Goal: Task Accomplishment & Management: Complete application form

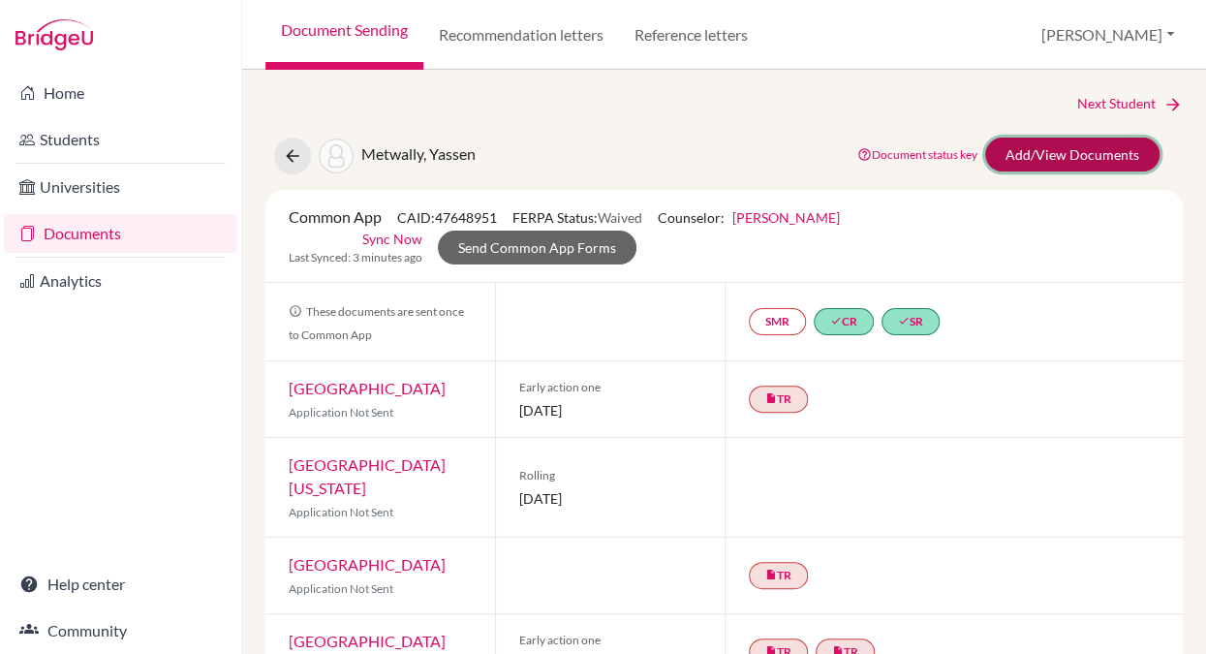
click at [1030, 159] on link "Add/View Documents" at bounding box center [1072, 155] width 174 height 34
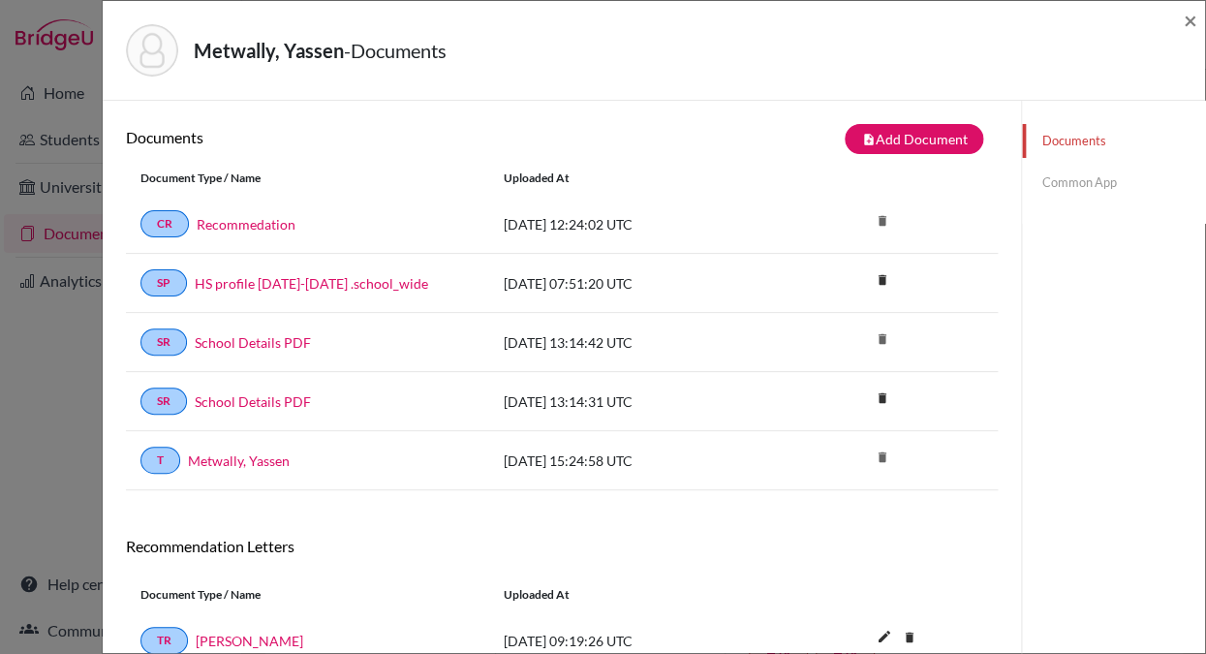
click at [1079, 182] on link "Common App" at bounding box center [1113, 183] width 183 height 34
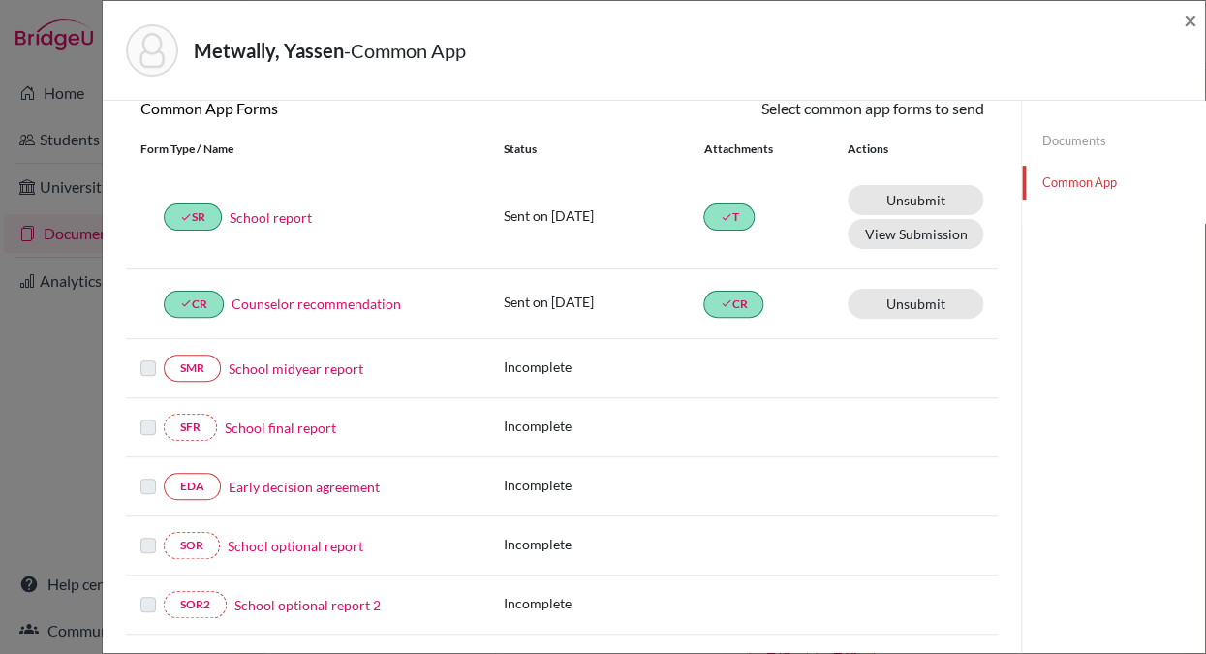
scroll to position [193, 0]
click at [1192, 19] on span "×" at bounding box center [1190, 20] width 14 height 28
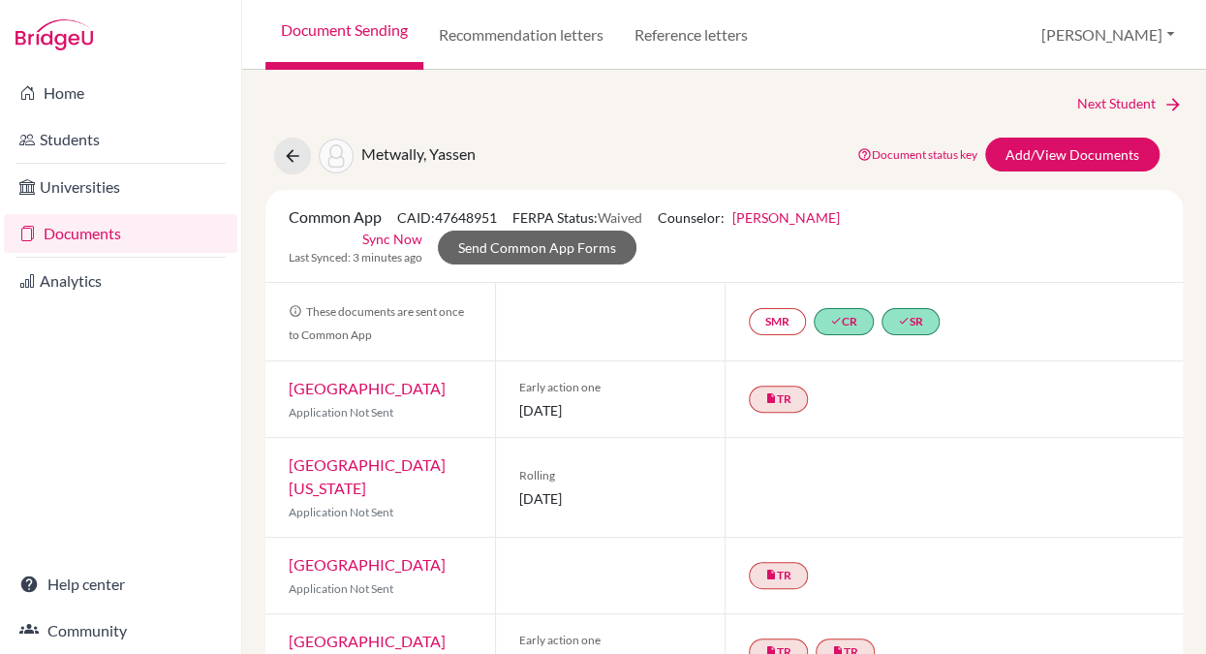
click at [143, 231] on link "Documents" at bounding box center [120, 233] width 233 height 39
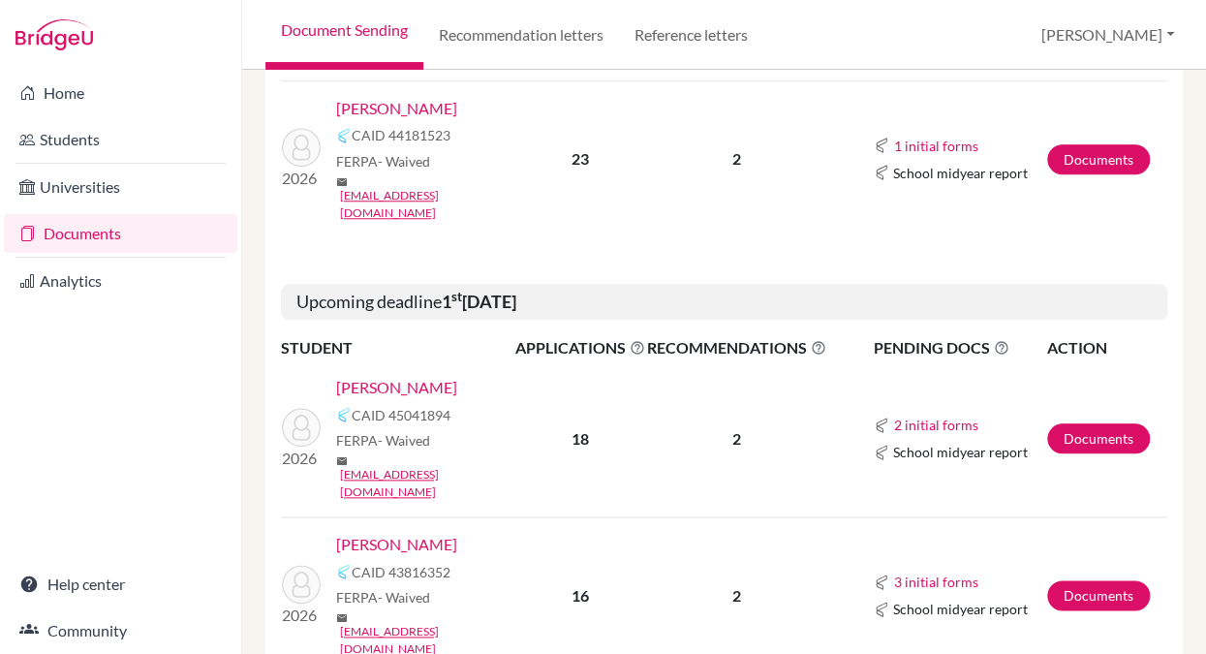
scroll to position [493, 0]
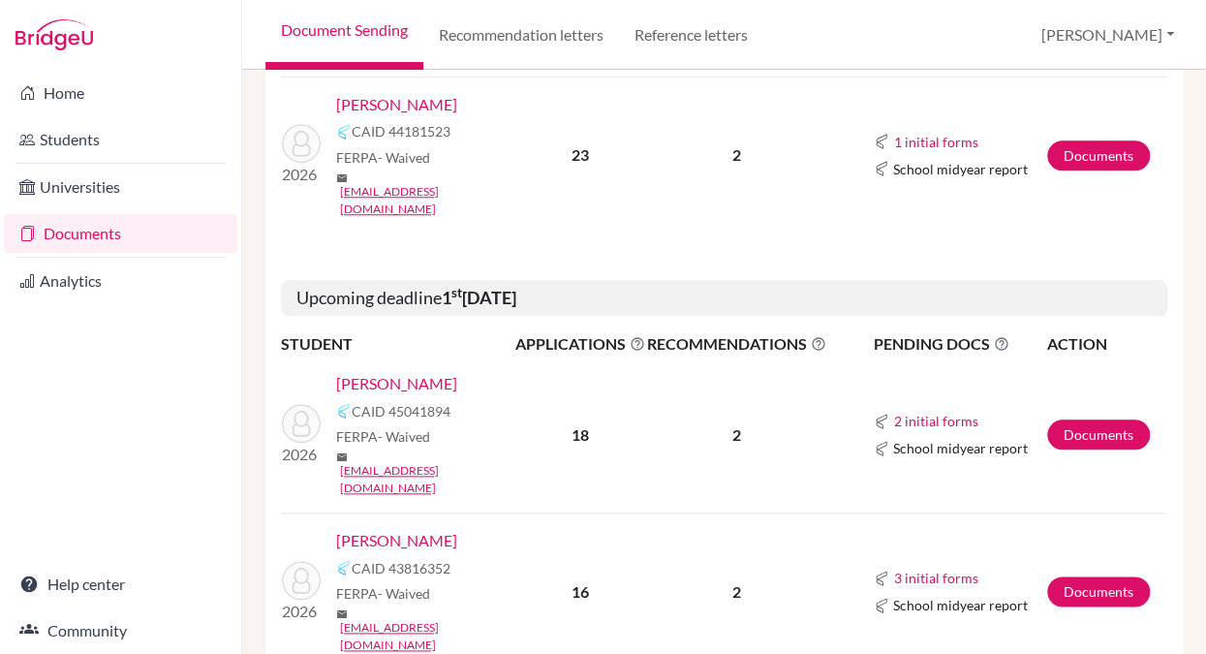
click at [389, 529] on link "[PERSON_NAME]" at bounding box center [396, 540] width 121 height 23
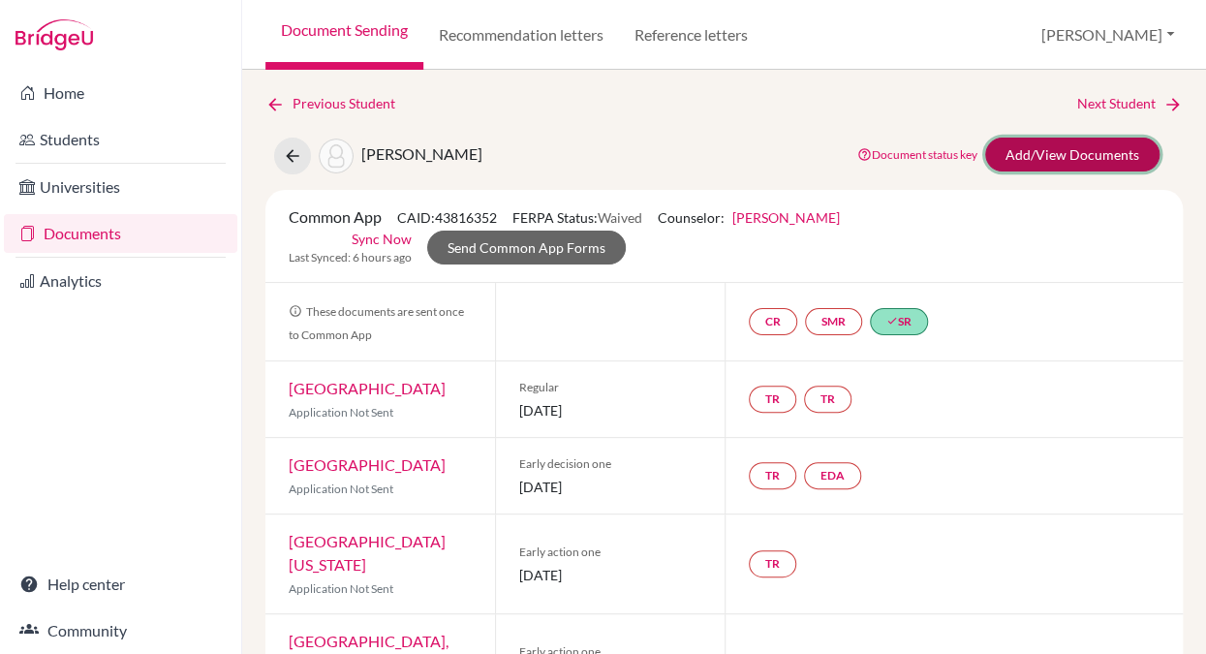
click at [1051, 150] on link "Add/View Documents" at bounding box center [1072, 155] width 174 height 34
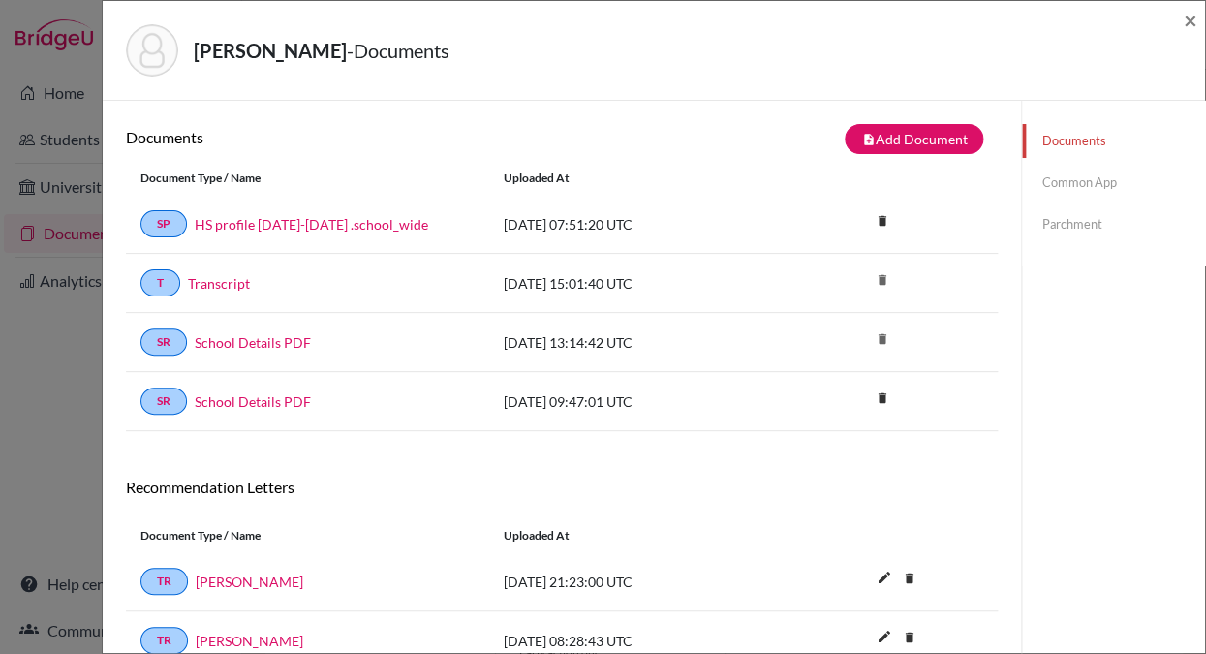
click at [1054, 182] on link "Common App" at bounding box center [1113, 183] width 183 height 34
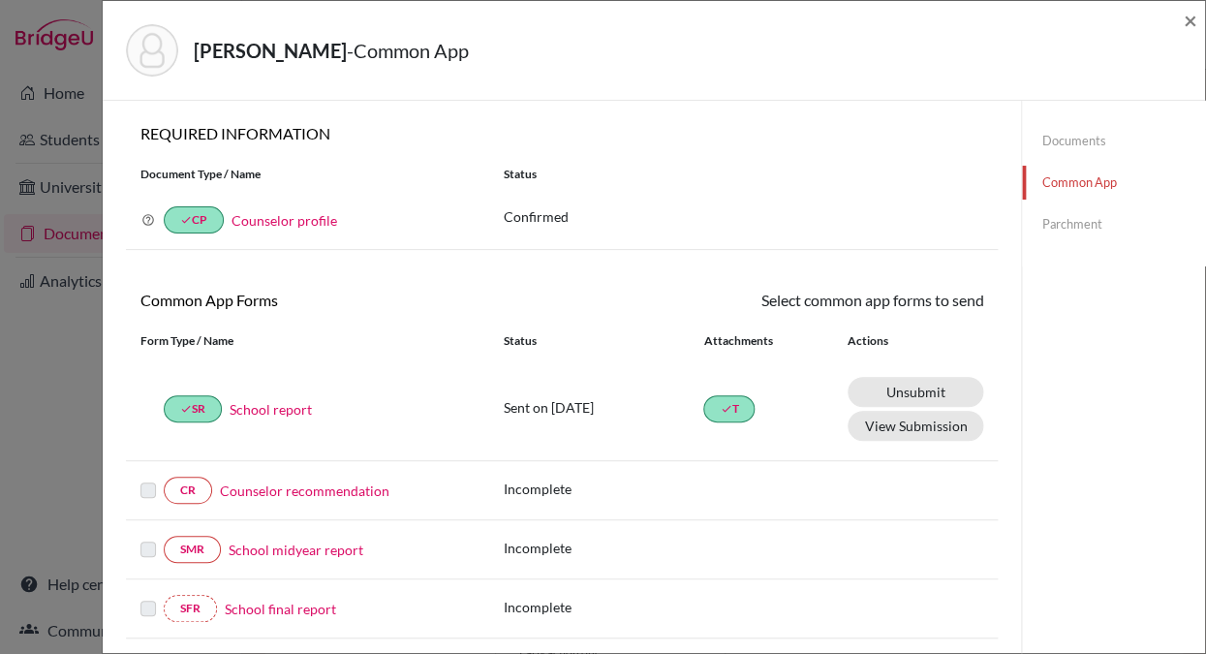
click at [252, 488] on link "Counselor recommendation" at bounding box center [304, 490] width 169 height 20
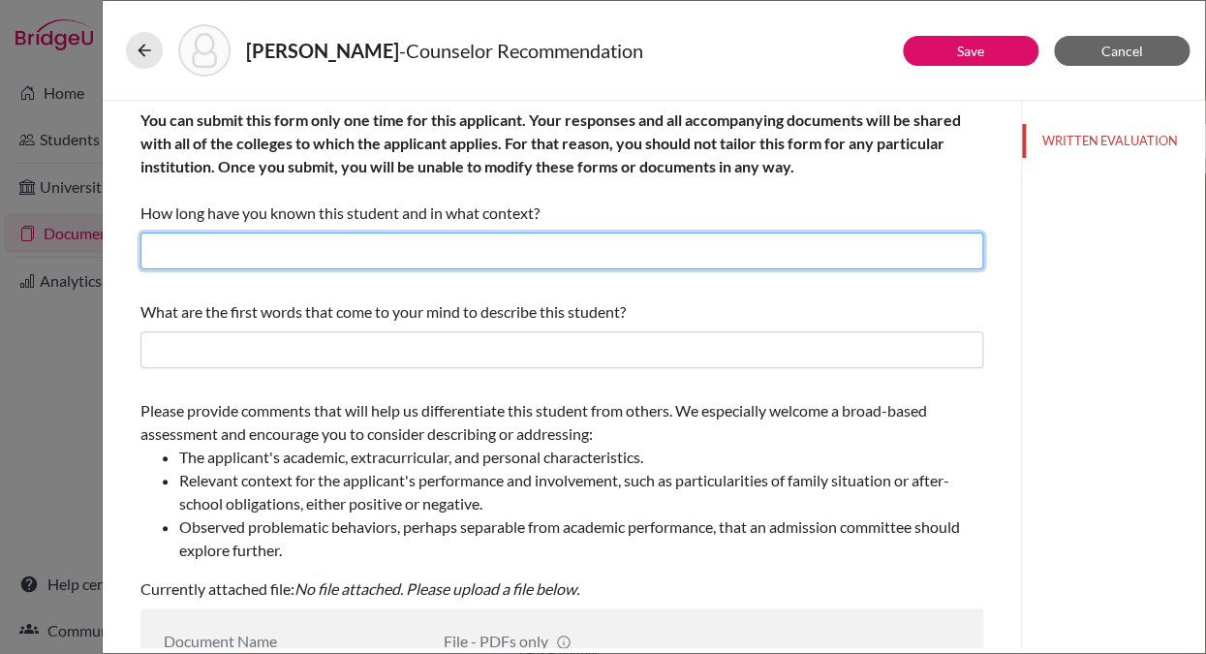
click at [199, 249] on input "text" at bounding box center [561, 250] width 843 height 37
drag, startPoint x: 243, startPoint y: 254, endPoint x: 124, endPoint y: 251, distance: 119.2
click at [140, 251] on input "for ten years" at bounding box center [561, 250] width 843 height 37
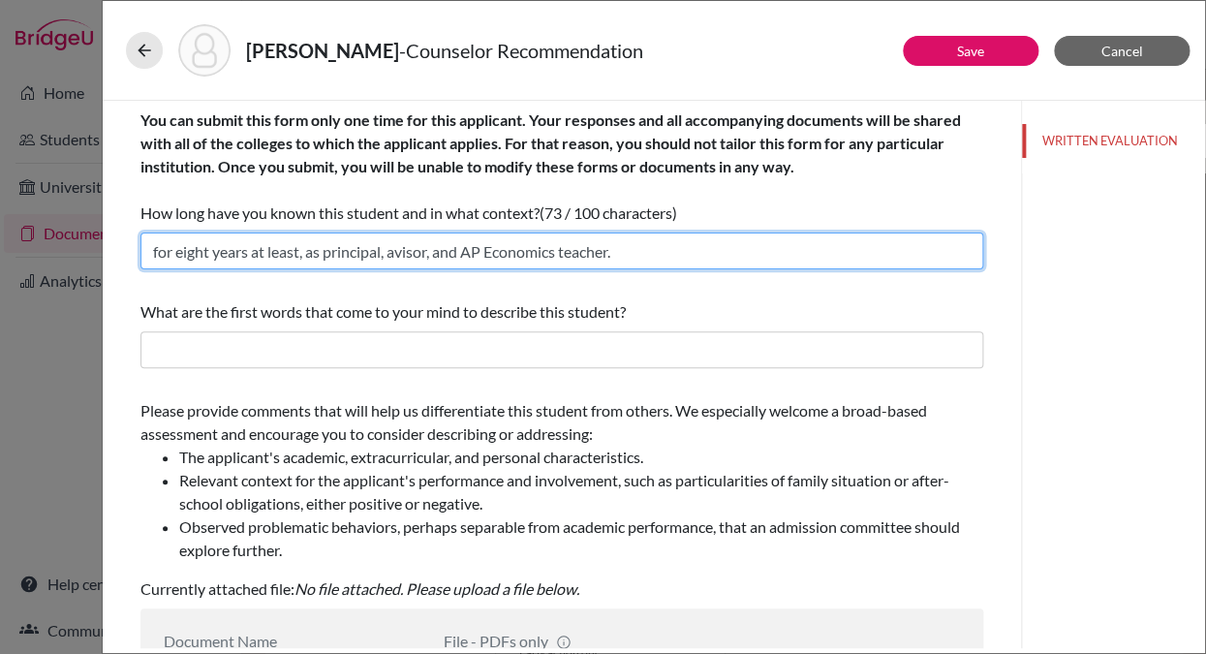
type input "for eight years at least, as principal, avisor, and AP Economics teacher."
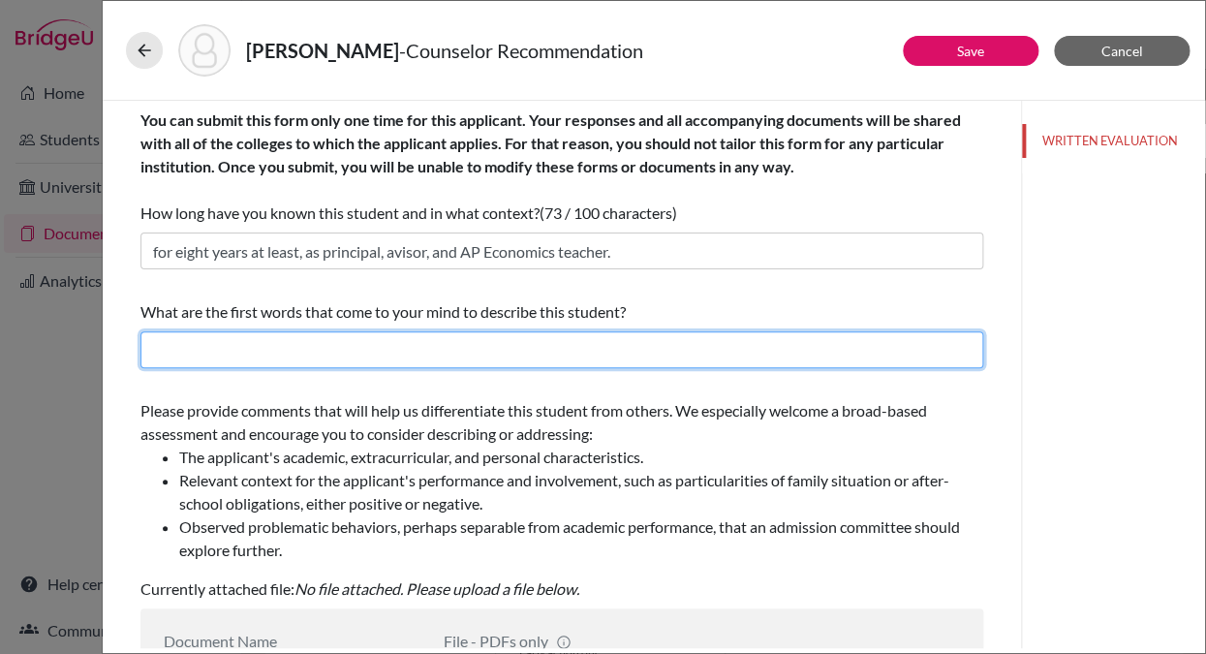
click at [163, 356] on input "text" at bounding box center [561, 349] width 843 height 37
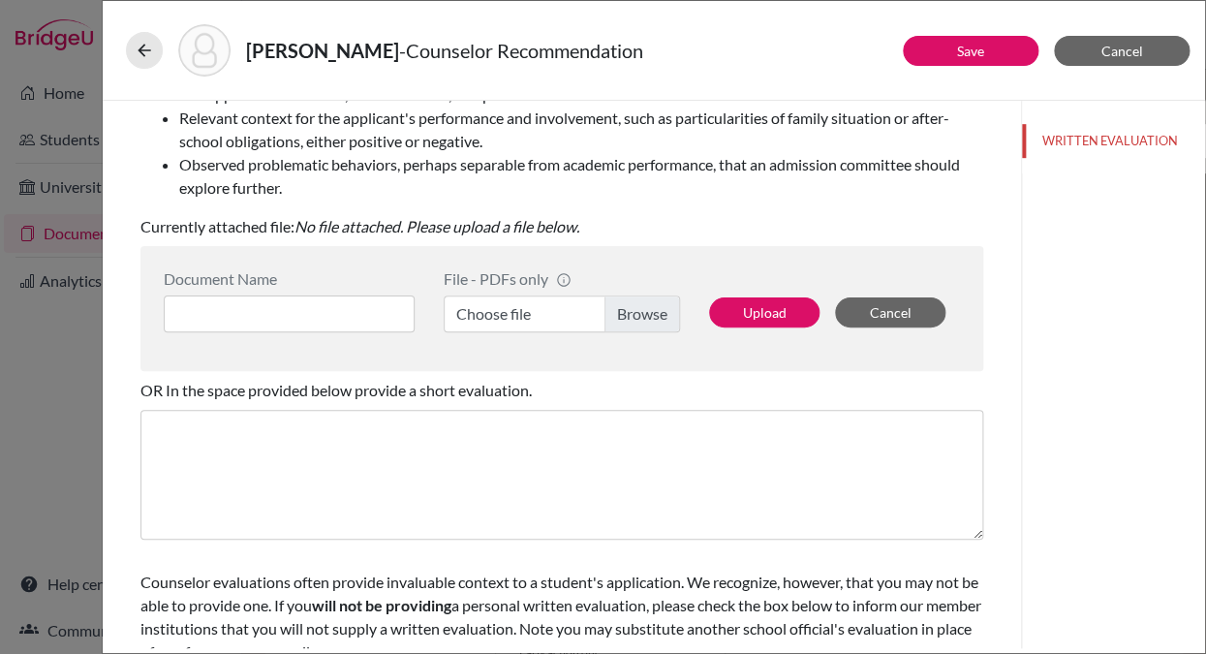
scroll to position [384, 0]
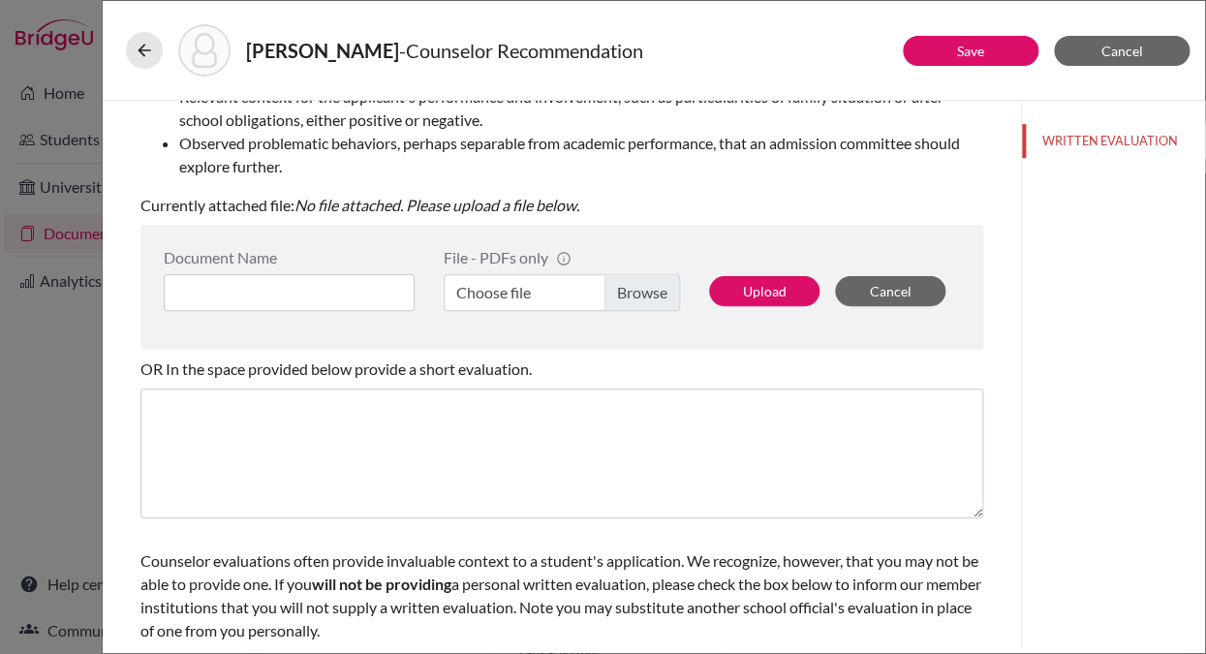
type input "Intellifent, meditative, reserved, thoughtful, ambitious."
click at [225, 292] on input at bounding box center [289, 292] width 251 height 37
type input "Recommendation"
click at [635, 295] on label "Choose file" at bounding box center [562, 292] width 236 height 37
click at [635, 295] on input "Choose file" at bounding box center [562, 292] width 236 height 37
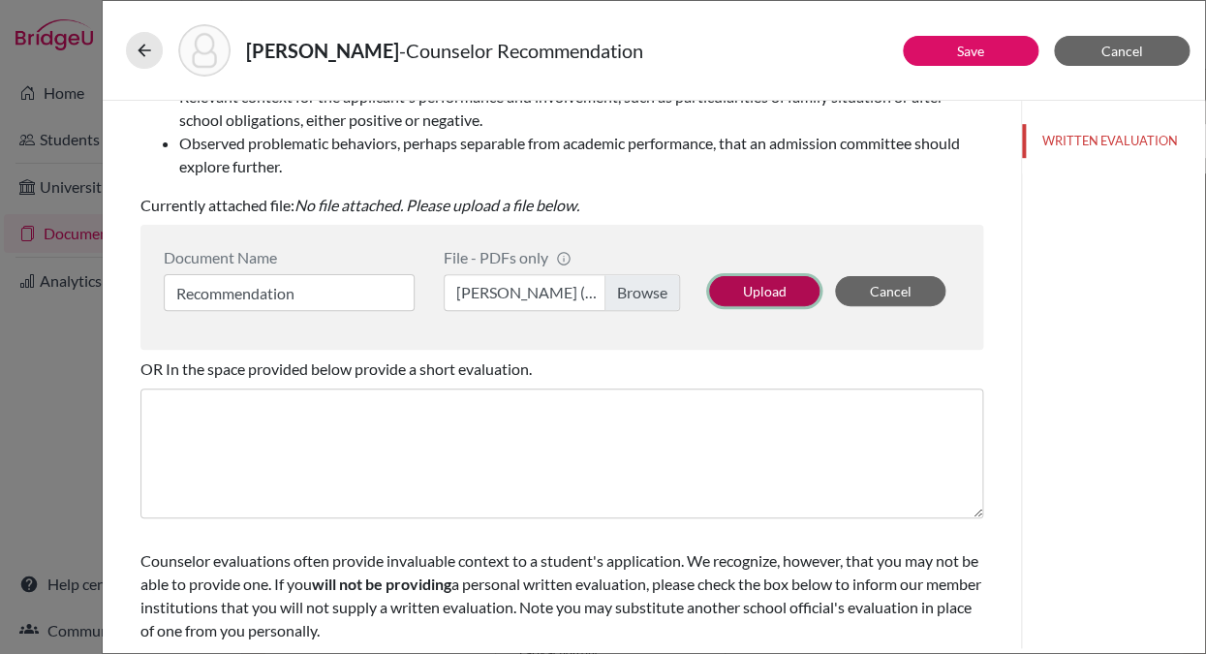
click at [772, 289] on button "Upload" at bounding box center [764, 291] width 110 height 30
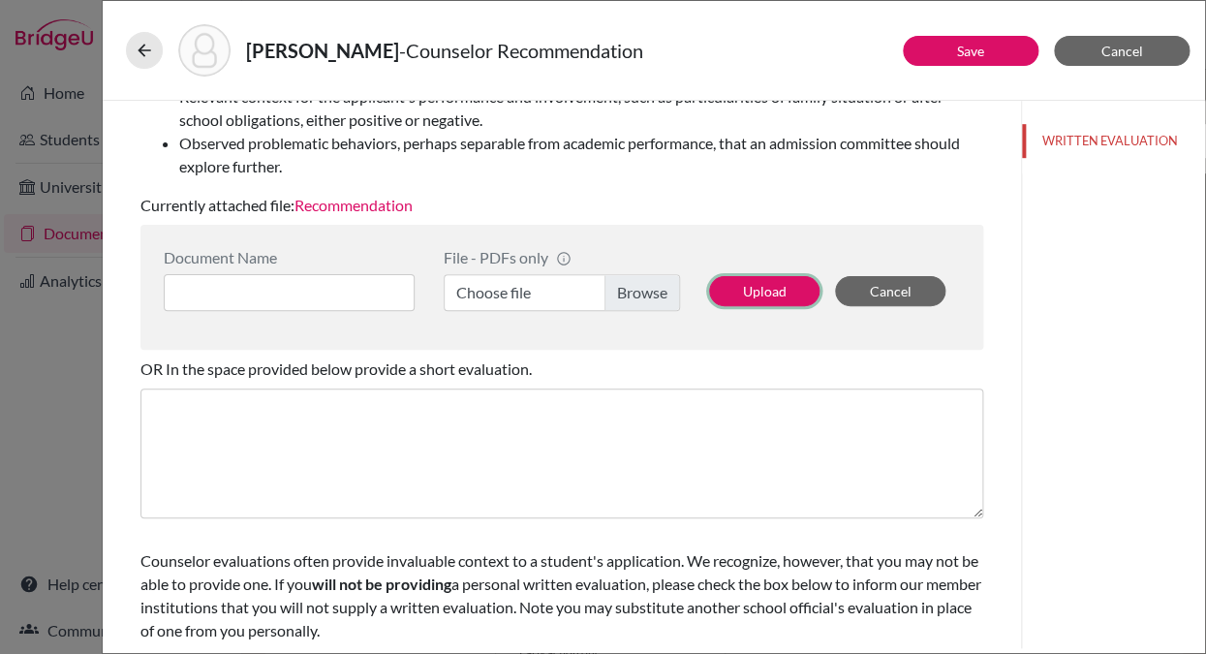
scroll to position [425, 0]
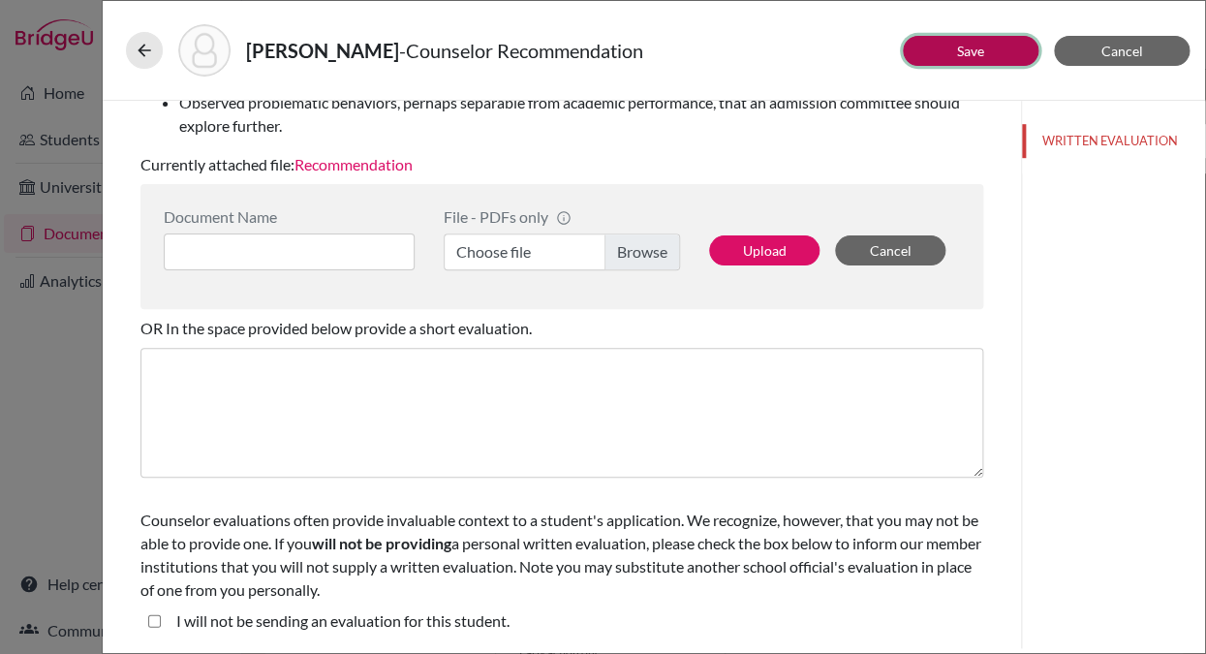
click at [953, 51] on button "Save" at bounding box center [971, 51] width 136 height 30
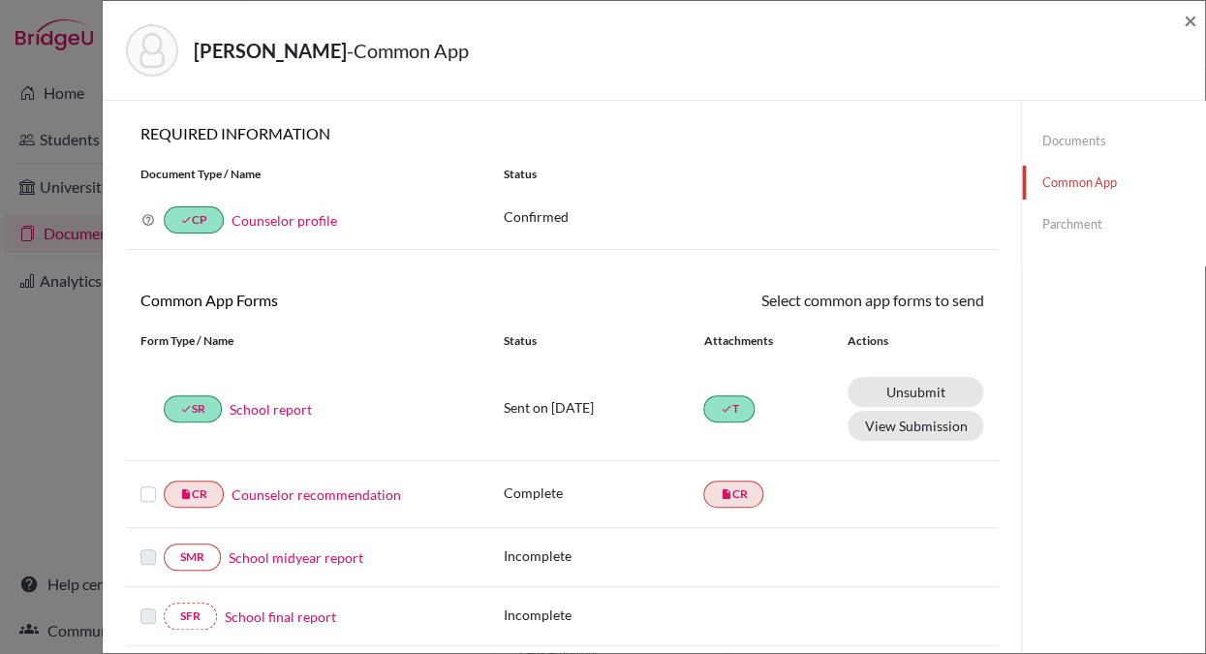
click at [143, 482] on label at bounding box center [147, 482] width 15 height 0
click at [0, 0] on input "checkbox" at bounding box center [0, 0] width 0 height 0
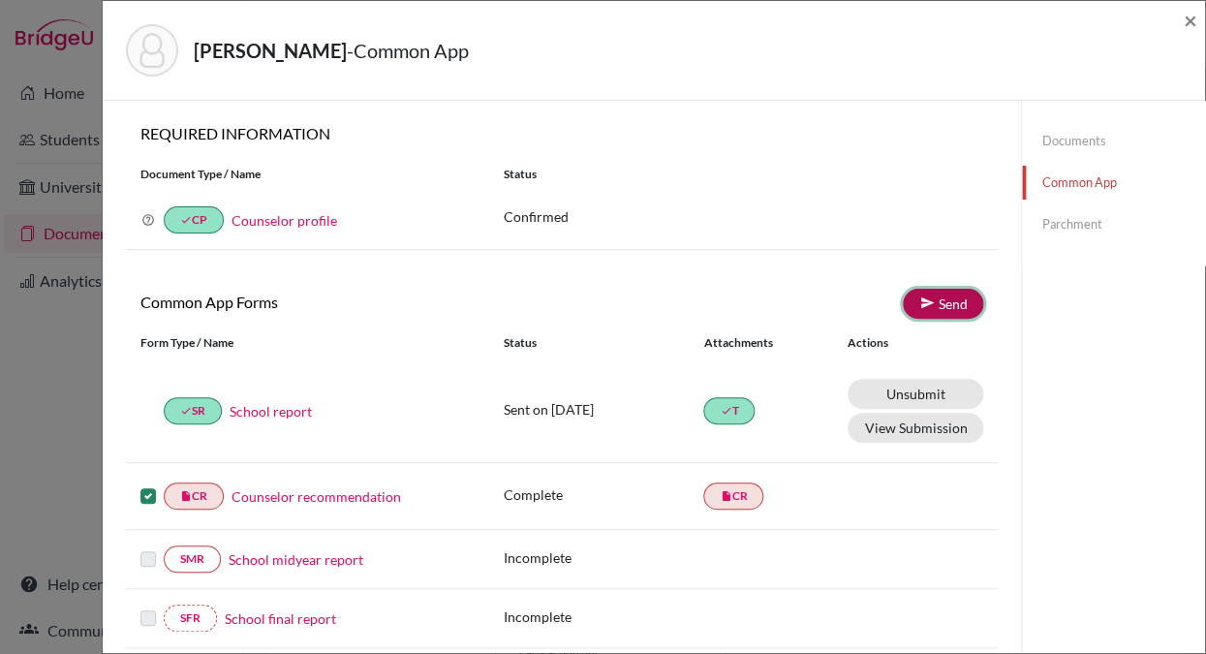
click at [944, 300] on link "Send" at bounding box center [943, 304] width 80 height 30
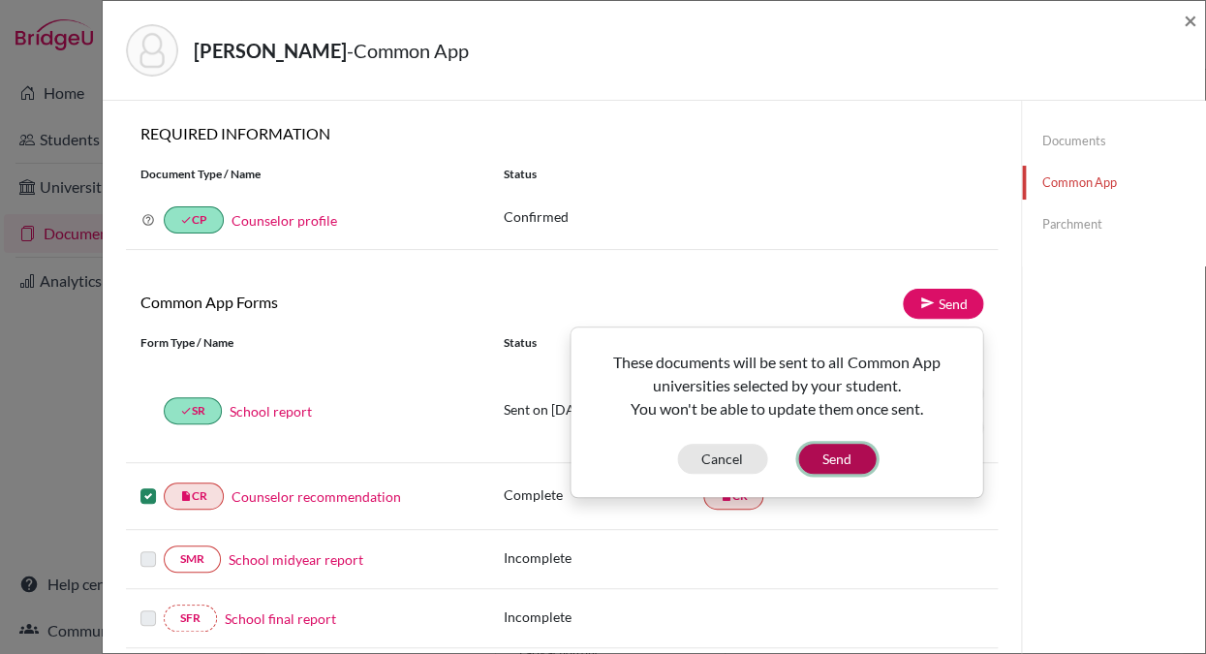
click at [843, 458] on button "Send" at bounding box center [836, 459] width 77 height 30
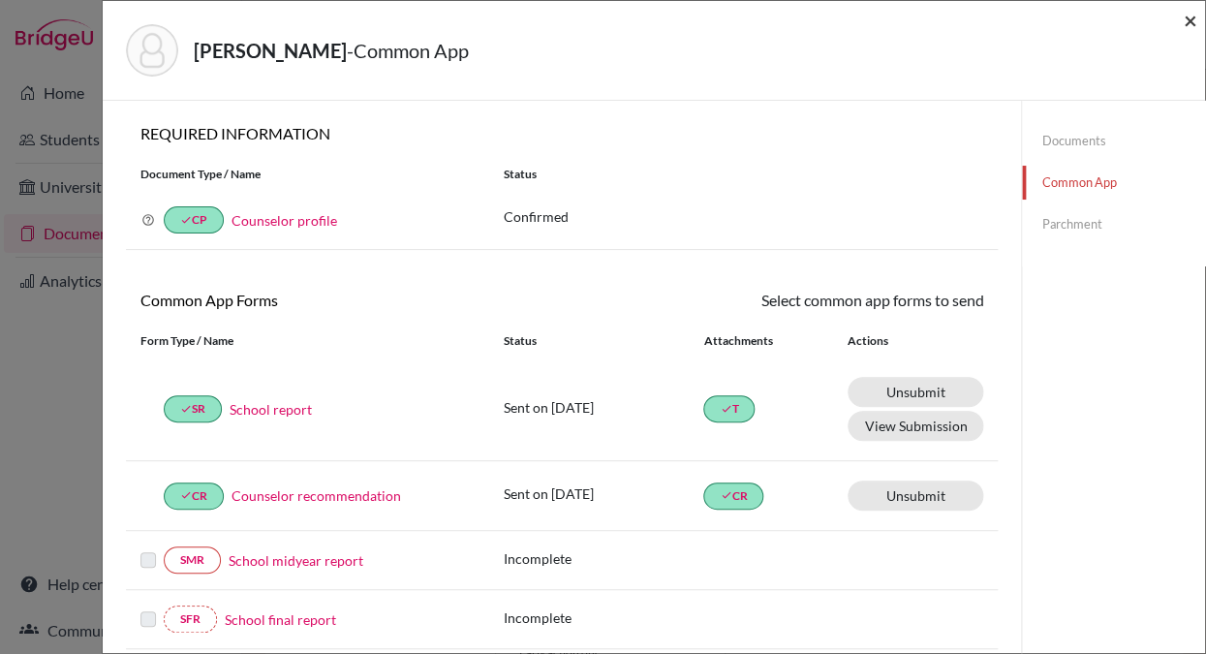
click at [1189, 19] on span "×" at bounding box center [1190, 20] width 14 height 28
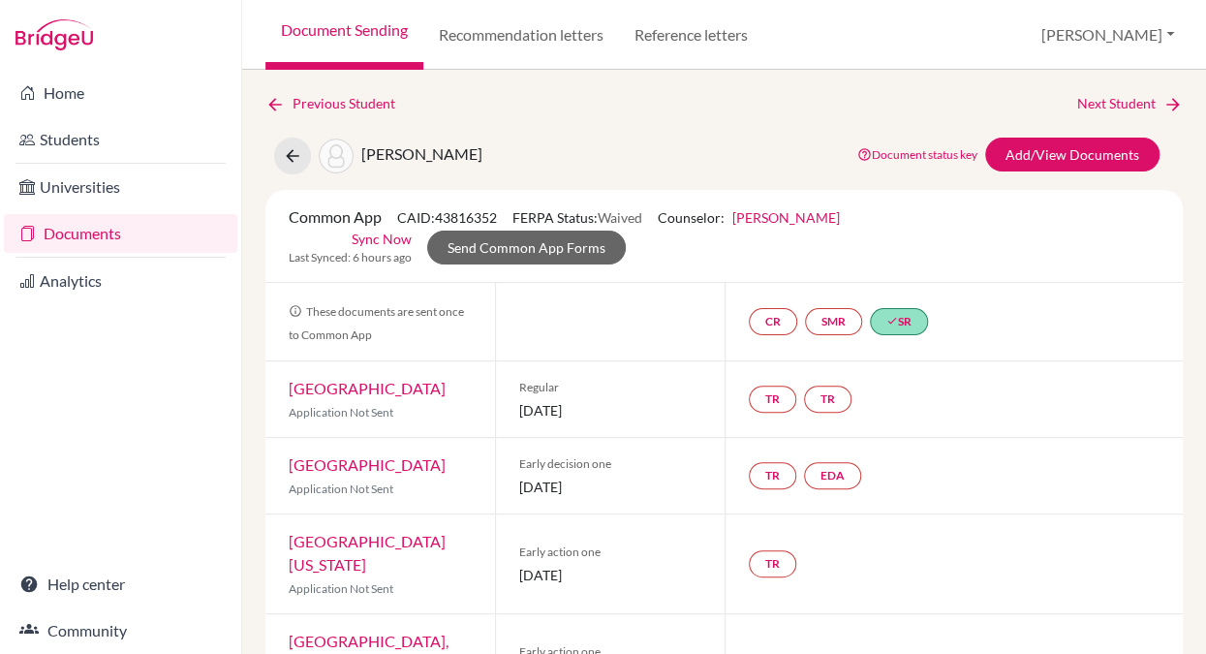
click at [102, 231] on link "Documents" at bounding box center [120, 233] width 233 height 39
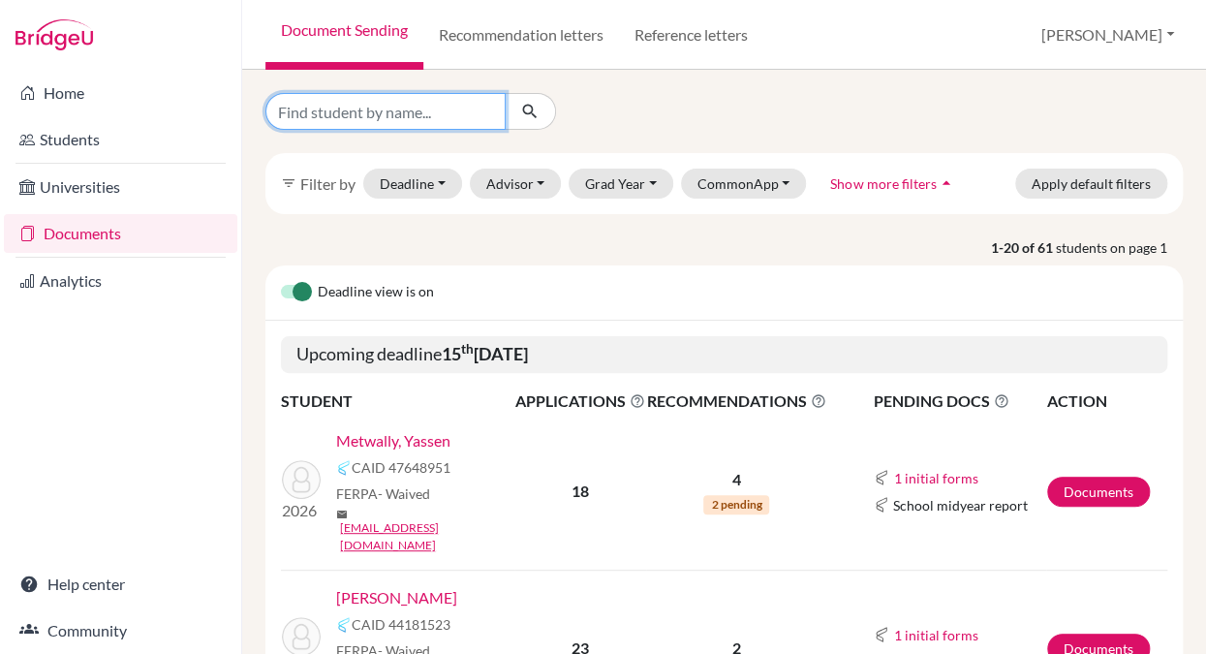
click at [421, 115] on input "Find student by name..." at bounding box center [385, 111] width 240 height 37
type input "jannah"
click button "submit" at bounding box center [530, 111] width 51 height 37
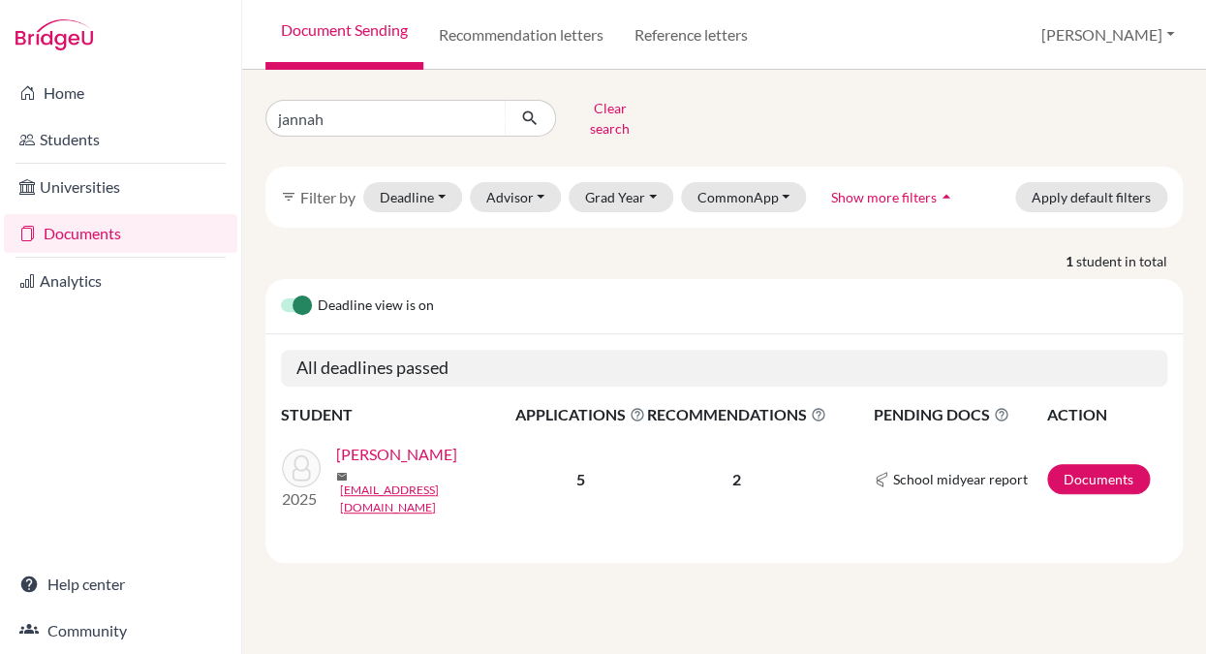
click at [365, 447] on link "[PERSON_NAME]" at bounding box center [396, 454] width 121 height 23
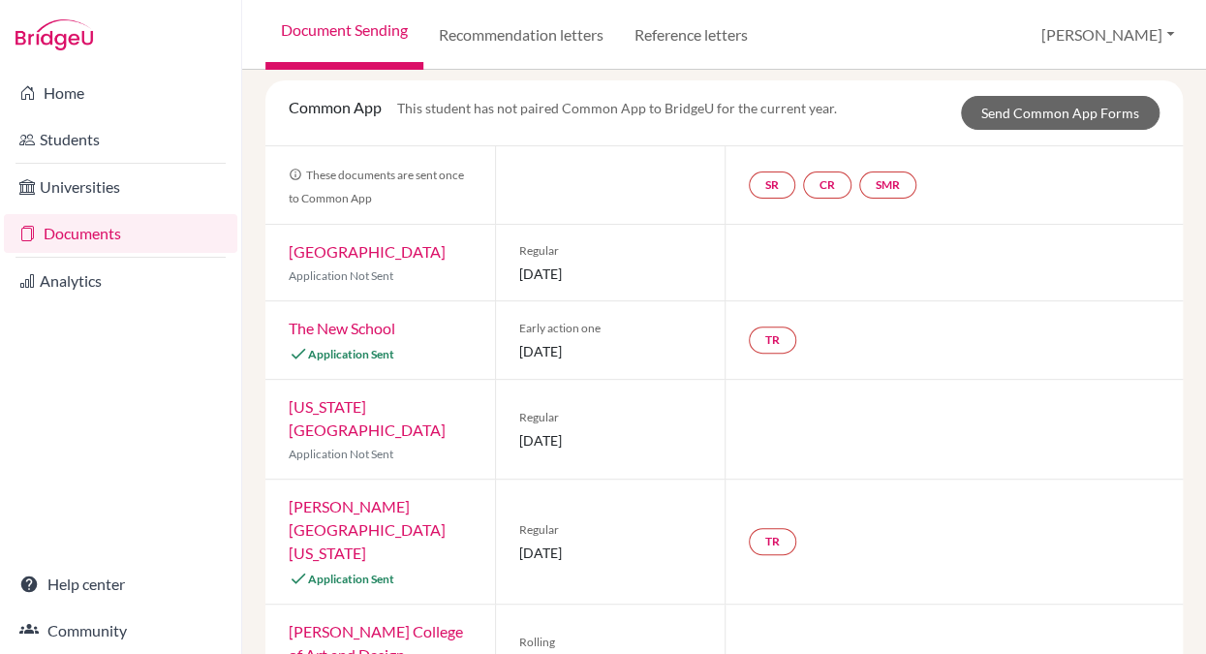
scroll to position [161, 0]
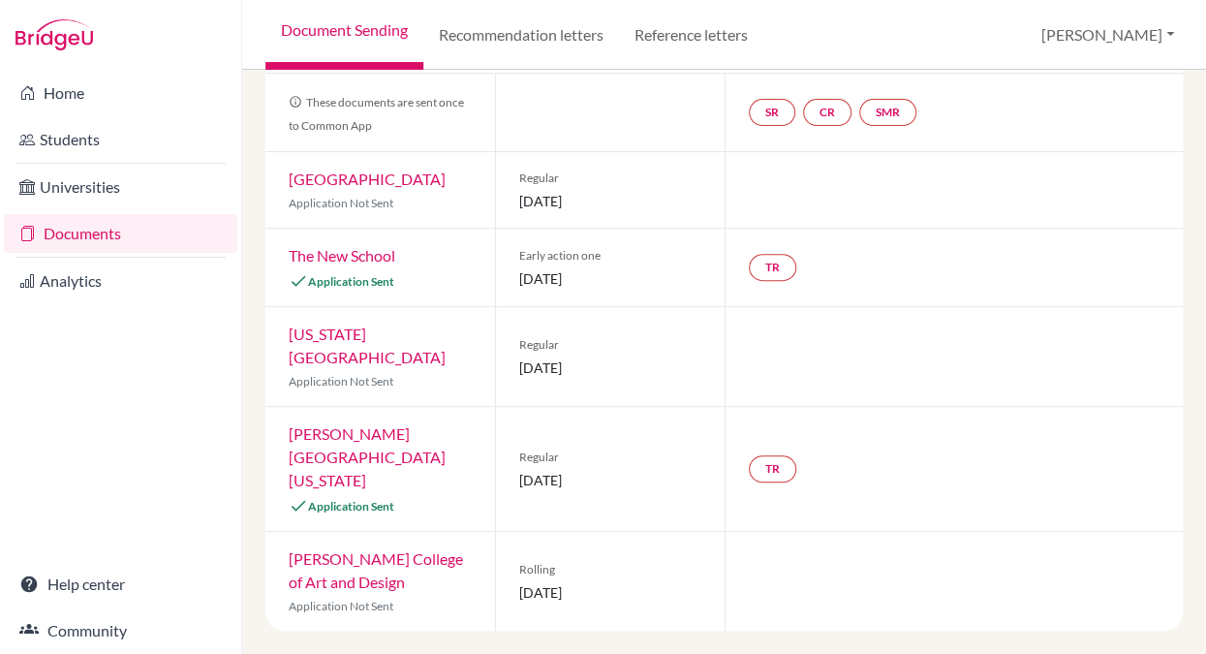
click at [357, 358] on link "[US_STATE][GEOGRAPHIC_DATA]" at bounding box center [367, 345] width 157 height 42
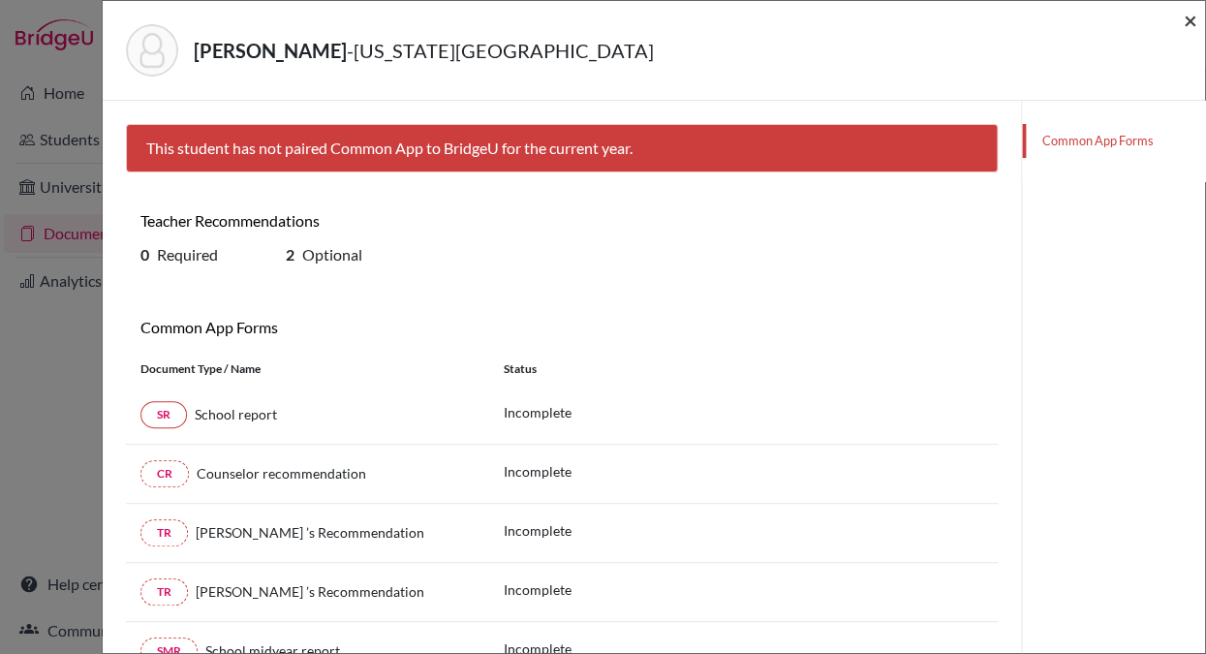
click at [1191, 18] on span "×" at bounding box center [1190, 20] width 14 height 28
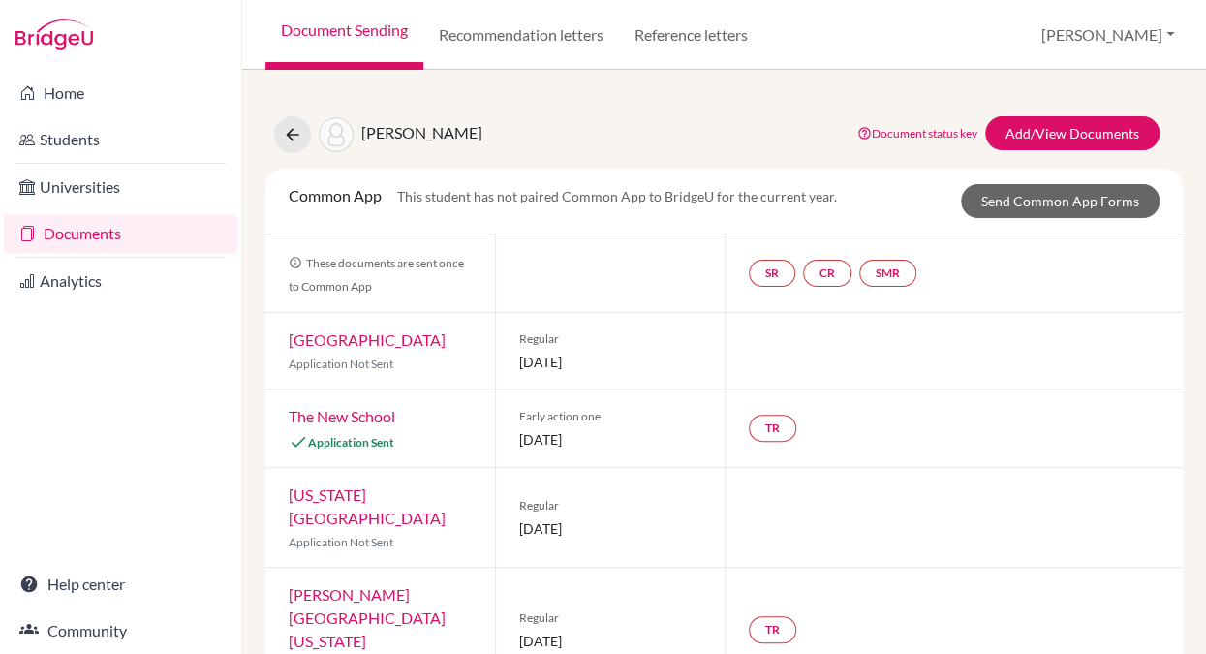
click at [150, 232] on link "Documents" at bounding box center [120, 233] width 233 height 39
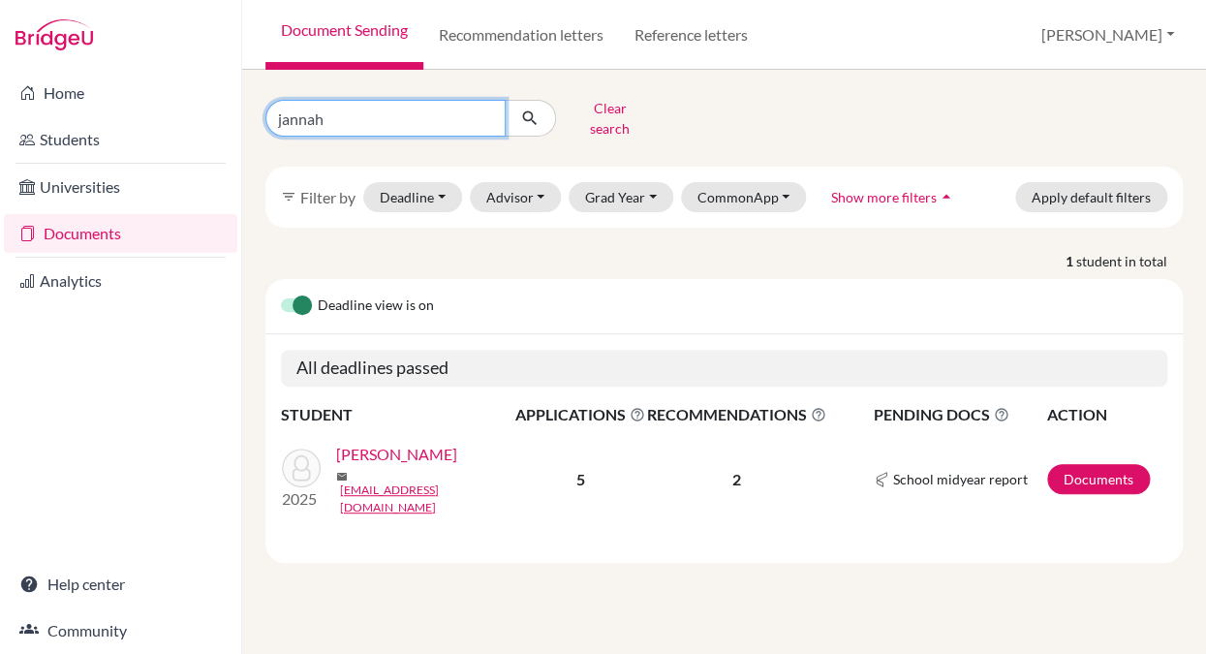
drag, startPoint x: 348, startPoint y: 119, endPoint x: 220, endPoint y: 107, distance: 128.5
click at [265, 107] on input "jannah" at bounding box center [385, 118] width 240 height 37
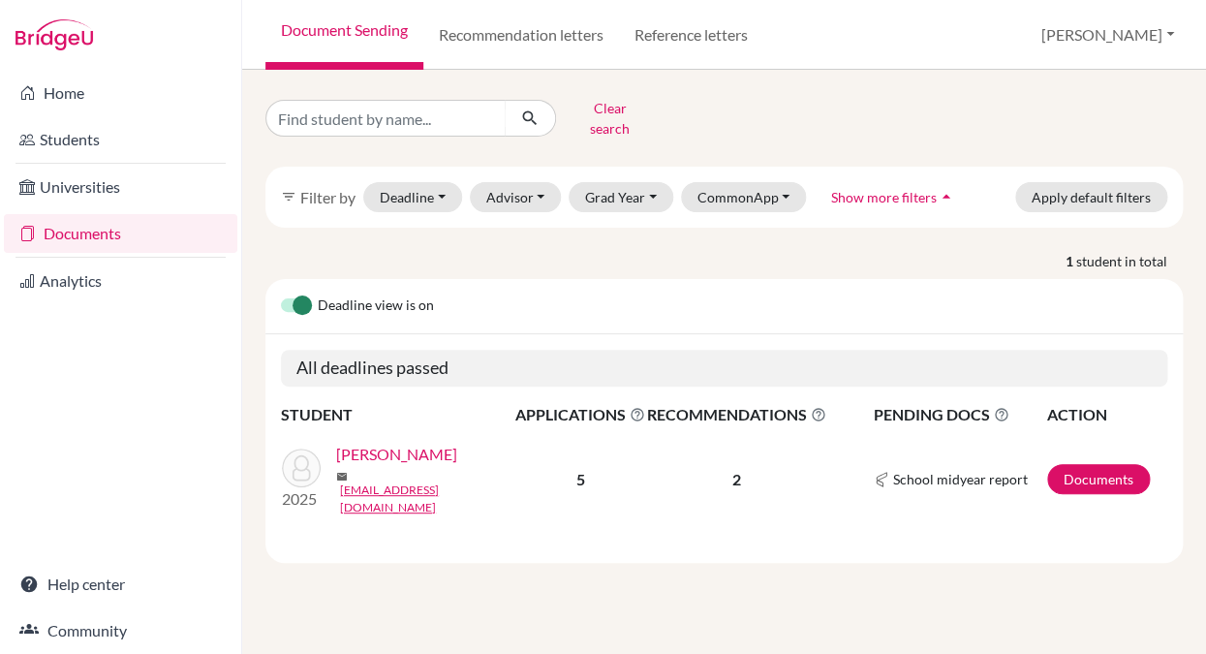
click at [132, 230] on link "Documents" at bounding box center [120, 233] width 233 height 39
click at [584, 108] on button "Clear search" at bounding box center [610, 118] width 108 height 50
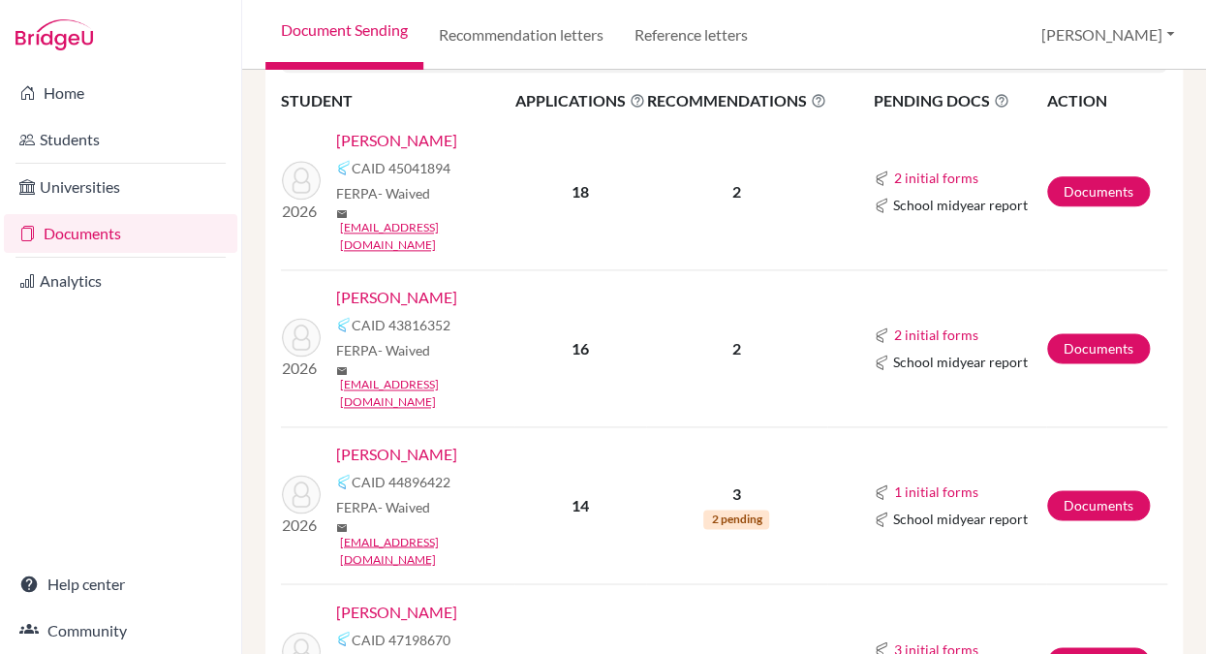
scroll to position [746, 0]
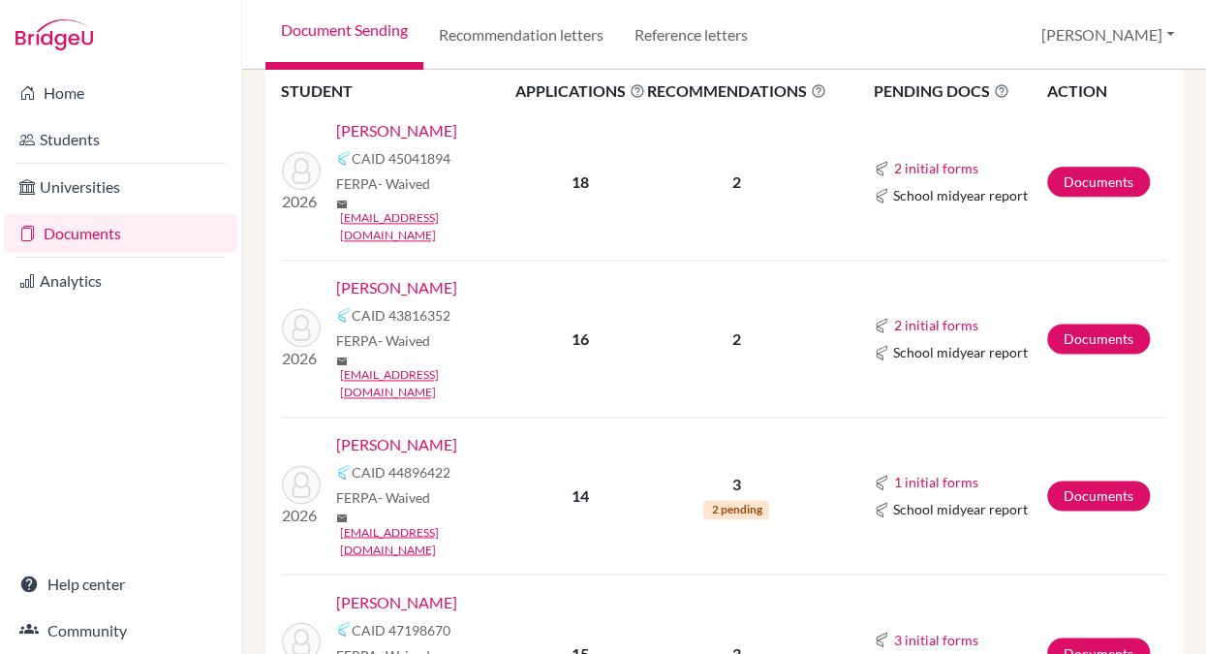
click at [402, 590] on link "[PERSON_NAME]" at bounding box center [396, 601] width 121 height 23
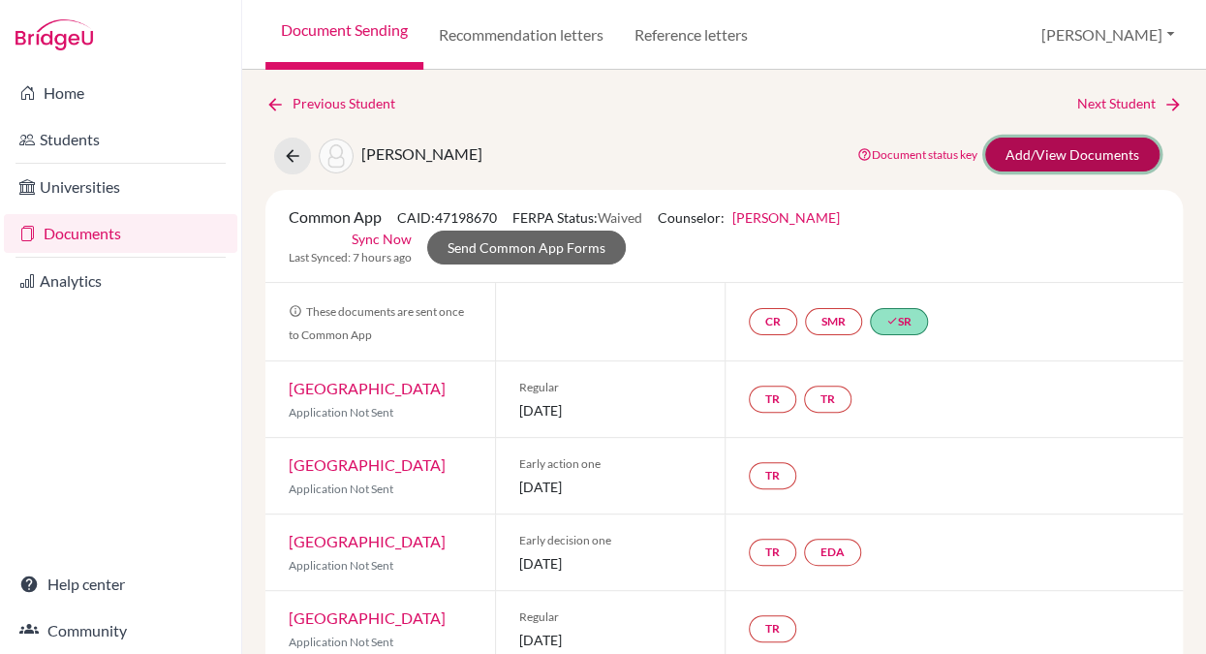
click at [1044, 148] on link "Add/View Documents" at bounding box center [1072, 155] width 174 height 34
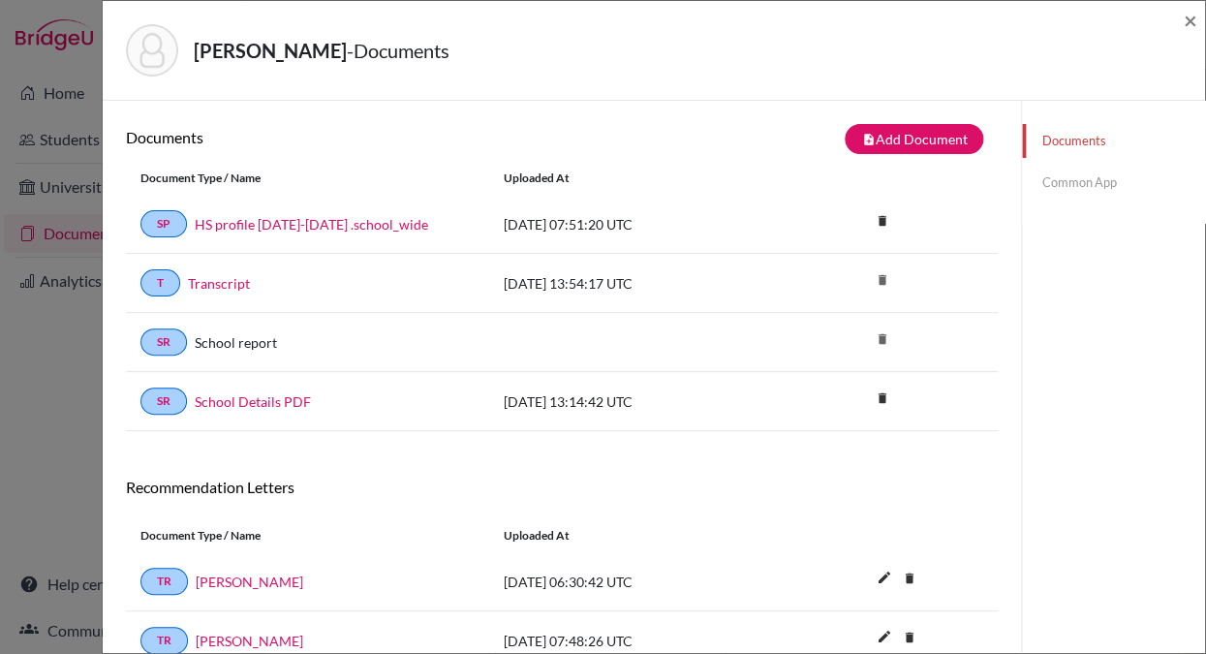
click at [1055, 184] on link "Common App" at bounding box center [1113, 183] width 183 height 34
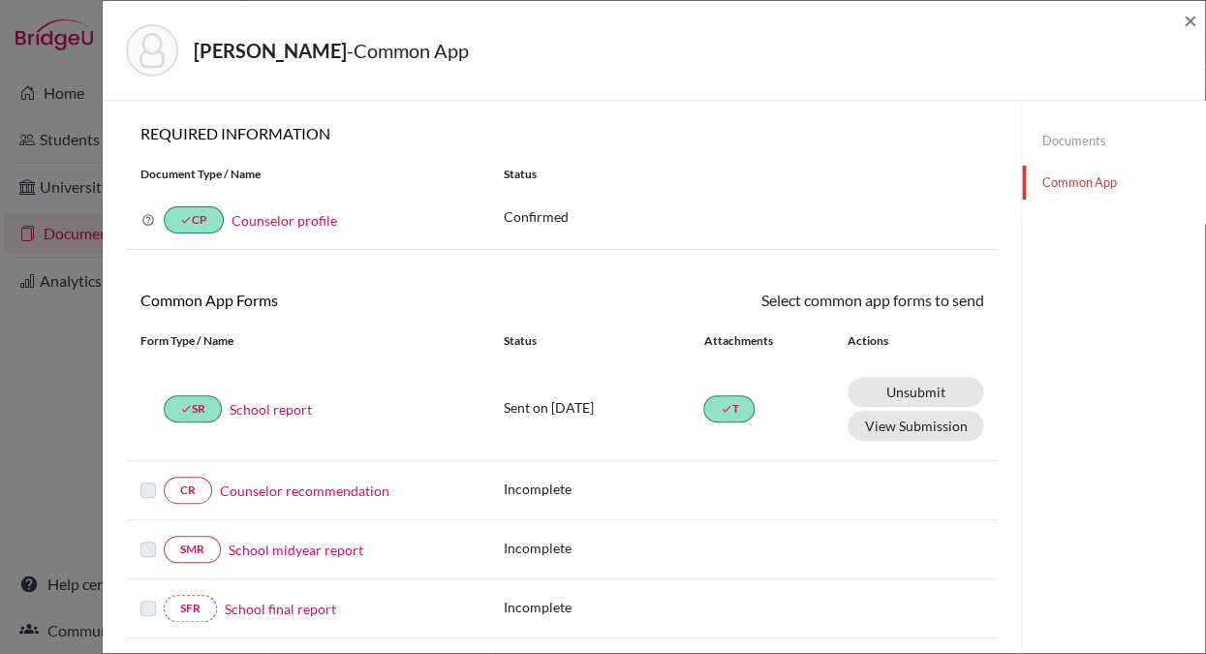
click at [331, 488] on link "Counselor recommendation" at bounding box center [304, 490] width 169 height 20
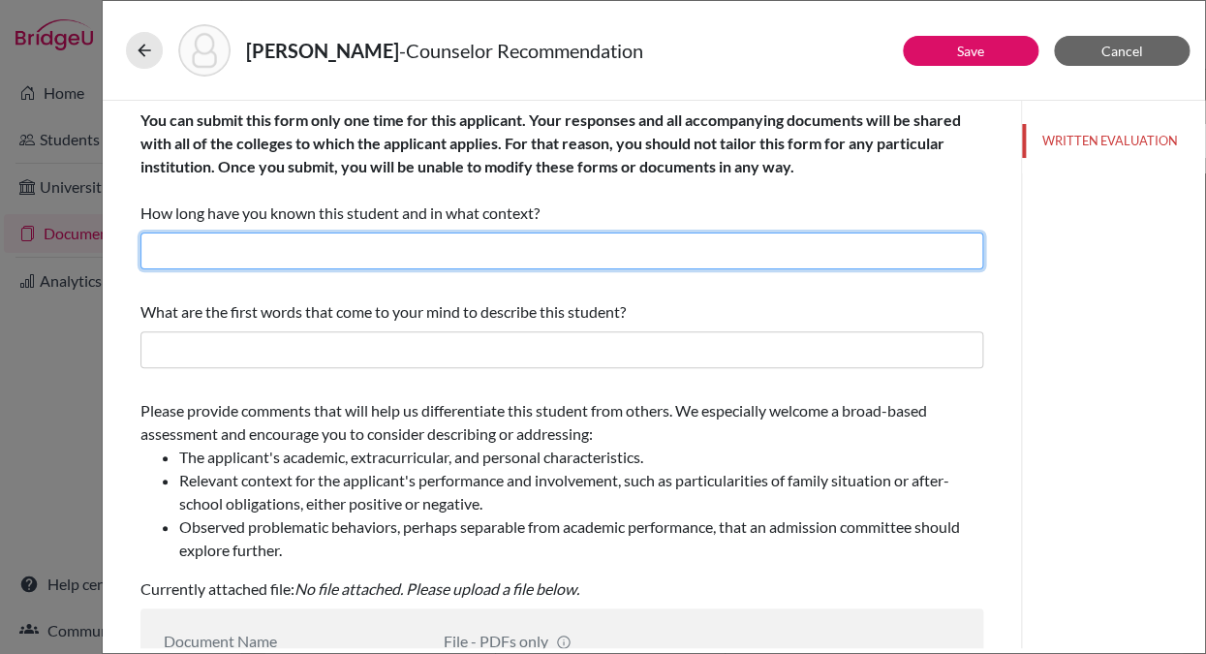
click at [183, 249] on input "text" at bounding box center [561, 250] width 843 height 37
click at [341, 253] on input "For eight years as principal, advisor" at bounding box center [561, 250] width 843 height 37
click at [434, 260] on input "For eight years as principal and advisor" at bounding box center [561, 250] width 843 height 37
type input "For eight years as principal and advisor."
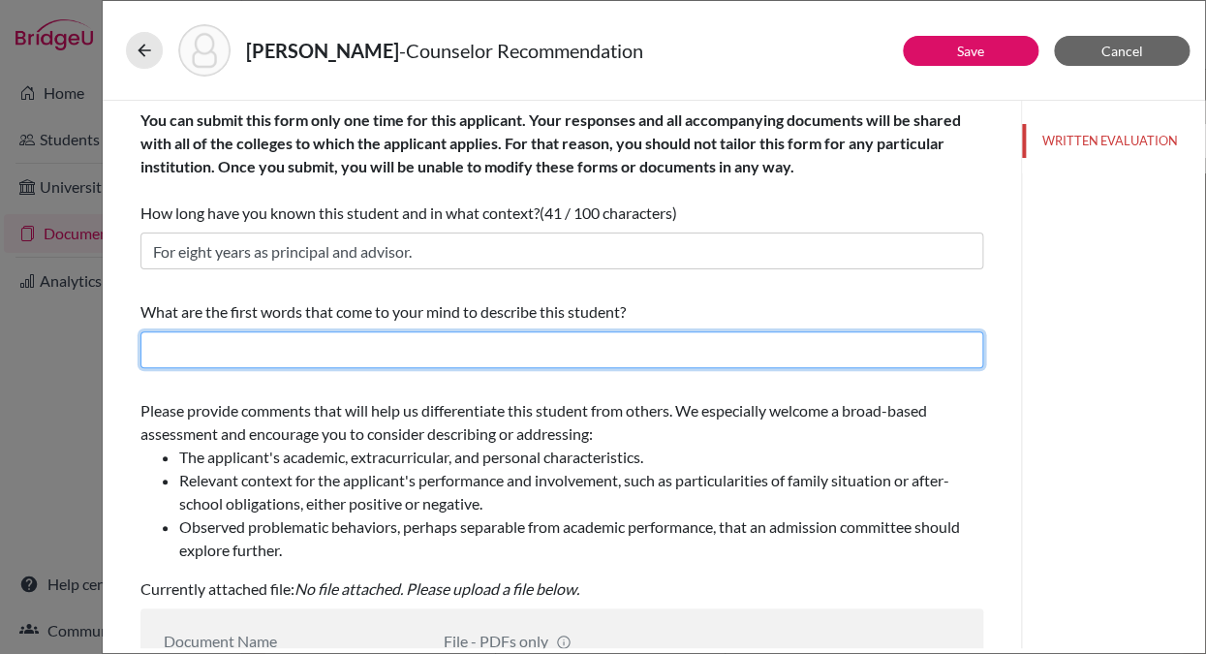
click at [166, 354] on input "text" at bounding box center [561, 349] width 843 height 37
click at [171, 353] on input "Dilgent, principled," at bounding box center [561, 349] width 843 height 37
click at [302, 351] on input "Diligent, principled," at bounding box center [561, 349] width 843 height 37
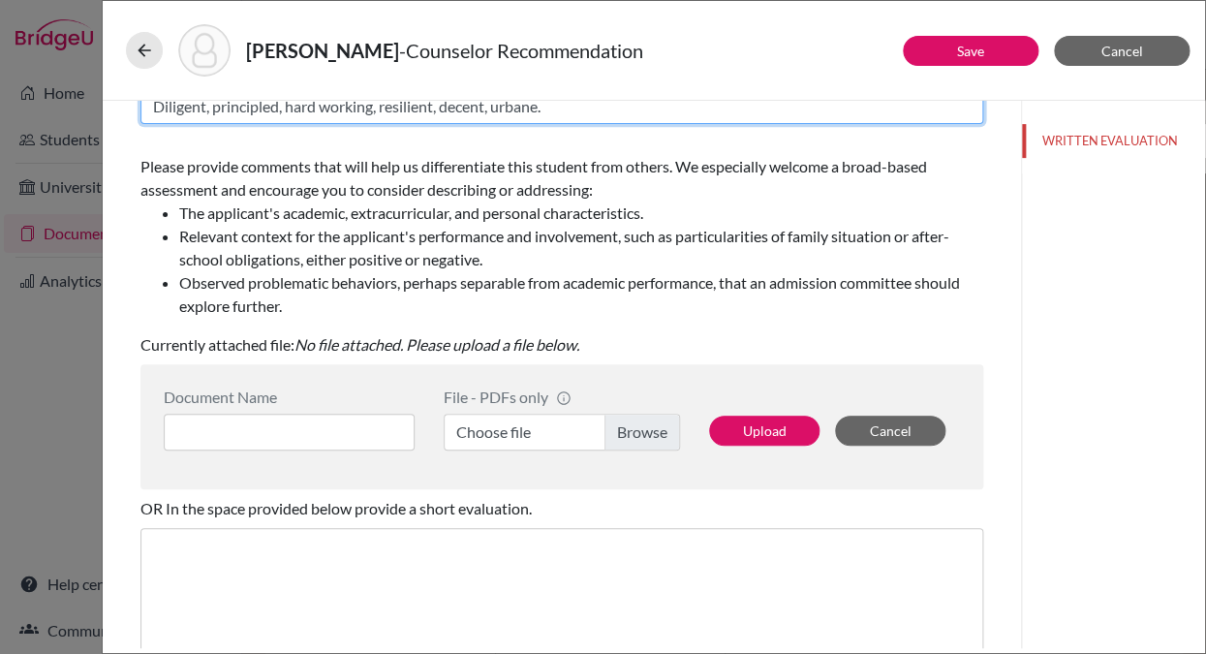
scroll to position [425, 0]
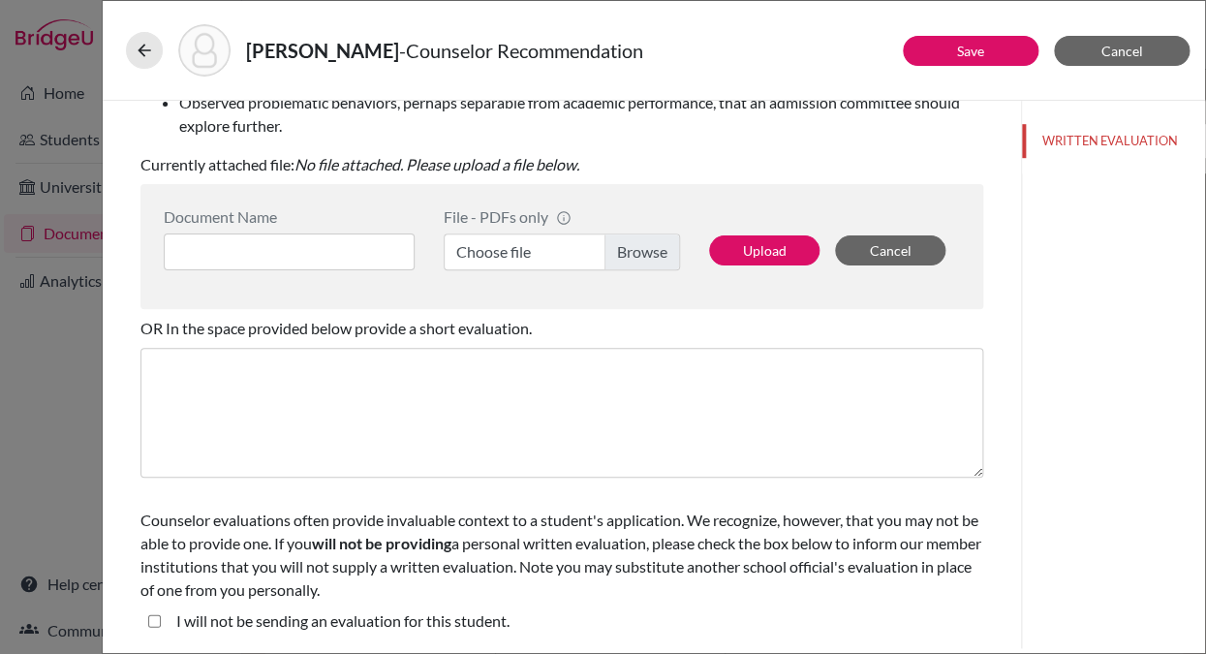
type input "Diligent, principled, hard working, resilient, decent, urbane."
click at [201, 246] on input at bounding box center [289, 251] width 251 height 37
type input "Recommendation"
click at [630, 257] on label "Choose file" at bounding box center [562, 251] width 236 height 37
click at [630, 257] on input "Choose file" at bounding box center [562, 251] width 236 height 37
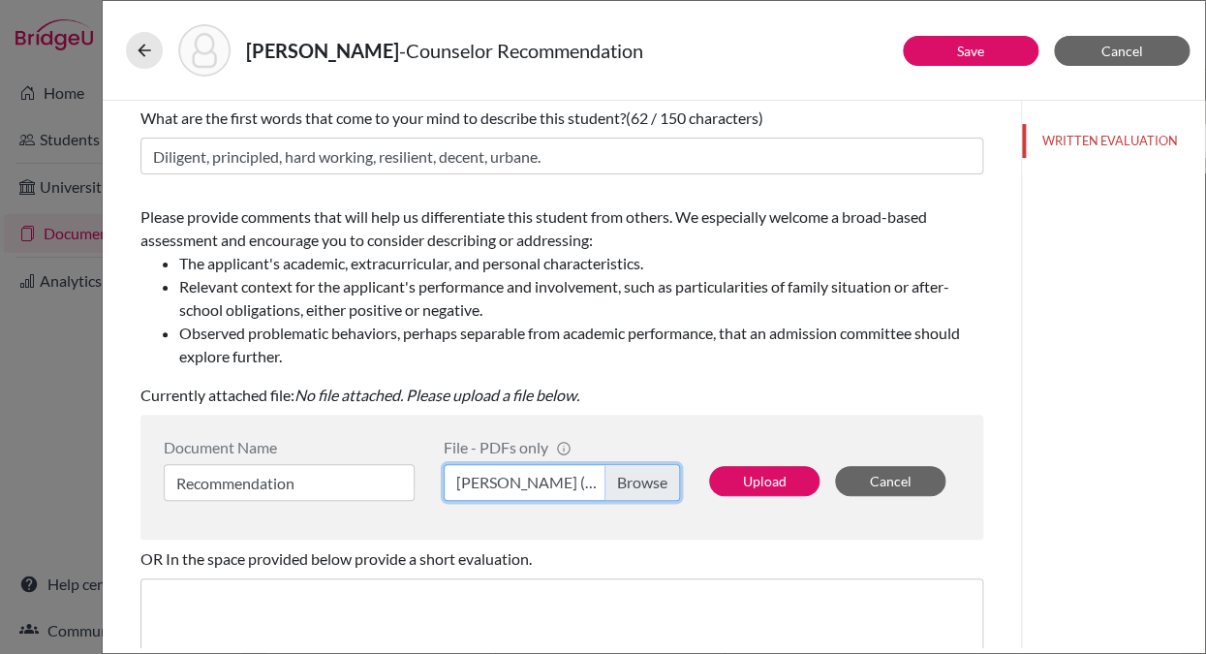
scroll to position [0, 0]
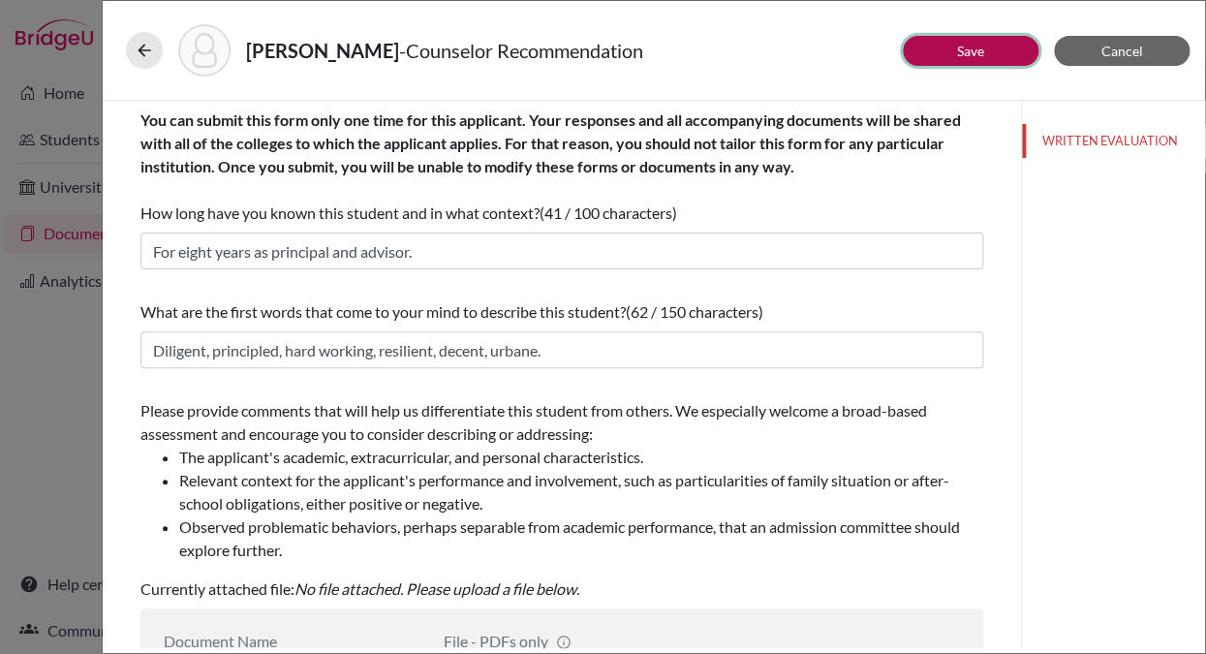
click at [970, 45] on link "Save" at bounding box center [970, 51] width 27 height 16
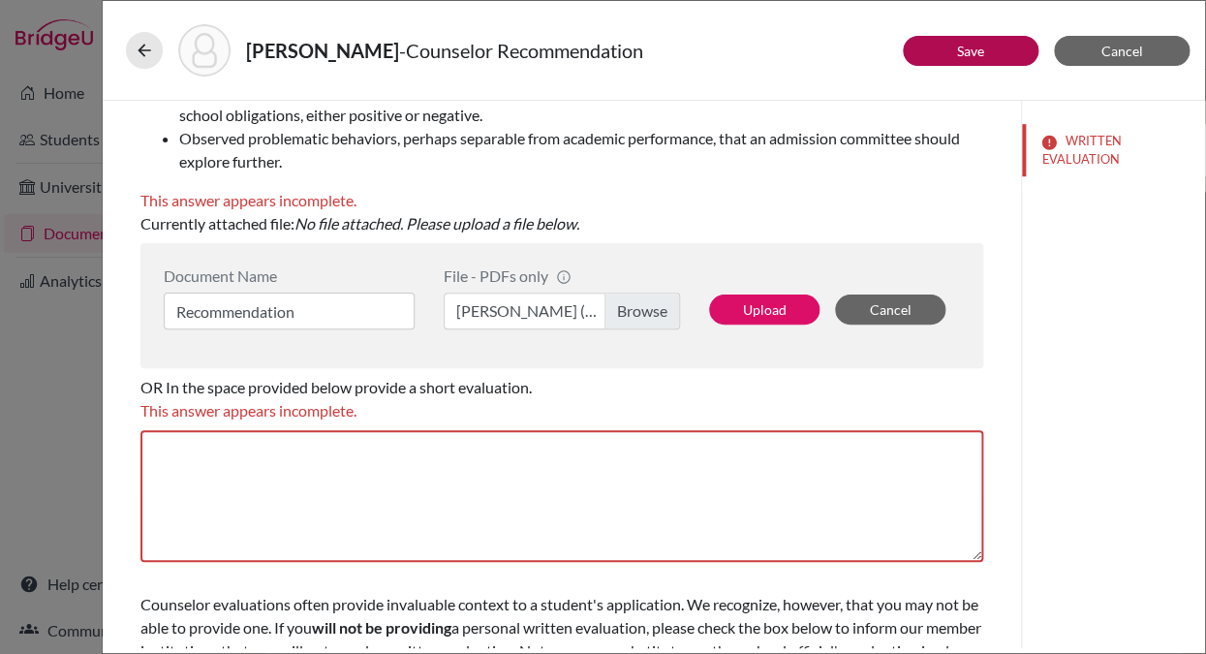
scroll to position [393, 0]
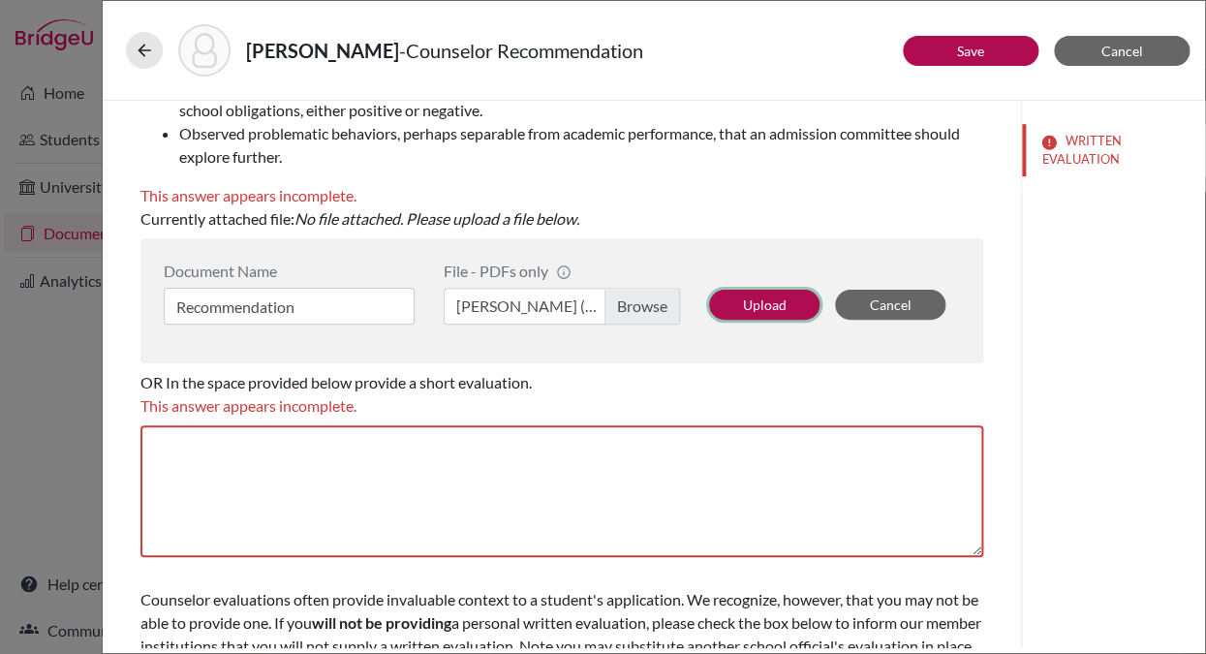
click at [751, 304] on button "Upload" at bounding box center [764, 305] width 110 height 30
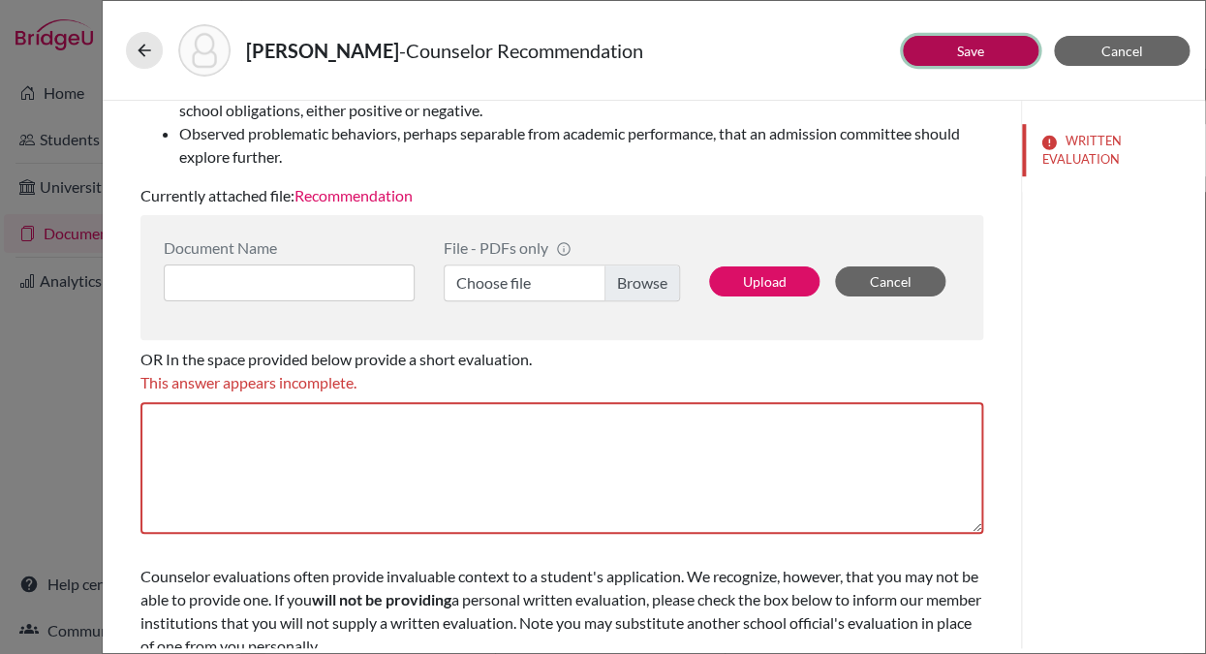
click at [971, 50] on link "Save" at bounding box center [970, 51] width 27 height 16
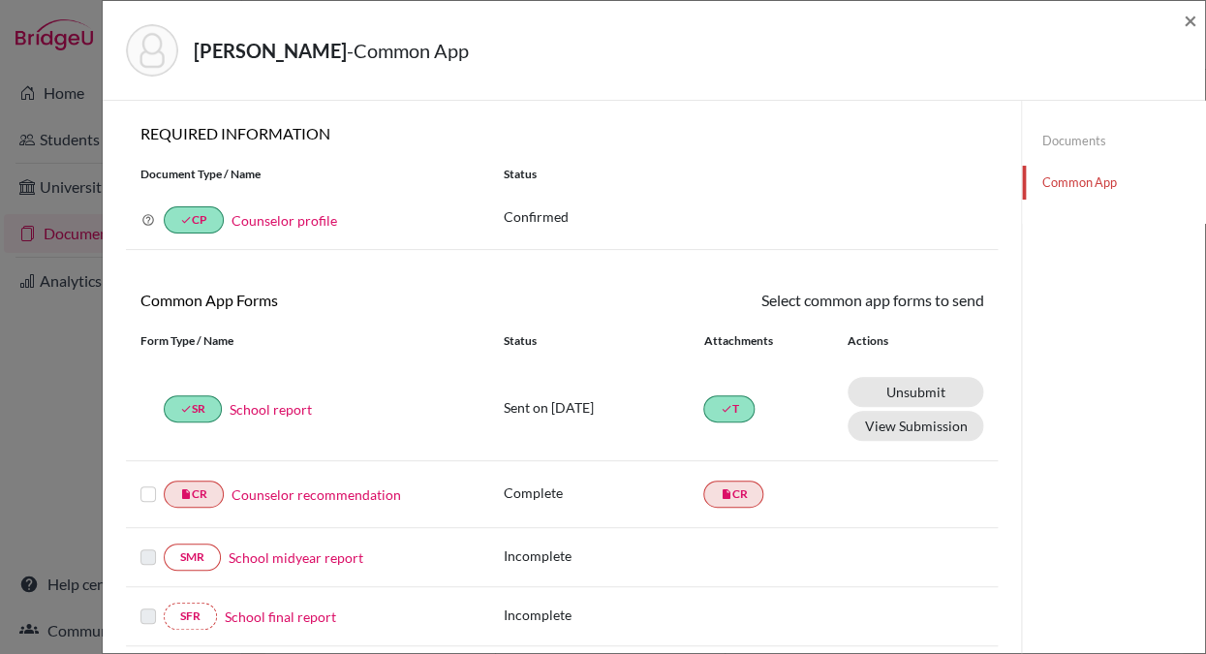
click at [145, 482] on label at bounding box center [147, 482] width 15 height 0
click at [0, 0] on input "checkbox" at bounding box center [0, 0] width 0 height 0
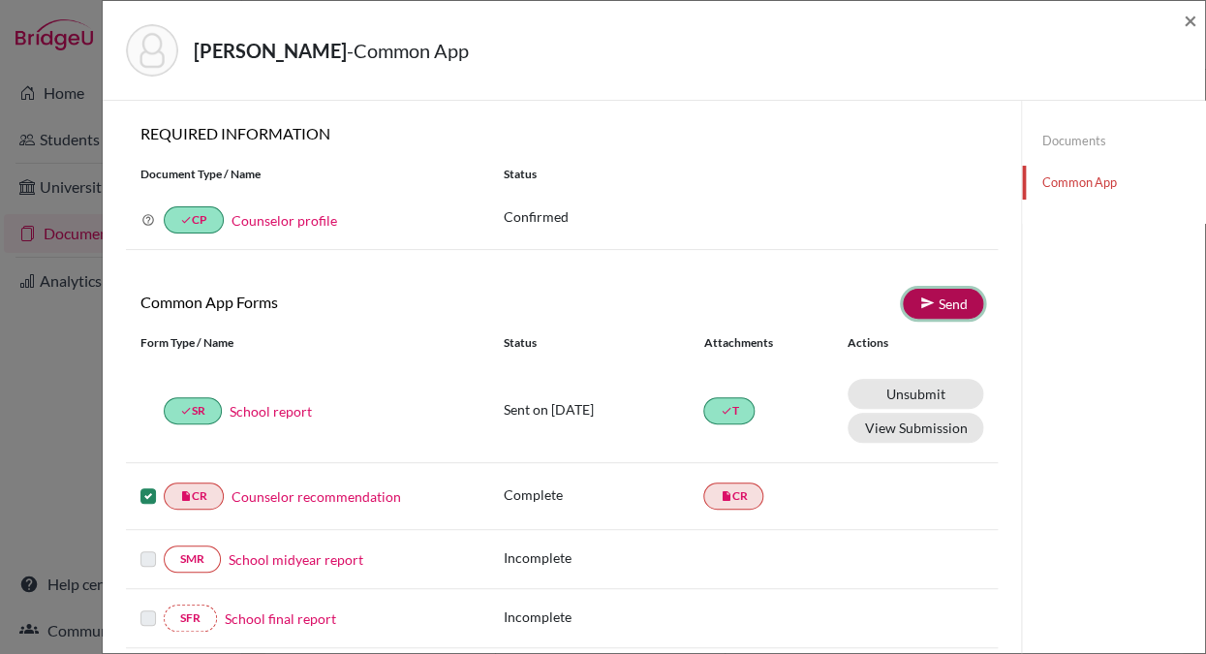
click at [944, 306] on link "Send" at bounding box center [943, 304] width 80 height 30
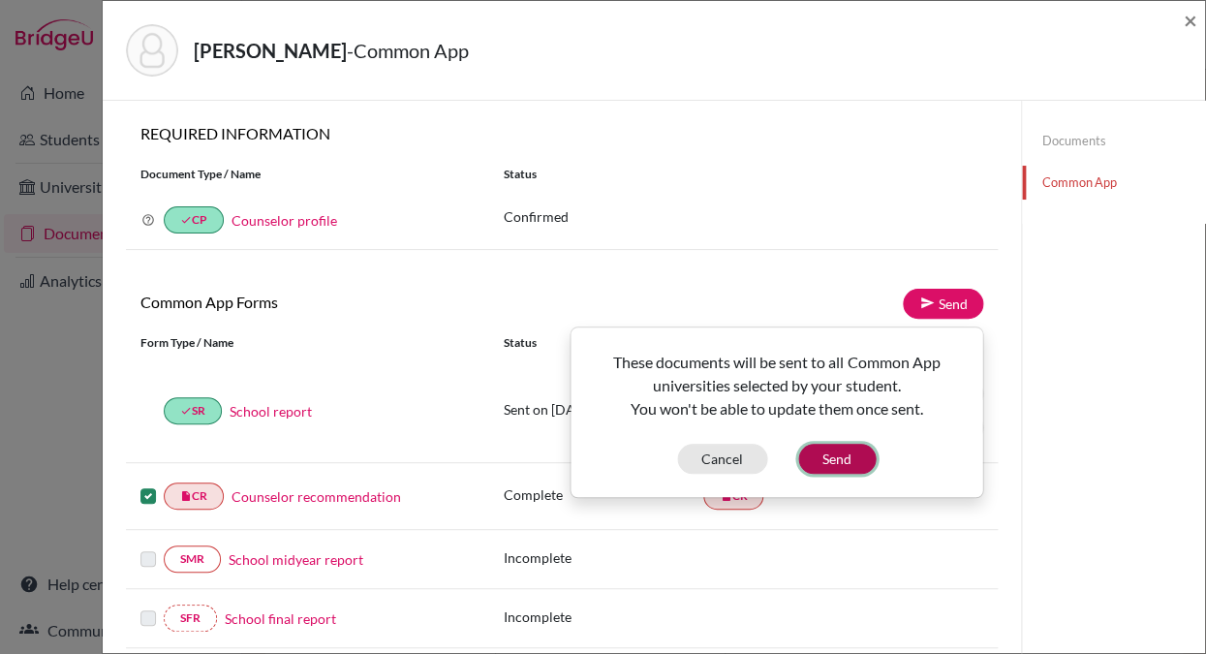
click at [839, 461] on button "Send" at bounding box center [836, 459] width 77 height 30
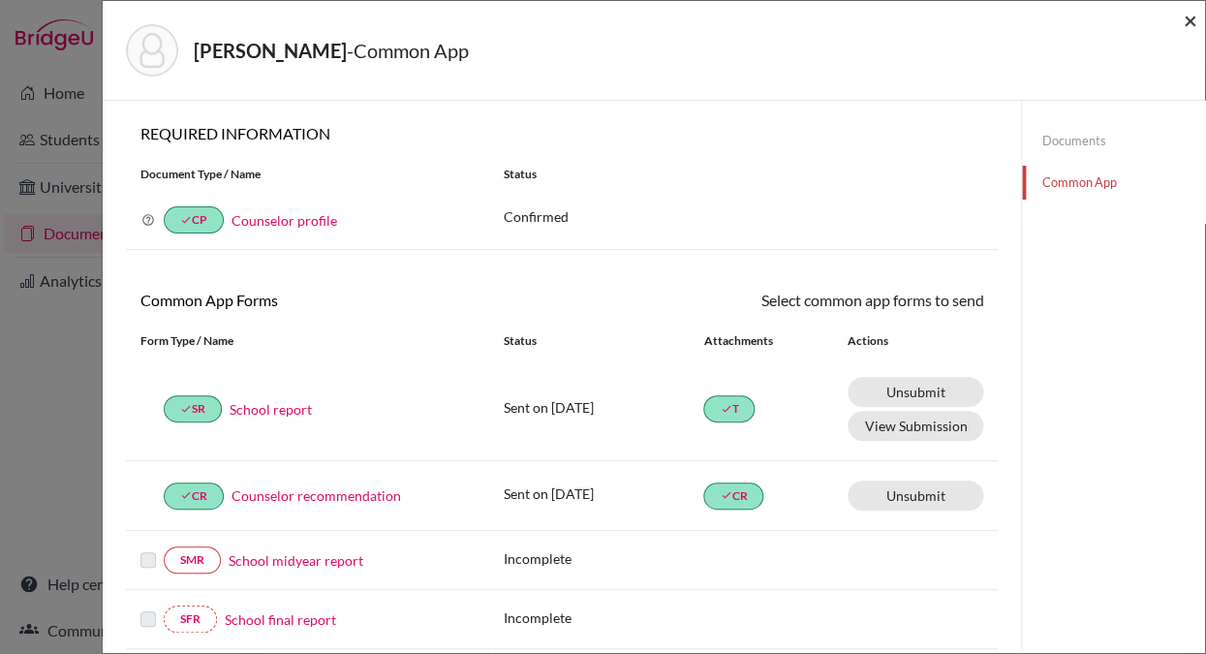
click at [1189, 22] on span "×" at bounding box center [1190, 20] width 14 height 28
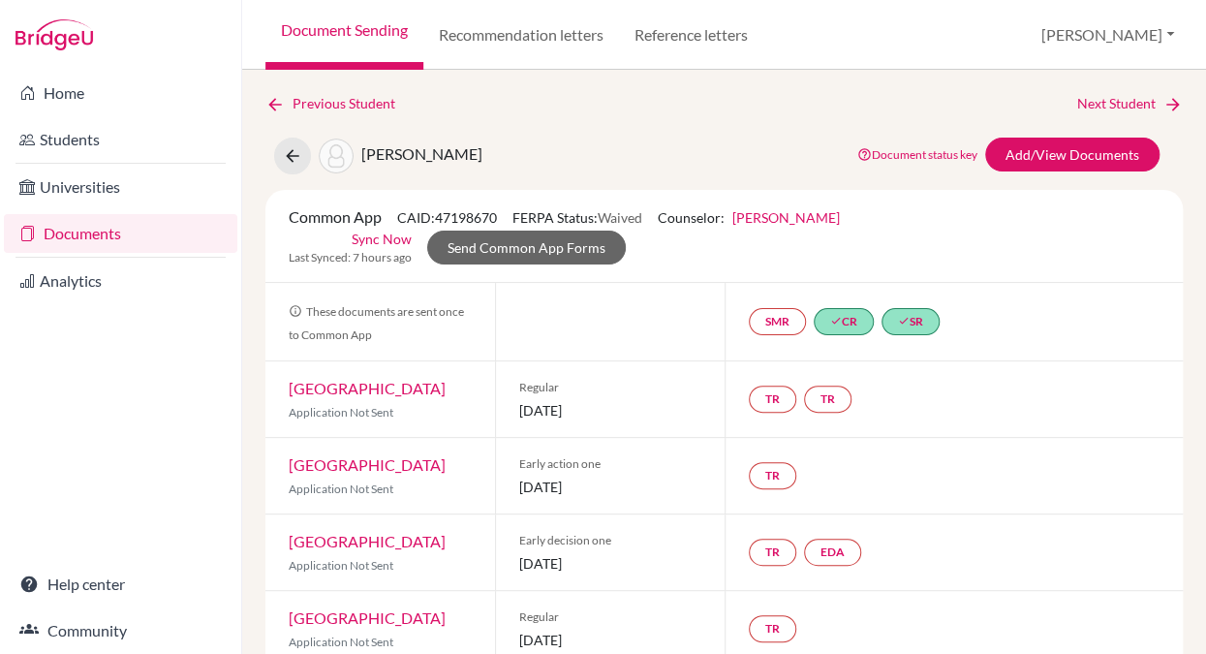
click at [149, 235] on link "Documents" at bounding box center [120, 233] width 233 height 39
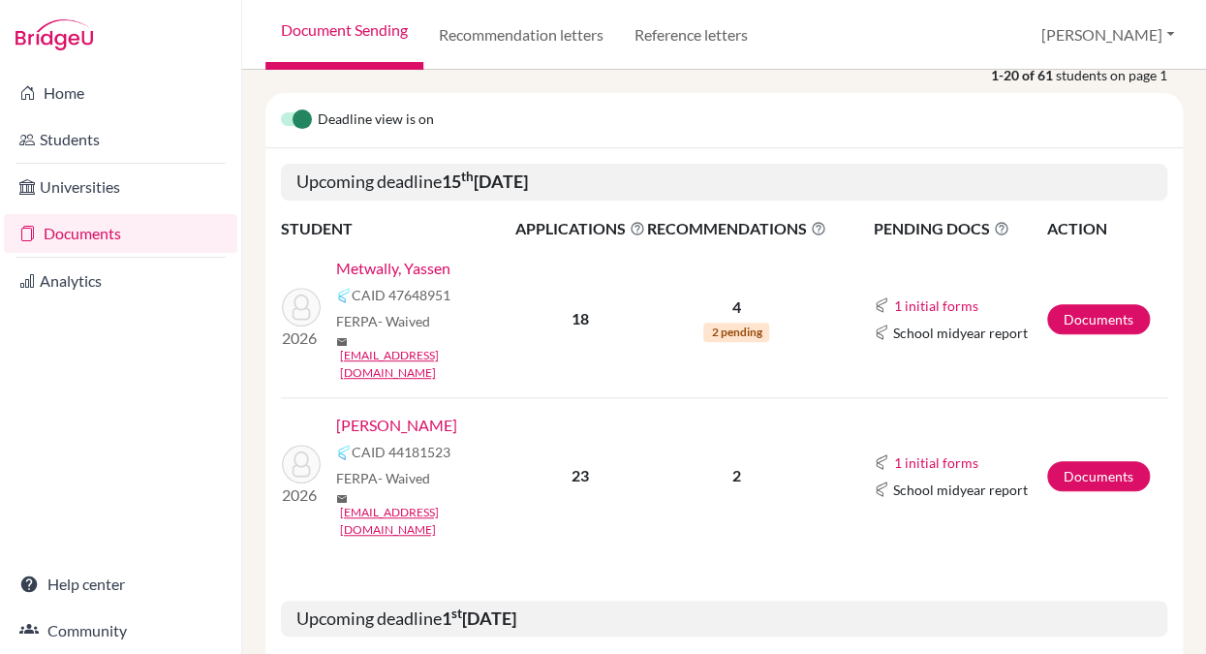
scroll to position [173, 0]
click at [438, 264] on link "Metwally, Yassen" at bounding box center [393, 267] width 114 height 23
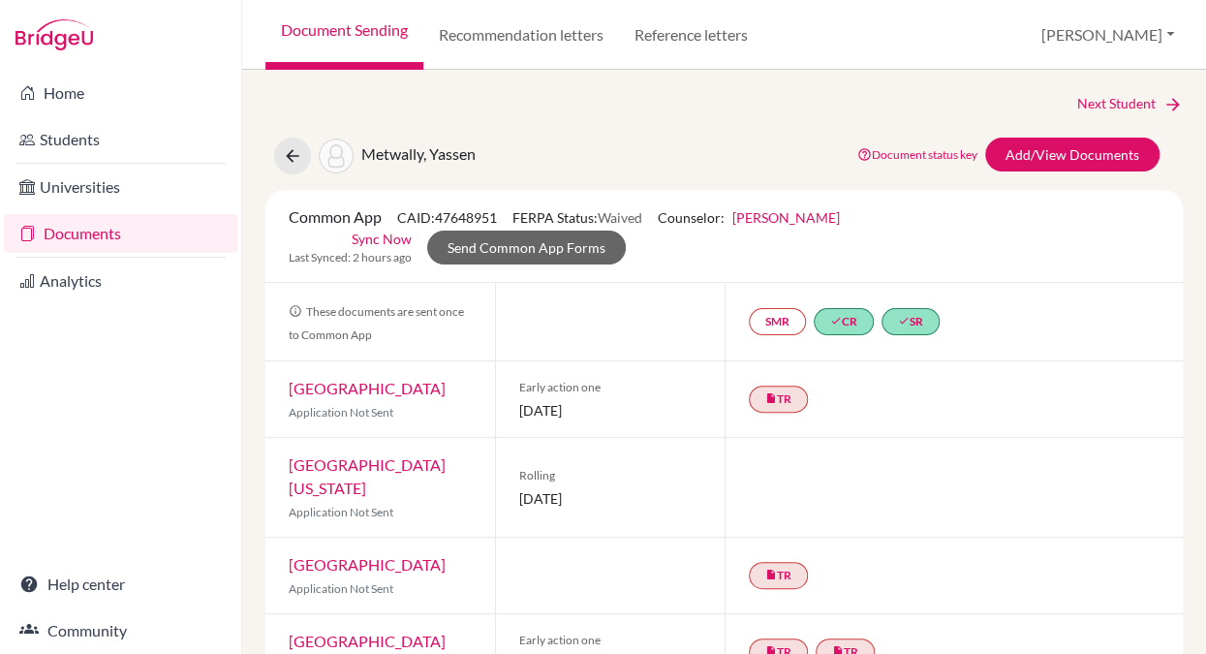
click at [394, 238] on link "Sync Now" at bounding box center [382, 239] width 60 height 20
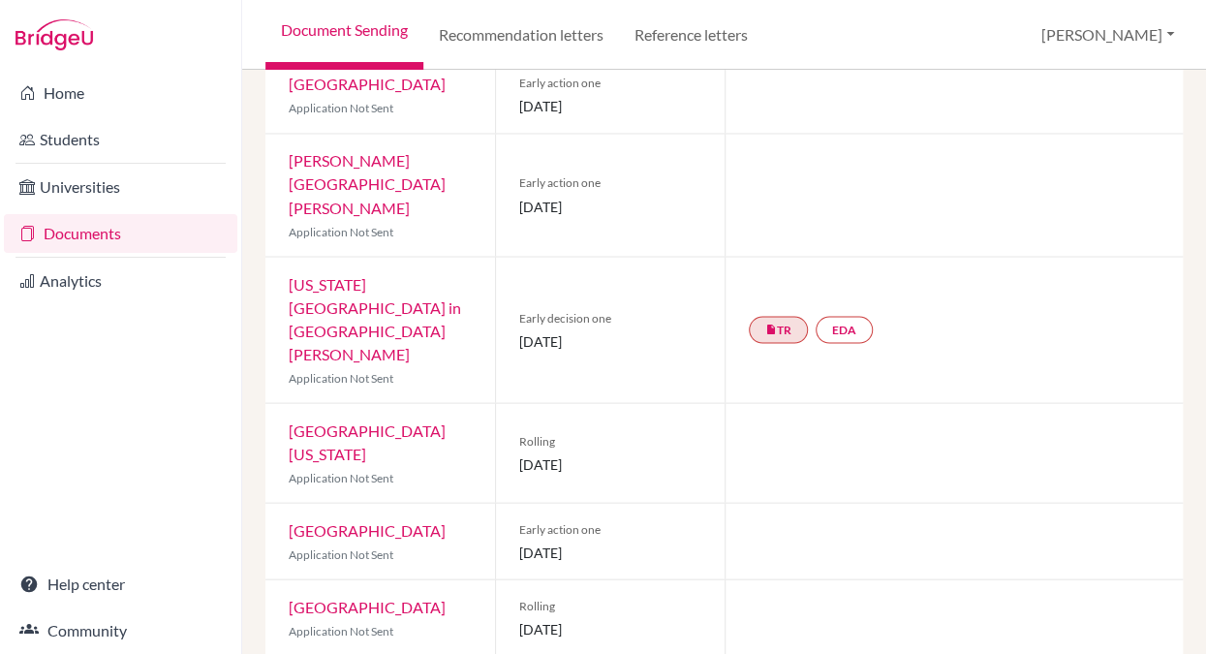
scroll to position [1287, 0]
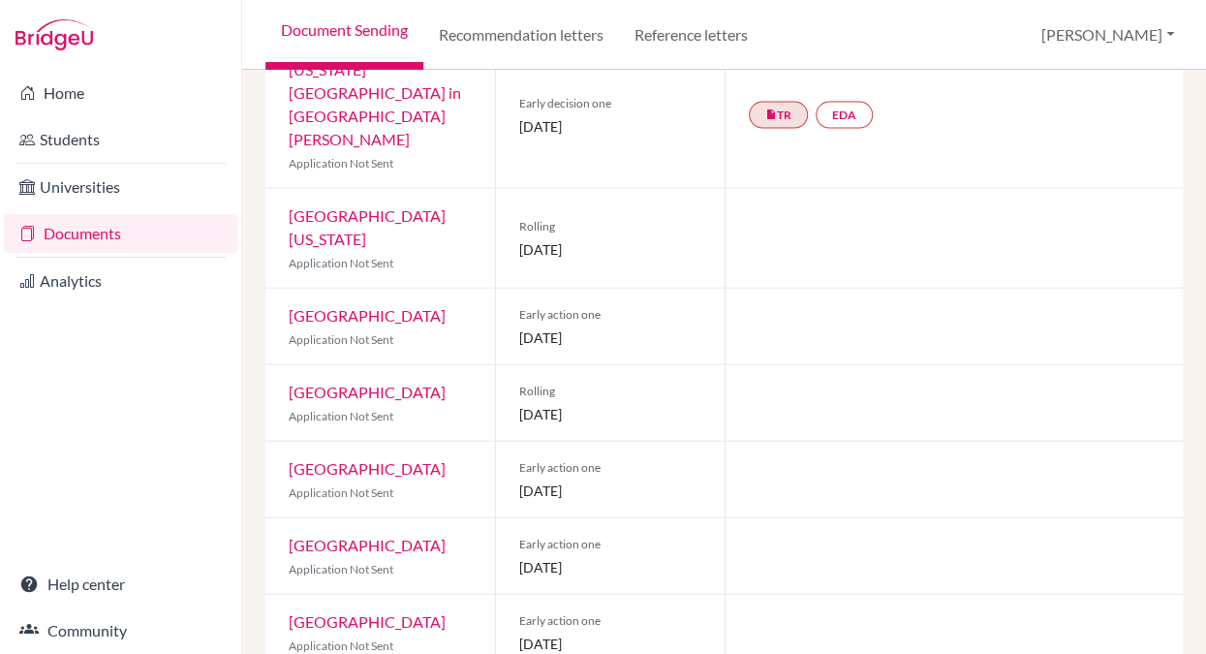
click at [407, 459] on link "Clemson University" at bounding box center [367, 468] width 157 height 18
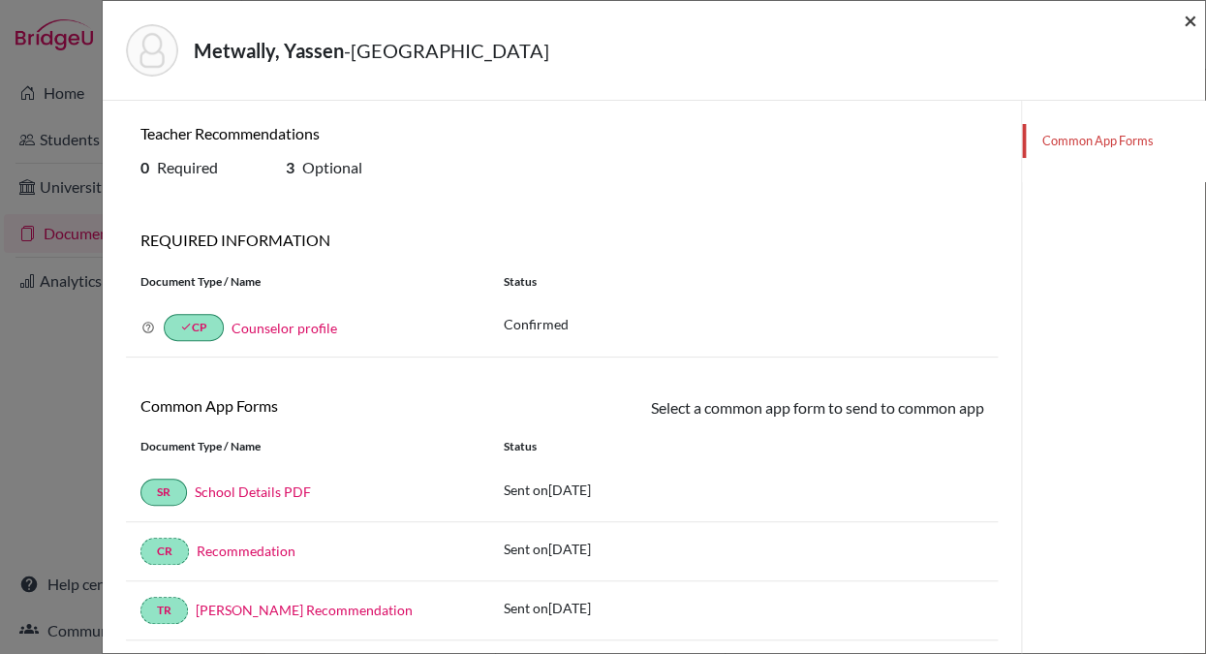
click at [1190, 19] on span "×" at bounding box center [1190, 20] width 14 height 28
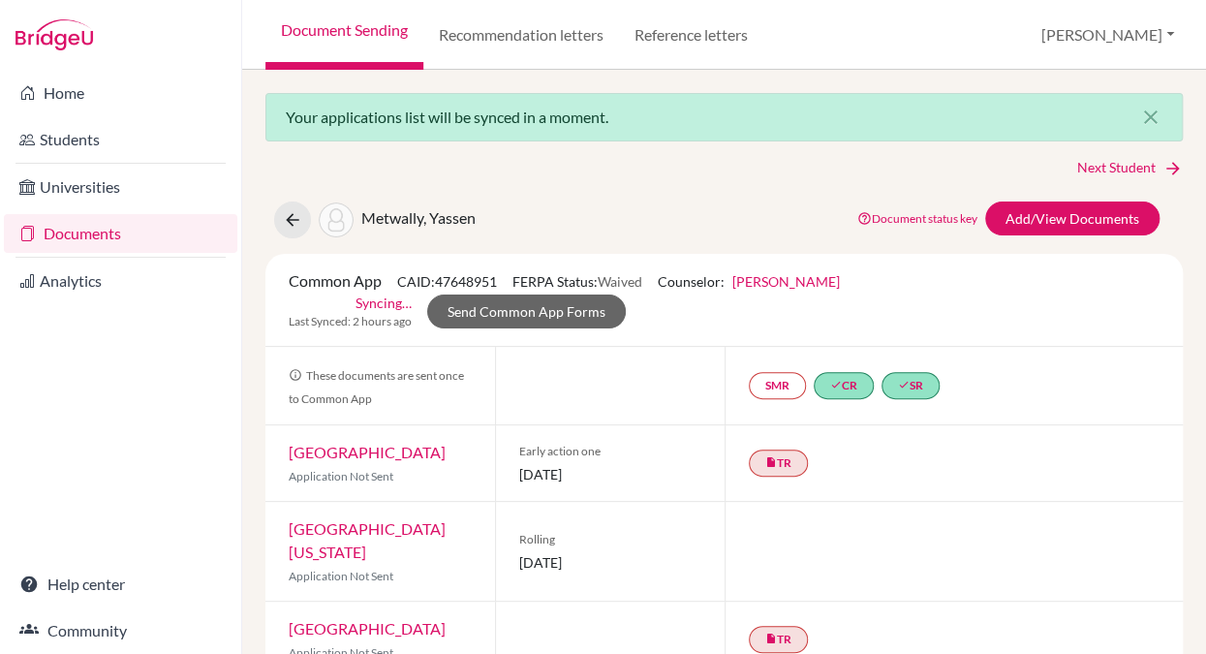
click at [150, 230] on link "Documents" at bounding box center [120, 233] width 233 height 39
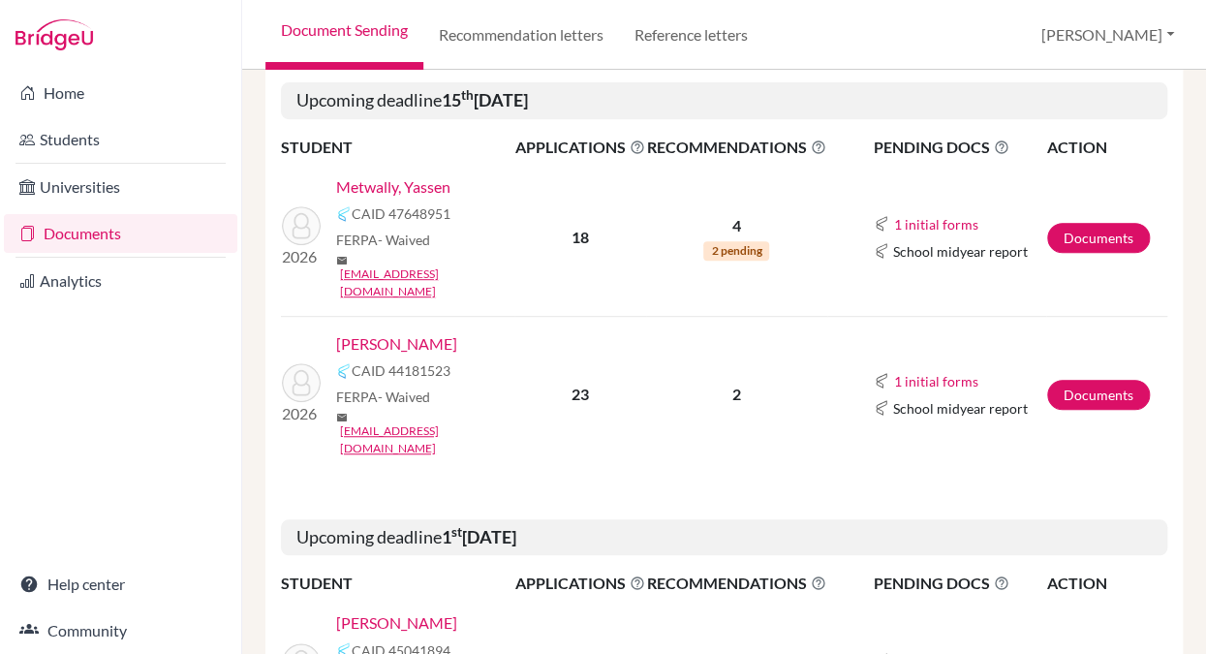
scroll to position [255, 0]
click at [394, 331] on link "[PERSON_NAME]" at bounding box center [396, 342] width 121 height 23
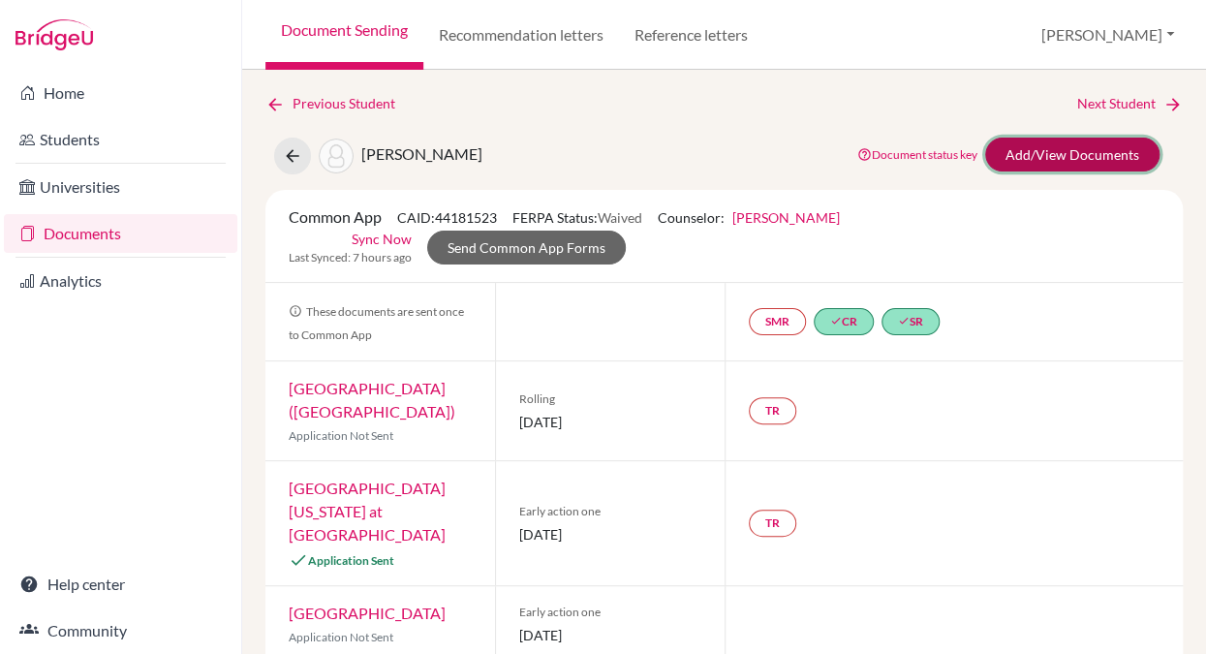
click at [1049, 151] on link "Add/View Documents" at bounding box center [1072, 155] width 174 height 34
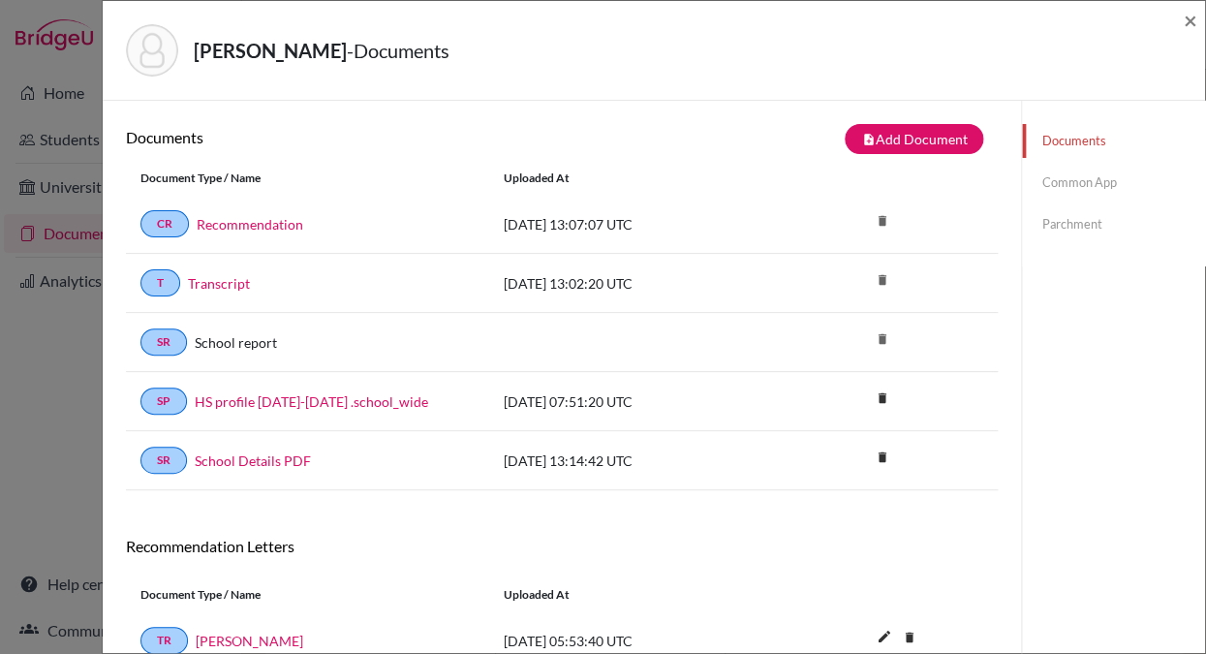
click at [1060, 182] on link "Common App" at bounding box center [1113, 183] width 183 height 34
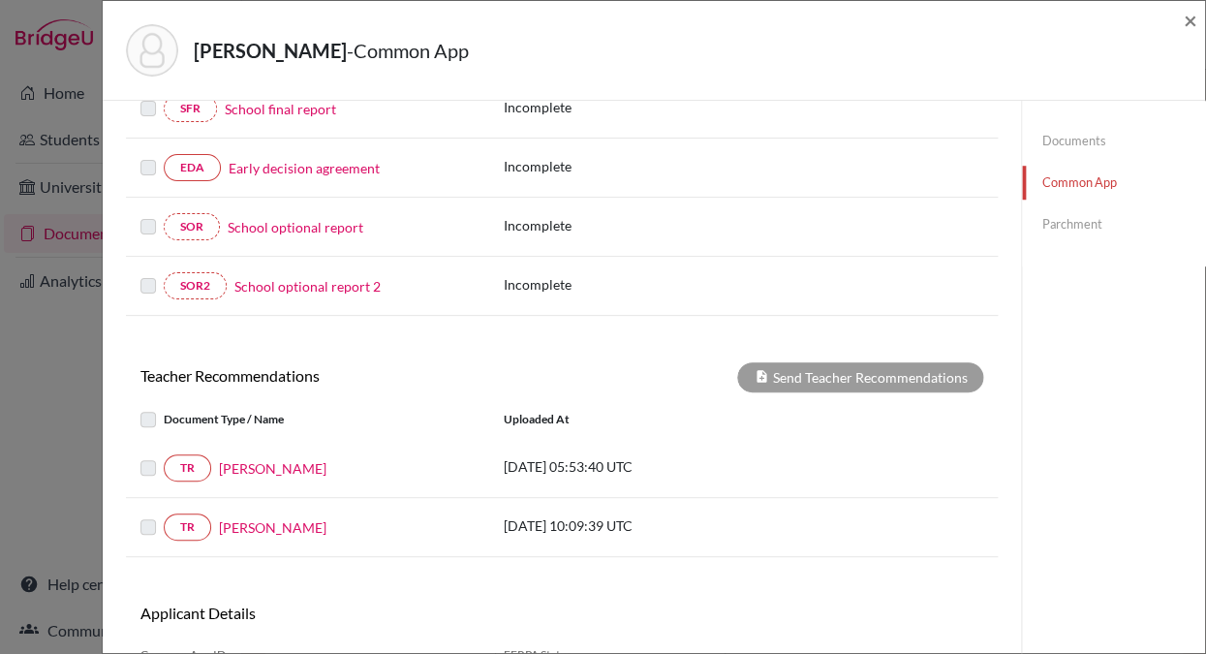
scroll to position [586, 0]
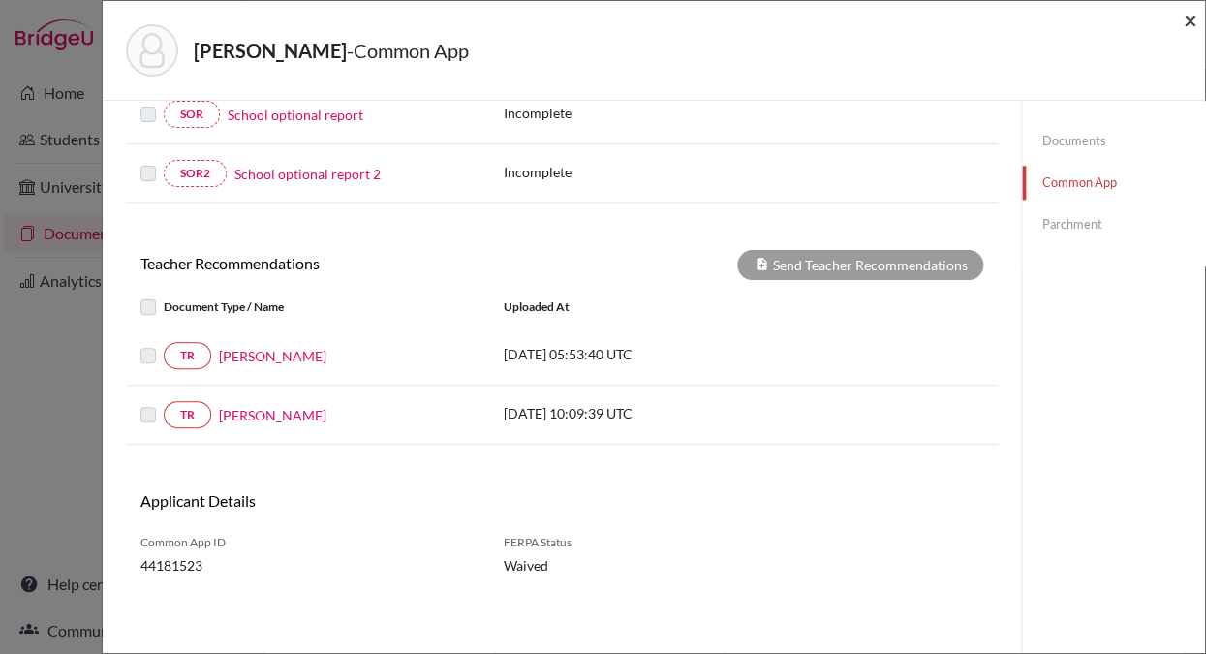
click at [1186, 22] on span "×" at bounding box center [1190, 20] width 14 height 28
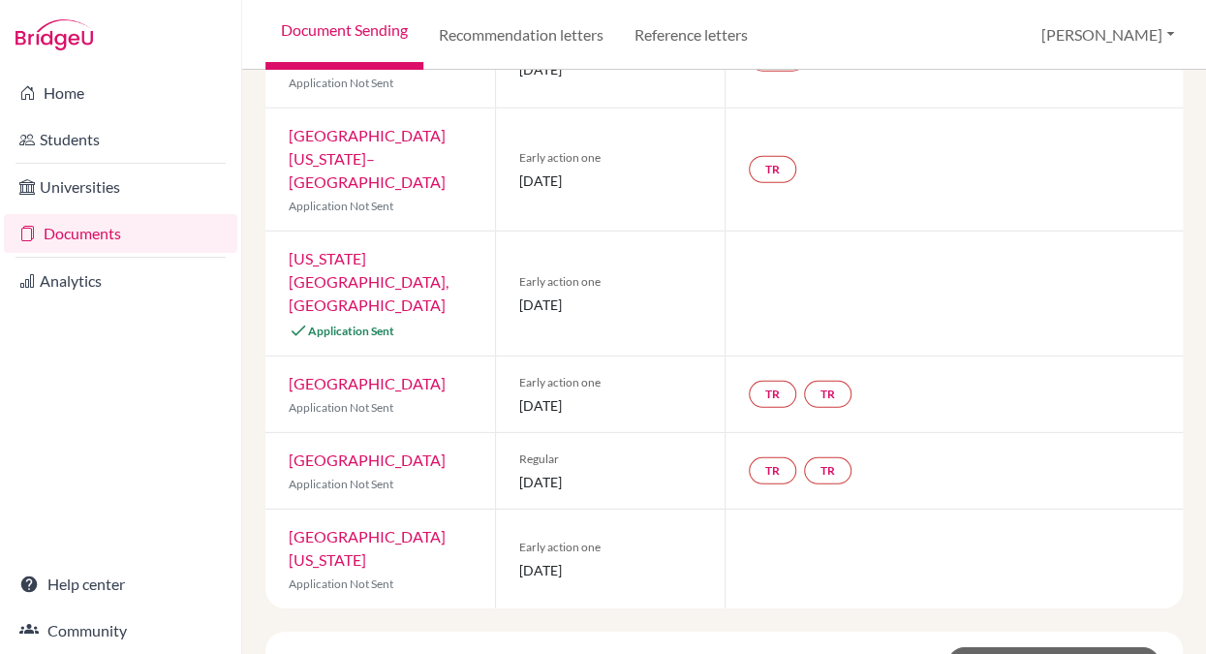
scroll to position [1688, 0]
click at [680, 35] on link "Reference letters" at bounding box center [691, 35] width 144 height 70
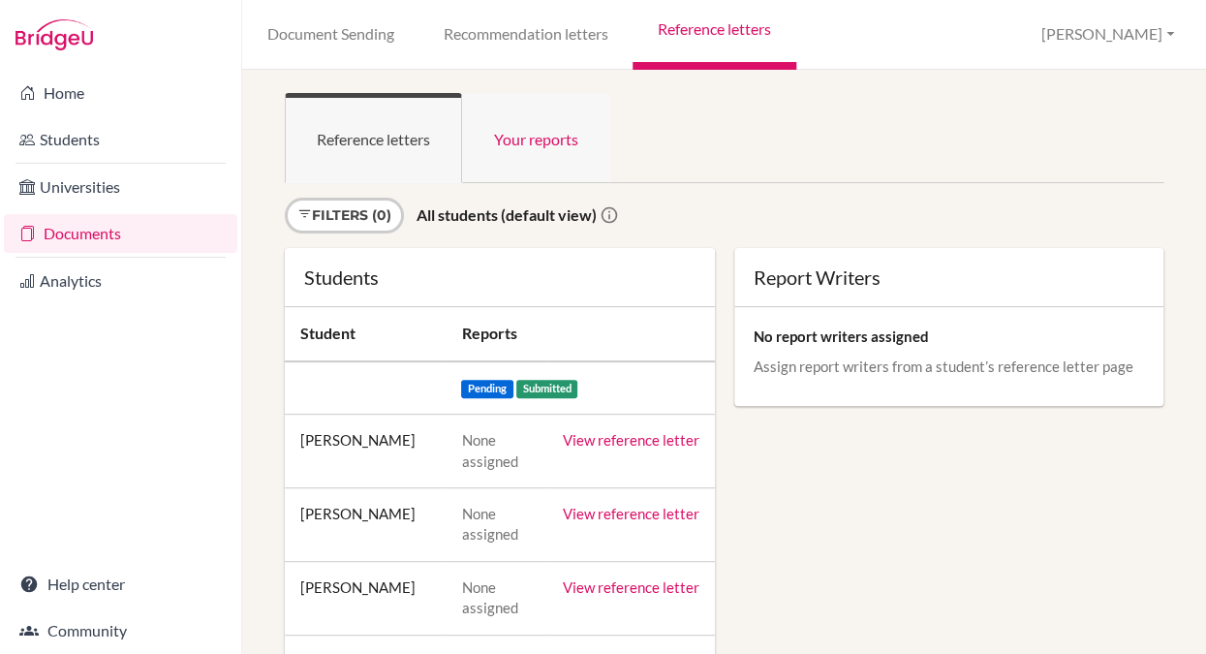
click at [536, 133] on link "Your reports" at bounding box center [536, 138] width 148 height 90
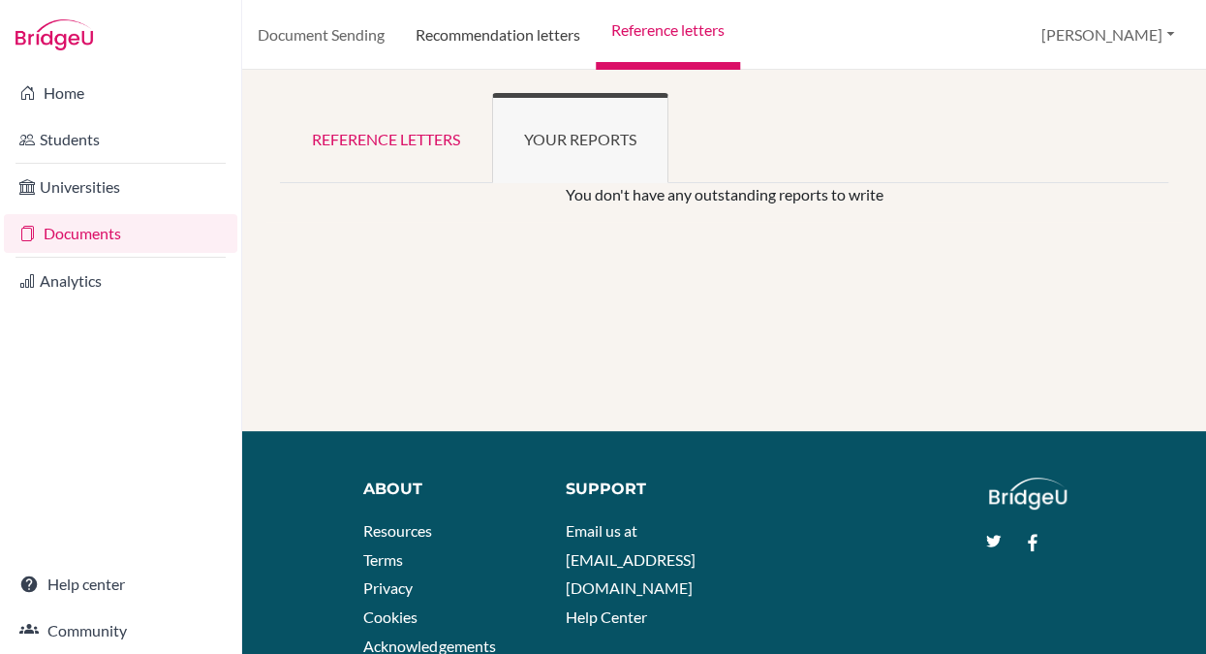
click at [512, 34] on link "Recommendation letters" at bounding box center [498, 35] width 196 height 70
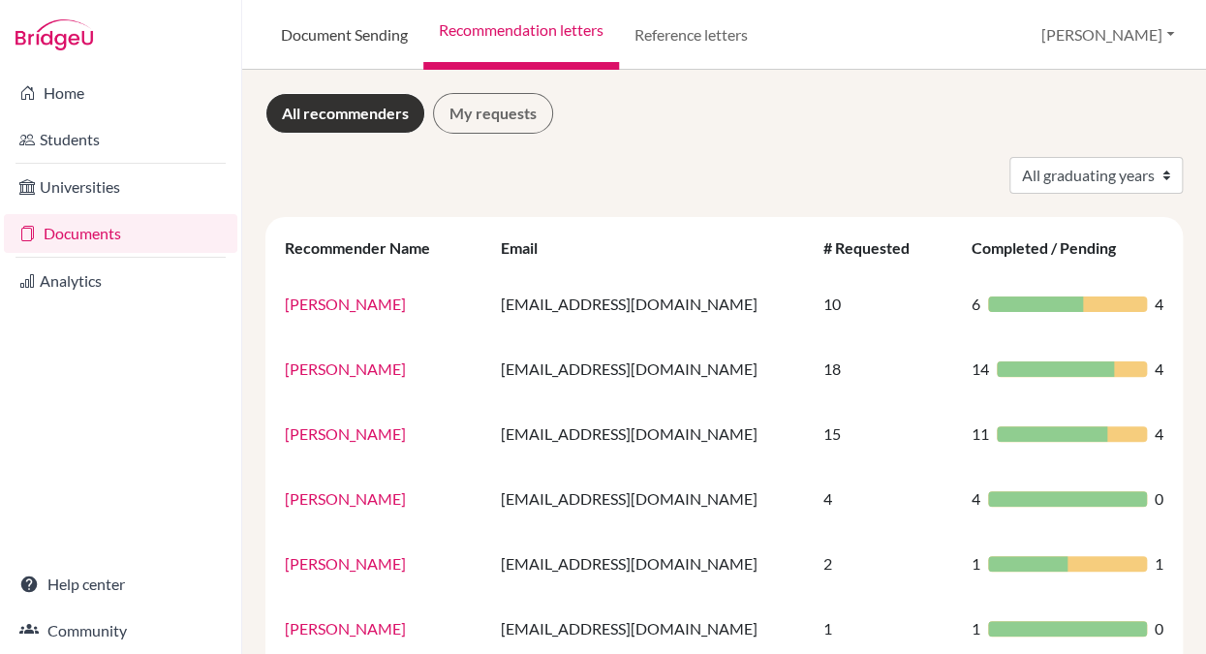
click at [369, 37] on link "Document Sending" at bounding box center [344, 35] width 158 height 70
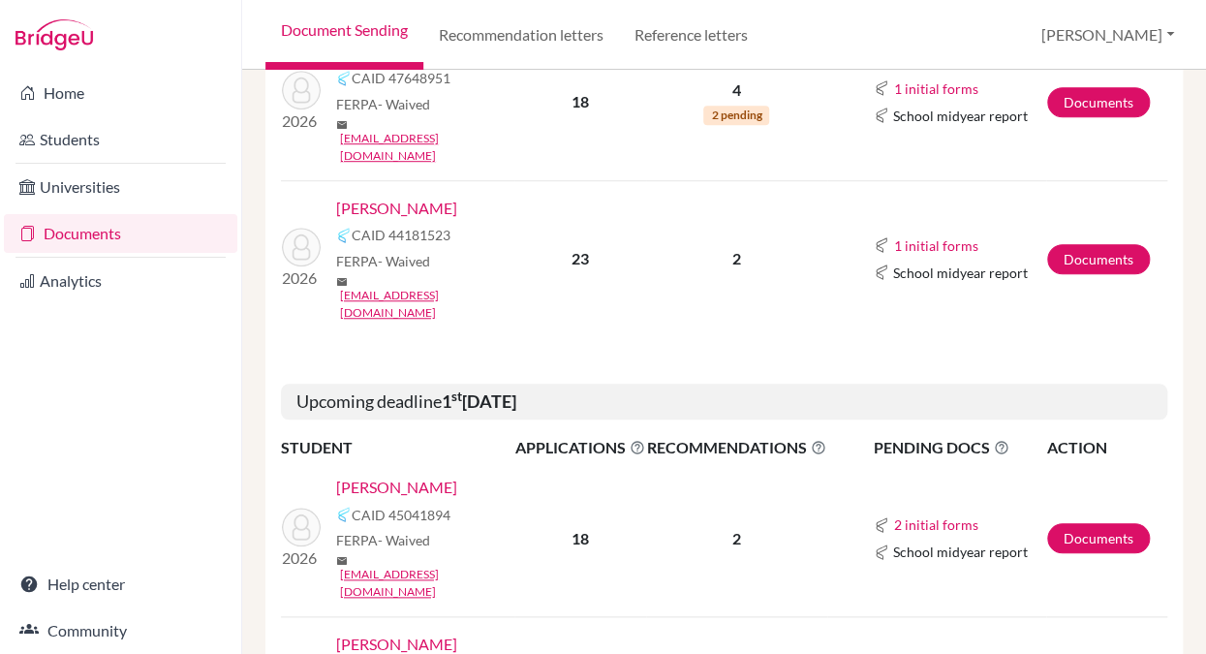
scroll to position [403, 0]
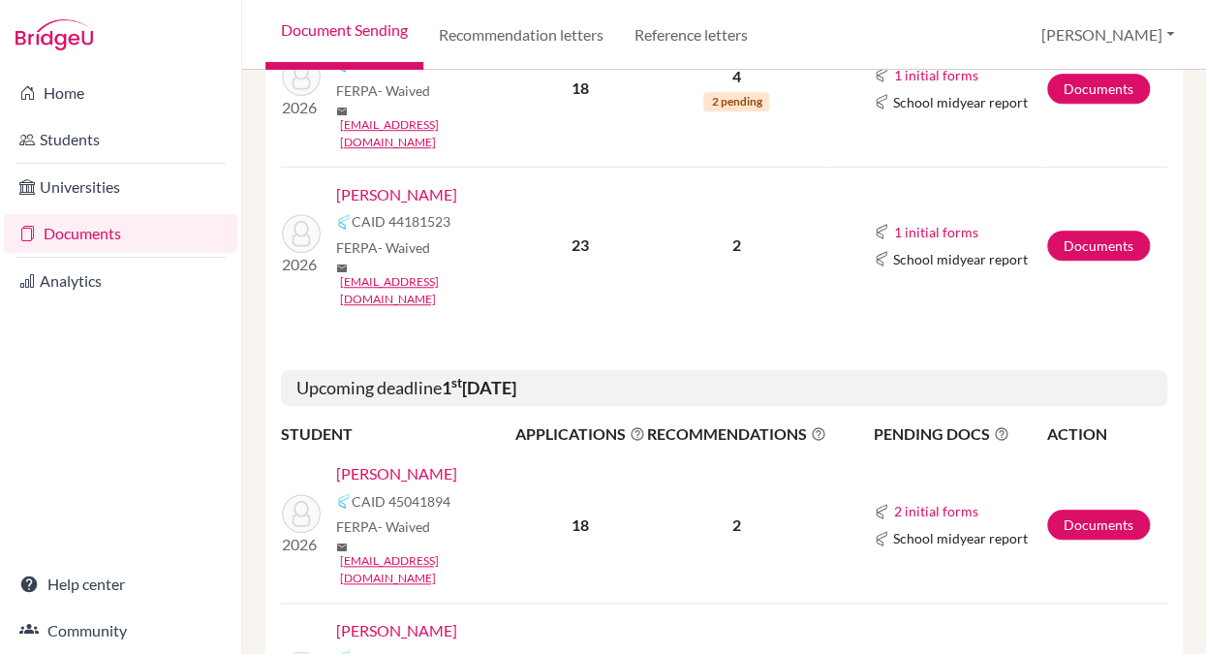
click at [407, 183] on link "[PERSON_NAME]" at bounding box center [396, 194] width 121 height 23
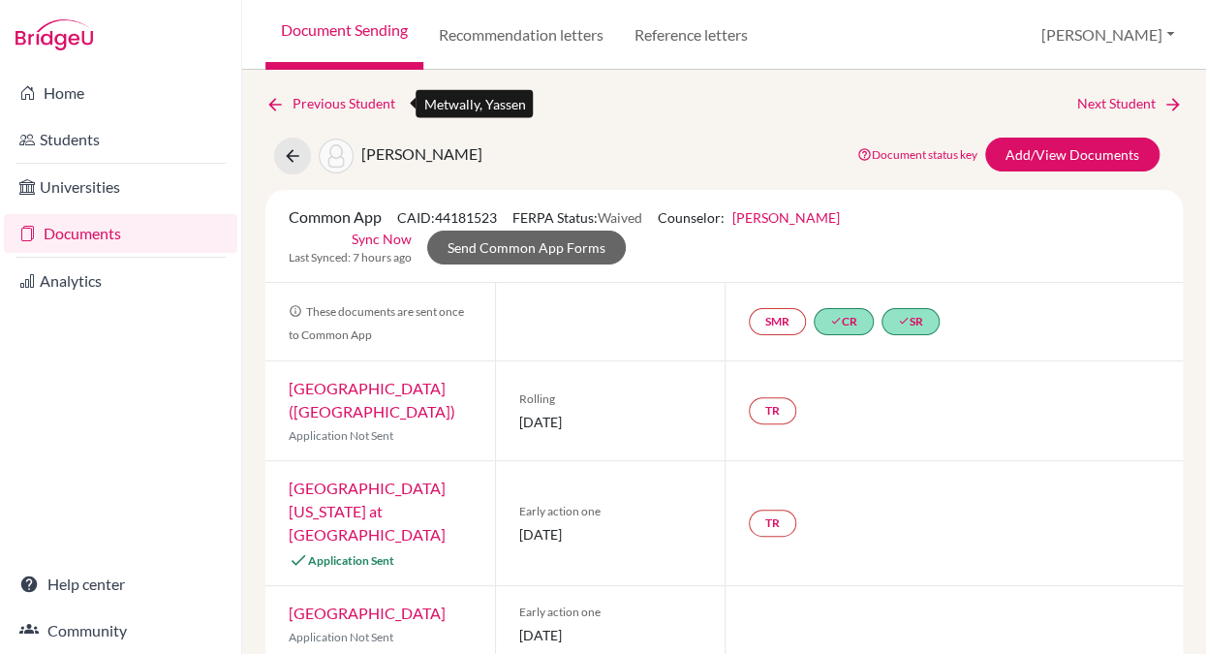
click at [274, 101] on icon at bounding box center [274, 104] width 19 height 19
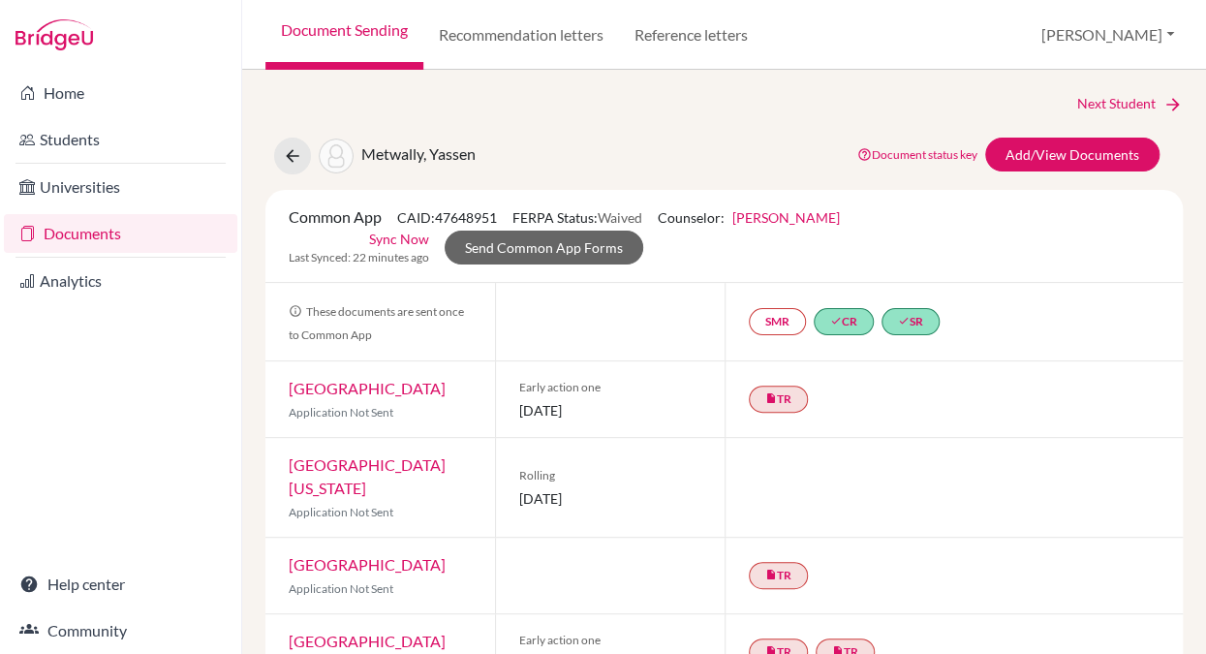
click at [108, 232] on link "Documents" at bounding box center [120, 233] width 233 height 39
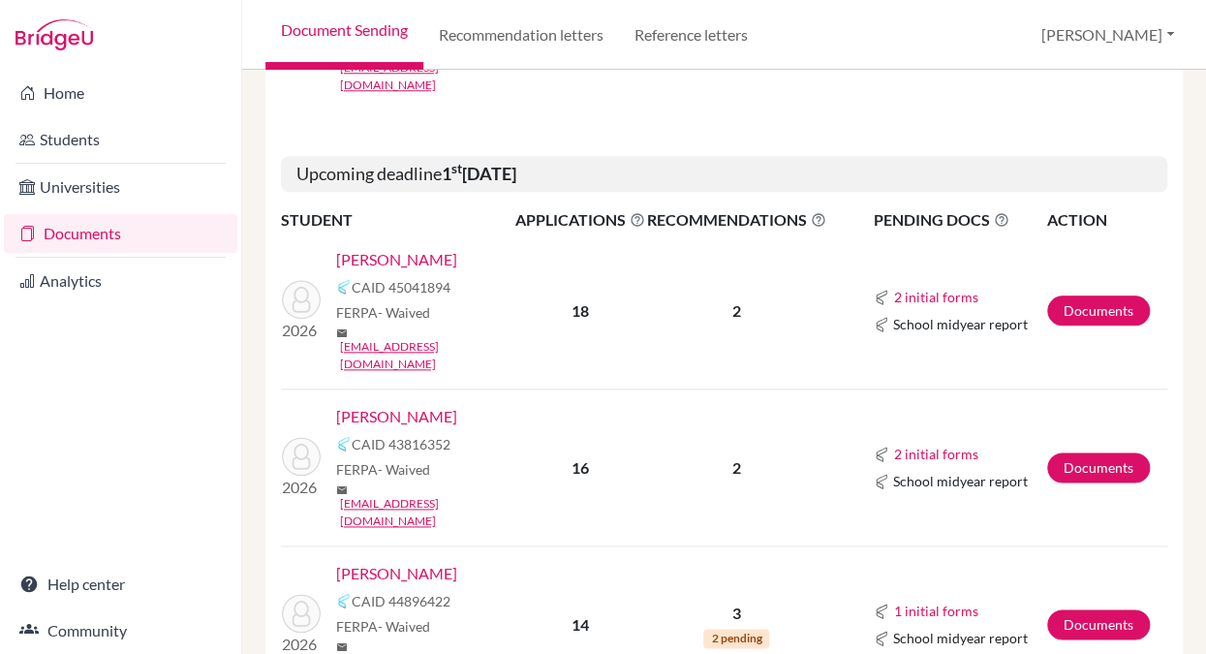
scroll to position [618, 0]
click at [399, 247] on link "[PERSON_NAME]" at bounding box center [396, 258] width 121 height 23
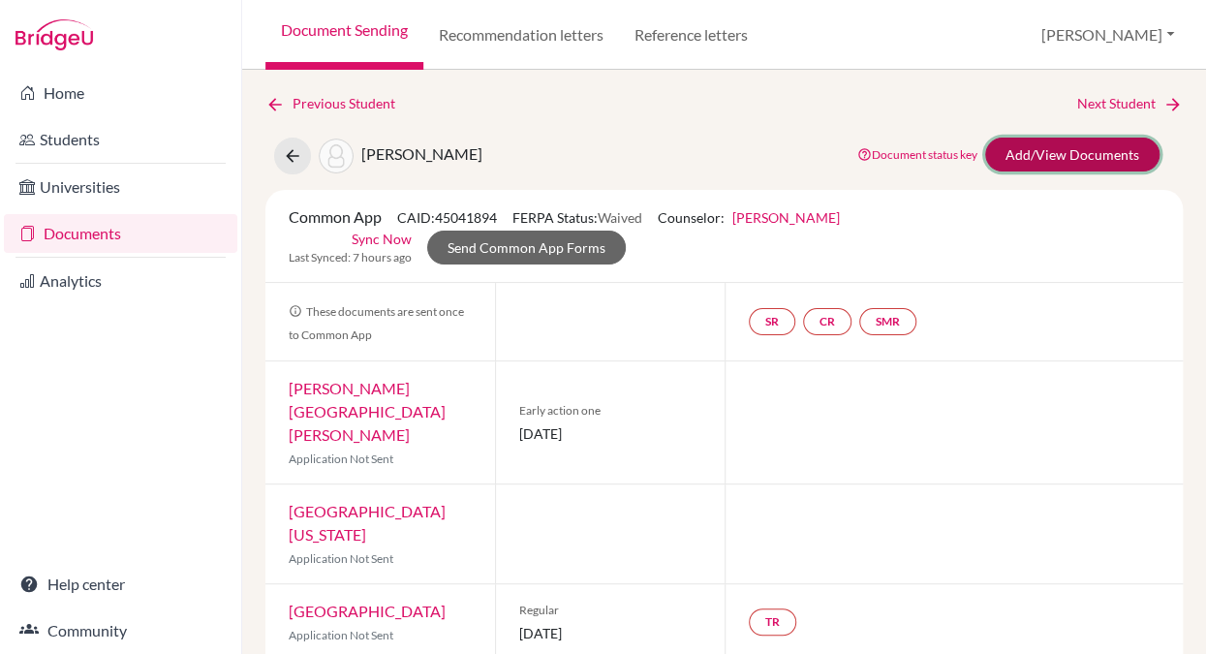
click at [1112, 151] on link "Add/View Documents" at bounding box center [1072, 155] width 174 height 34
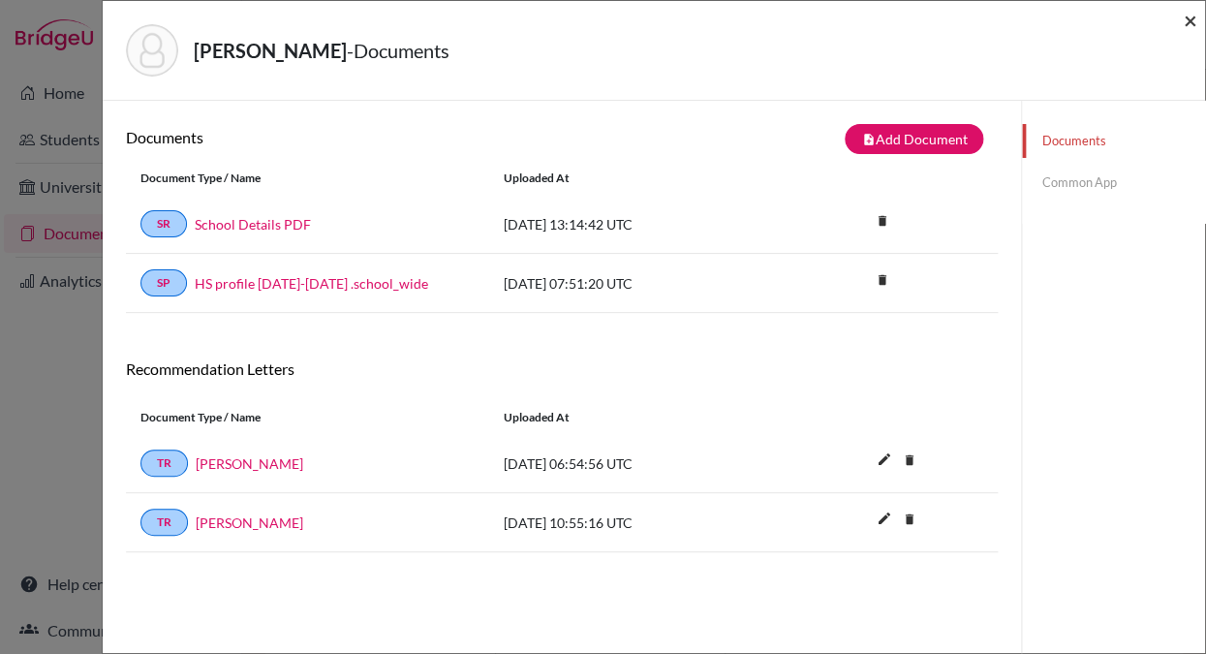
click at [1189, 19] on span "×" at bounding box center [1190, 20] width 14 height 28
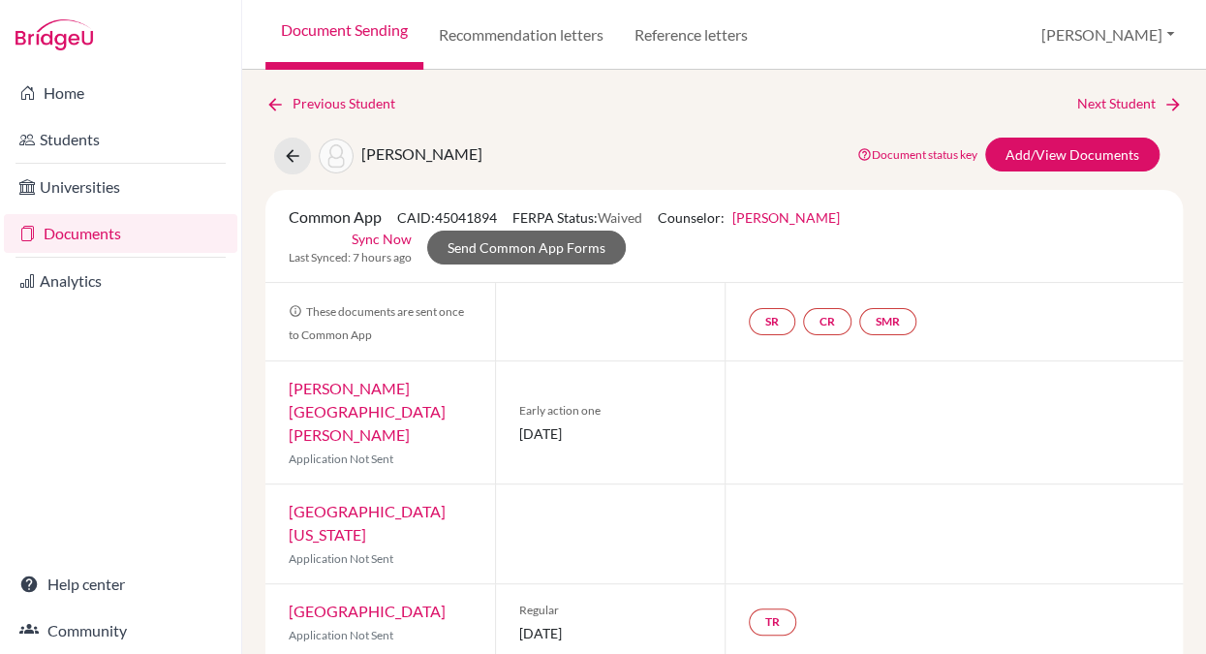
click at [769, 219] on link "Mitch Naro" at bounding box center [786, 217] width 108 height 16
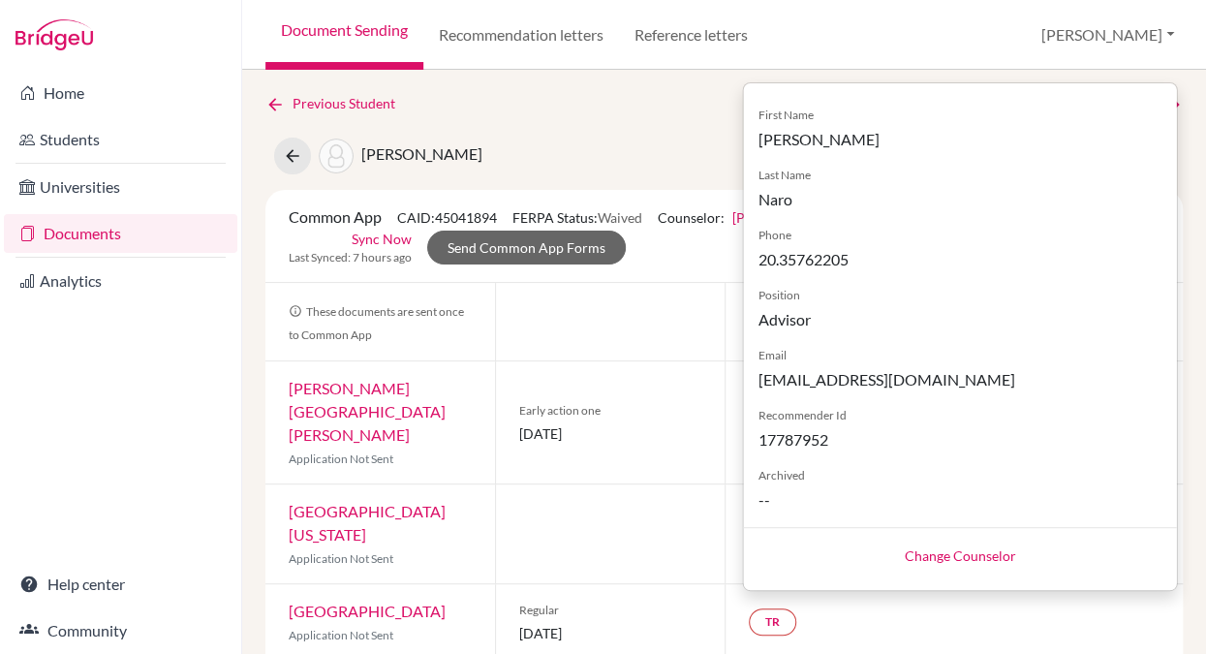
click at [924, 559] on link "Change Counselor" at bounding box center [960, 555] width 111 height 16
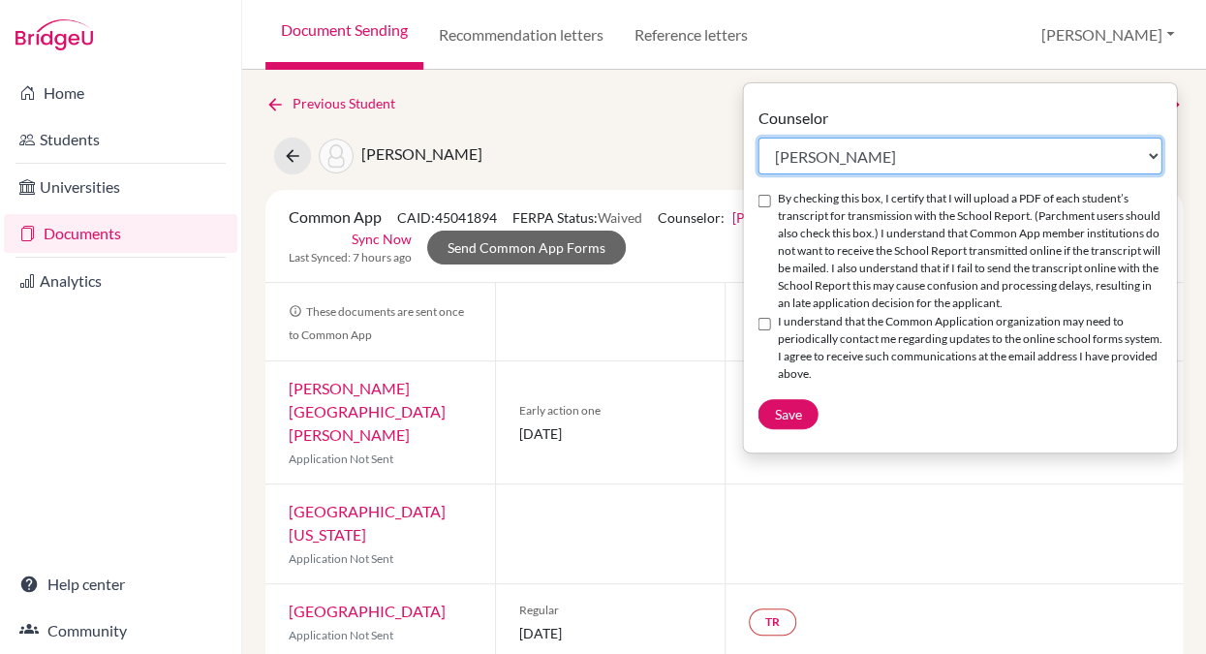
select select "195736"
click option "[PERSON_NAME]" at bounding box center [0, 0] width 0 height 0
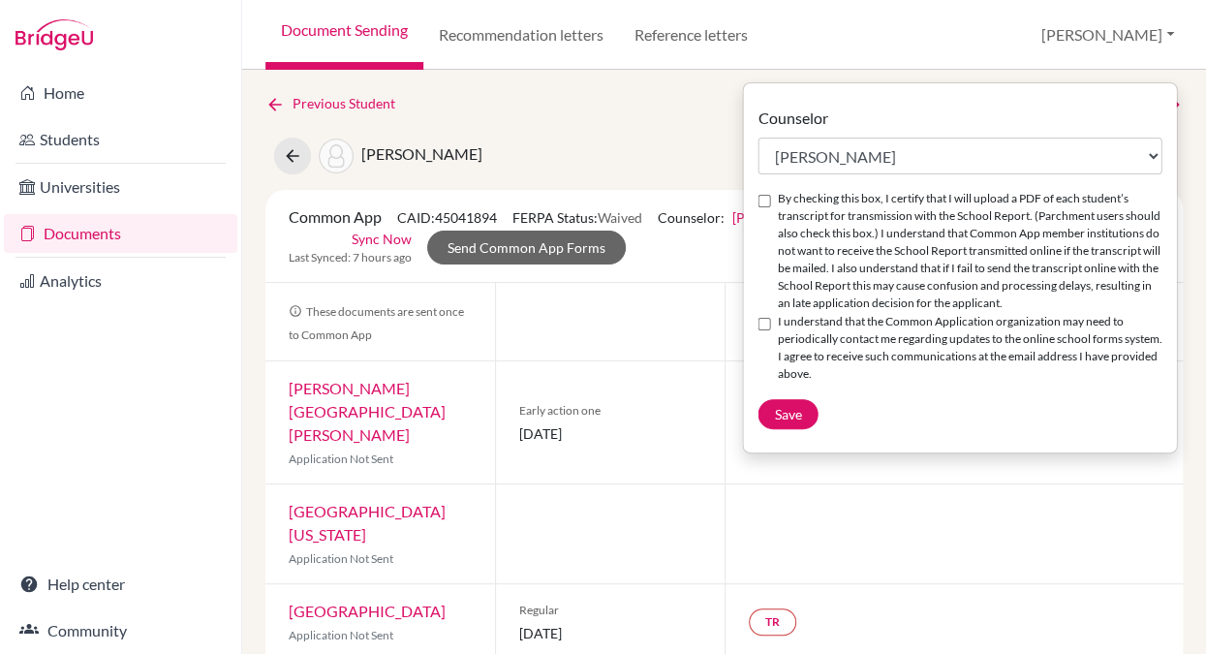
click at [762, 206] on input "By checking this box, I certify that I will upload a PDF of each student’s tran…" at bounding box center [763, 201] width 13 height 13
checkbox input "true"
click at [765, 330] on input "I understand that the Common Application organization may need to periodically …" at bounding box center [763, 324] width 13 height 13
checkbox input "true"
click at [788, 422] on span "Save" at bounding box center [787, 414] width 27 height 16
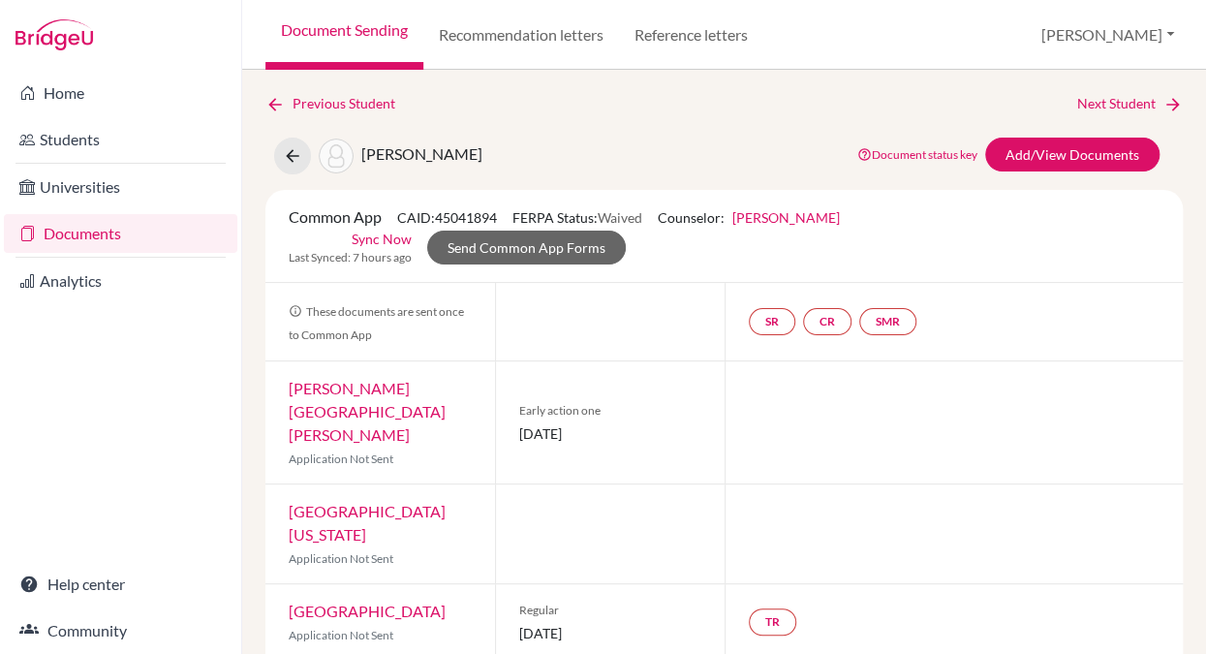
click at [93, 234] on link "Documents" at bounding box center [120, 233] width 233 height 39
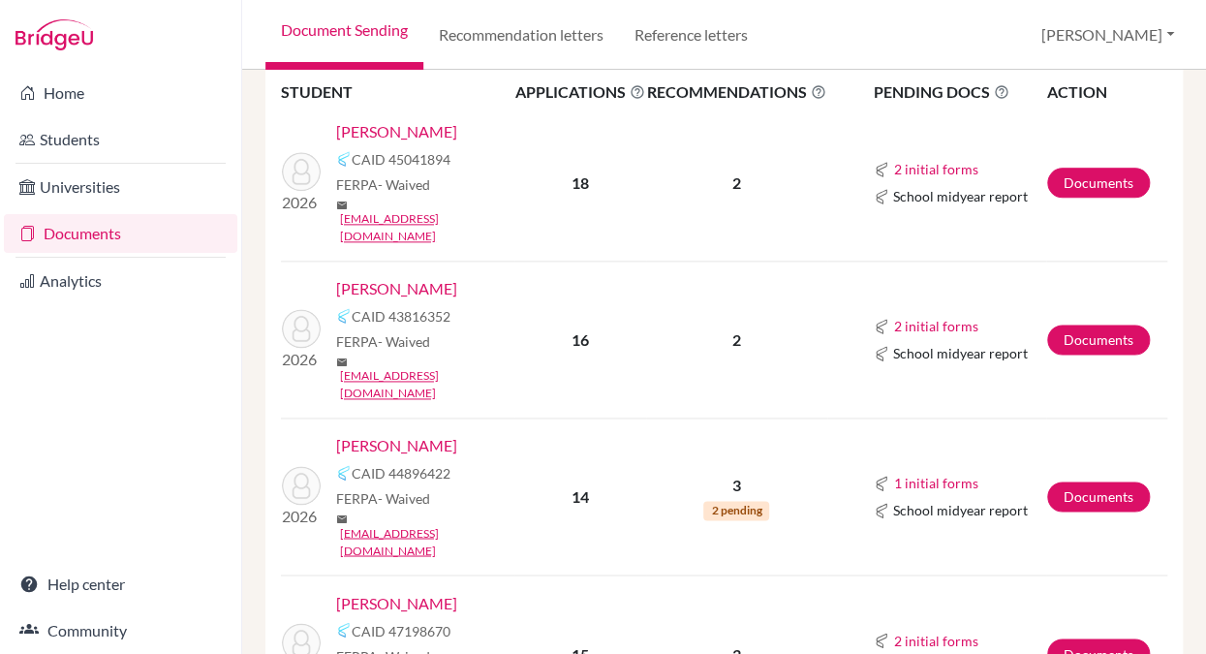
scroll to position [747, 0]
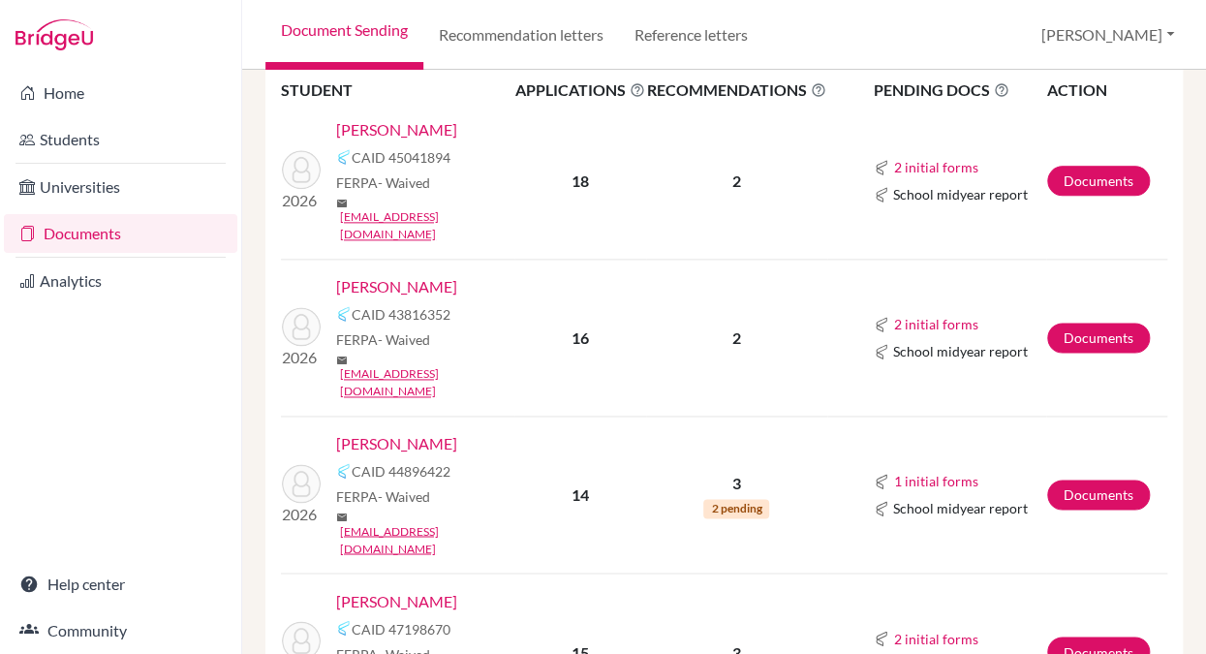
click at [415, 275] on link "[PERSON_NAME]" at bounding box center [396, 286] width 121 height 23
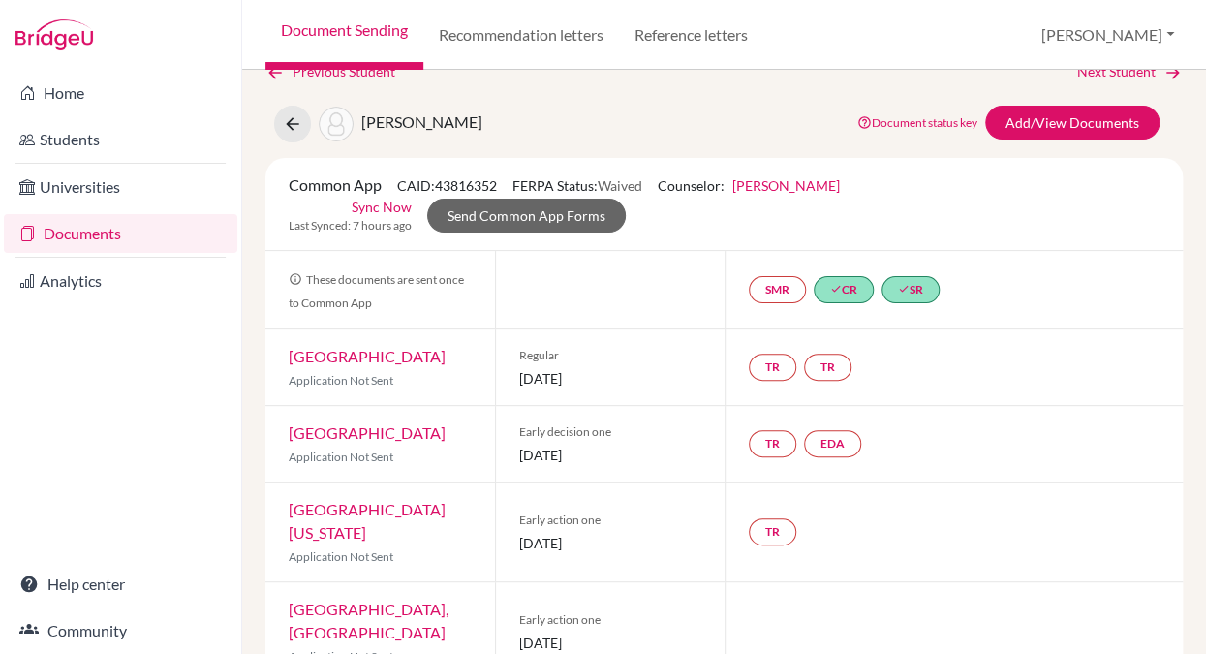
scroll to position [31, 0]
click at [168, 233] on link "Documents" at bounding box center [120, 233] width 233 height 39
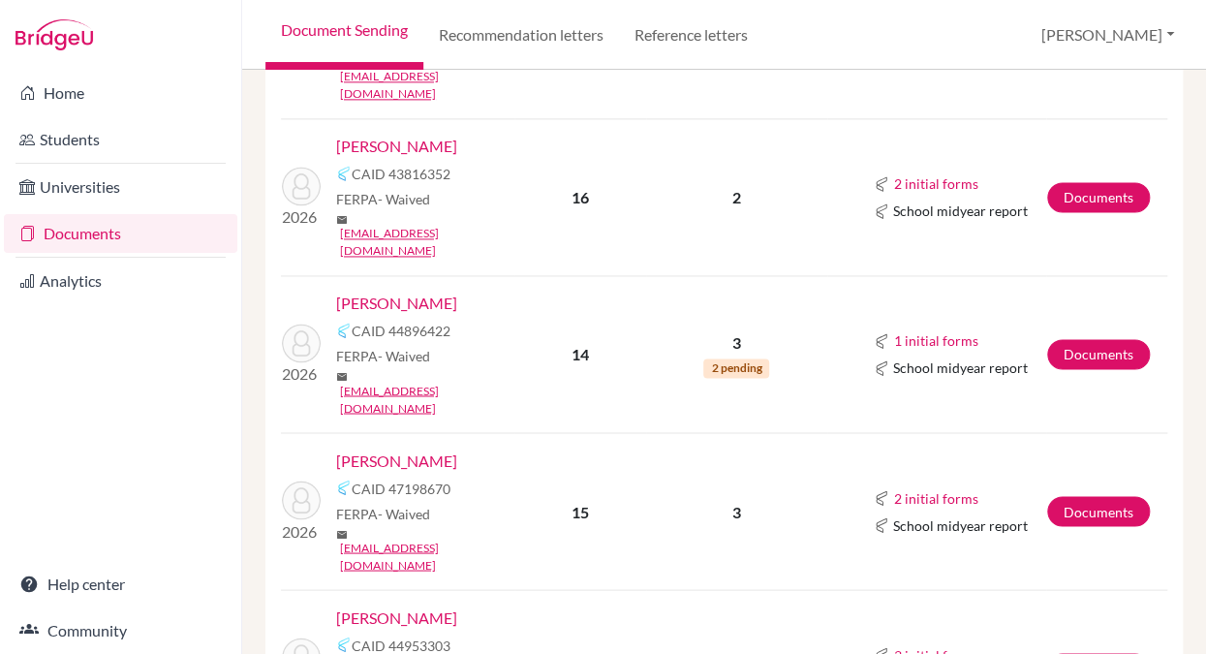
scroll to position [892, 0]
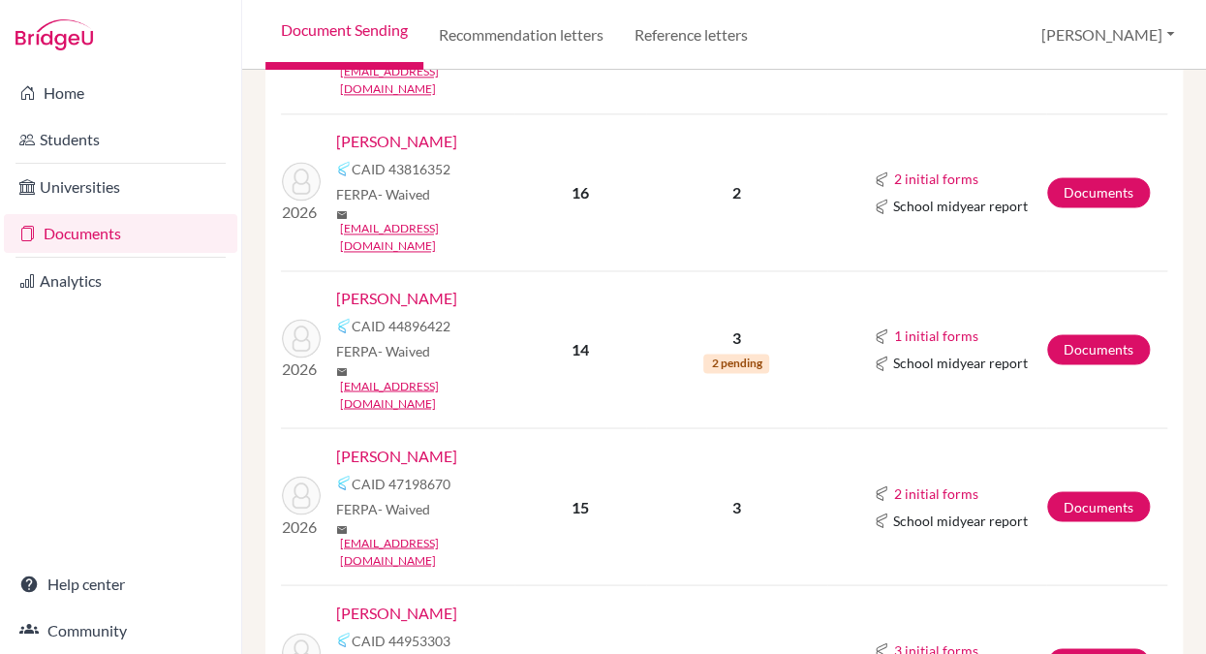
click at [388, 287] on link "[PERSON_NAME]" at bounding box center [396, 298] width 121 height 23
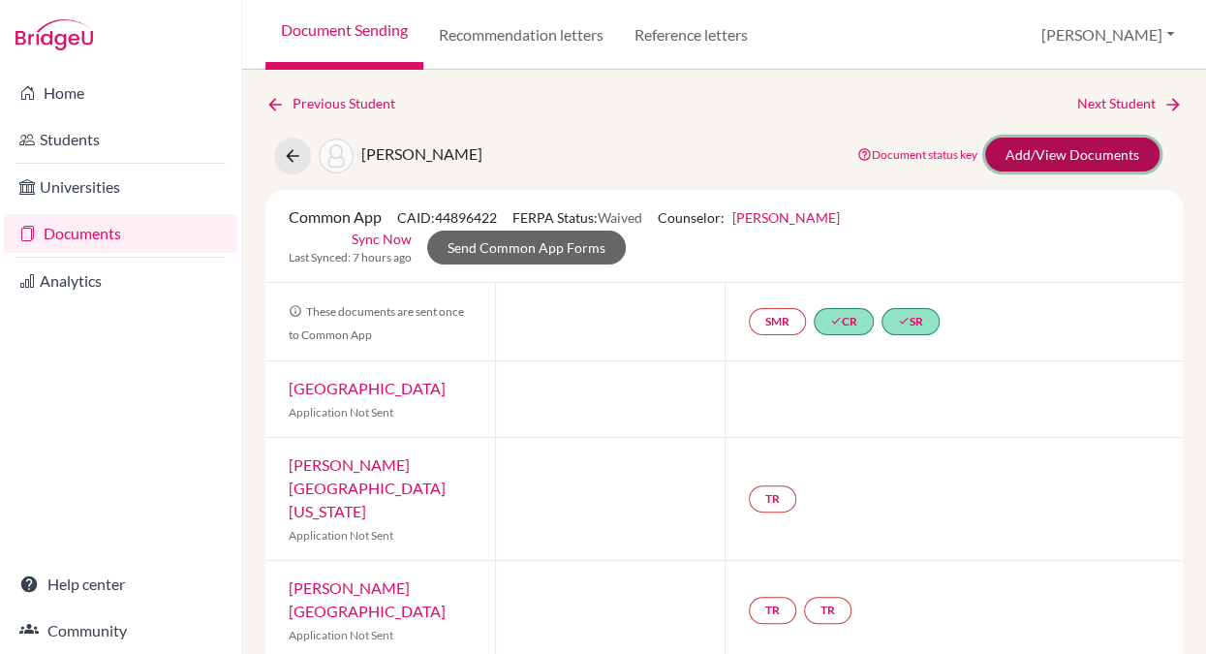
click at [1033, 158] on link "Add/View Documents" at bounding box center [1072, 155] width 174 height 34
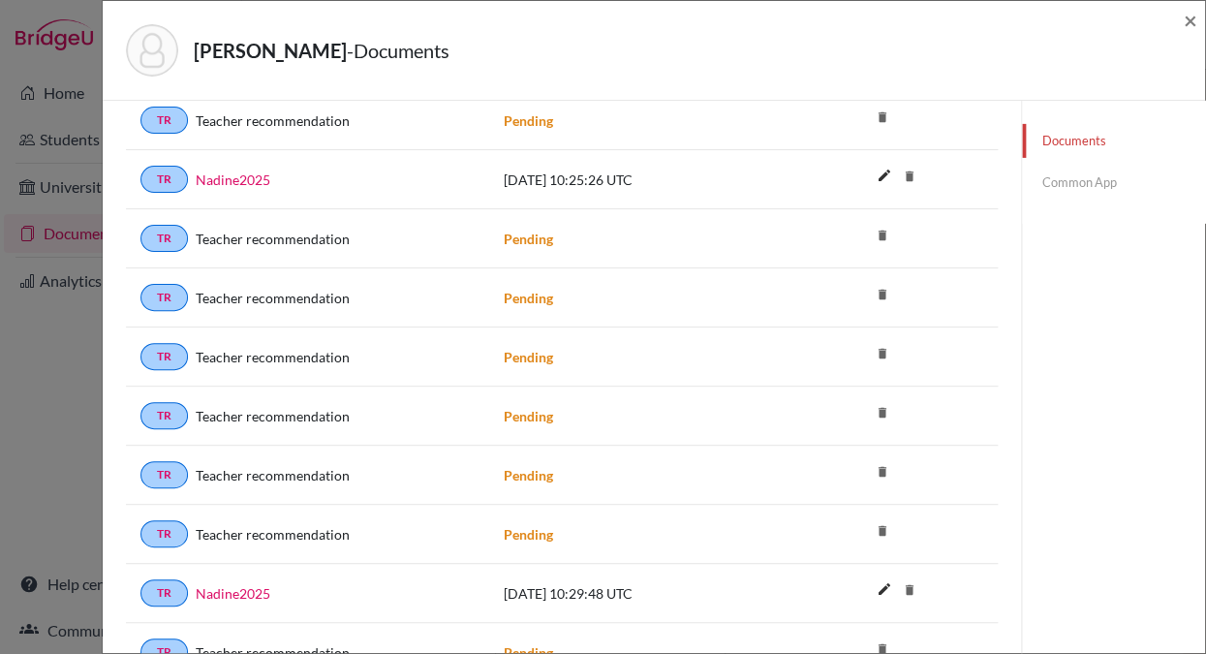
scroll to position [2391, 0]
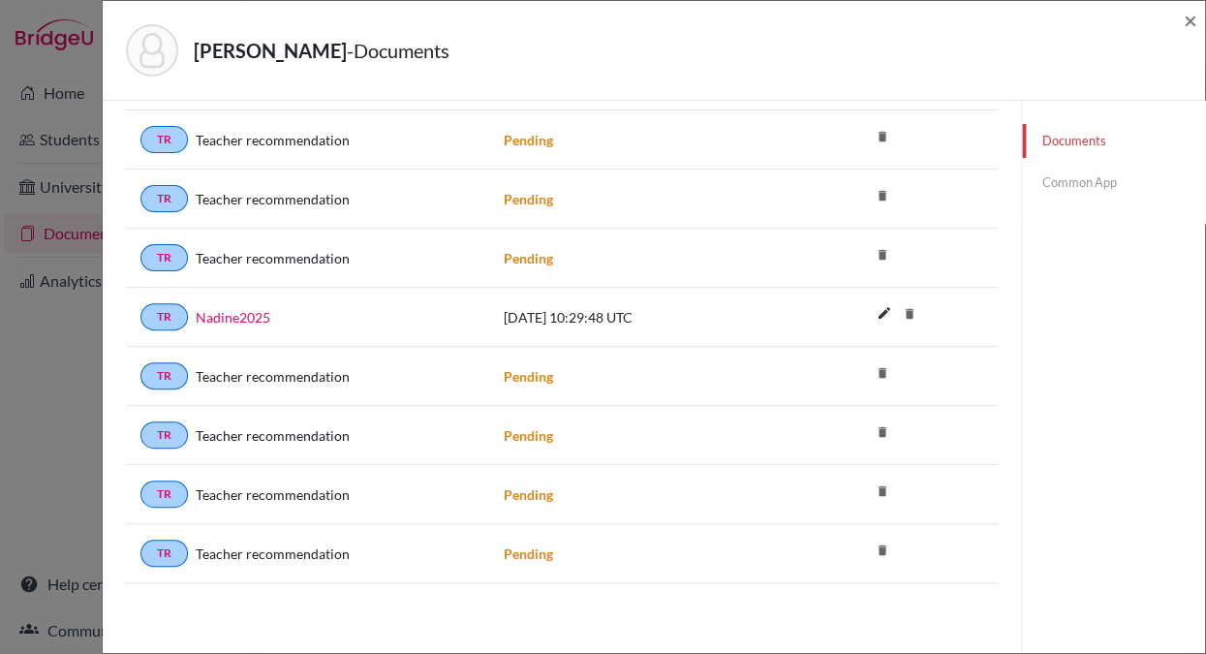
click at [1060, 183] on link "Common App" at bounding box center [1113, 183] width 183 height 34
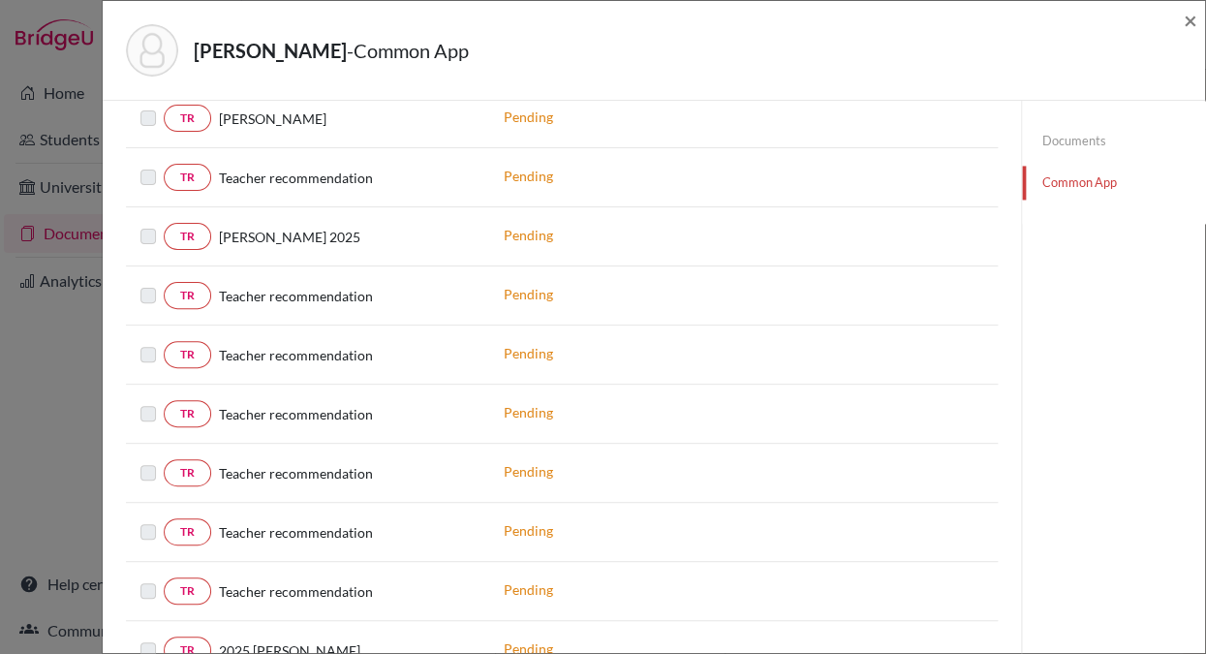
scroll to position [981, 0]
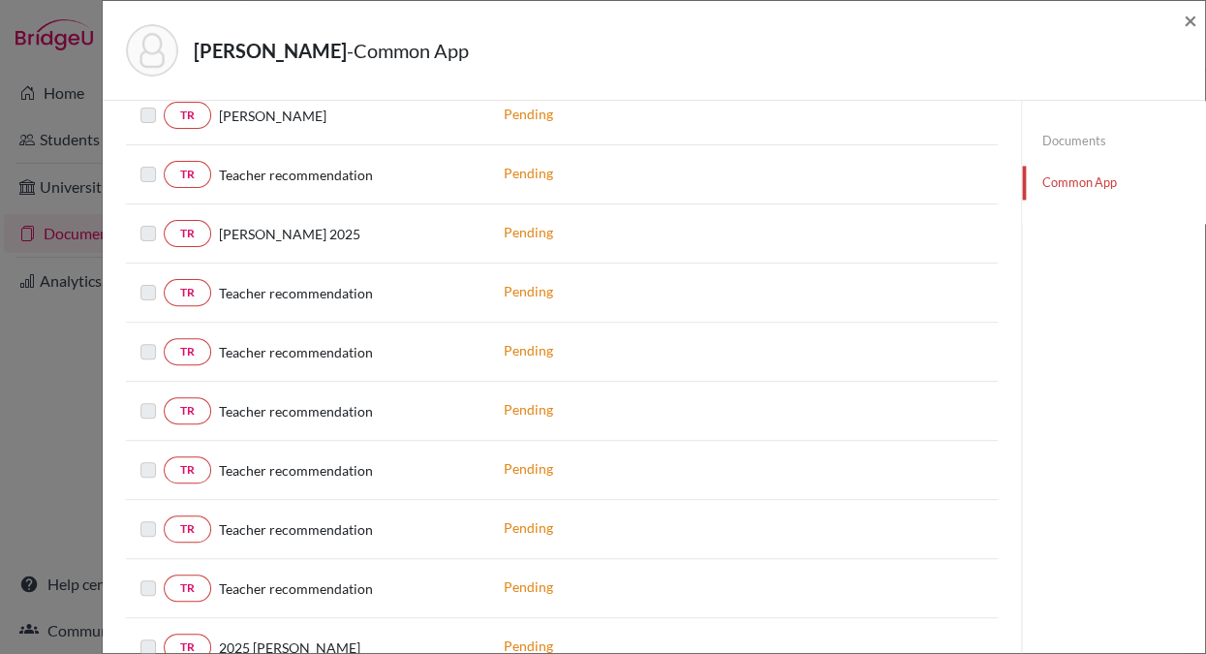
click at [164, 281] on label at bounding box center [164, 281] width 0 height 0
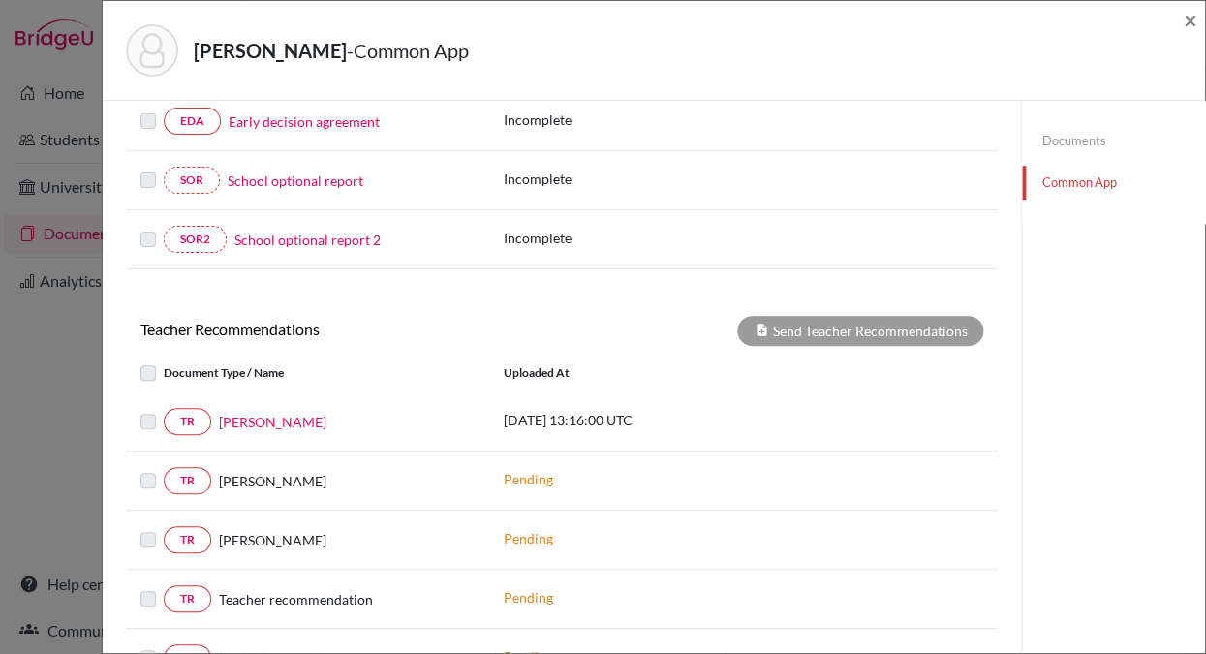
scroll to position [555, 0]
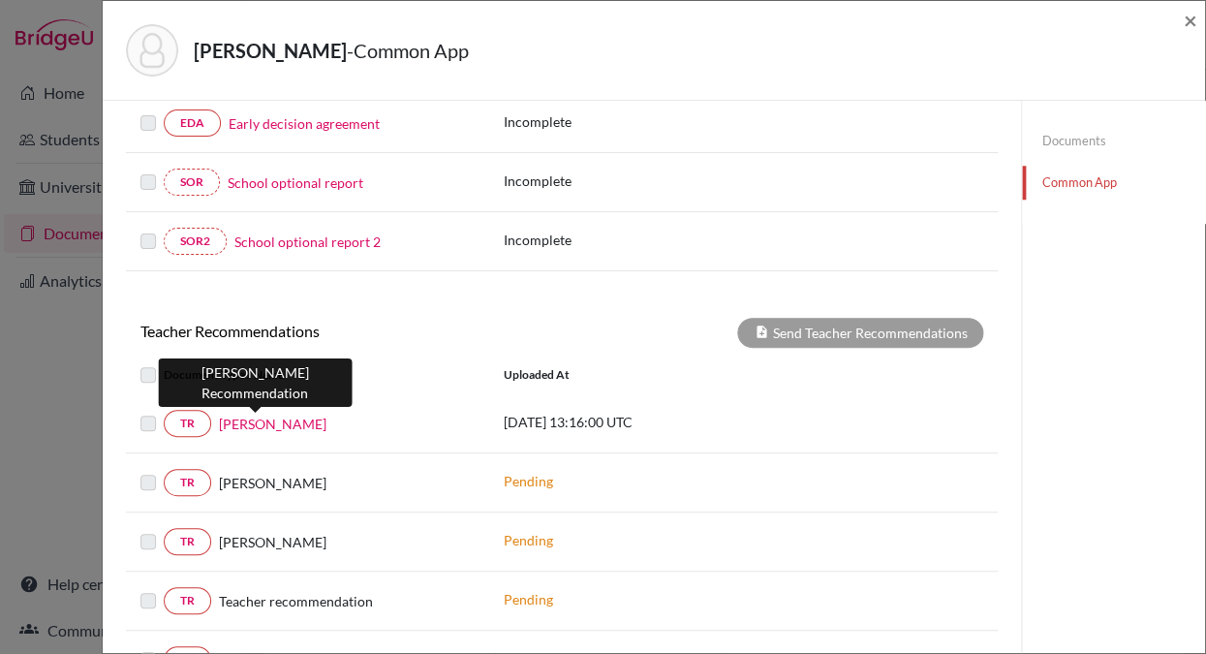
click at [256, 421] on link "Colin Strand" at bounding box center [273, 424] width 108 height 20
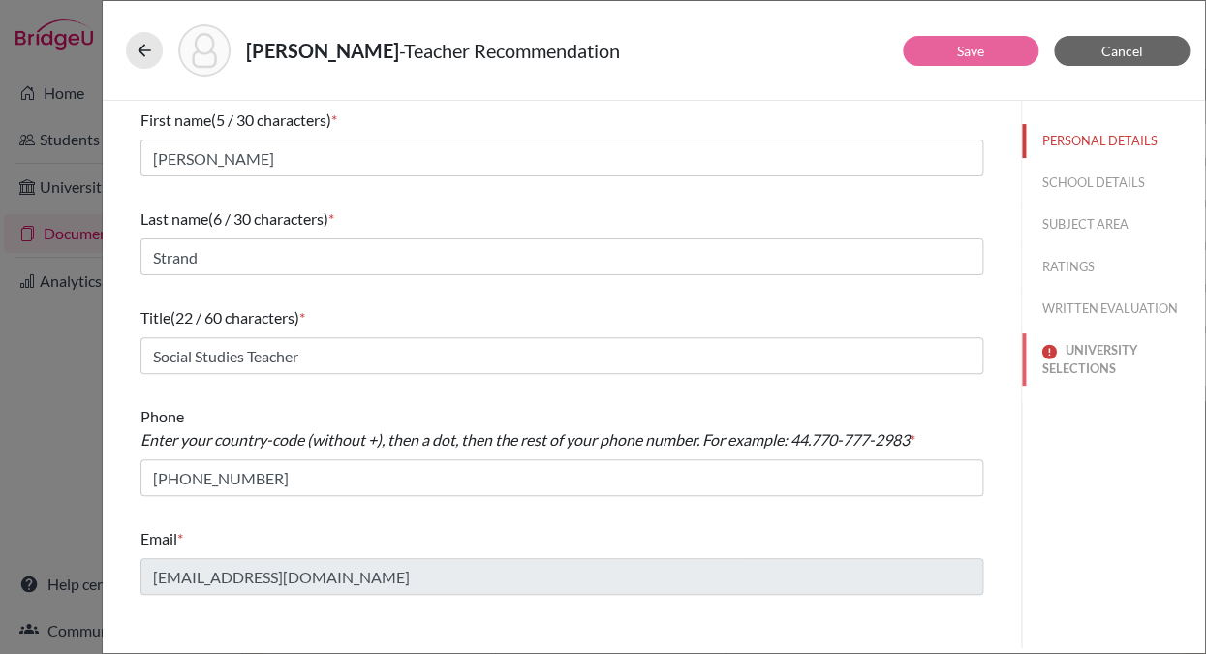
click at [1075, 348] on button "UNIVERSITY SELECTIONS" at bounding box center [1113, 359] width 183 height 52
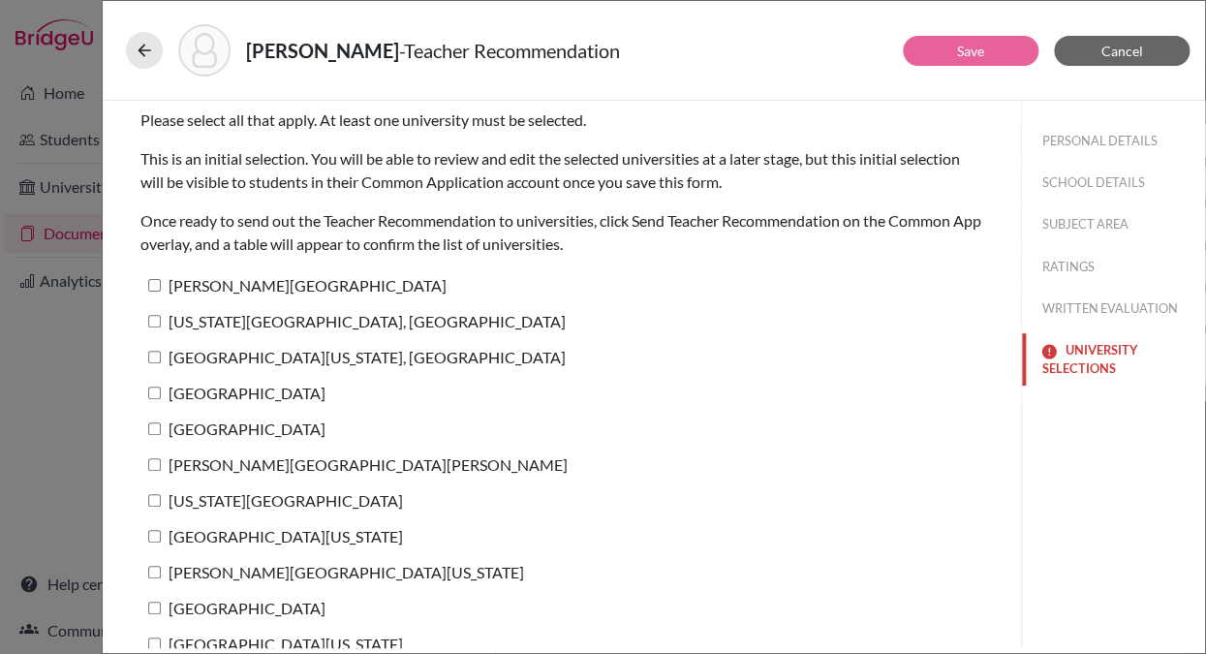
scroll to position [73, 0]
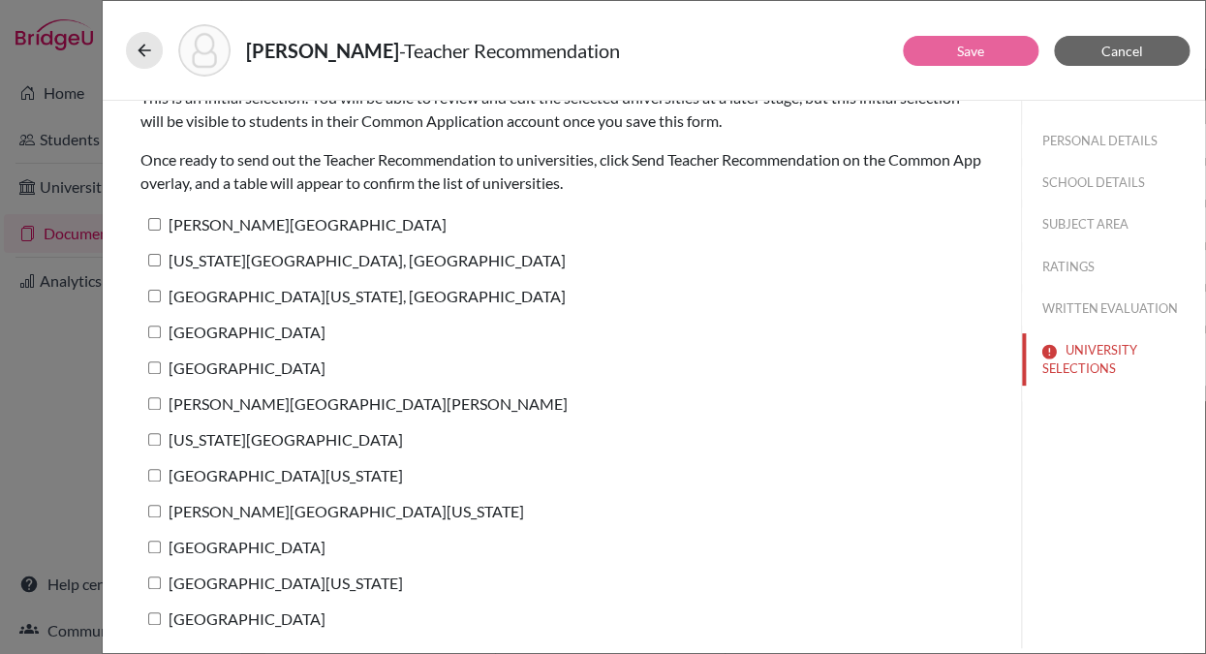
click at [153, 218] on input "Barnard College" at bounding box center [154, 224] width 13 height 13
checkbox input "true"
click at [153, 254] on input "Pennsylvania State University, University Park" at bounding box center [154, 260] width 13 height 13
checkbox input "true"
click at [155, 290] on input "[GEOGRAPHIC_DATA][US_STATE], [GEOGRAPHIC_DATA]" at bounding box center [154, 296] width 13 height 13
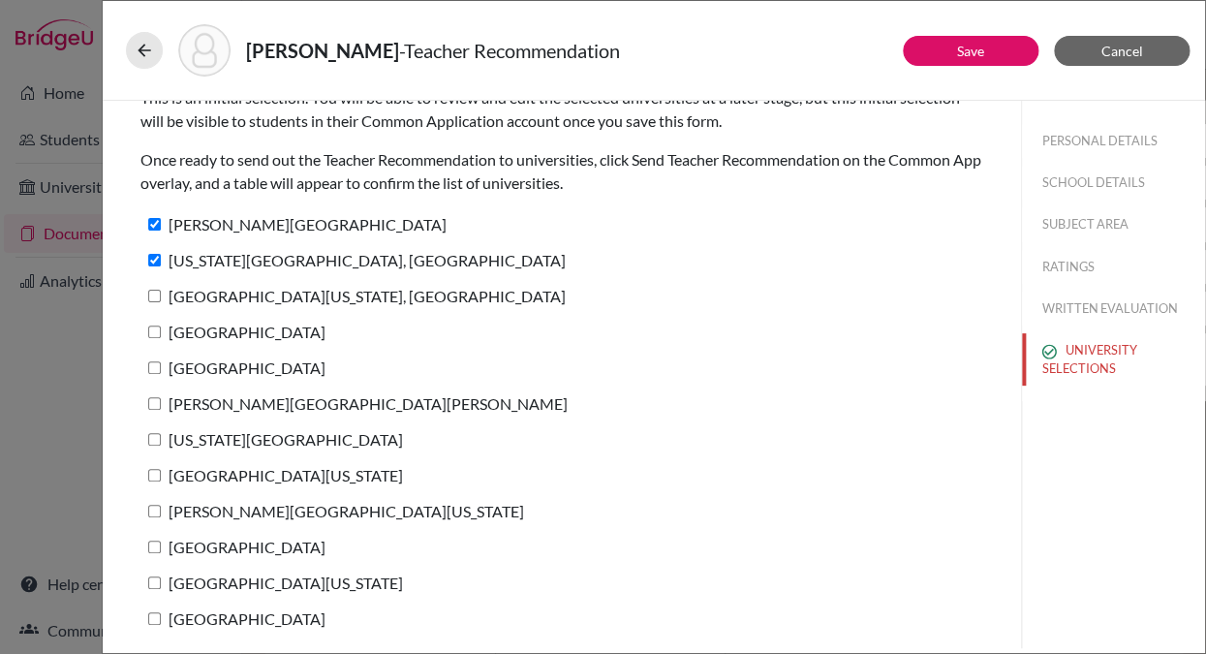
checkbox input "true"
click at [157, 318] on label "[GEOGRAPHIC_DATA]" at bounding box center [232, 332] width 185 height 28
click at [157, 325] on input "[GEOGRAPHIC_DATA]" at bounding box center [154, 331] width 13 height 13
checkbox input "true"
click at [157, 361] on input "Cornell University" at bounding box center [154, 367] width 13 height 13
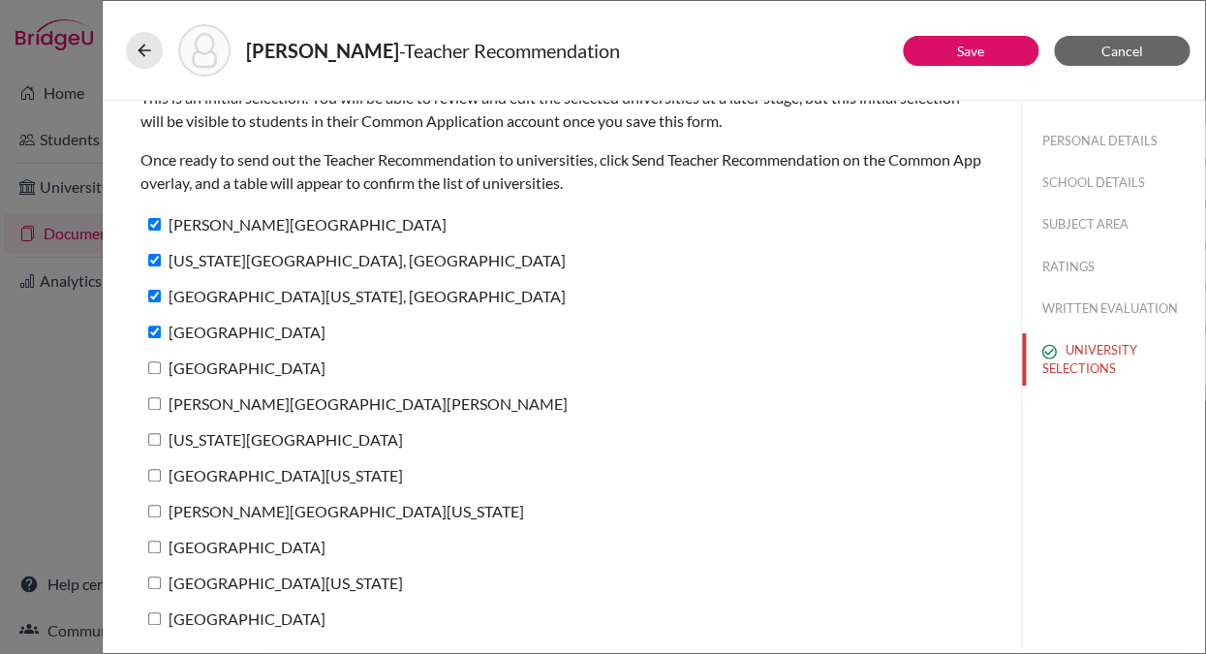
checkbox input "true"
click at [154, 397] on input "Johns Hopkins University" at bounding box center [154, 403] width 13 height 13
checkbox input "true"
click at [154, 433] on input "New York University" at bounding box center [154, 439] width 13 height 13
checkbox input "true"
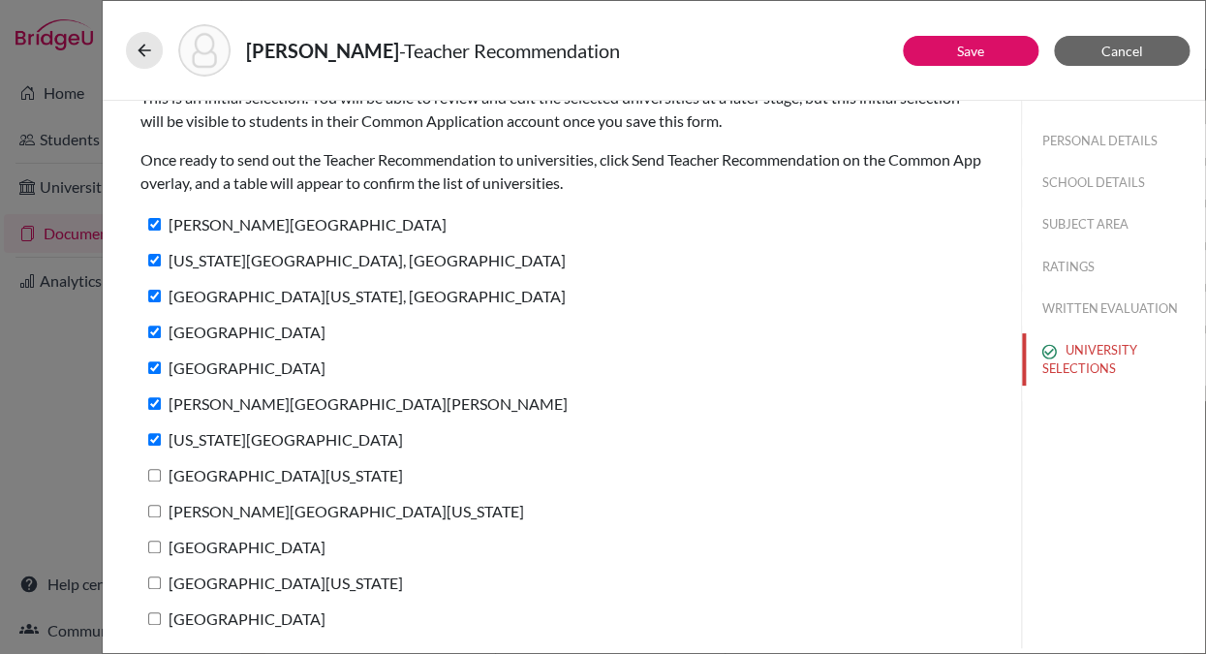
click at [154, 469] on input "[GEOGRAPHIC_DATA][US_STATE]" at bounding box center [154, 475] width 13 height 13
checkbox input "true"
click at [155, 506] on input "George Washington University" at bounding box center [154, 511] width 13 height 13
checkbox input "true"
click at [156, 540] on input "University of Miami" at bounding box center [154, 546] width 13 height 13
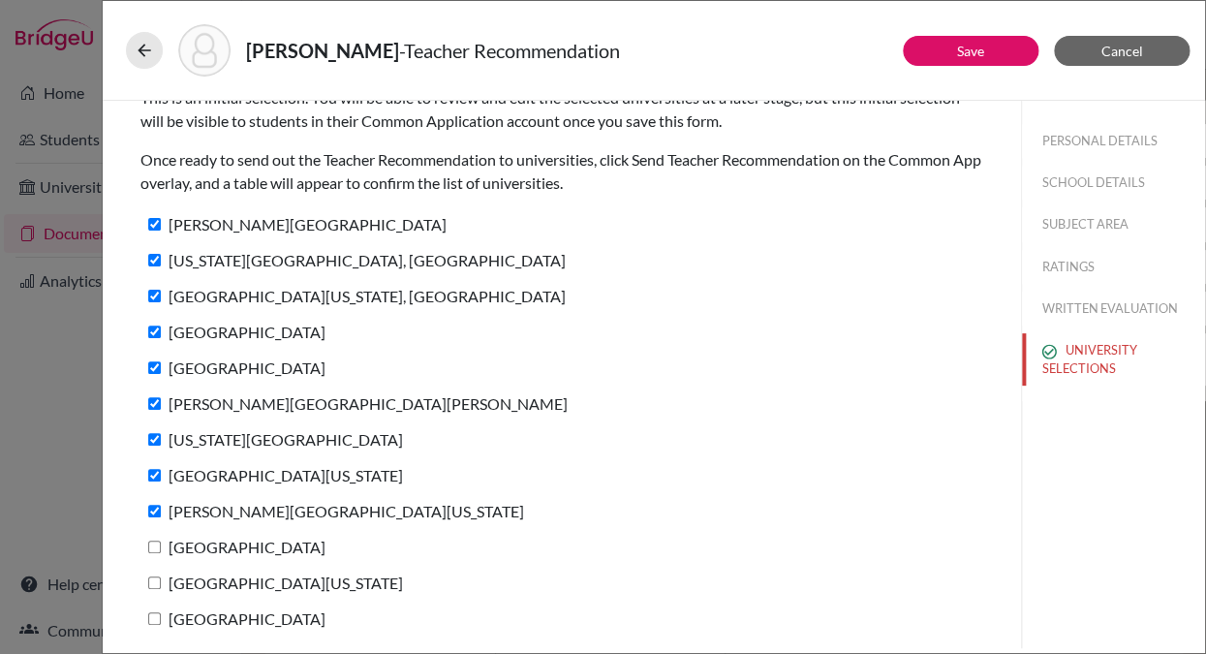
checkbox input "true"
click at [153, 580] on input "University of Michigan" at bounding box center [154, 582] width 13 height 13
checkbox input "true"
click at [150, 614] on input "Boston University" at bounding box center [154, 618] width 13 height 13
checkbox input "true"
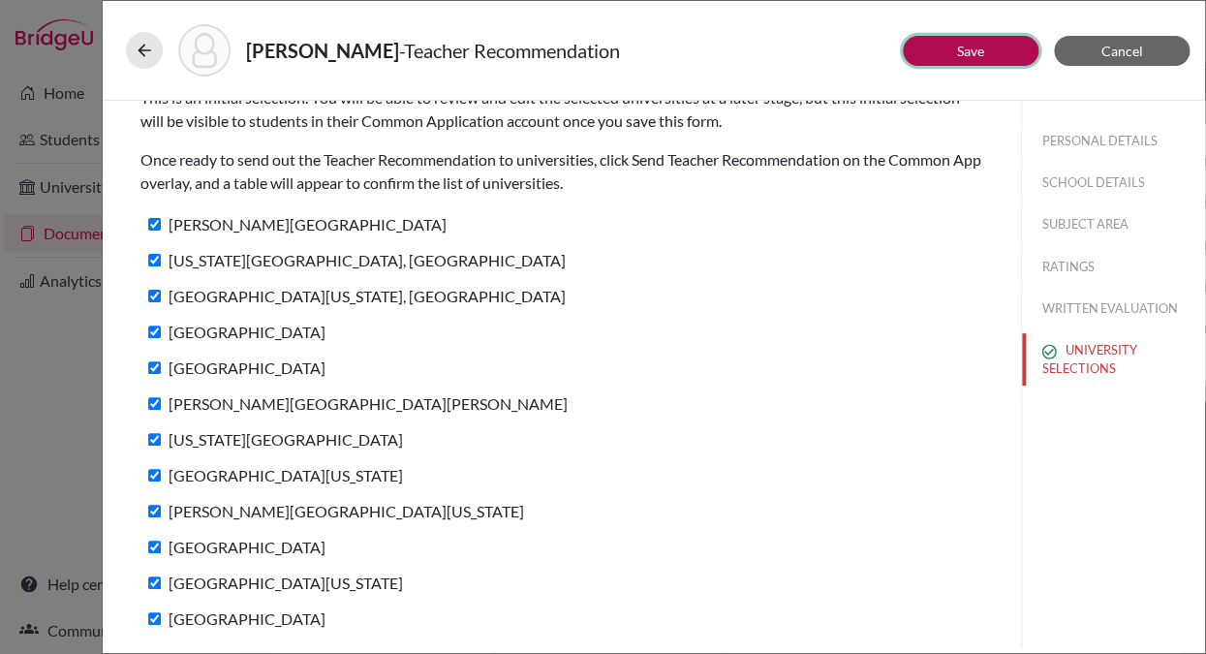
click at [944, 47] on button "Save" at bounding box center [971, 51] width 136 height 30
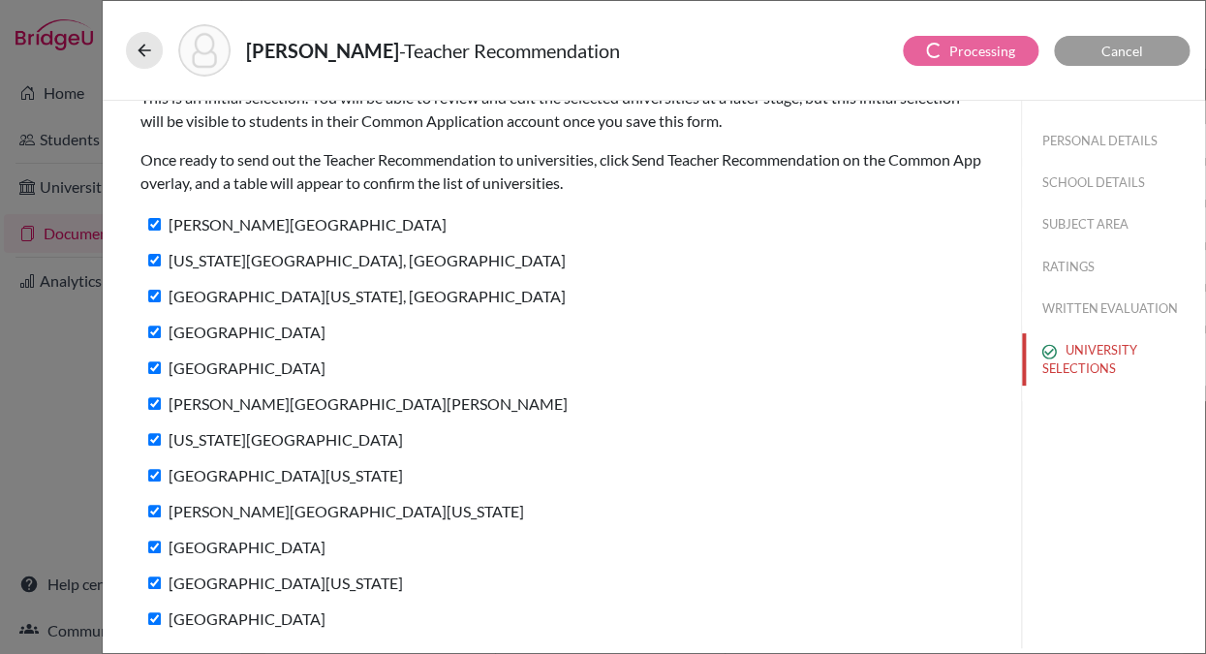
scroll to position [0, 0]
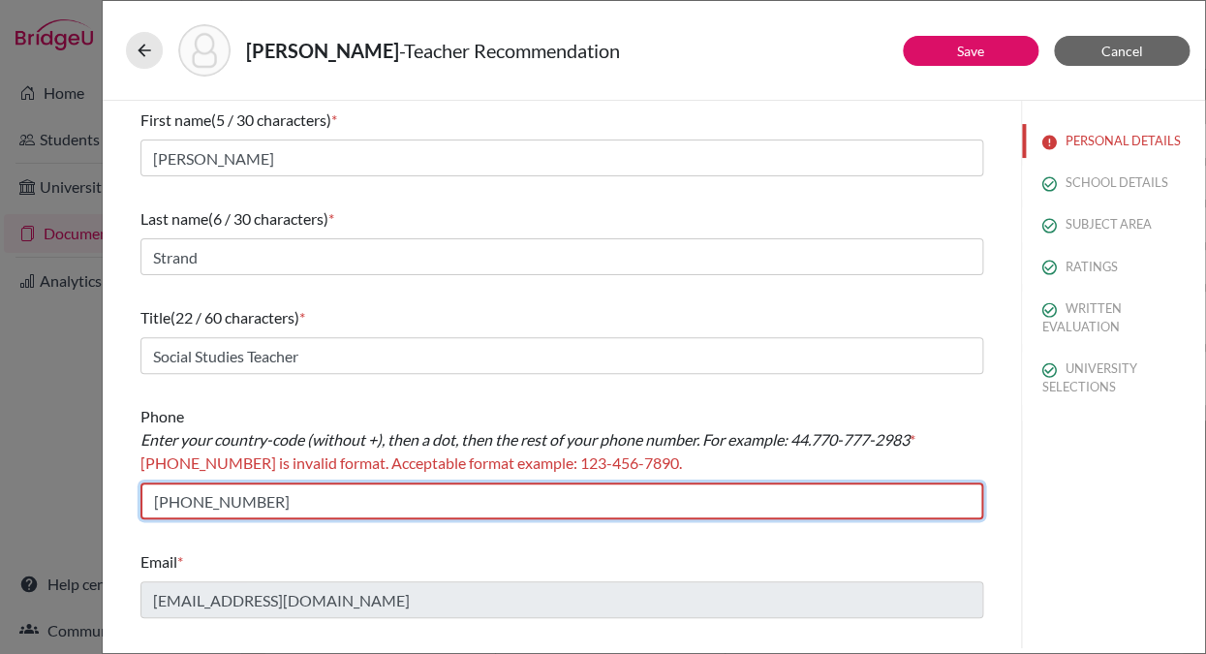
click at [167, 502] on input "1 818-903-4236" at bounding box center [561, 500] width 843 height 37
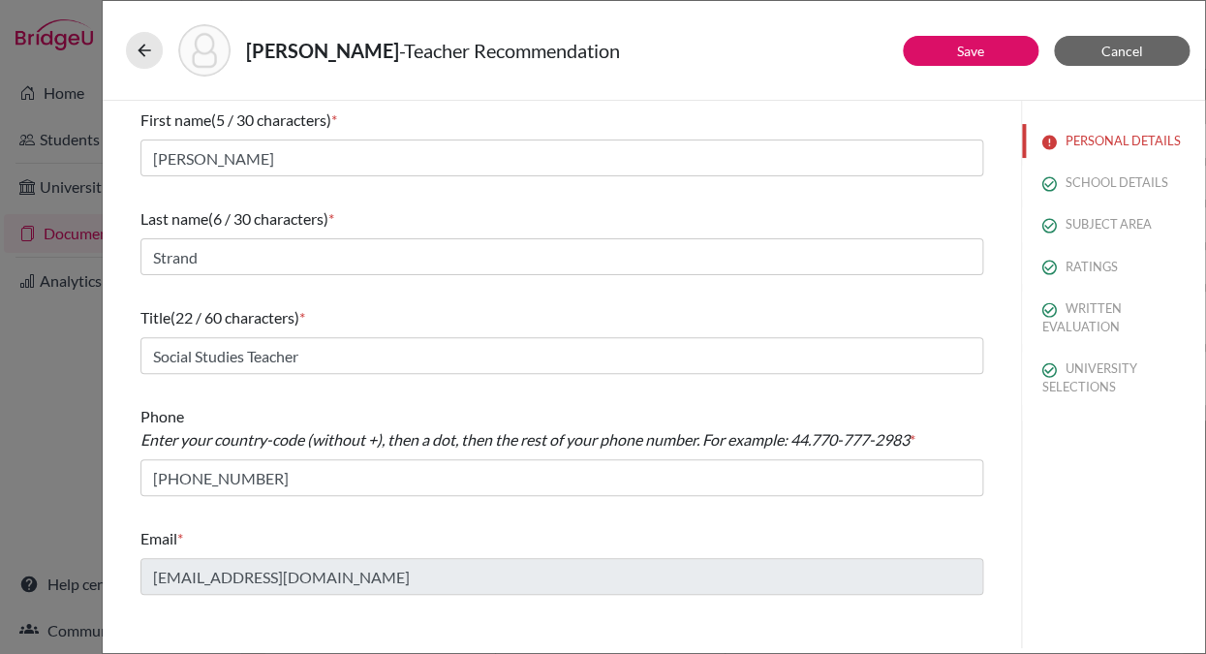
click at [281, 521] on div "Email * cstrand@schutzschool.org.eg" at bounding box center [561, 560] width 843 height 83
click at [979, 52] on link "Save" at bounding box center [970, 51] width 27 height 16
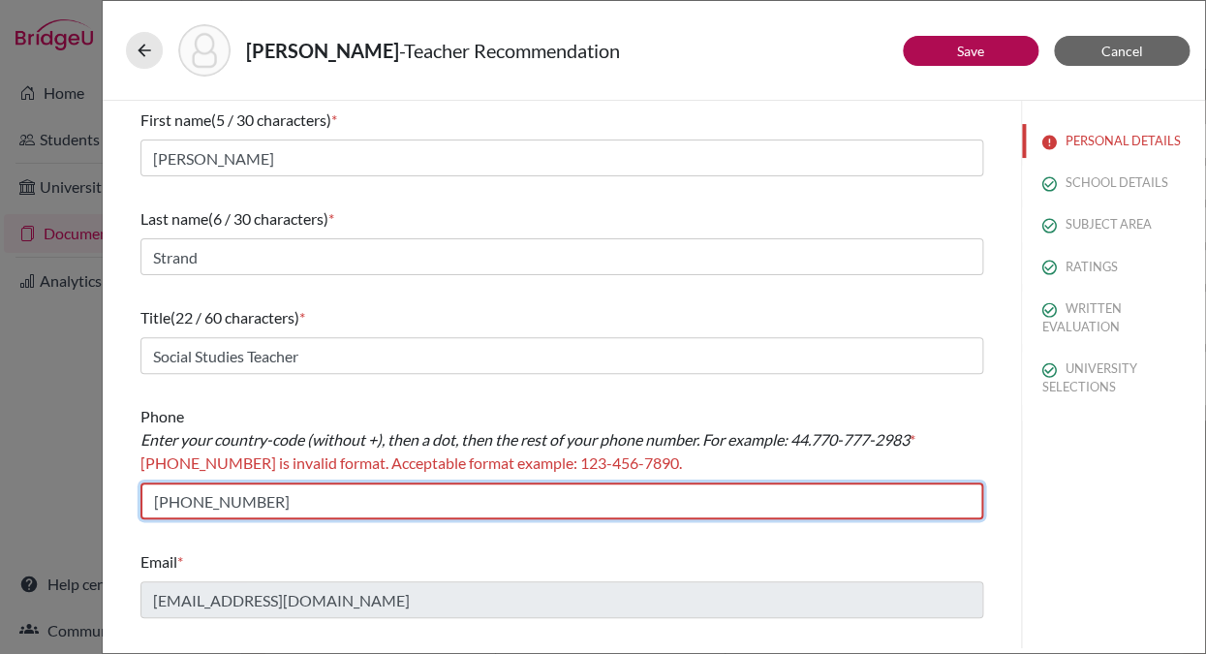
click at [155, 507] on input "818-903-4236" at bounding box center [561, 500] width 843 height 37
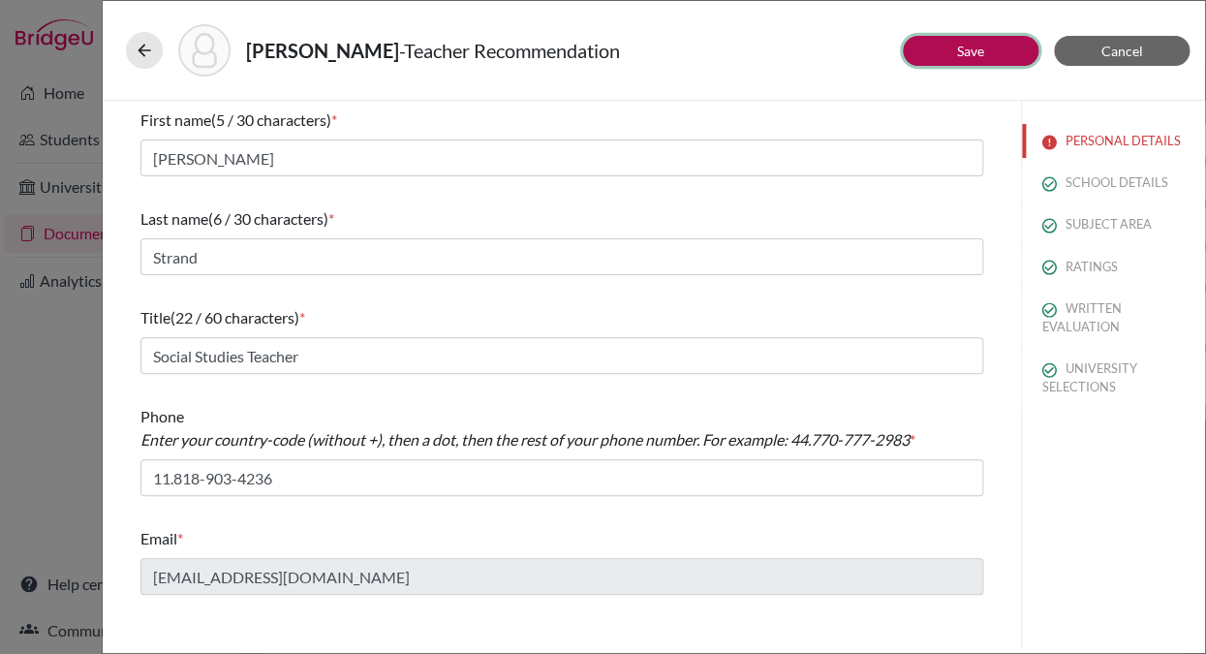
click at [970, 51] on link "Save" at bounding box center [970, 51] width 27 height 16
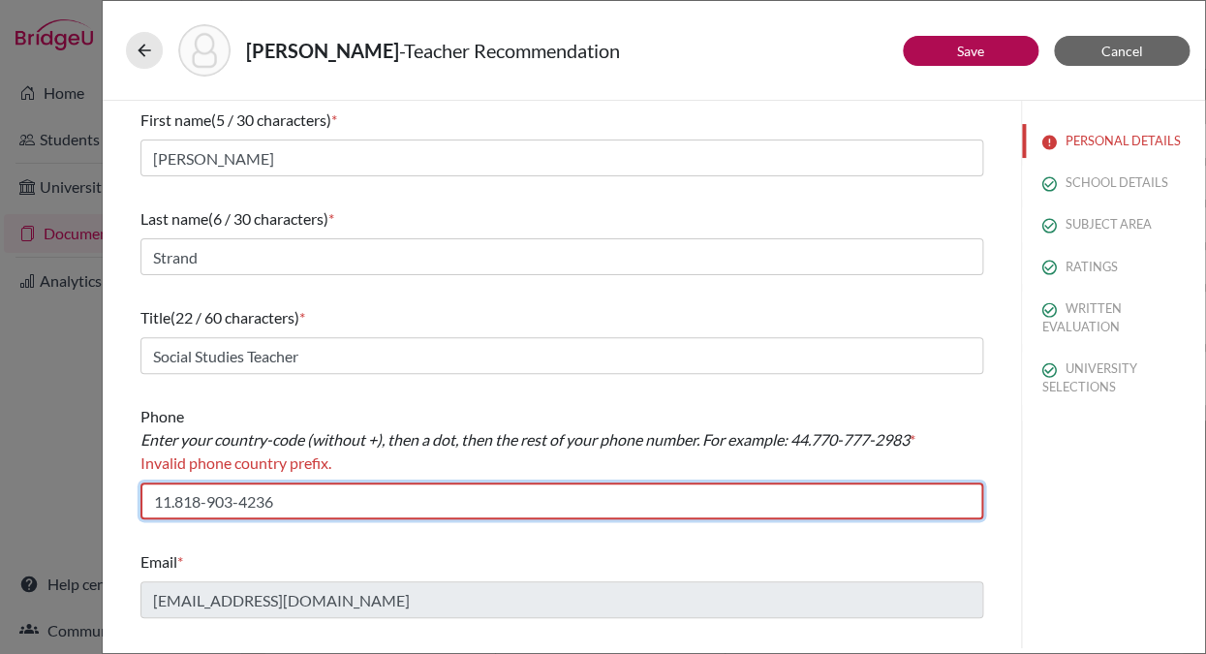
click at [170, 505] on input "11.818-903-4236" at bounding box center [561, 500] width 843 height 37
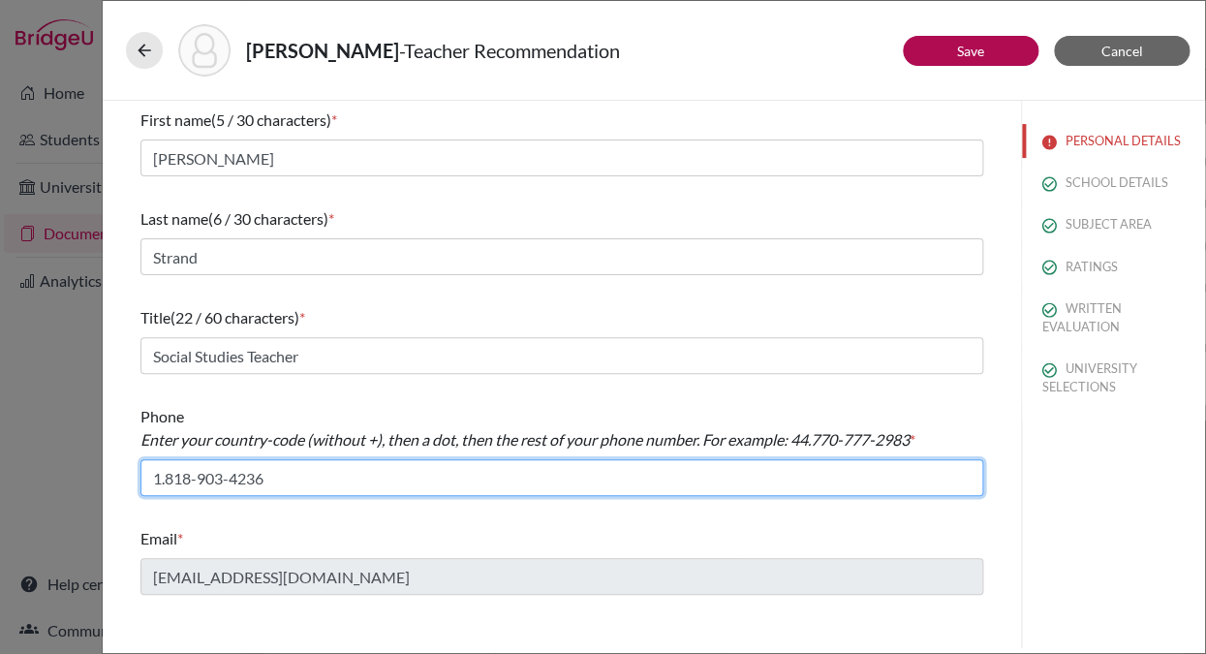
type input "1.818-903-4236"
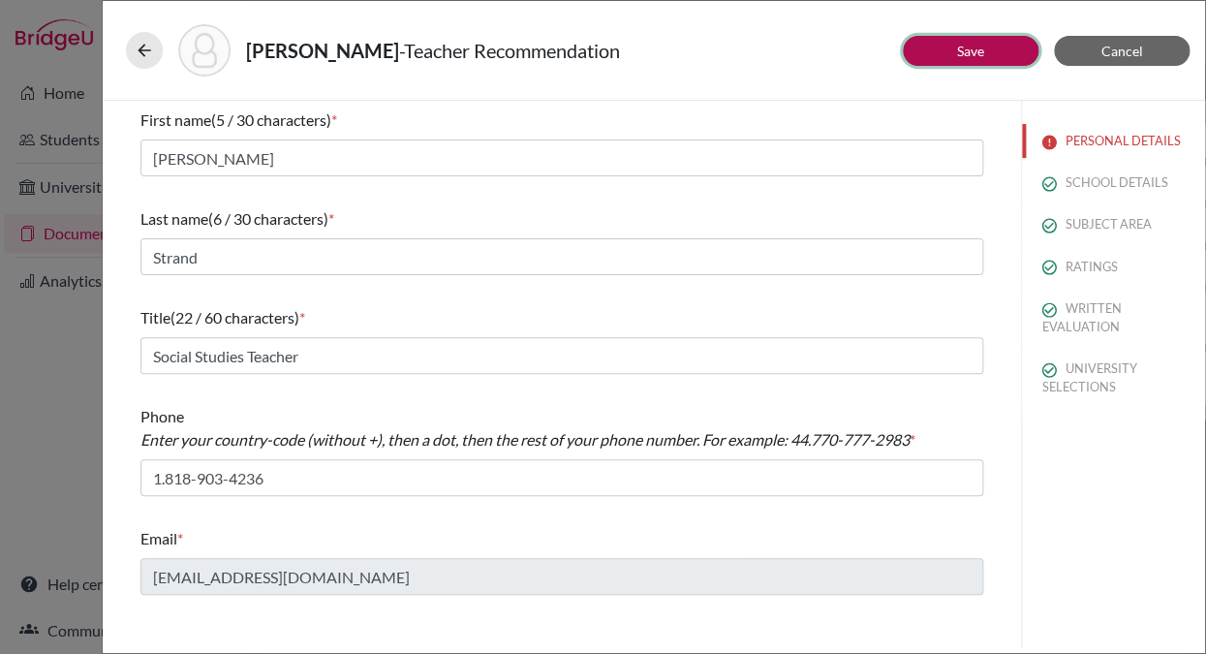
click at [975, 47] on link "Save" at bounding box center [970, 51] width 27 height 16
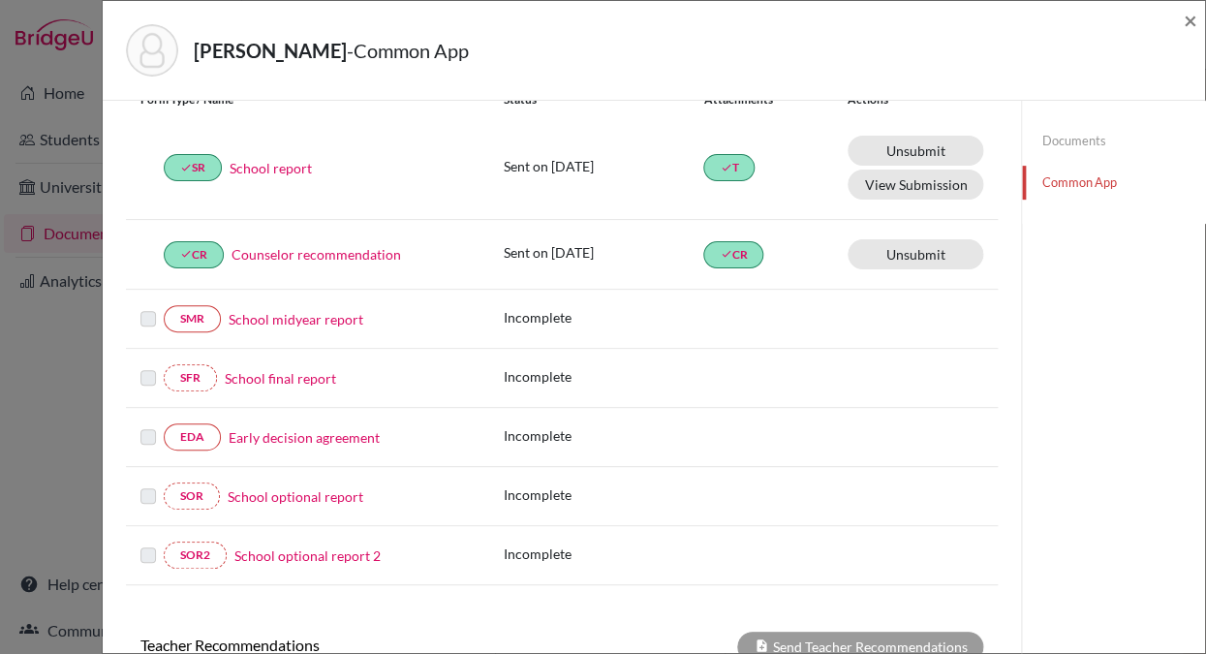
scroll to position [77, 0]
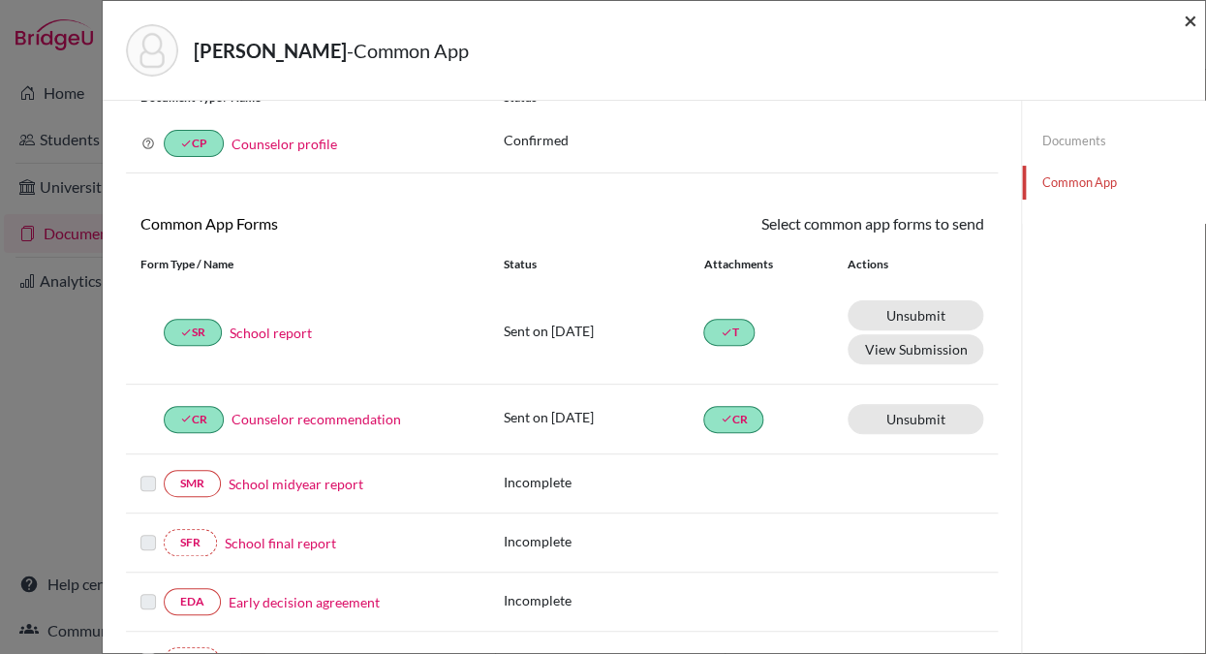
click at [1192, 20] on span "×" at bounding box center [1190, 20] width 14 height 28
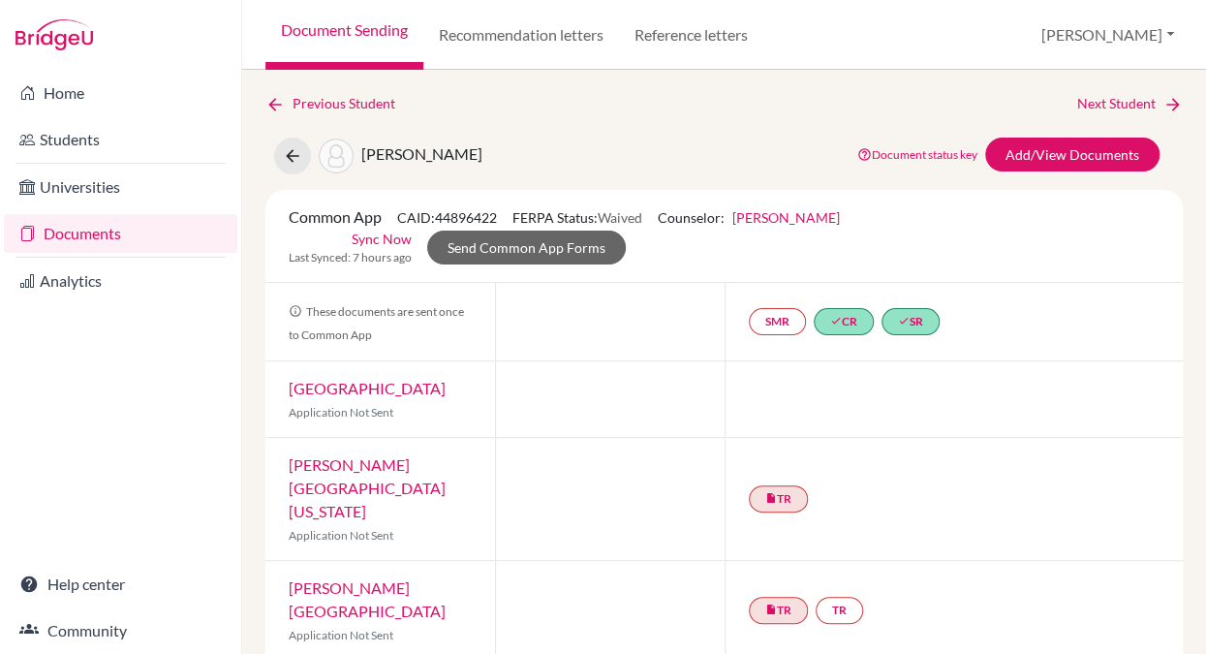
click at [138, 225] on link "Documents" at bounding box center [120, 233] width 233 height 39
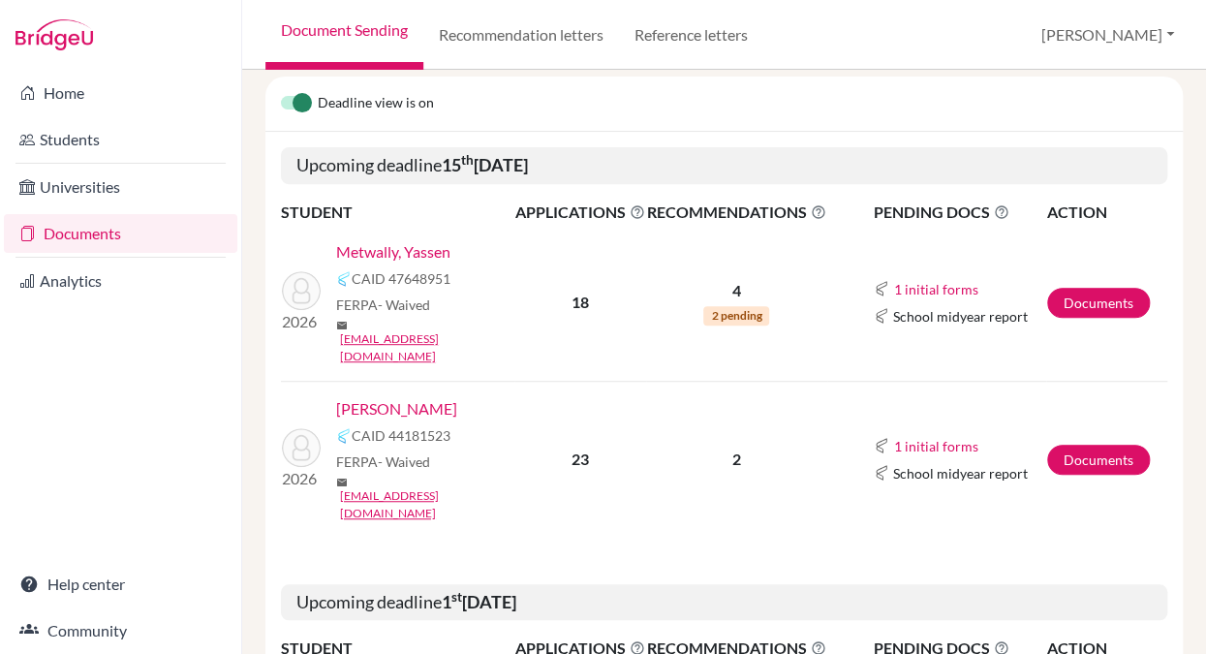
scroll to position [205, 0]
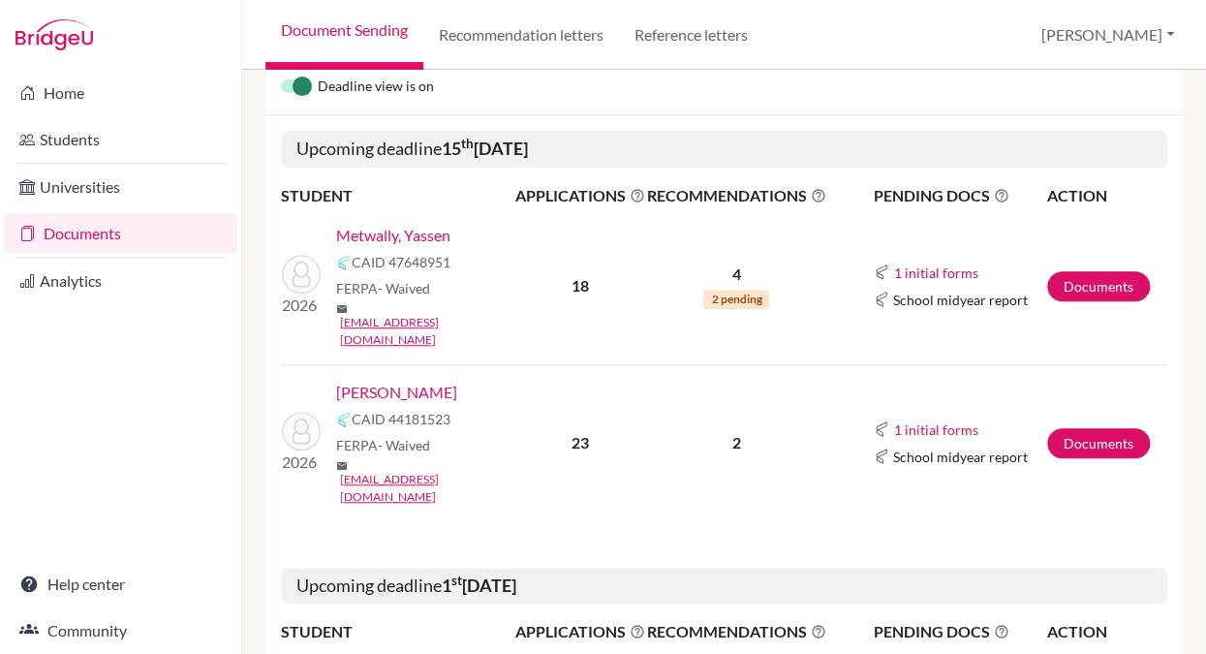
click at [417, 381] on link "[PERSON_NAME]" at bounding box center [396, 392] width 121 height 23
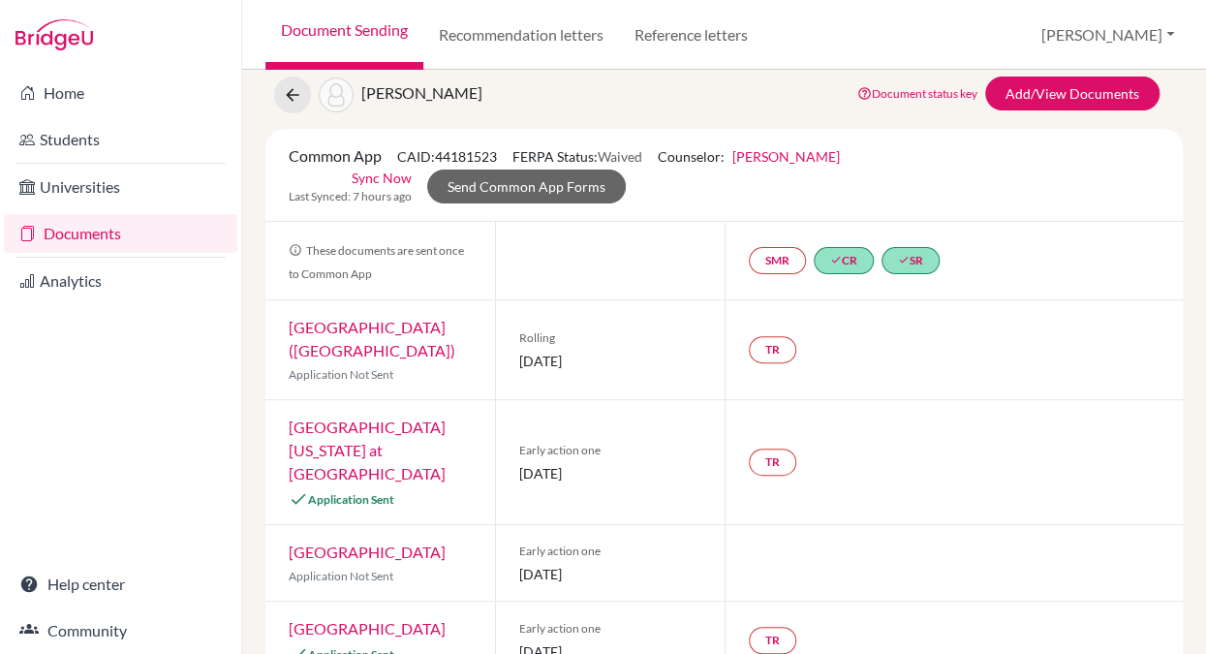
scroll to position [13, 0]
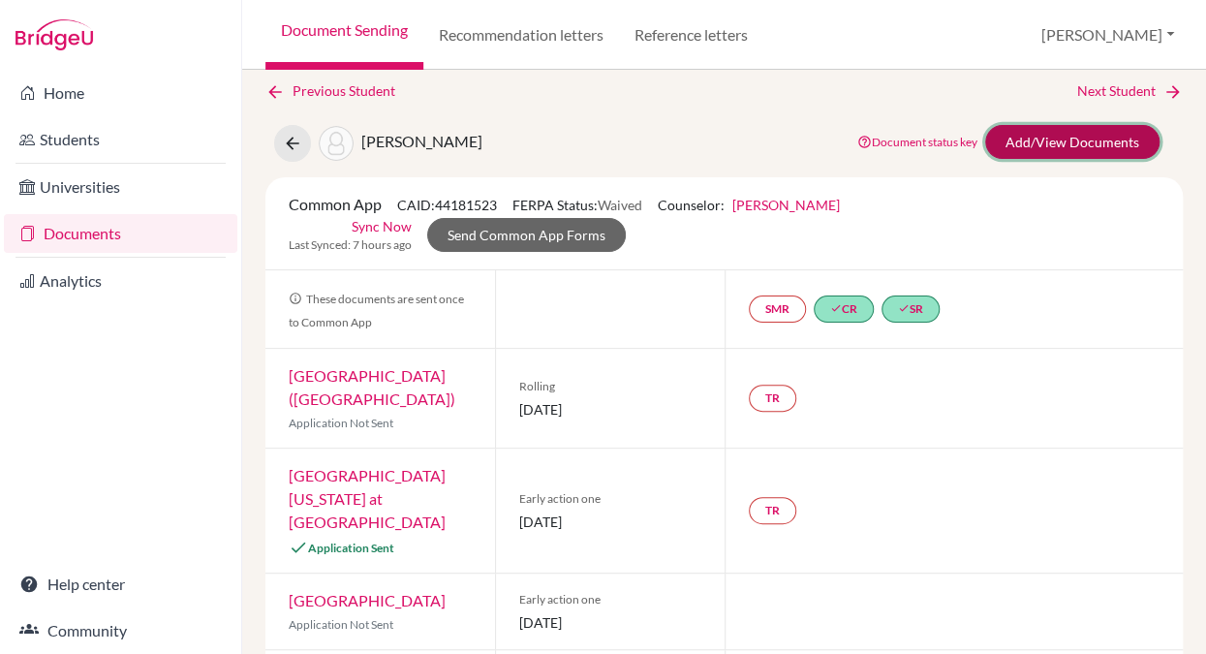
click at [1063, 145] on link "Add/View Documents" at bounding box center [1072, 142] width 174 height 34
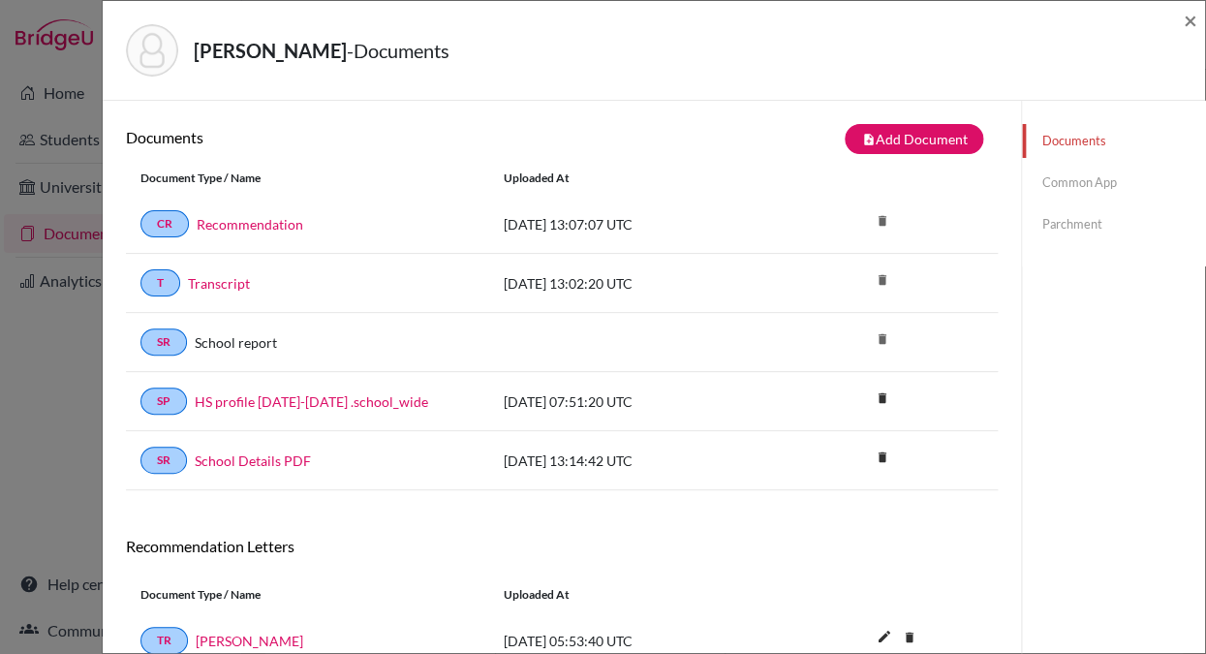
click at [1061, 177] on link "Common App" at bounding box center [1113, 183] width 183 height 34
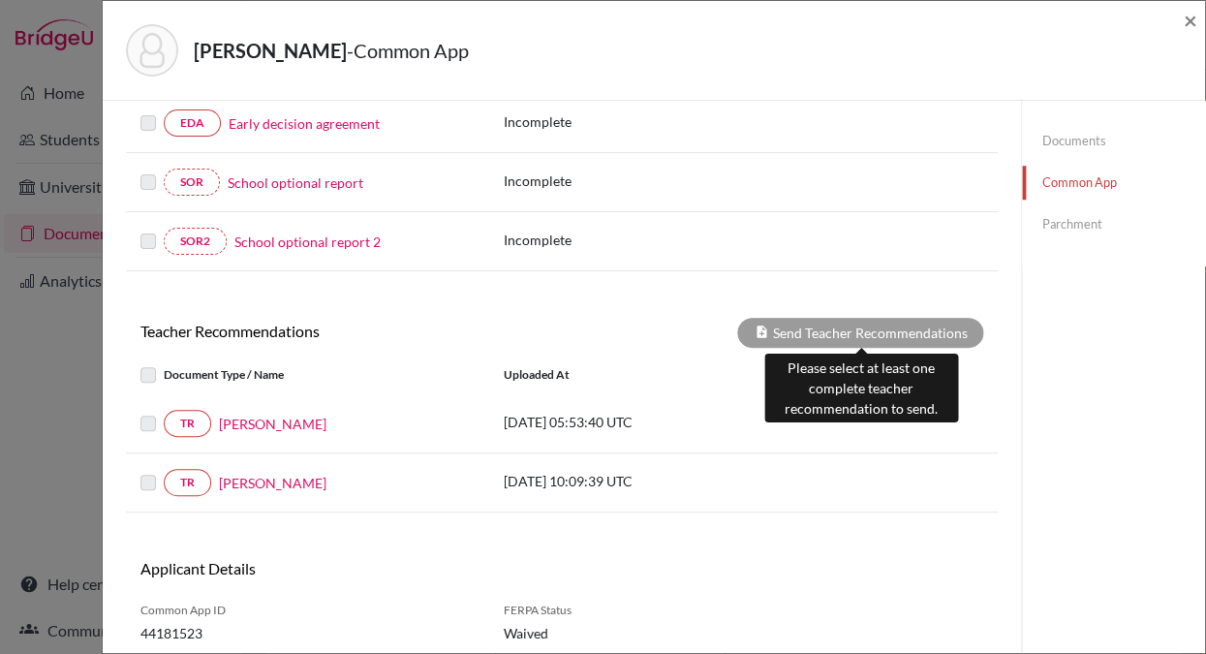
scroll to position [586, 0]
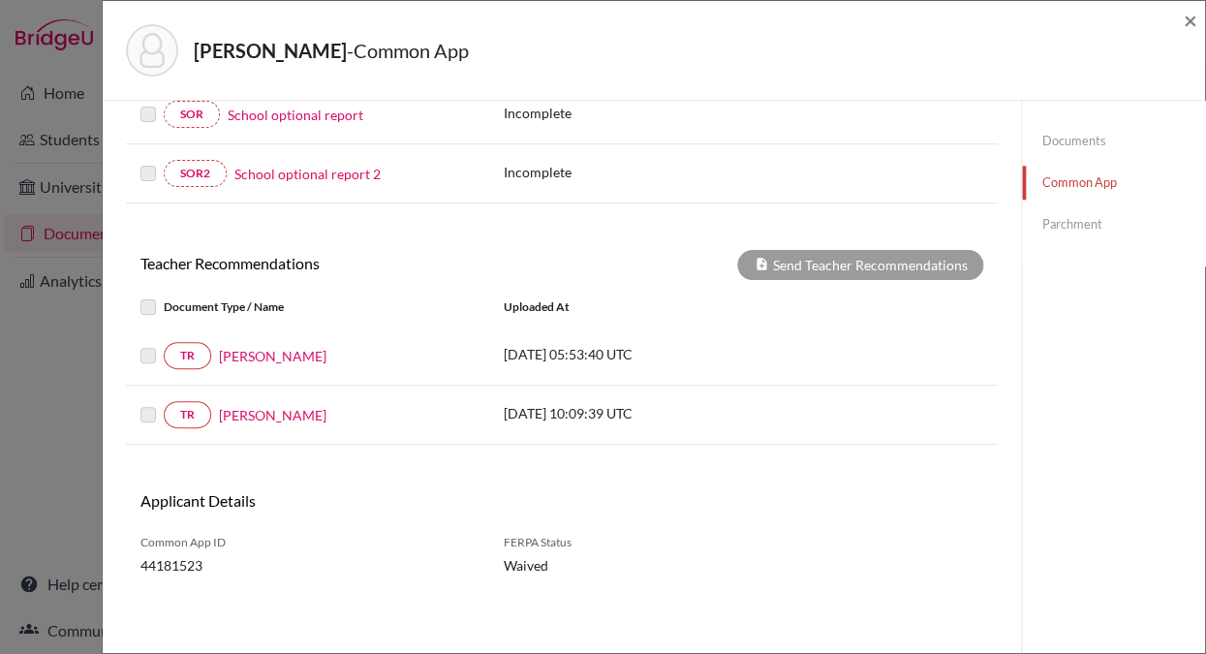
click at [164, 344] on label at bounding box center [164, 344] width 0 height 0
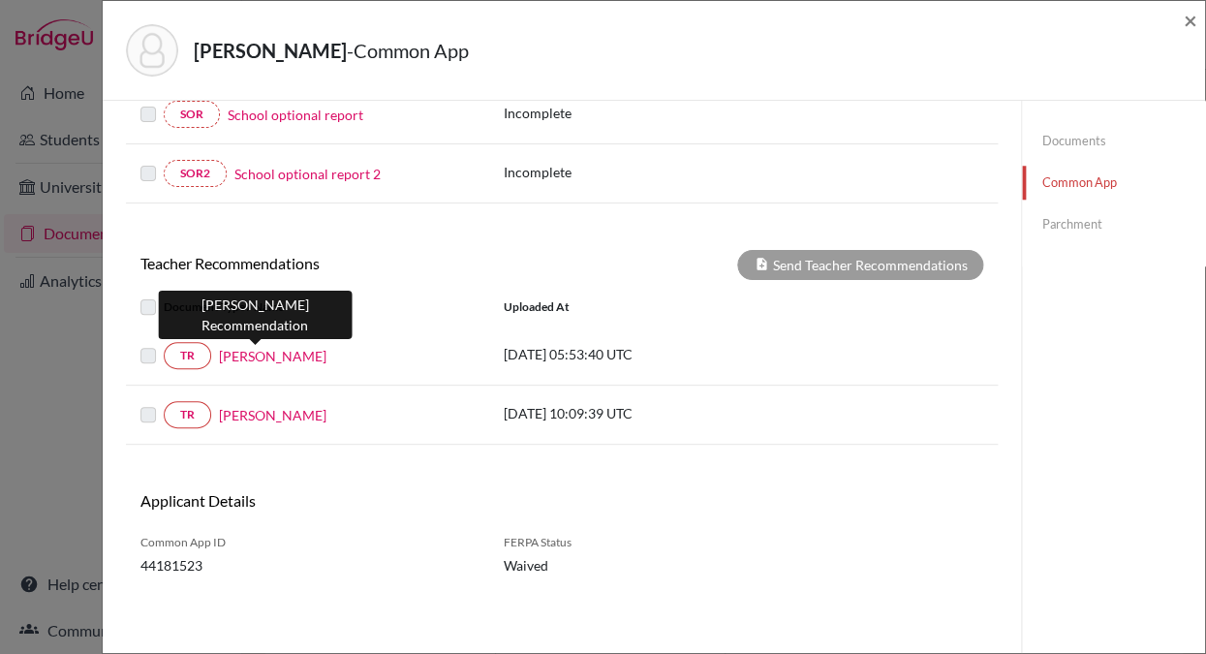
click at [259, 356] on link "Colin Strand" at bounding box center [273, 356] width 108 height 20
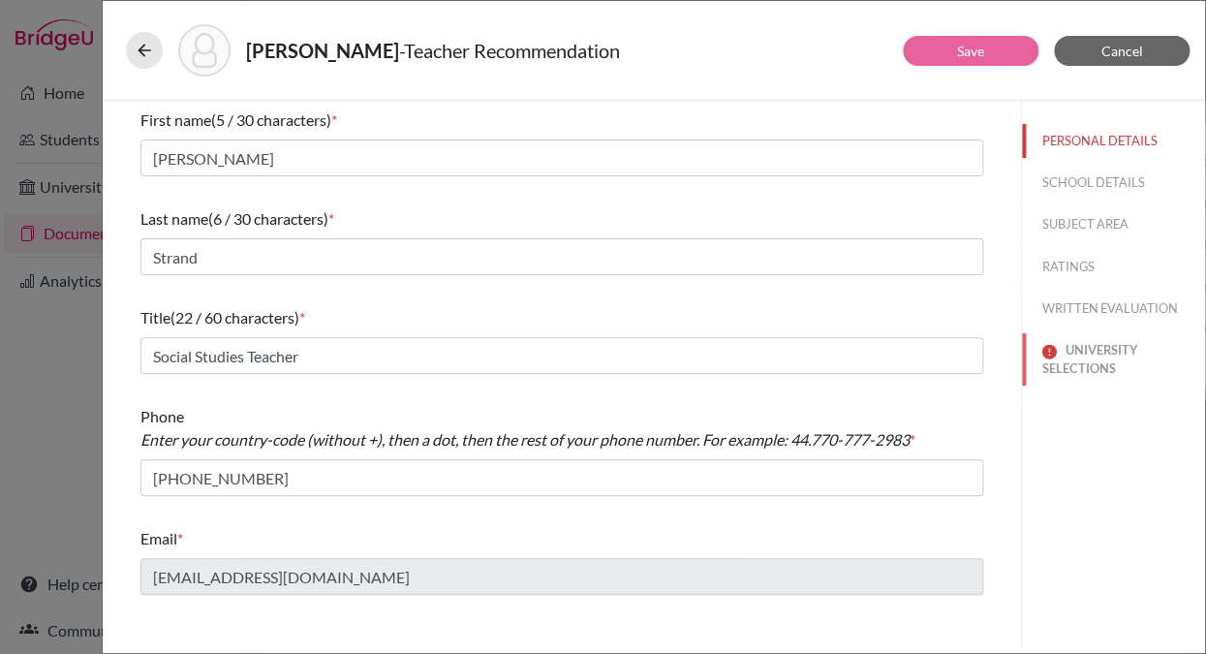
click at [1075, 354] on button "UNIVERSITY SELECTIONS" at bounding box center [1113, 359] width 183 height 52
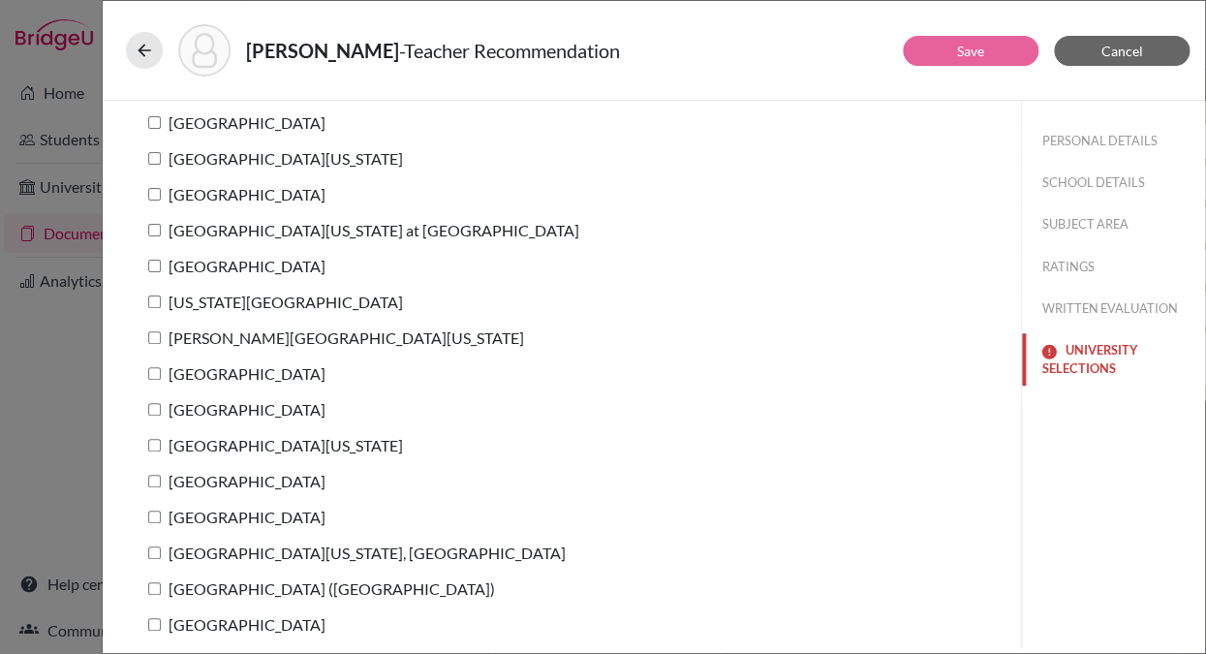
scroll to position [231, 0]
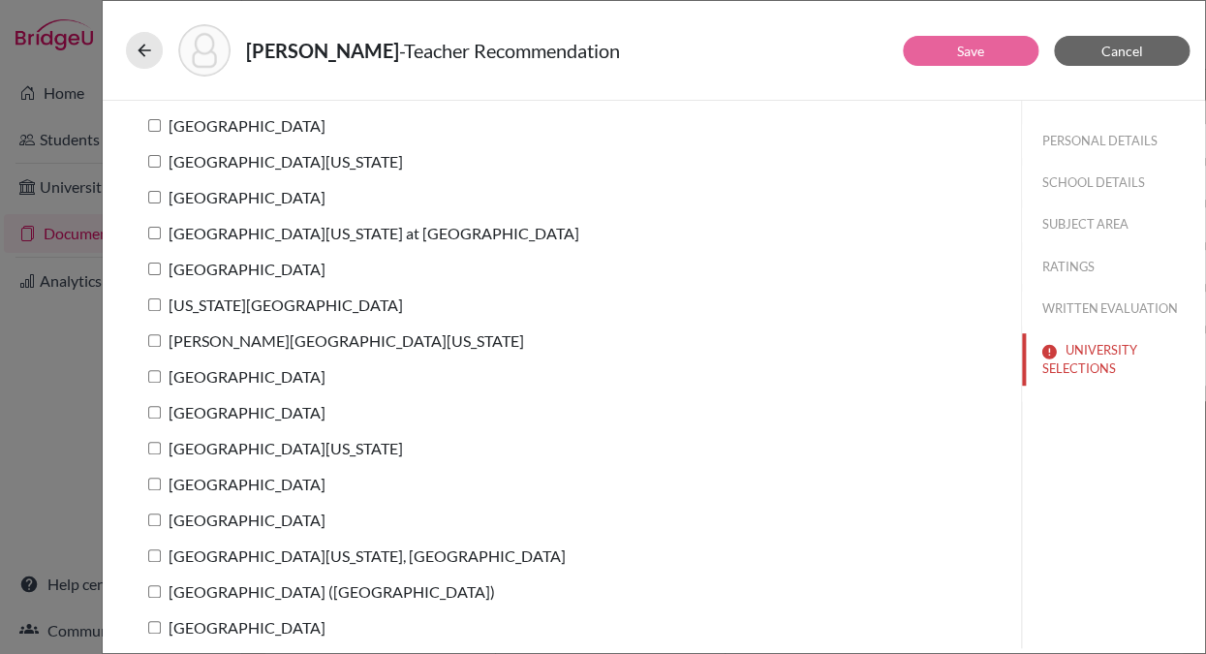
click at [155, 238] on input "University of North Carolina at Chapel Hill" at bounding box center [154, 233] width 13 height 13
checkbox input "true"
click at [939, 48] on button "Save" at bounding box center [971, 51] width 136 height 30
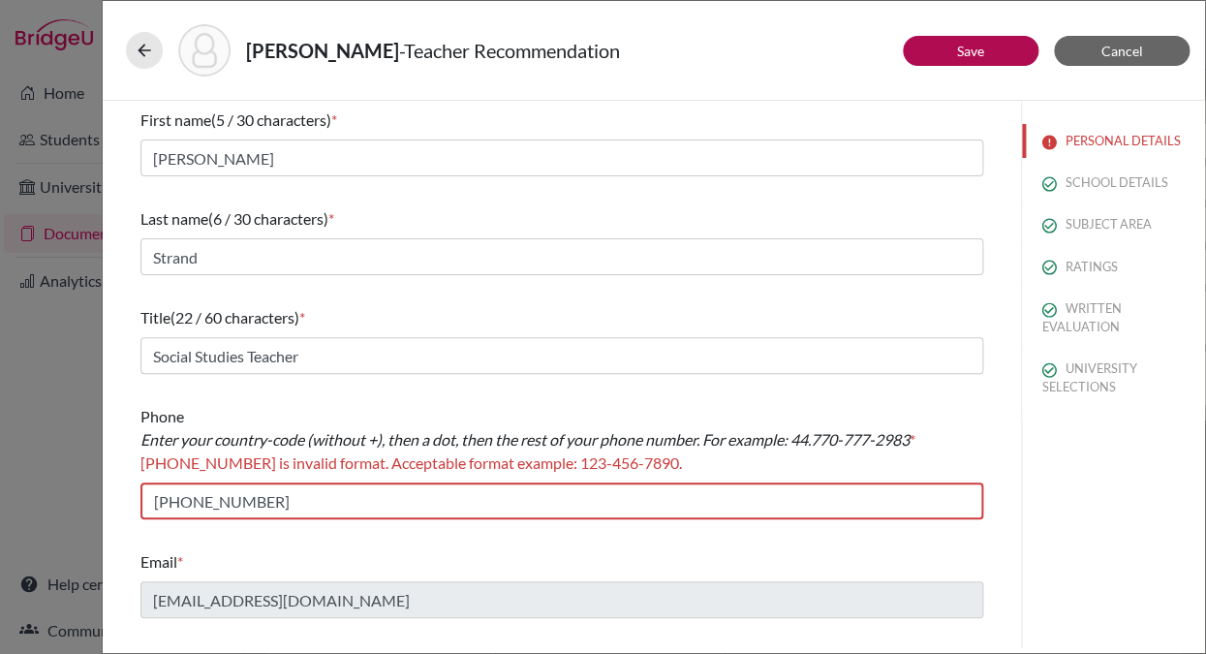
scroll to position [0, 0]
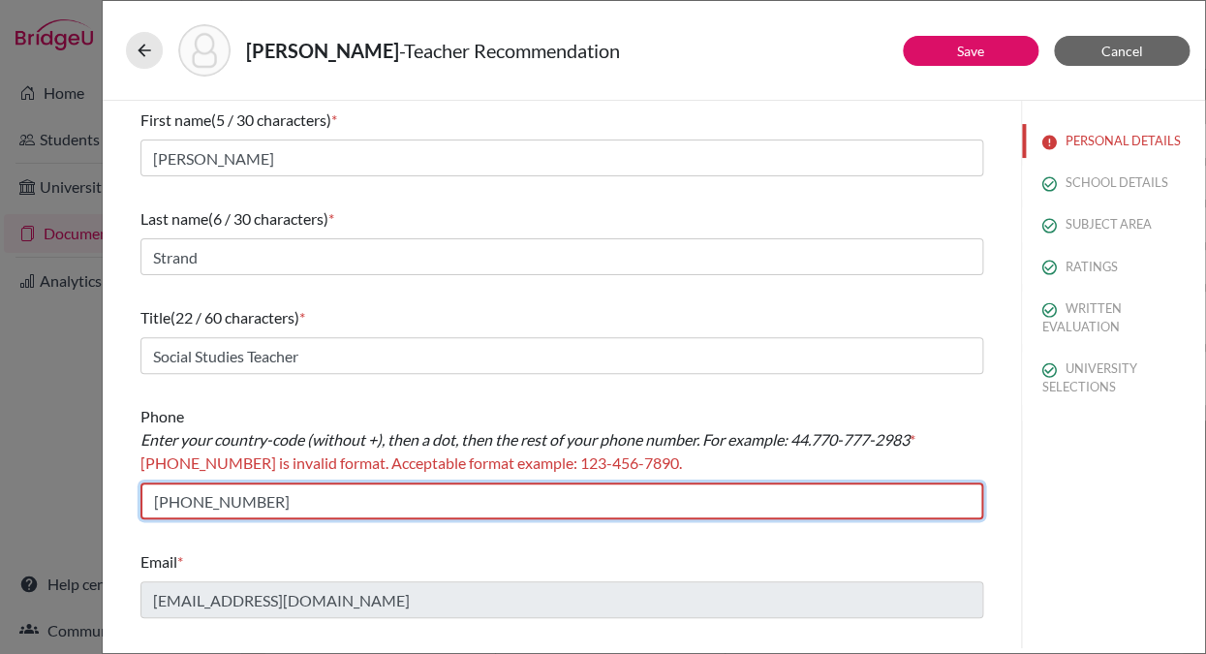
click at [167, 507] on input "1 818-903-4236" at bounding box center [561, 500] width 843 height 37
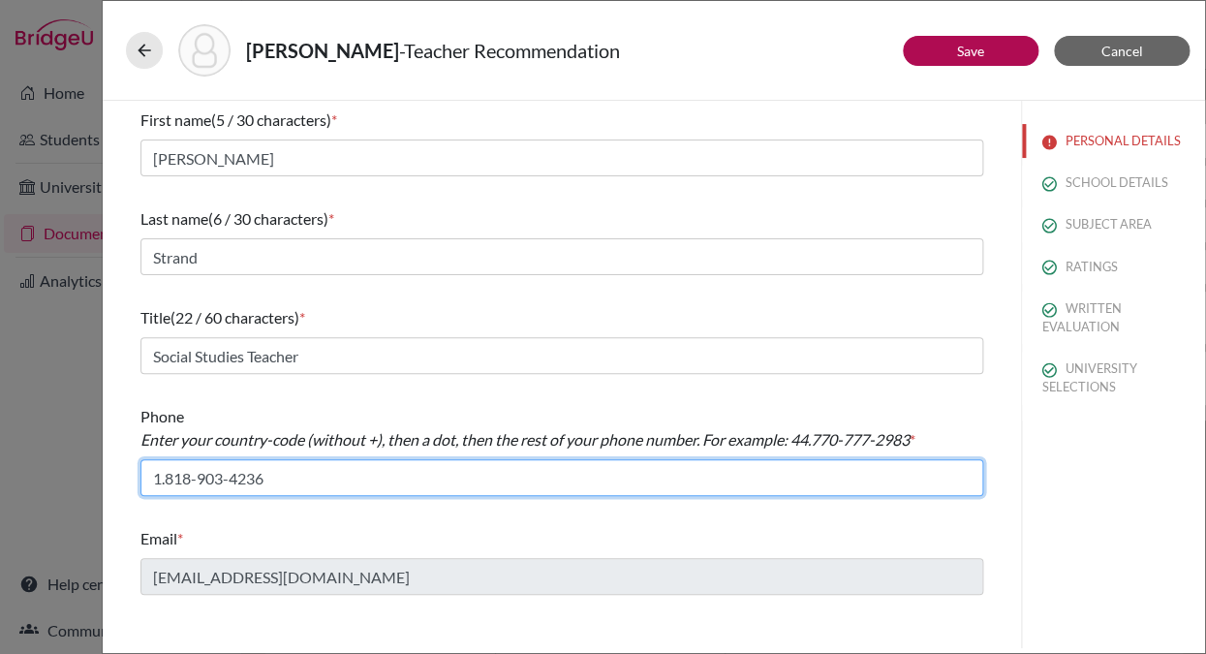
type input "1.818-903-4236"
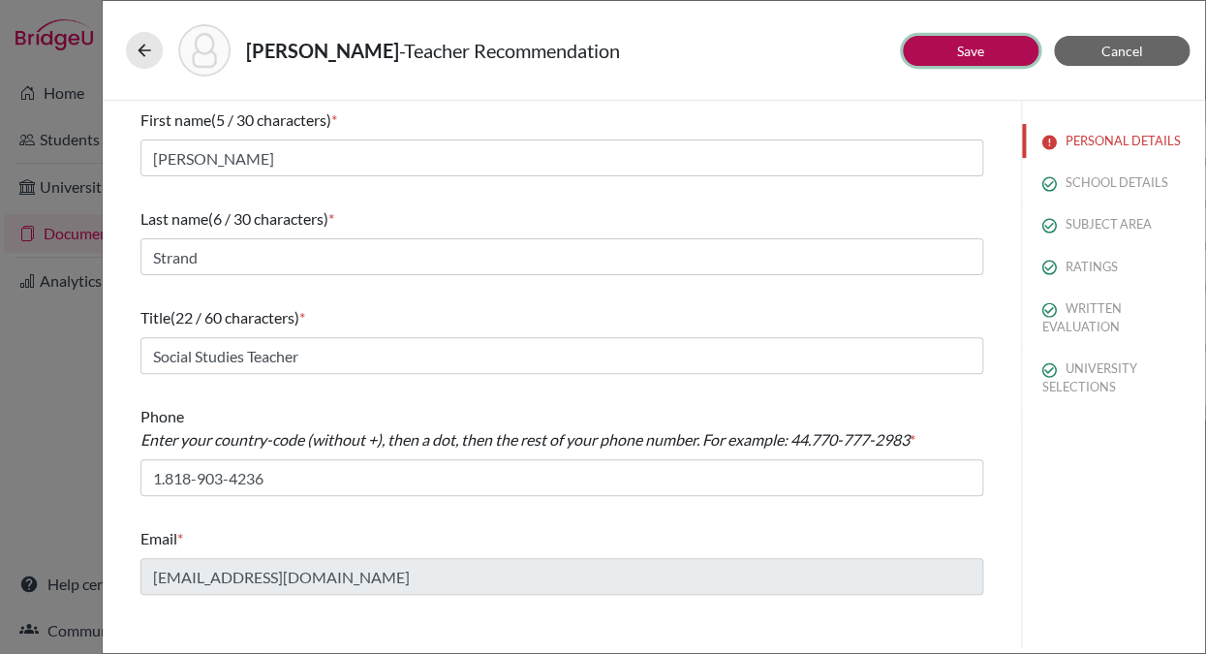
click at [968, 51] on link "Save" at bounding box center [970, 51] width 27 height 16
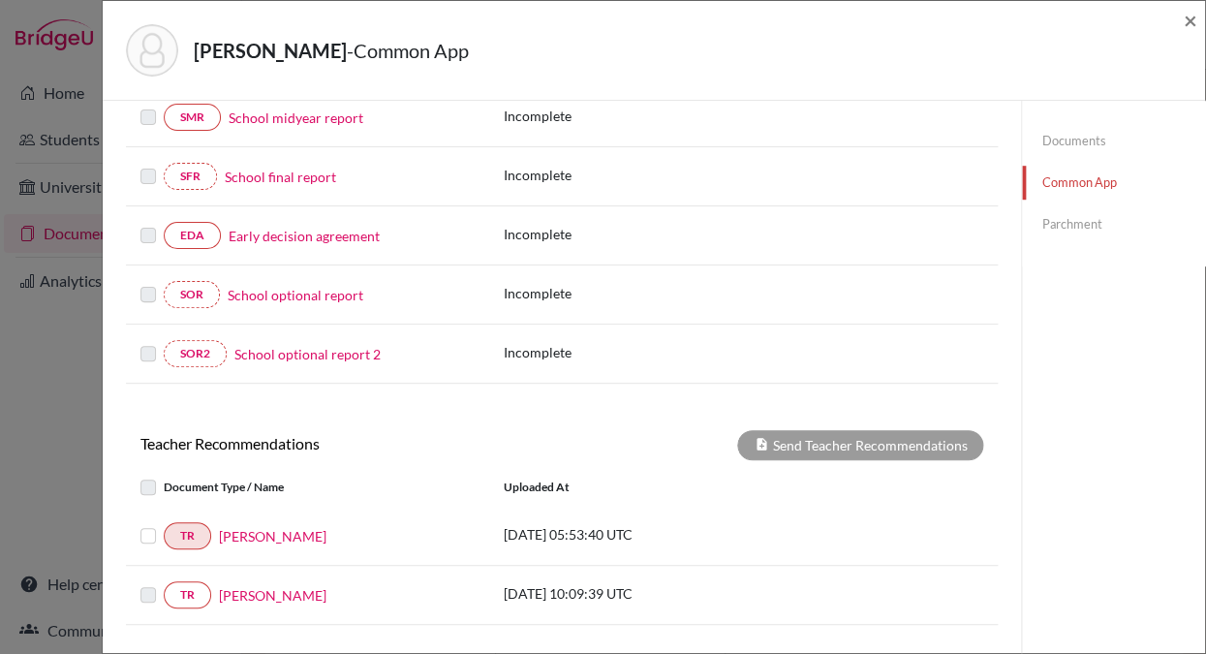
scroll to position [586, 0]
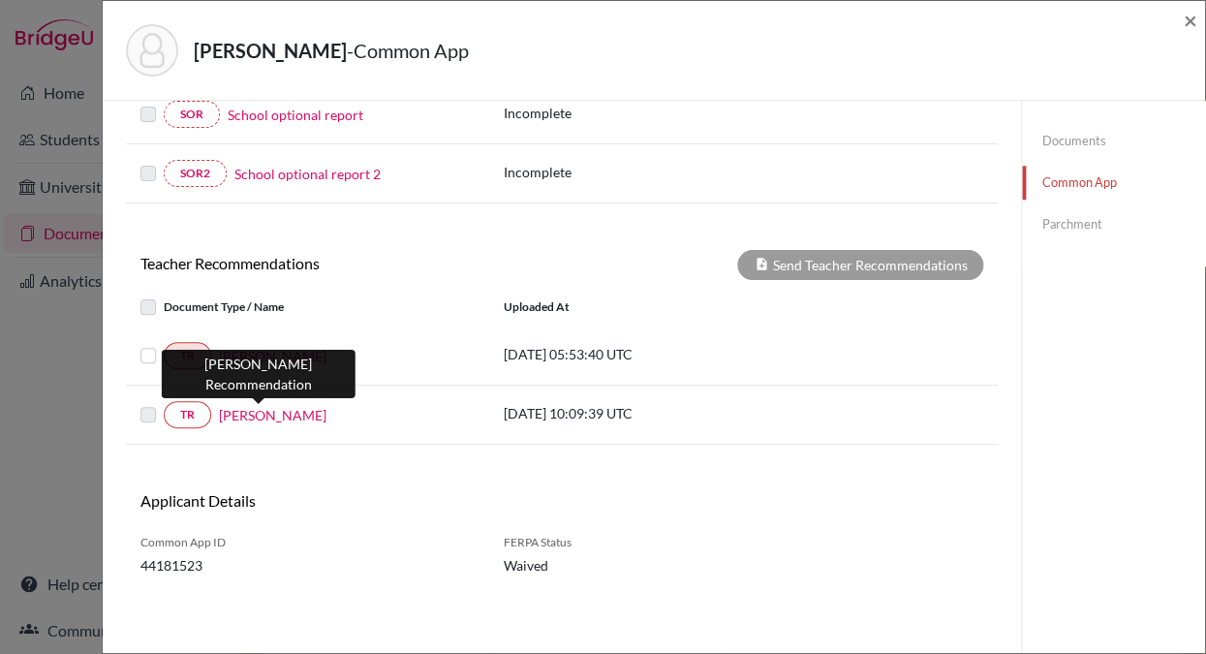
click at [255, 414] on link "Joseph Lingle" at bounding box center [273, 415] width 108 height 20
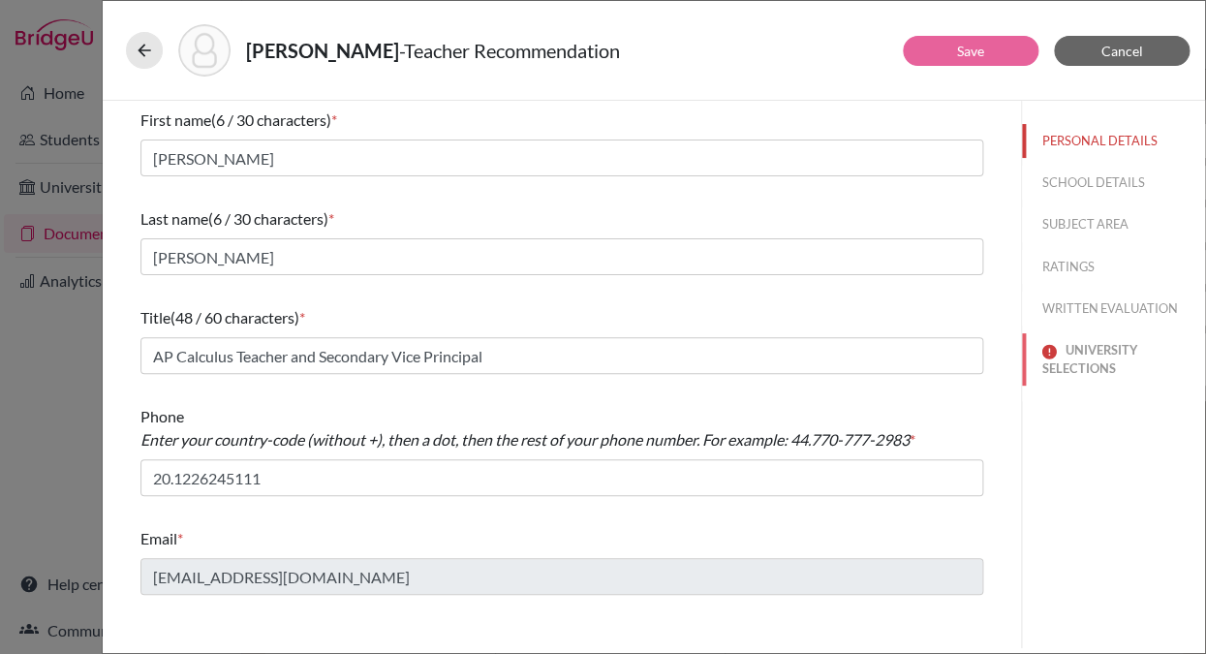
click at [1074, 352] on button "UNIVERSITY SELECTIONS" at bounding box center [1113, 359] width 183 height 52
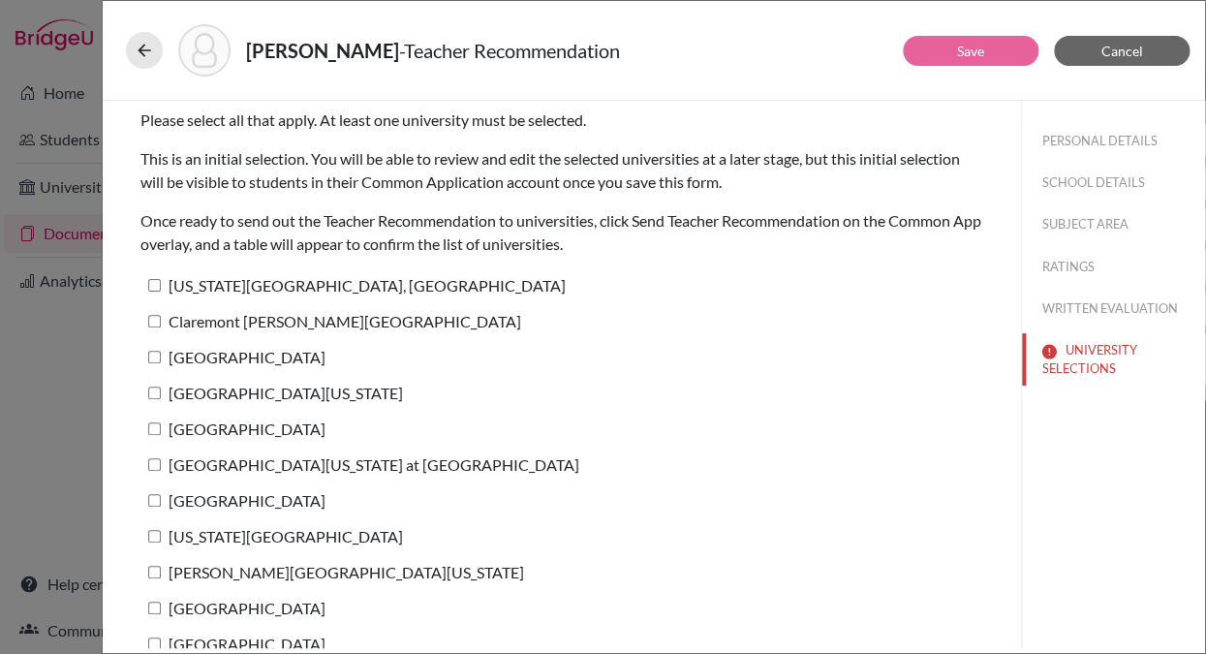
click at [153, 469] on input "University of North Carolina at Chapel Hill" at bounding box center [154, 464] width 13 height 13
checkbox input "true"
click at [969, 44] on link "Save" at bounding box center [970, 51] width 27 height 16
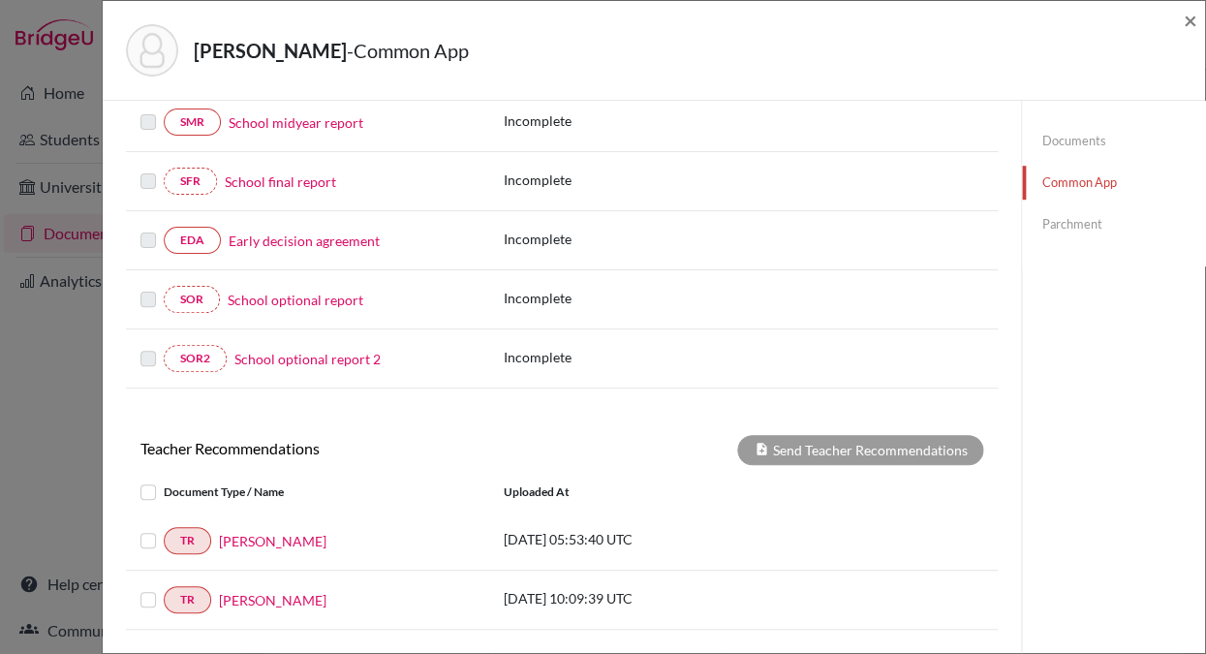
scroll to position [586, 0]
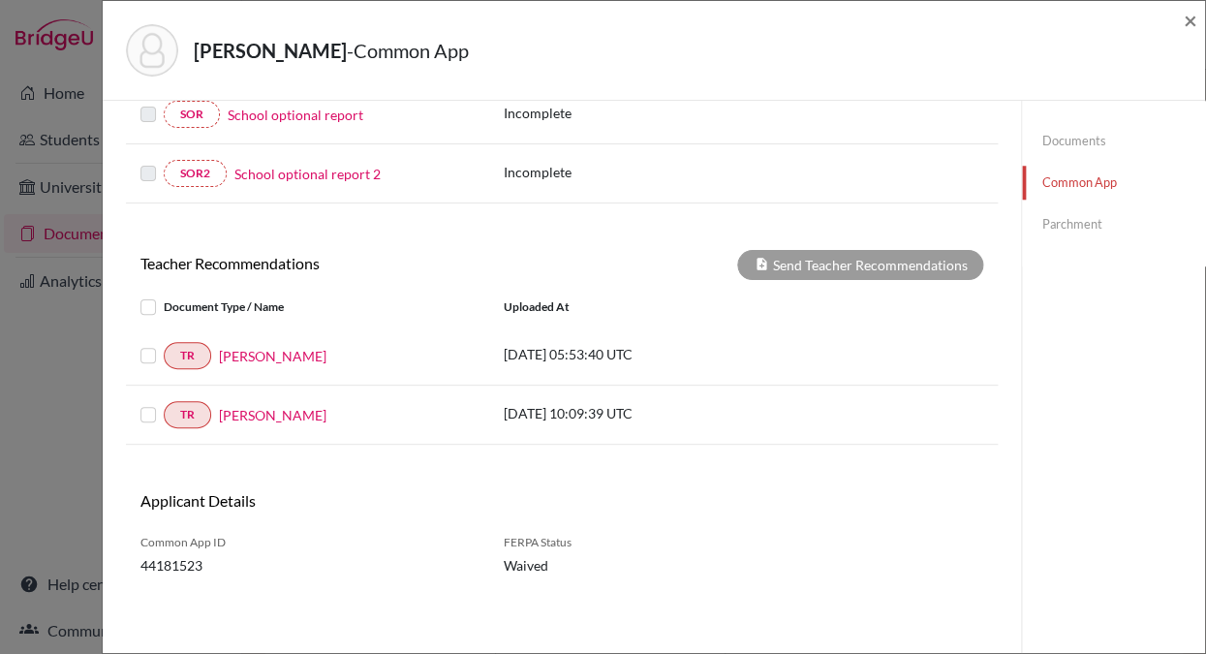
click at [164, 344] on label at bounding box center [164, 344] width 0 height 0
click at [0, 0] on input "checkbox" at bounding box center [0, 0] width 0 height 0
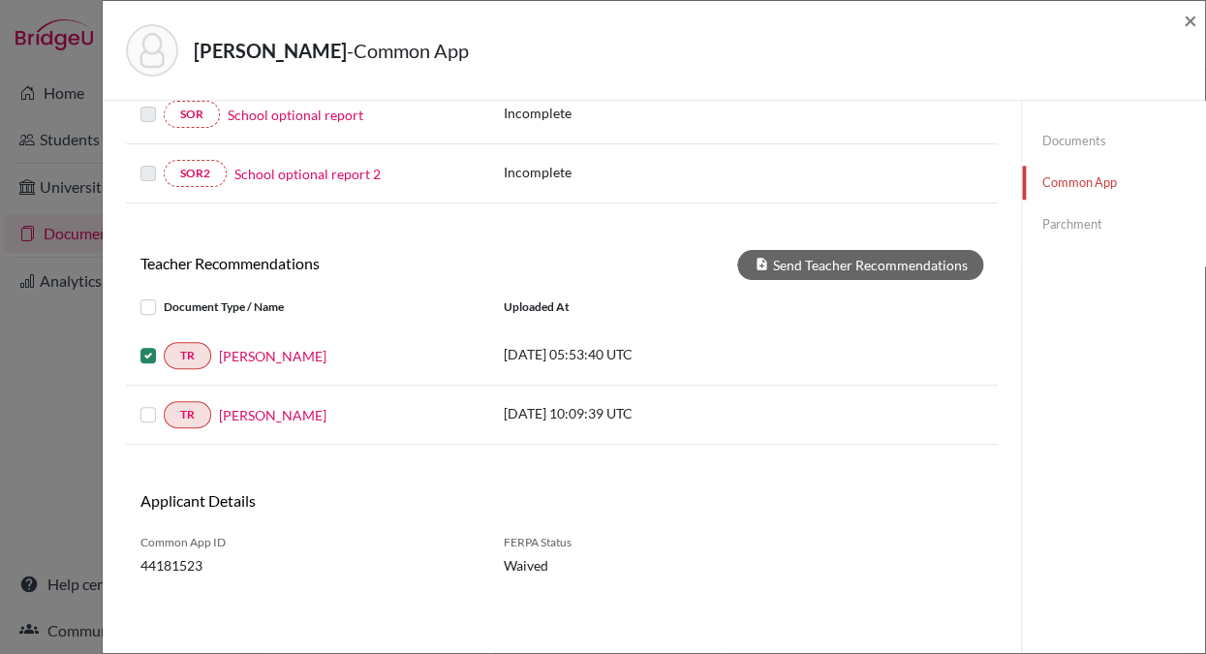
click at [164, 403] on label at bounding box center [164, 403] width 0 height 0
click at [0, 0] on input "checkbox" at bounding box center [0, 0] width 0 height 0
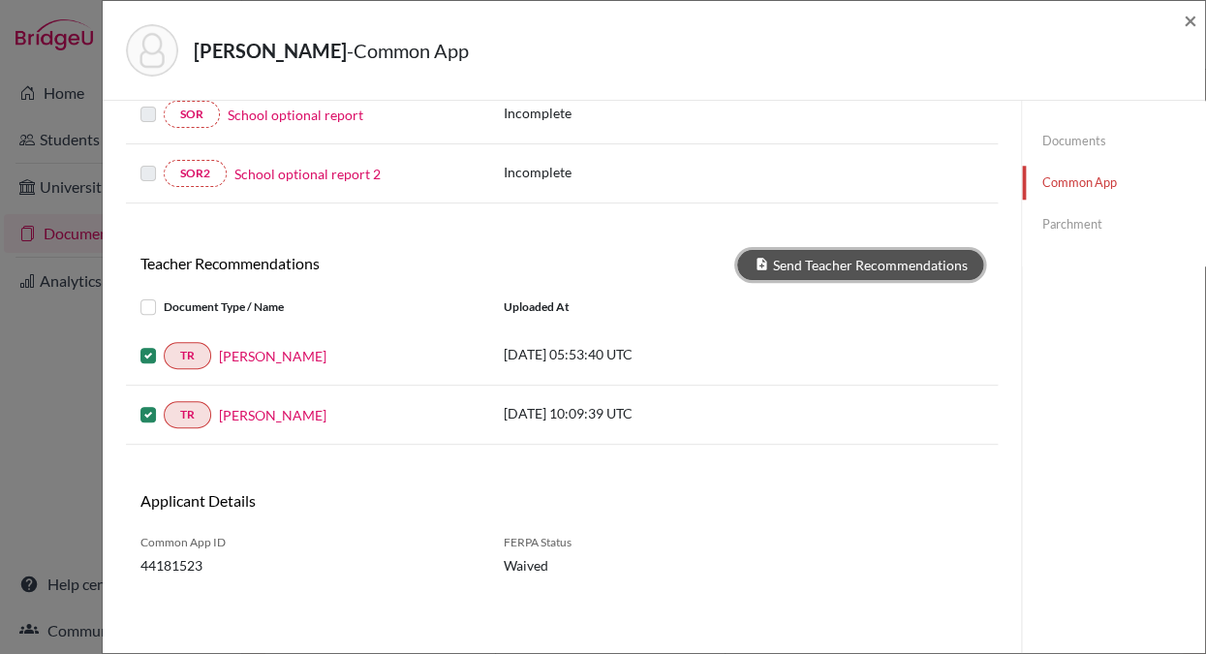
click at [842, 267] on button "Send Teacher Recommendations" at bounding box center [860, 265] width 246 height 30
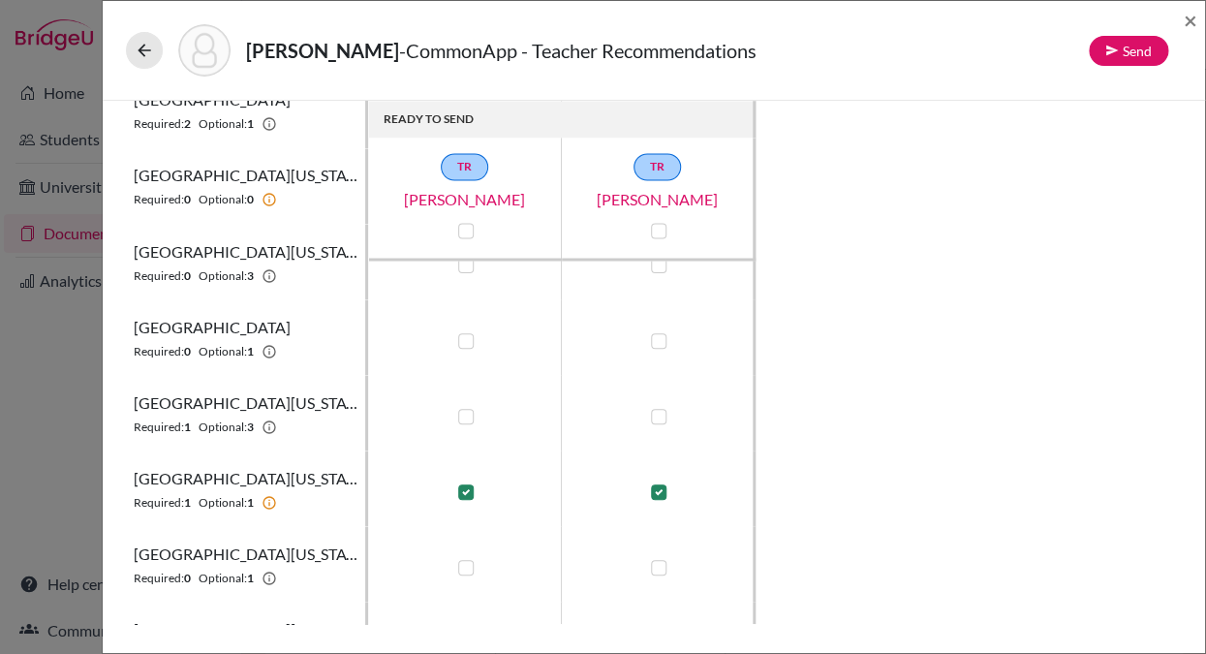
scroll to position [1098, 0]
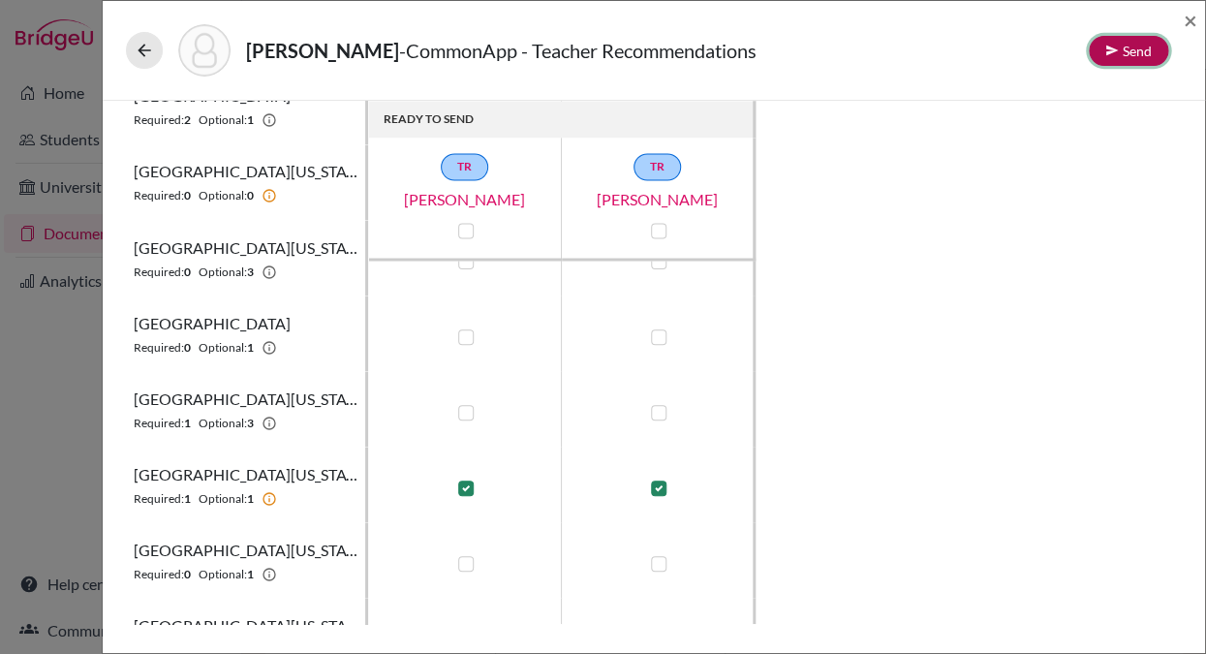
click at [1129, 46] on button "Send" at bounding box center [1128, 51] width 79 height 30
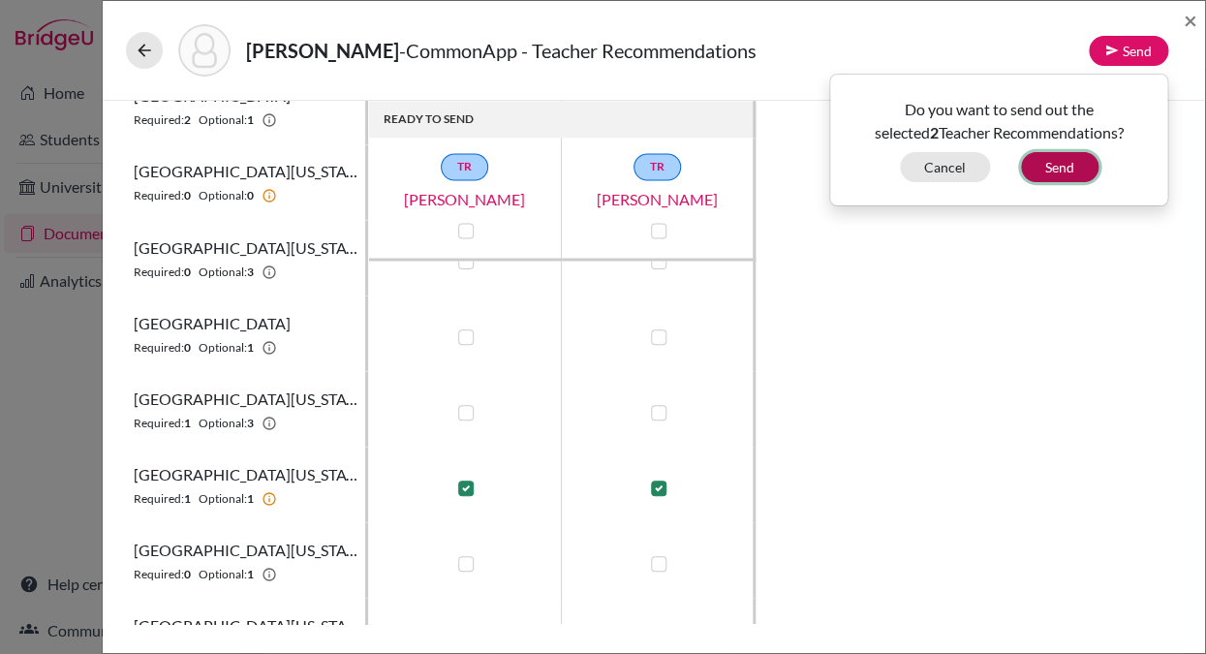
click at [1056, 166] on button "Send" at bounding box center [1059, 167] width 77 height 30
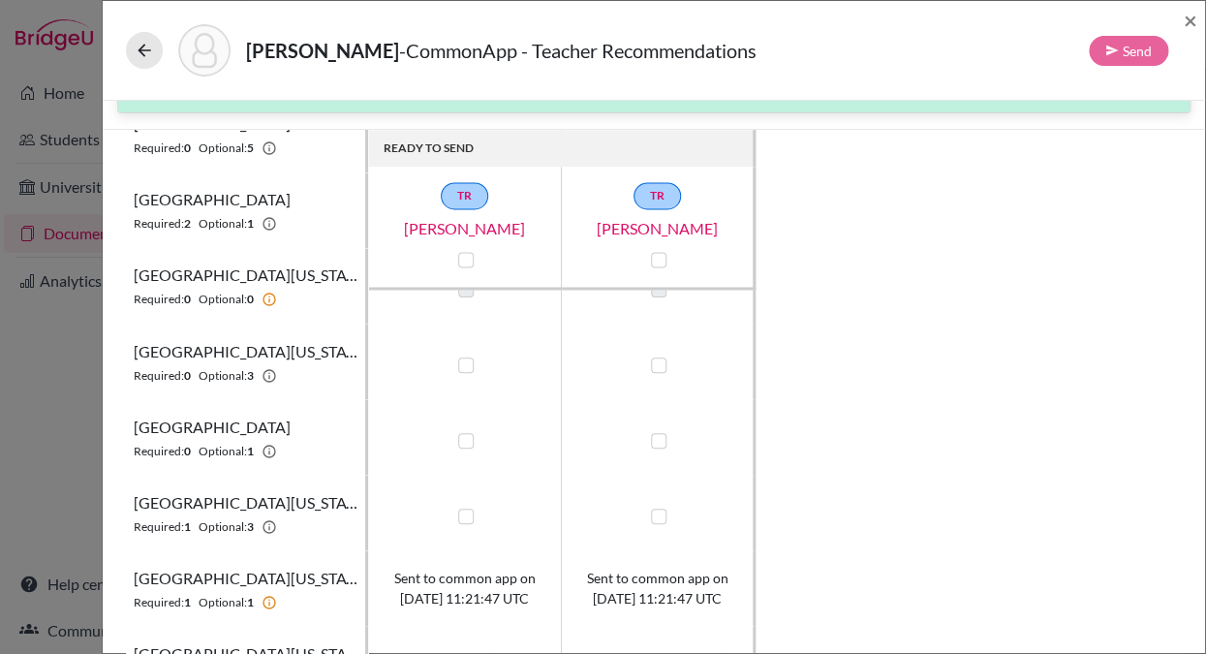
scroll to position [1027, 0]
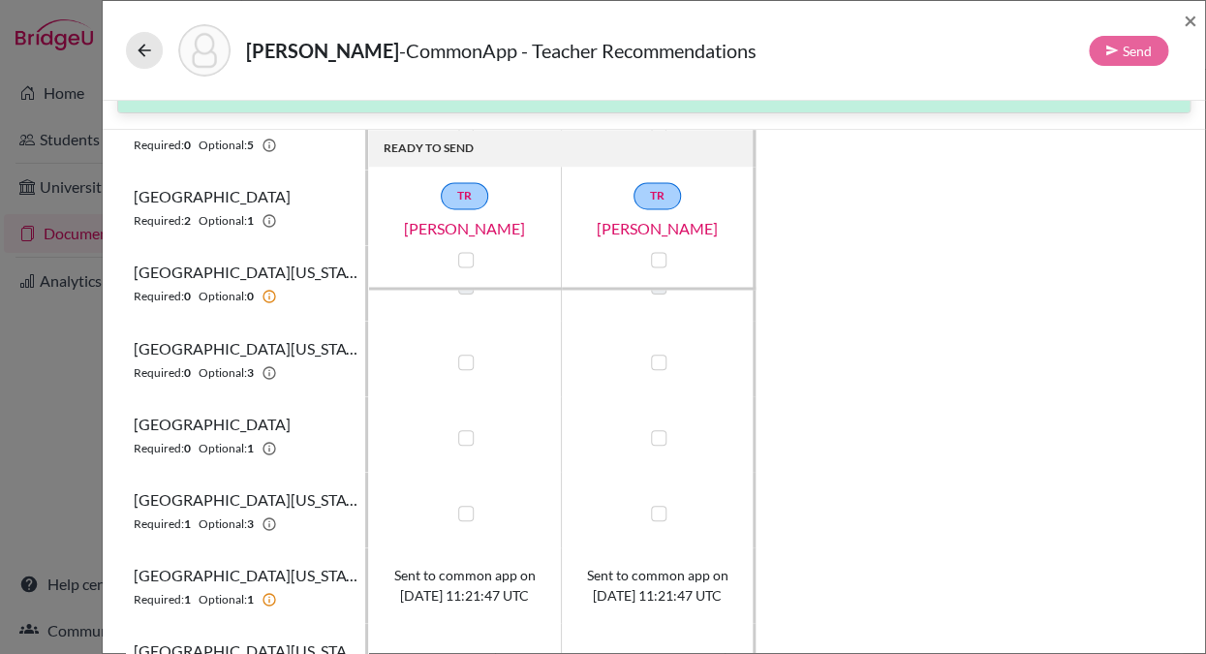
click at [467, 438] on label at bounding box center [465, 437] width 15 height 15
click at [467, 438] on input "checkbox" at bounding box center [460, 435] width 15 height 19
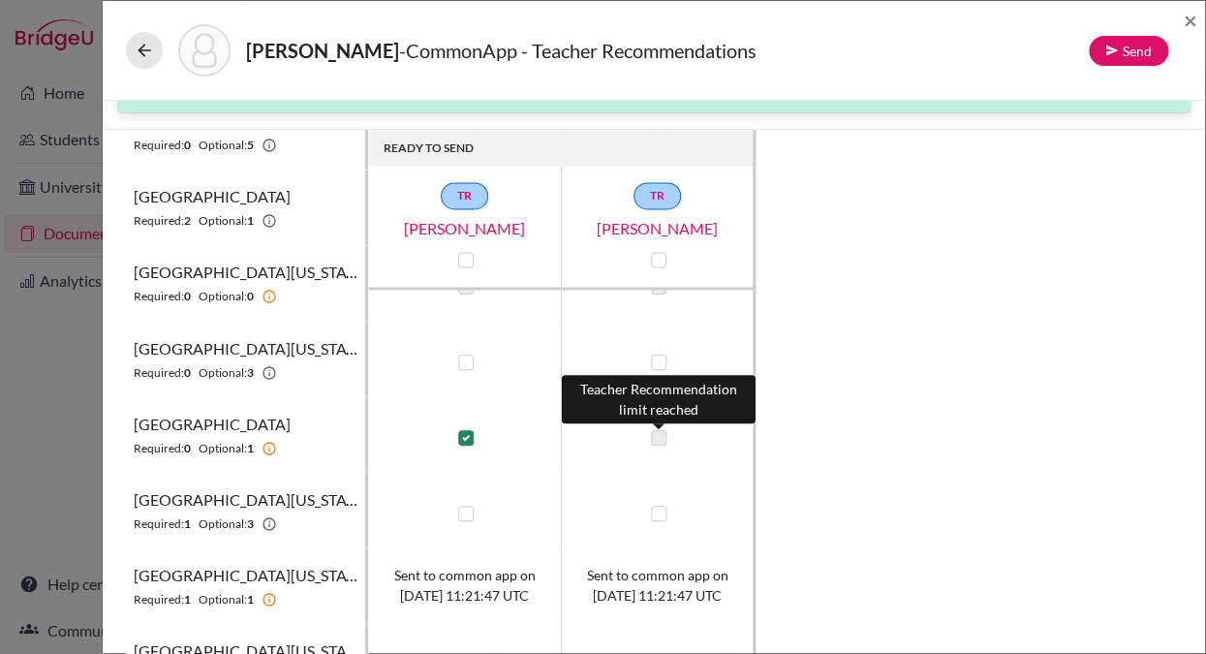
click at [654, 441] on label at bounding box center [658, 437] width 15 height 15
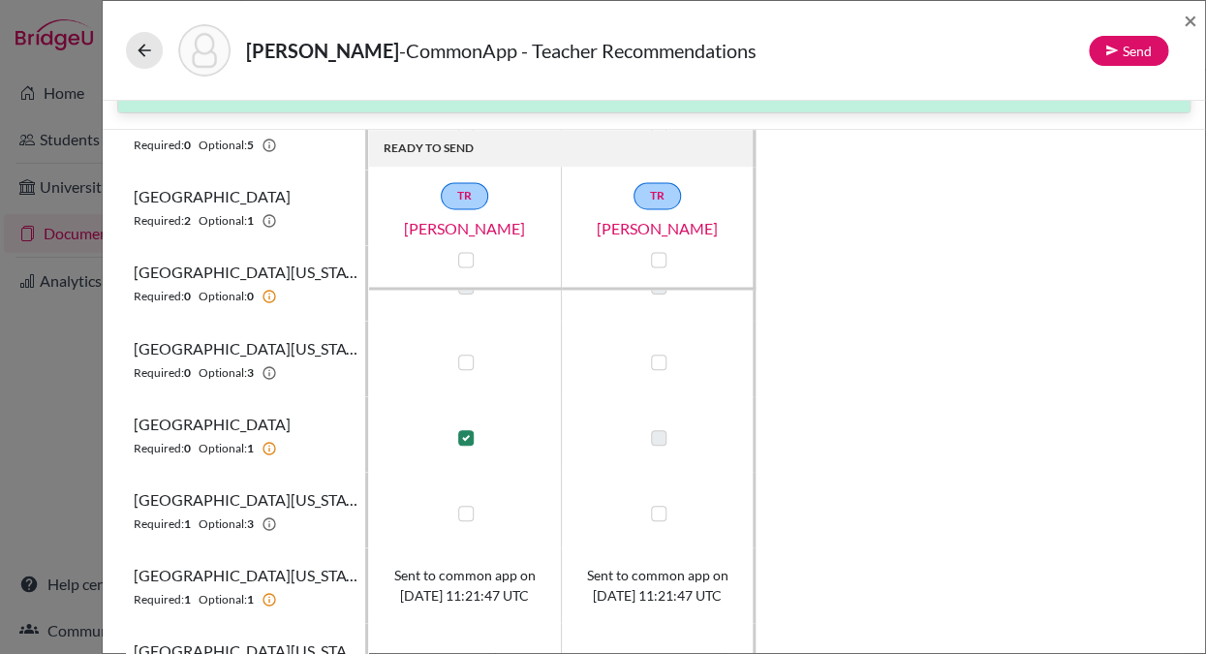
click at [464, 441] on label at bounding box center [465, 437] width 15 height 15
click at [464, 441] on input "checkbox" at bounding box center [460, 435] width 15 height 19
checkbox input "false"
click at [661, 438] on label at bounding box center [658, 437] width 15 height 15
click at [661, 438] on input "checkbox" at bounding box center [653, 435] width 15 height 19
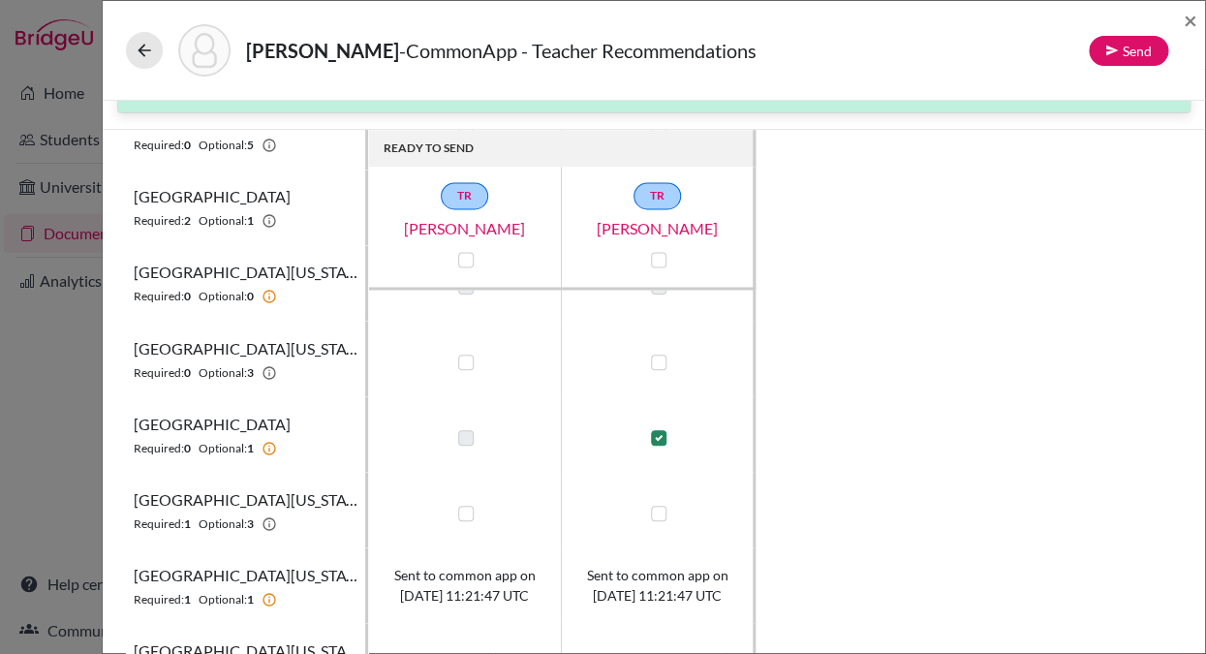
click at [661, 438] on label at bounding box center [658, 437] width 15 height 15
click at [661, 438] on input "checkbox" at bounding box center [653, 435] width 15 height 19
checkbox input "false"
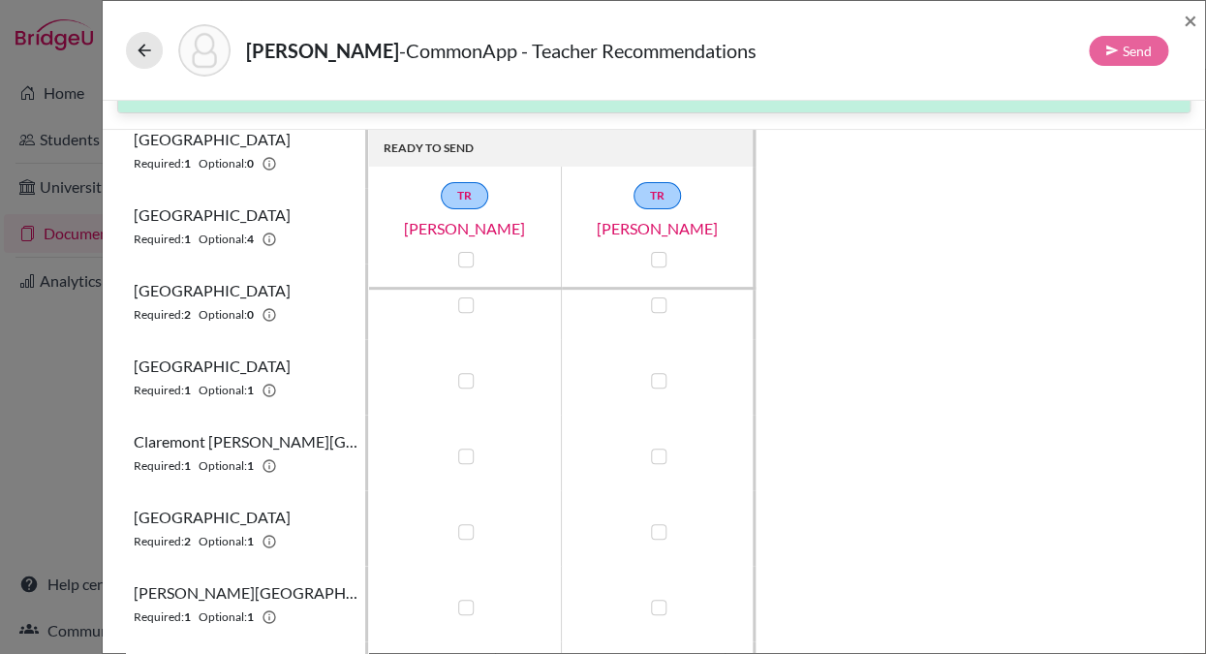
scroll to position [0, 0]
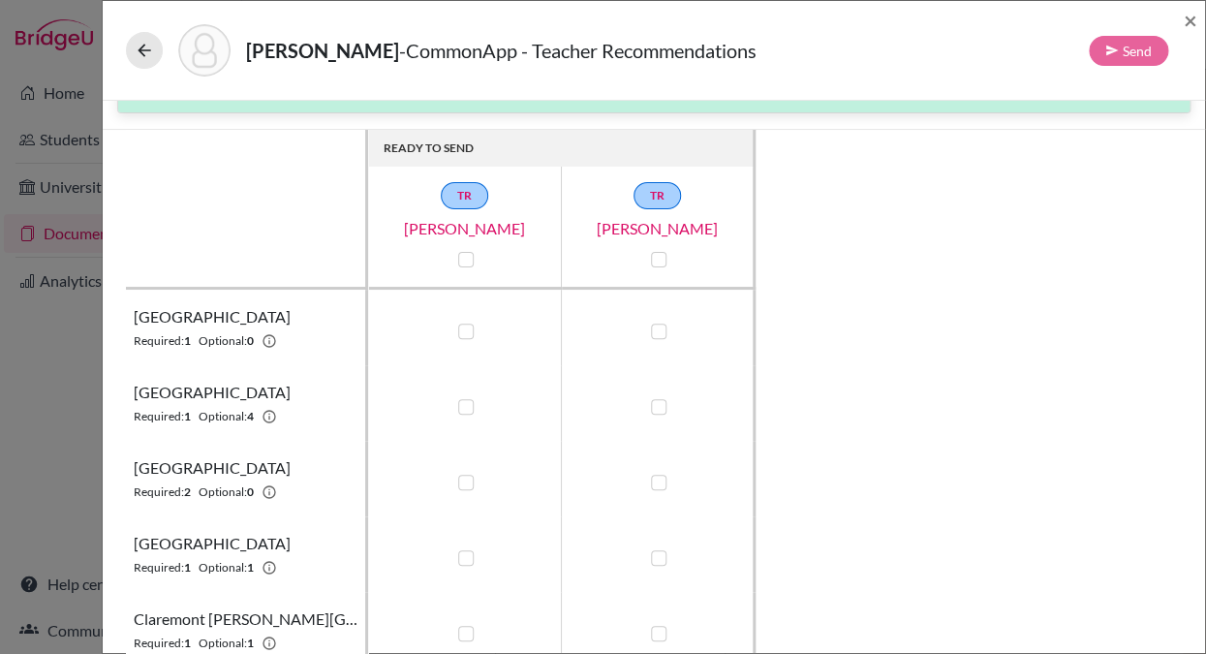
click at [468, 329] on label at bounding box center [465, 330] width 15 height 15
click at [468, 329] on input "checkbox" at bounding box center [460, 329] width 15 height 19
checkbox input "true"
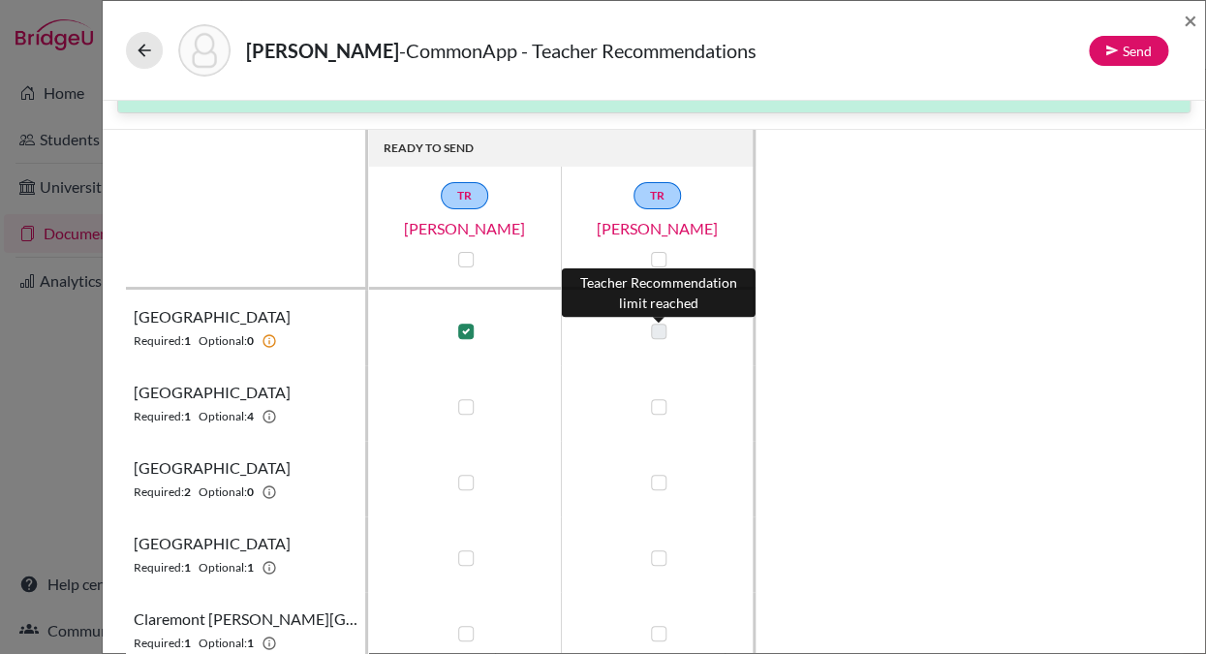
click at [659, 332] on label at bounding box center [658, 330] width 15 height 15
click at [657, 332] on label at bounding box center [658, 330] width 15 height 15
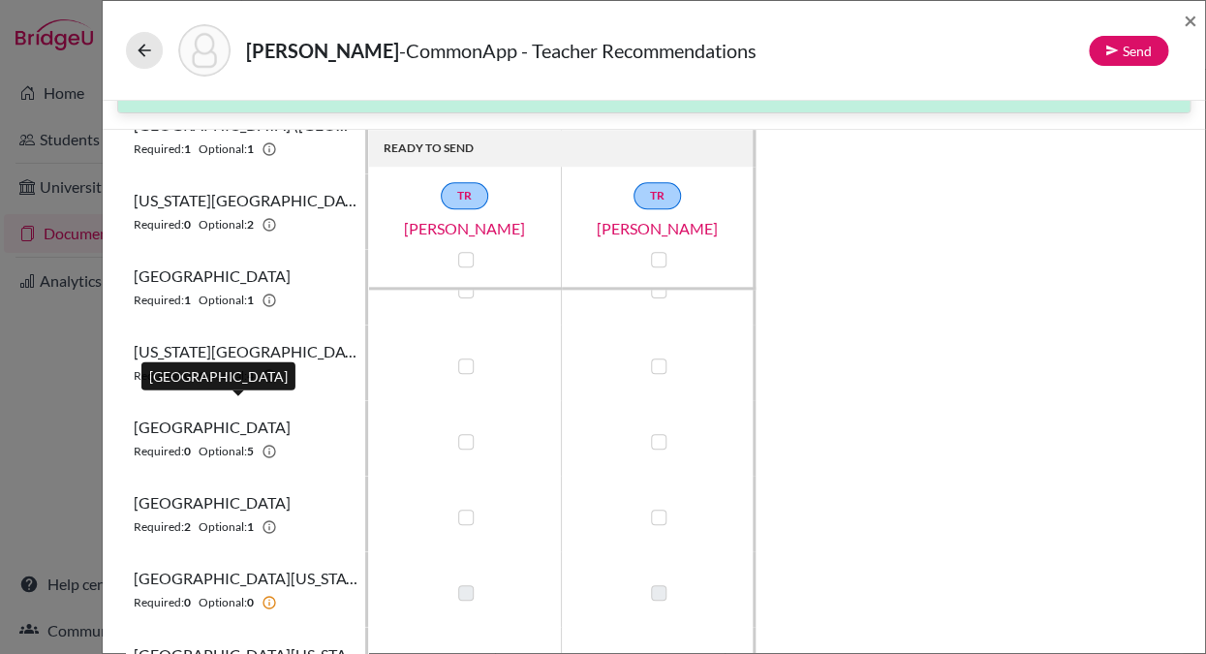
scroll to position [690, 0]
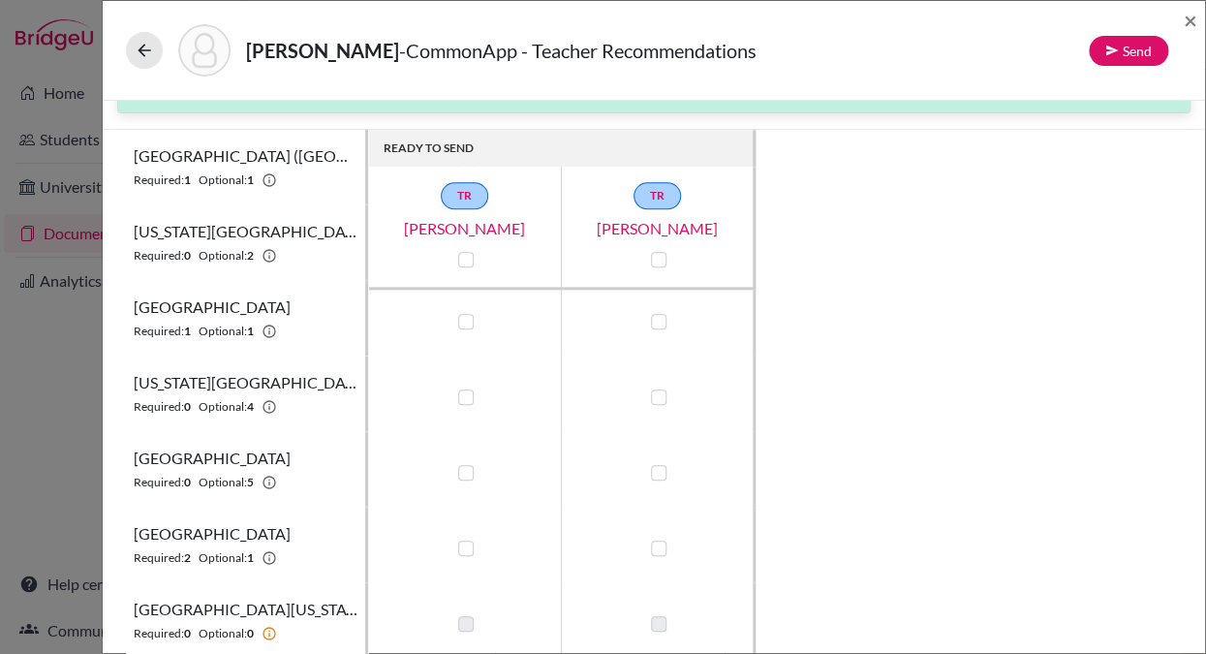
click at [463, 395] on label at bounding box center [465, 396] width 15 height 15
click at [463, 395] on input "checkbox" at bounding box center [460, 394] width 15 height 19
checkbox input "true"
click at [662, 393] on label at bounding box center [658, 396] width 15 height 15
click at [661, 393] on input "checkbox" at bounding box center [653, 394] width 15 height 19
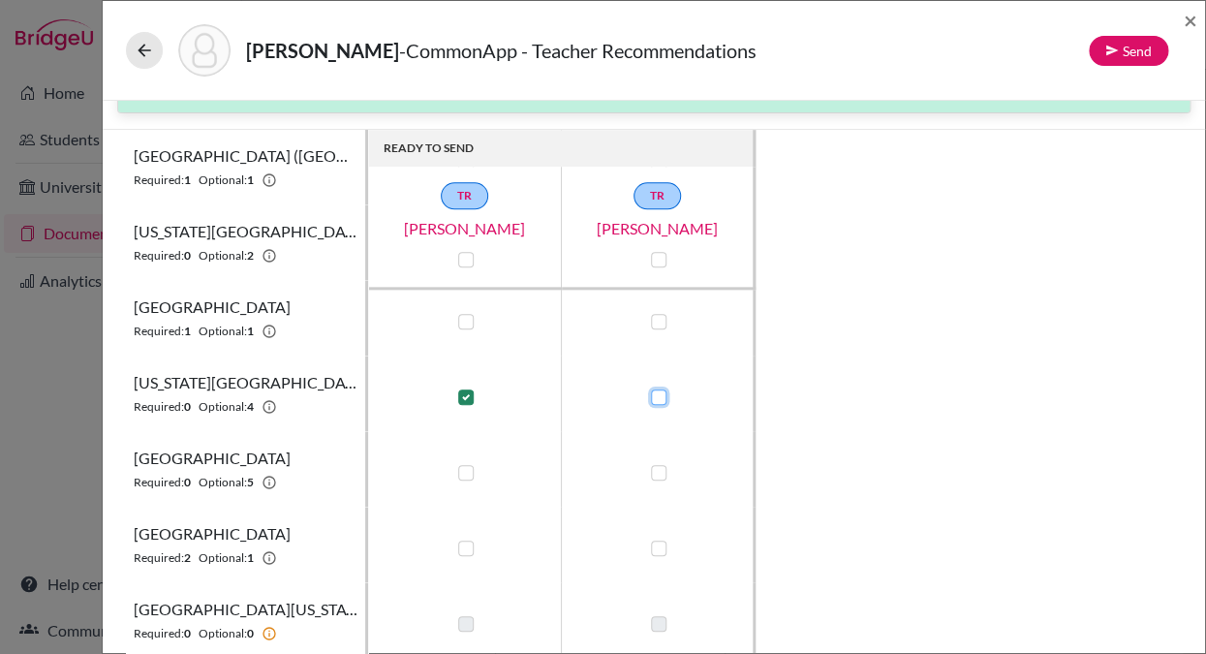
checkbox input "true"
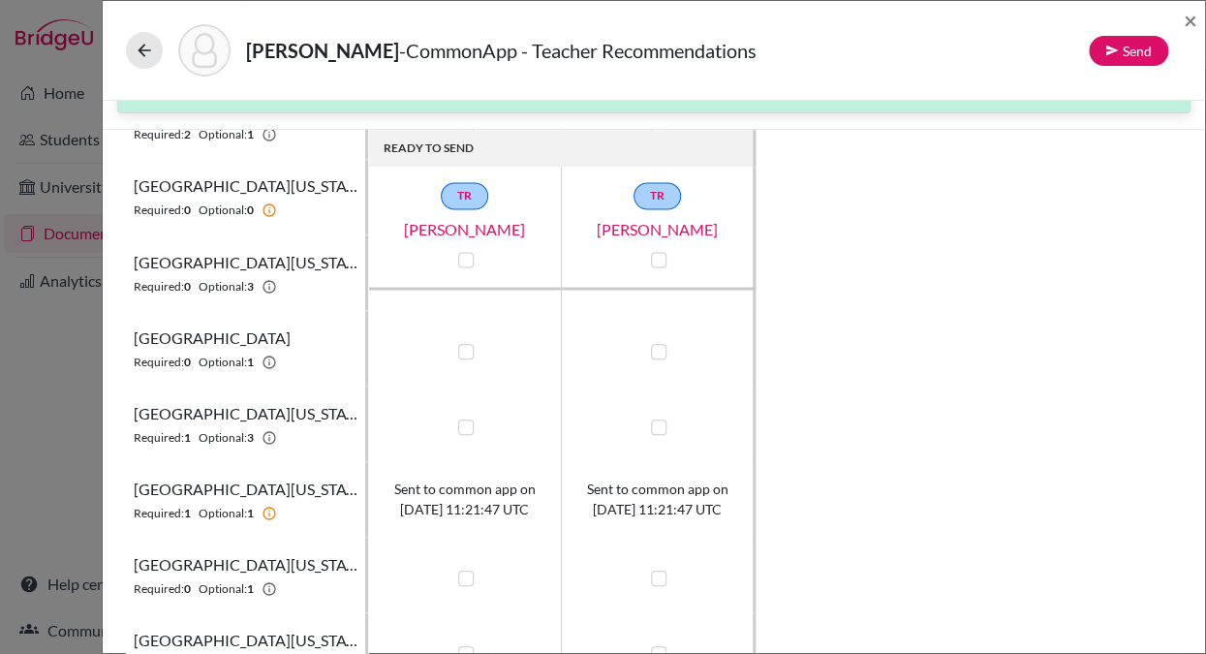
scroll to position [1115, 0]
click at [657, 347] on label at bounding box center [658, 349] width 15 height 15
click at [657, 347] on input "checkbox" at bounding box center [653, 347] width 15 height 19
checkbox input "true"
click at [468, 423] on label at bounding box center [465, 424] width 15 height 15
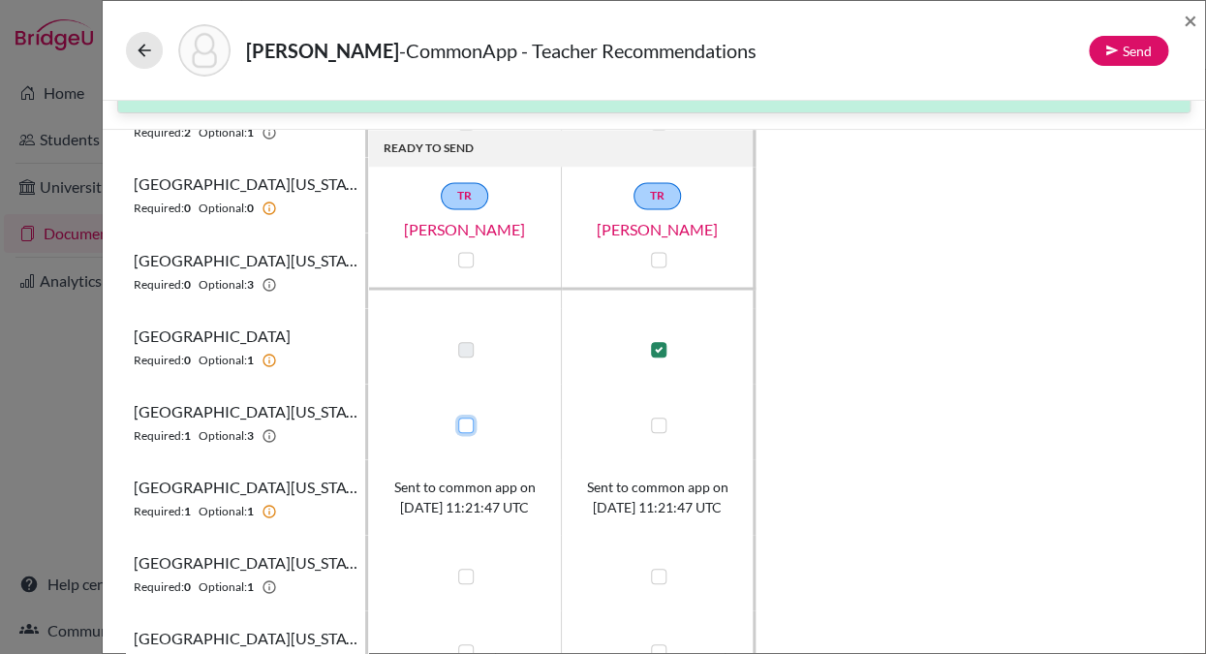
click at [468, 423] on input "checkbox" at bounding box center [460, 423] width 15 height 19
checkbox input "true"
click at [656, 425] on label at bounding box center [658, 424] width 15 height 15
click at [656, 425] on input "checkbox" at bounding box center [653, 423] width 15 height 19
checkbox input "true"
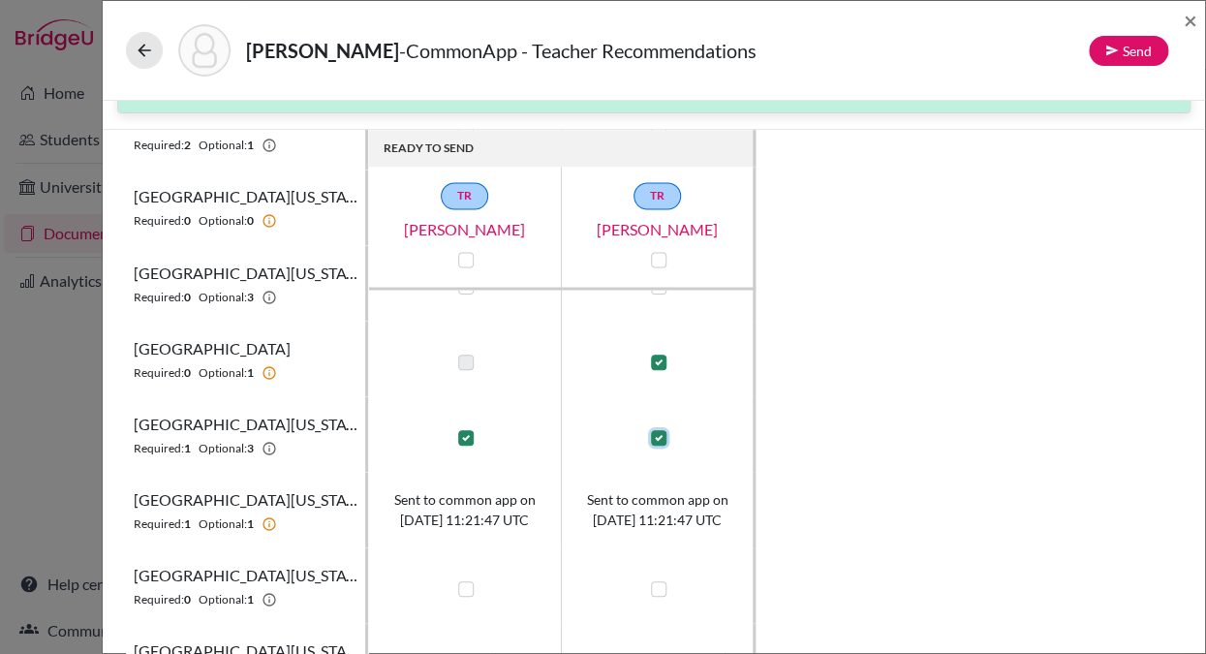
scroll to position [1099, 0]
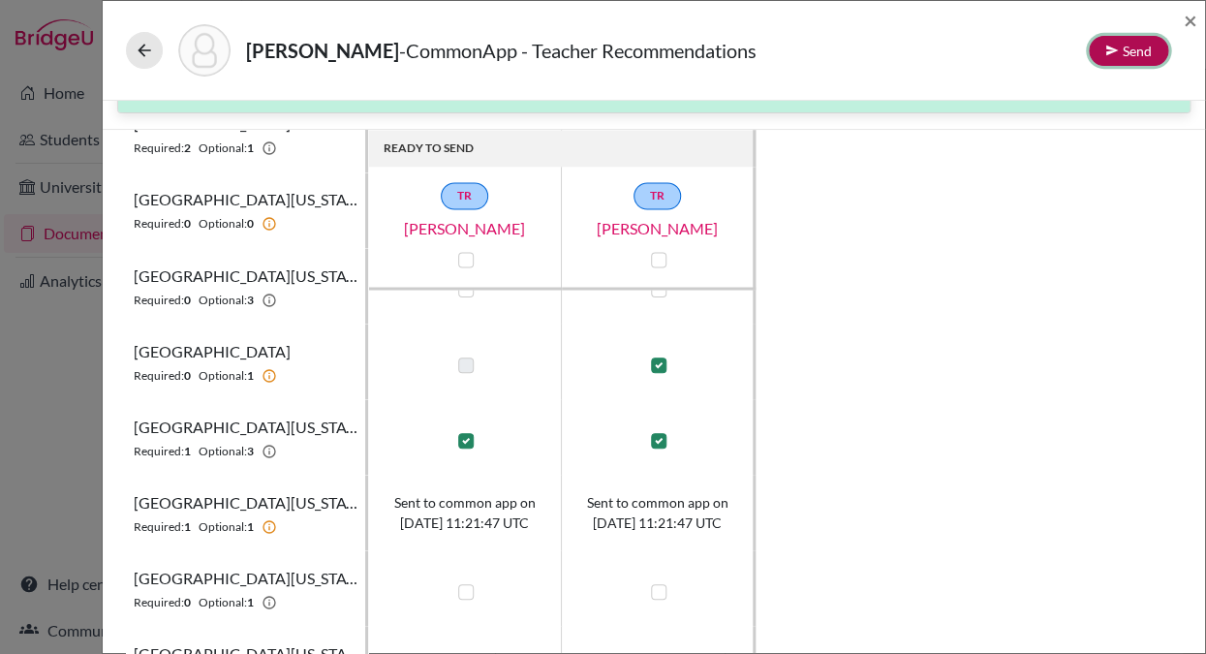
click at [1126, 51] on button "Send" at bounding box center [1128, 51] width 79 height 30
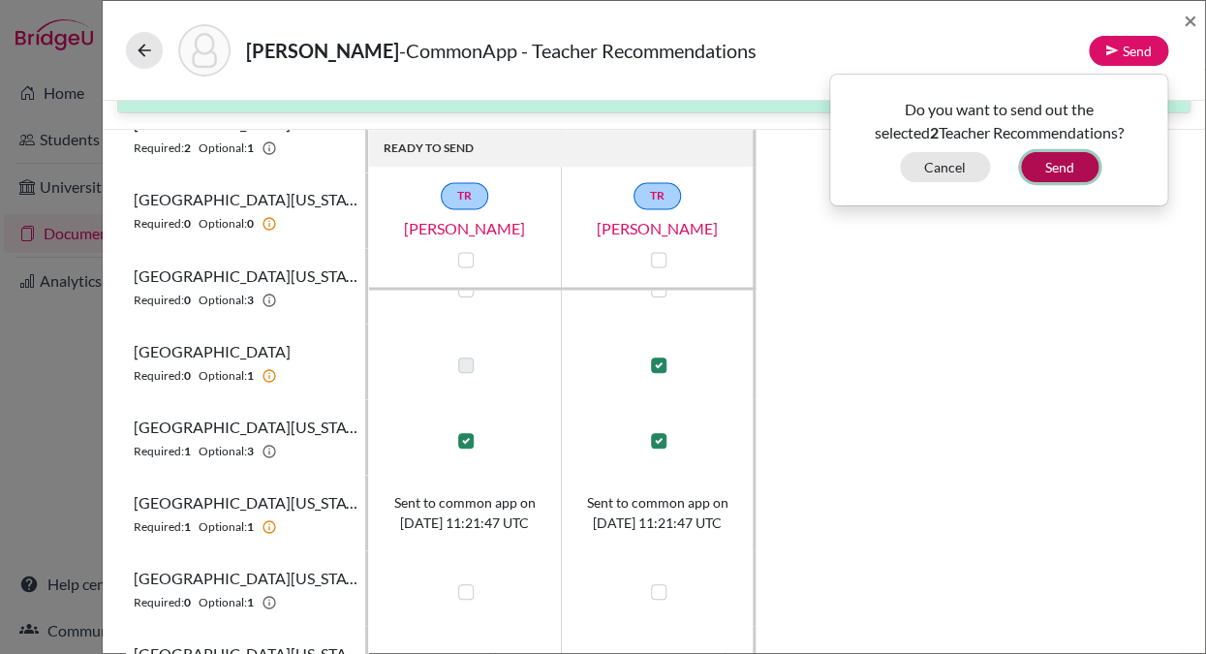
click at [1054, 169] on button "Send" at bounding box center [1059, 167] width 77 height 30
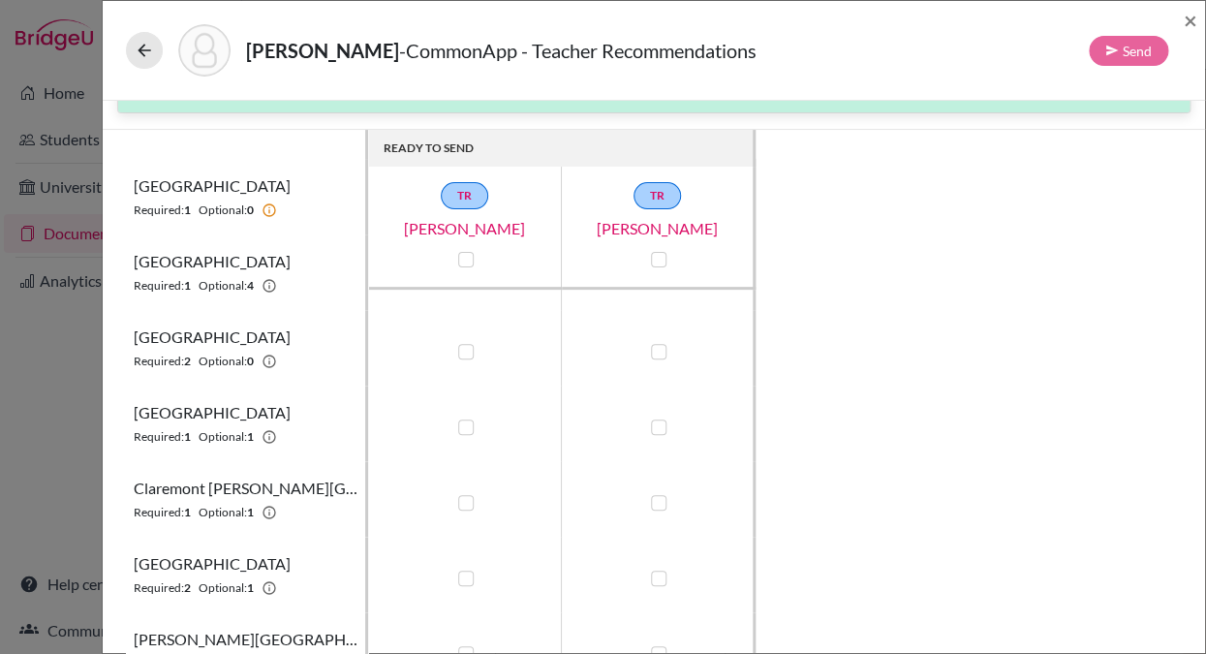
scroll to position [0, 0]
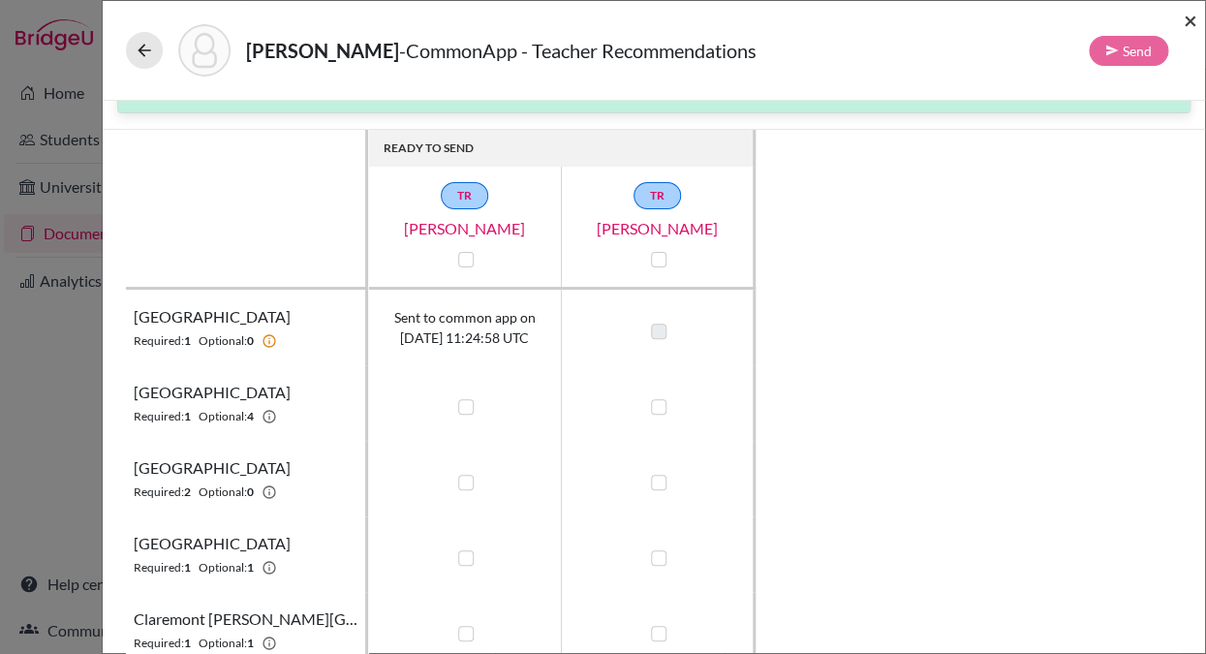
click at [1193, 22] on span "×" at bounding box center [1190, 20] width 14 height 28
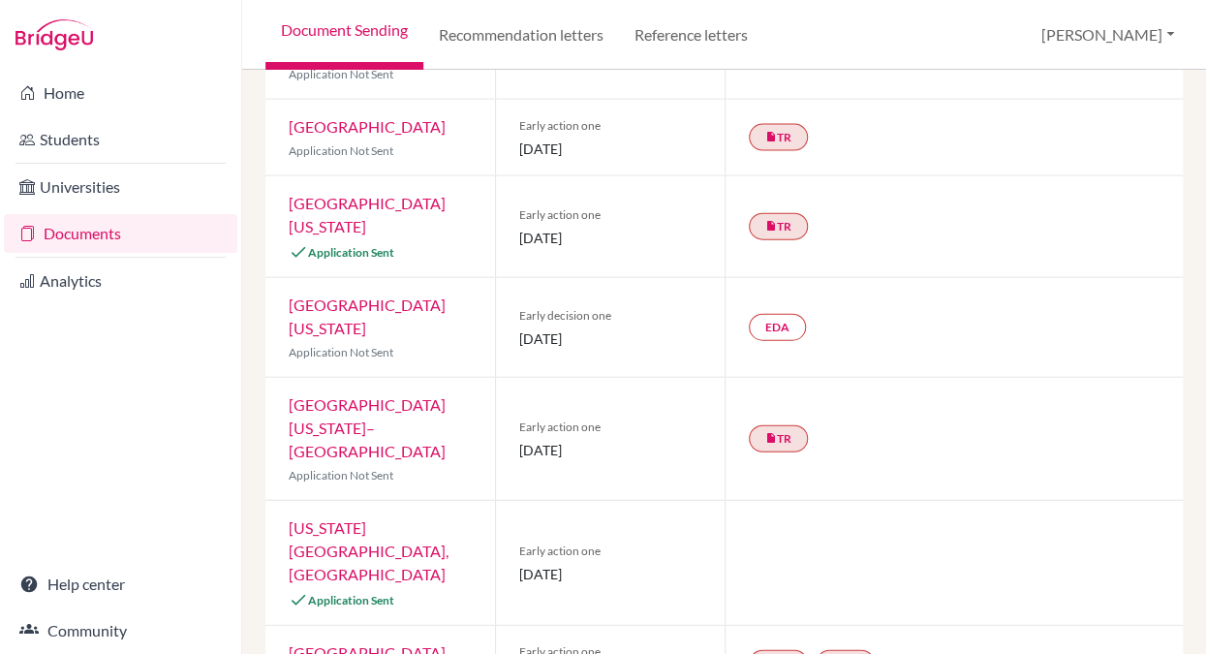
scroll to position [1419, 0]
click at [785, 313] on link "EDA" at bounding box center [777, 326] width 57 height 27
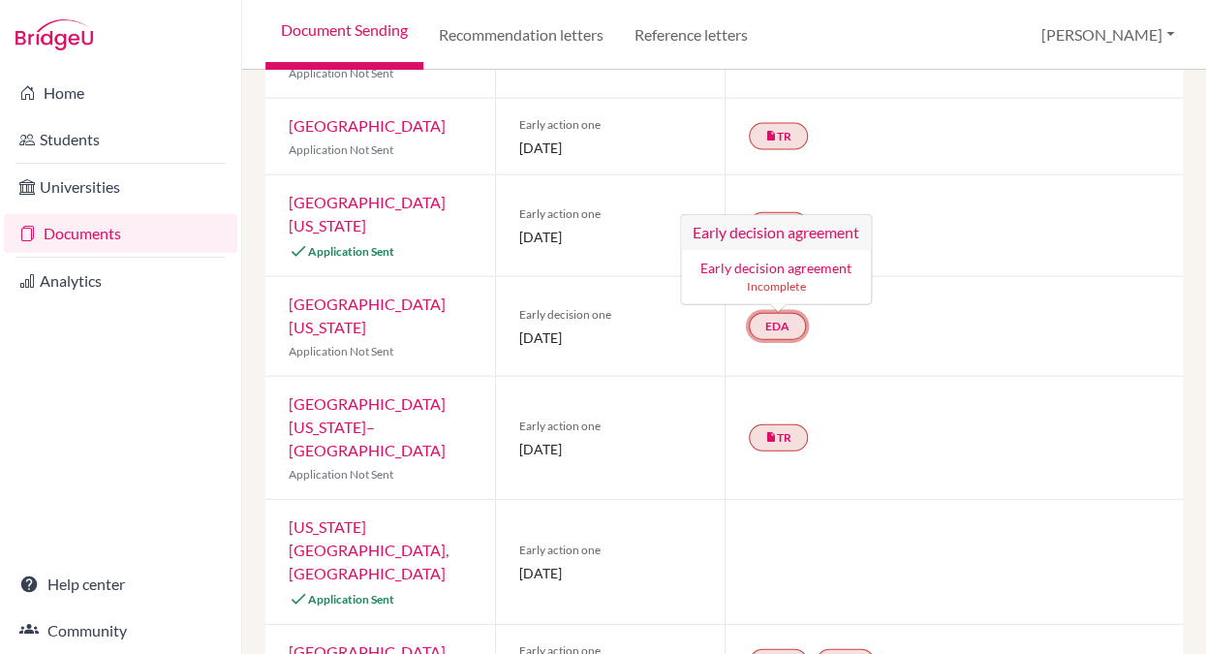
click at [824, 215] on h3 "Early decision agreement" at bounding box center [776, 232] width 190 height 35
click at [823, 260] on link "Early decision agreement" at bounding box center [775, 268] width 151 height 16
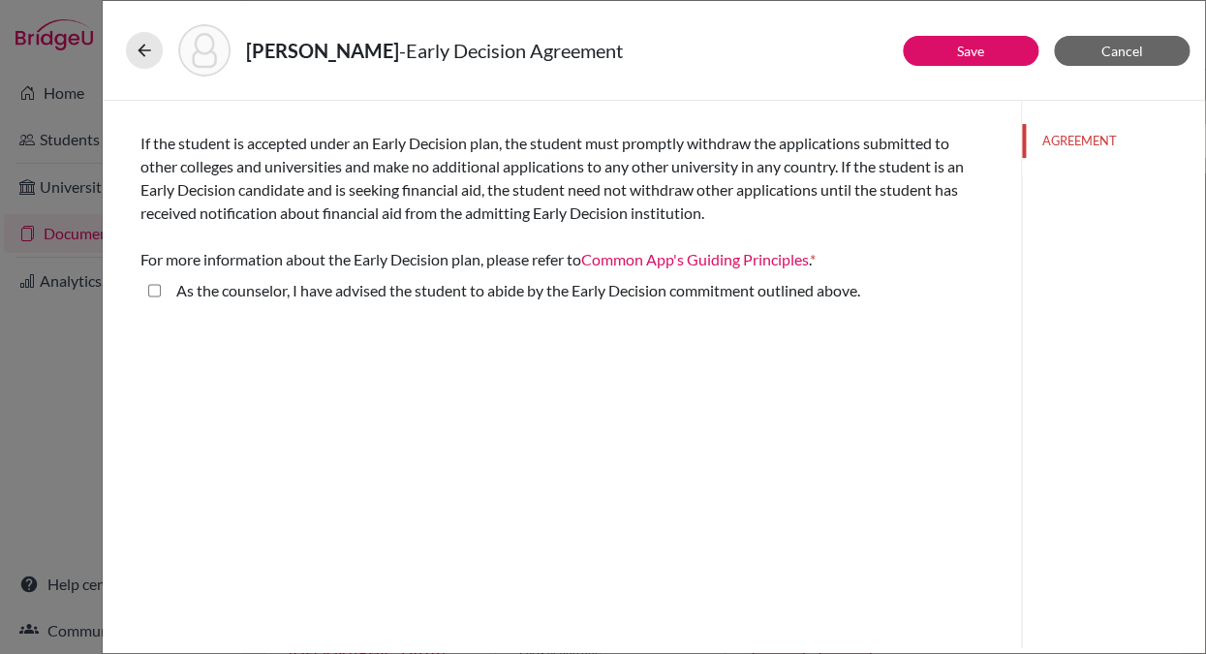
click at [153, 292] on above\ "As the counselor, I have advised the student to abide by the Early Decision com…" at bounding box center [154, 290] width 13 height 23
checkbox above\ "true"
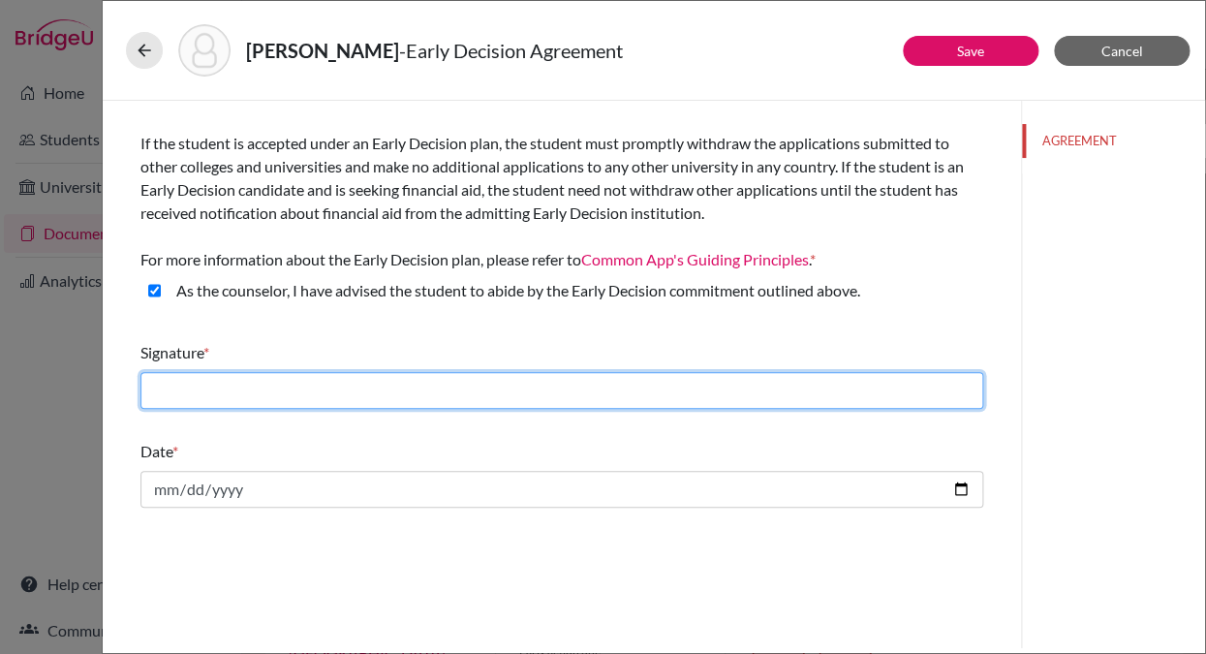
click at [163, 389] on input "text" at bounding box center [561, 390] width 843 height 37
type input "Massimo Laterza"
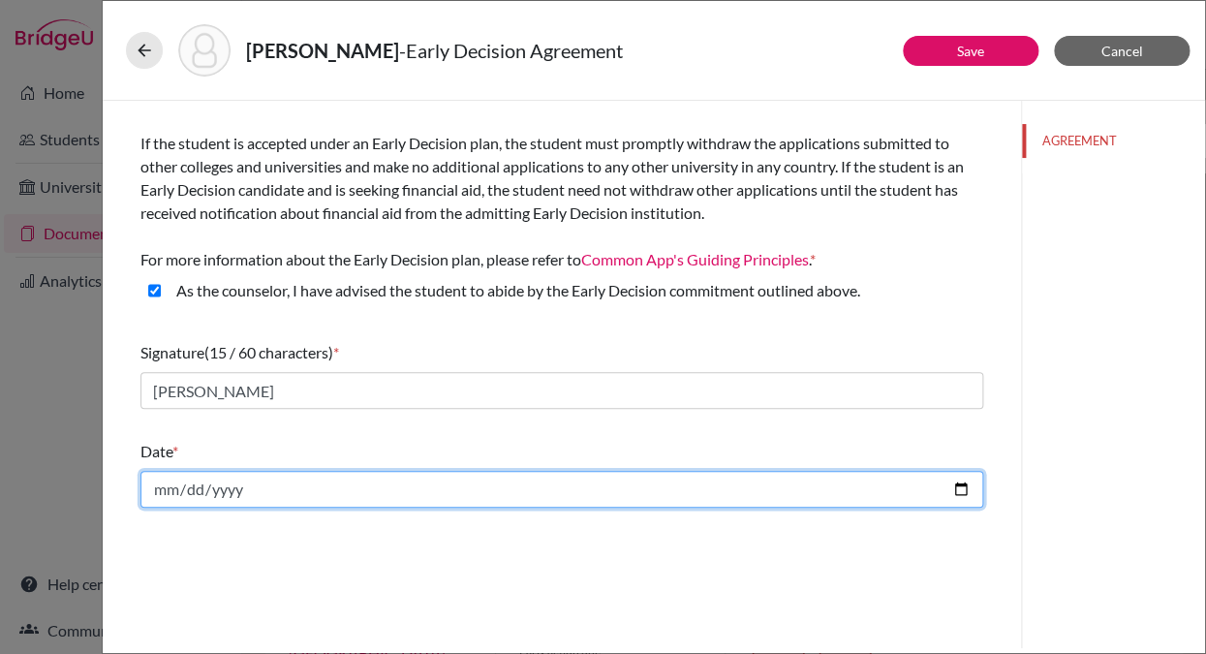
click at [159, 482] on input "date" at bounding box center [561, 489] width 843 height 37
click at [948, 488] on input "date" at bounding box center [561, 489] width 843 height 37
type input "2025-10-13"
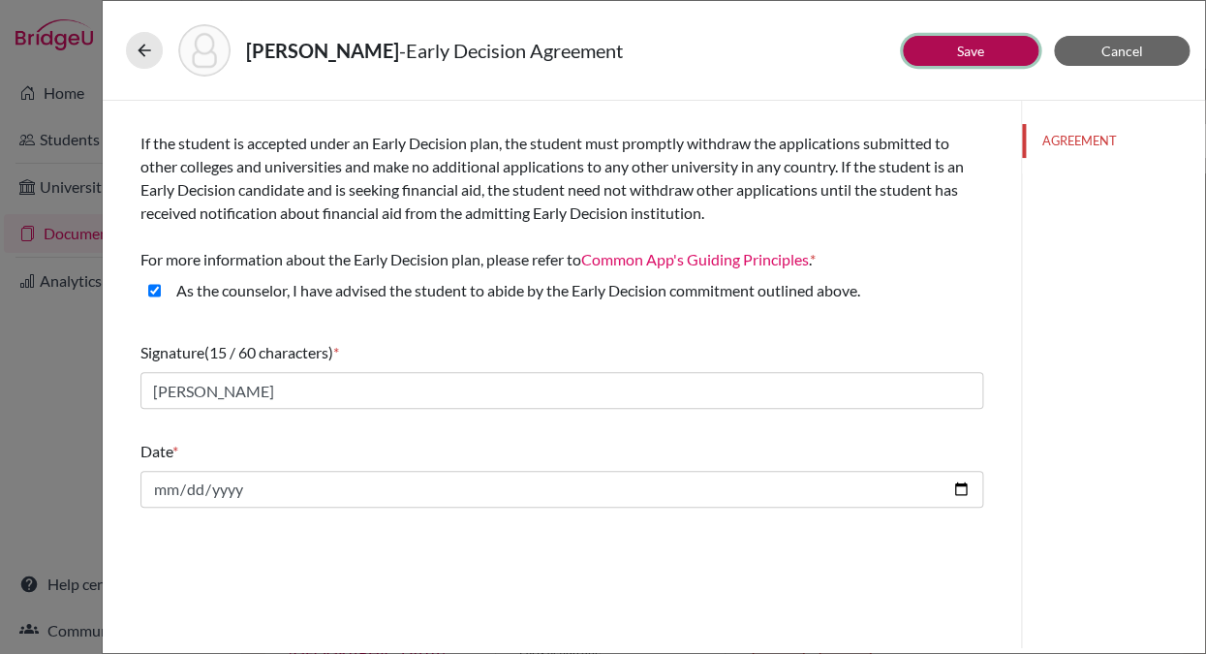
click at [970, 49] on link "Save" at bounding box center [970, 51] width 27 height 16
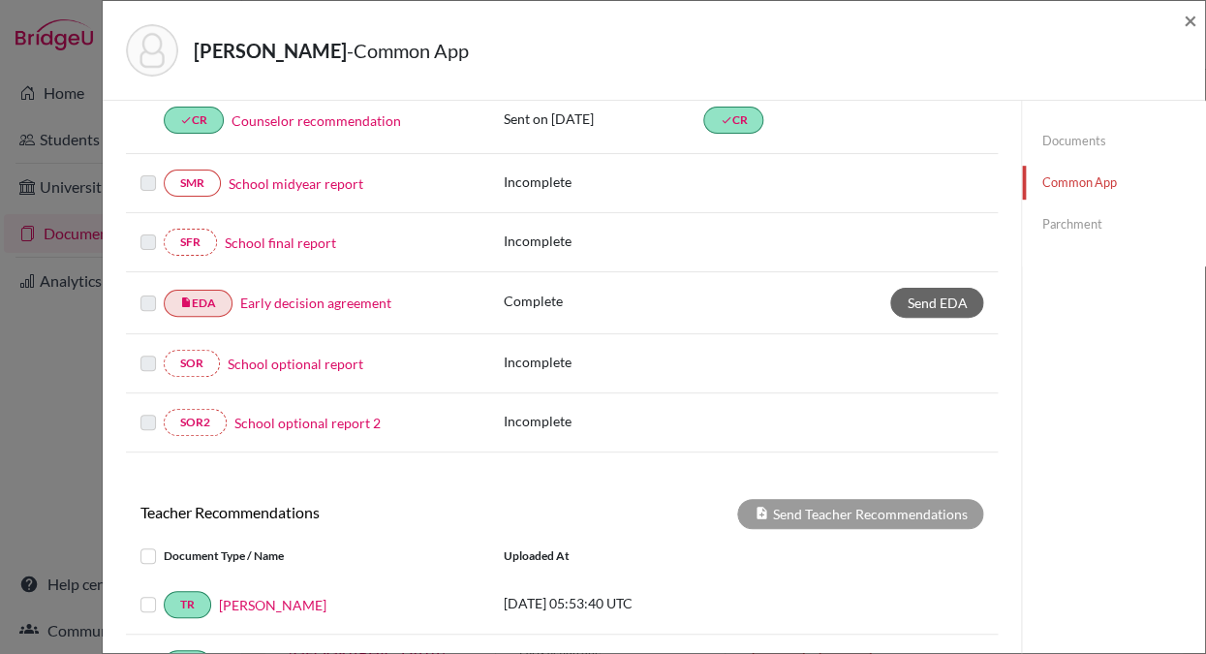
scroll to position [342, 0]
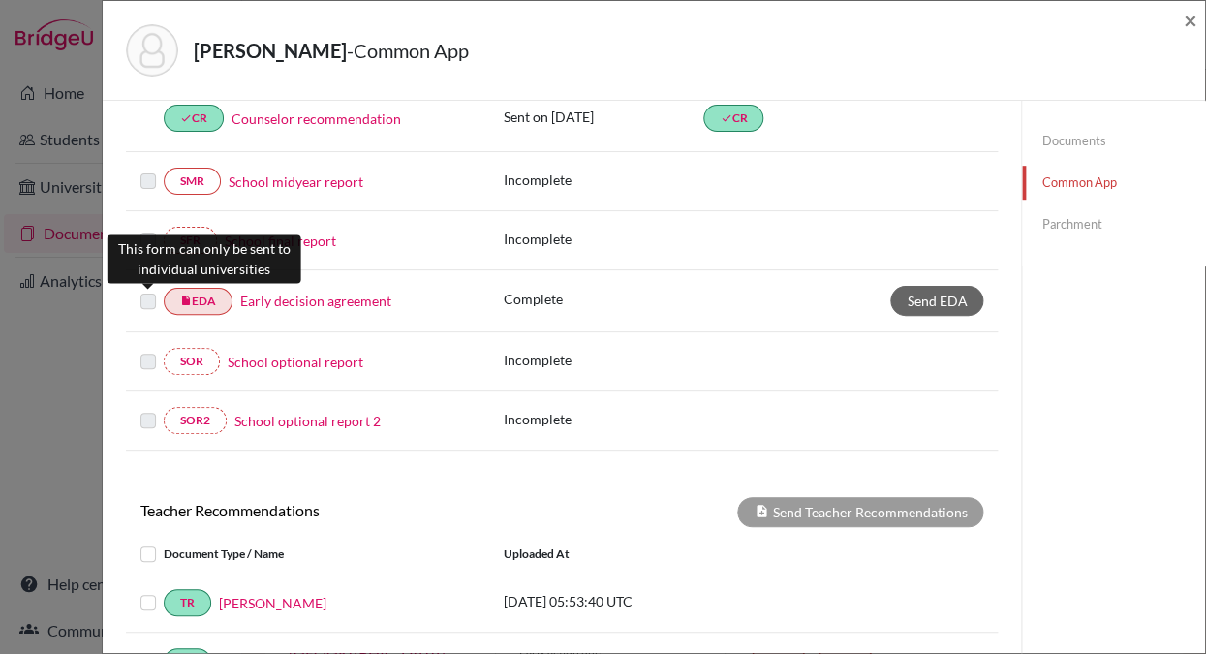
click at [150, 290] on label at bounding box center [147, 290] width 15 height 0
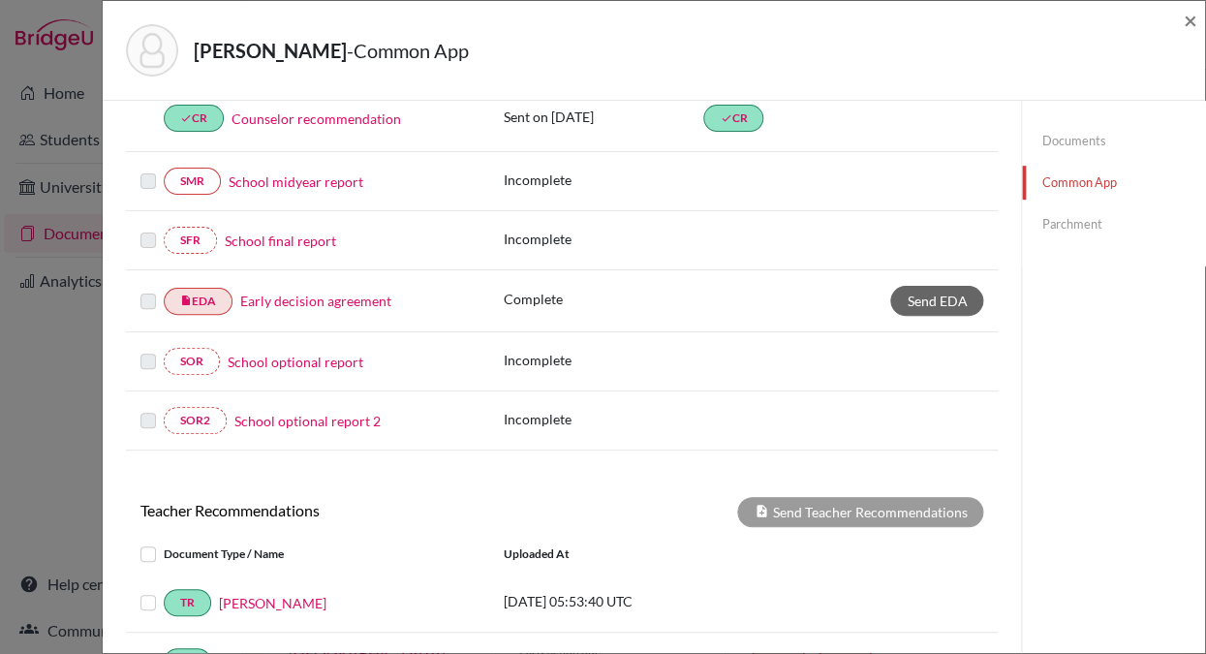
click at [278, 300] on link "Early decision agreement" at bounding box center [315, 301] width 151 height 20
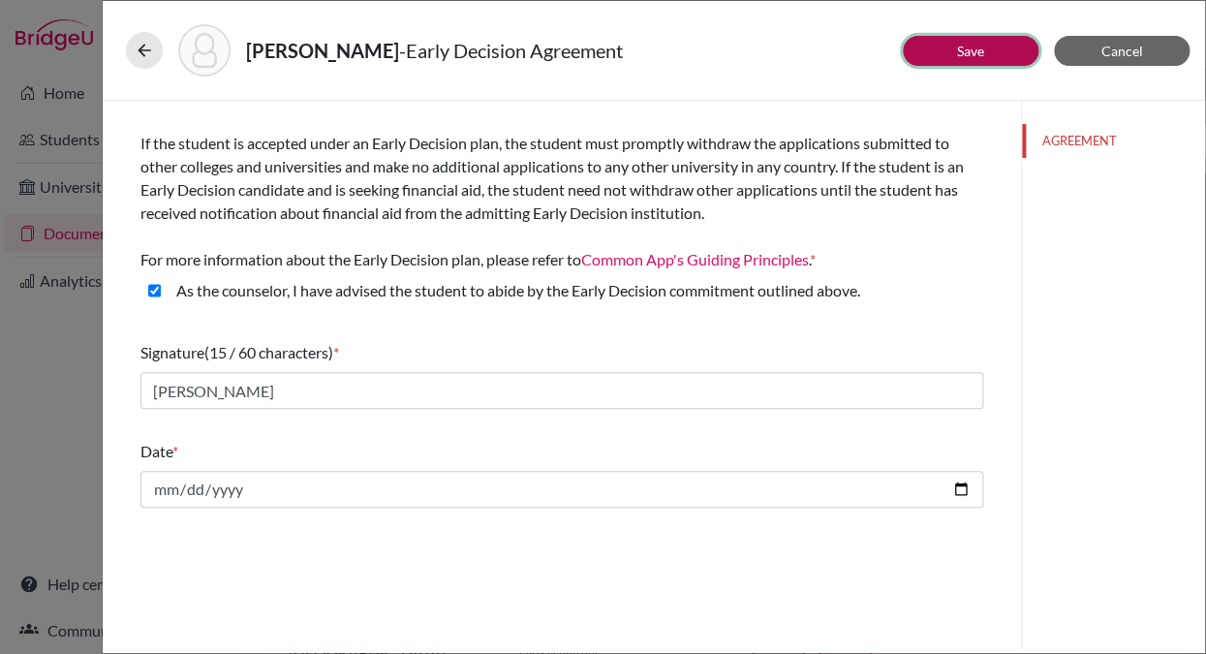
click at [977, 49] on link "Save" at bounding box center [970, 51] width 27 height 16
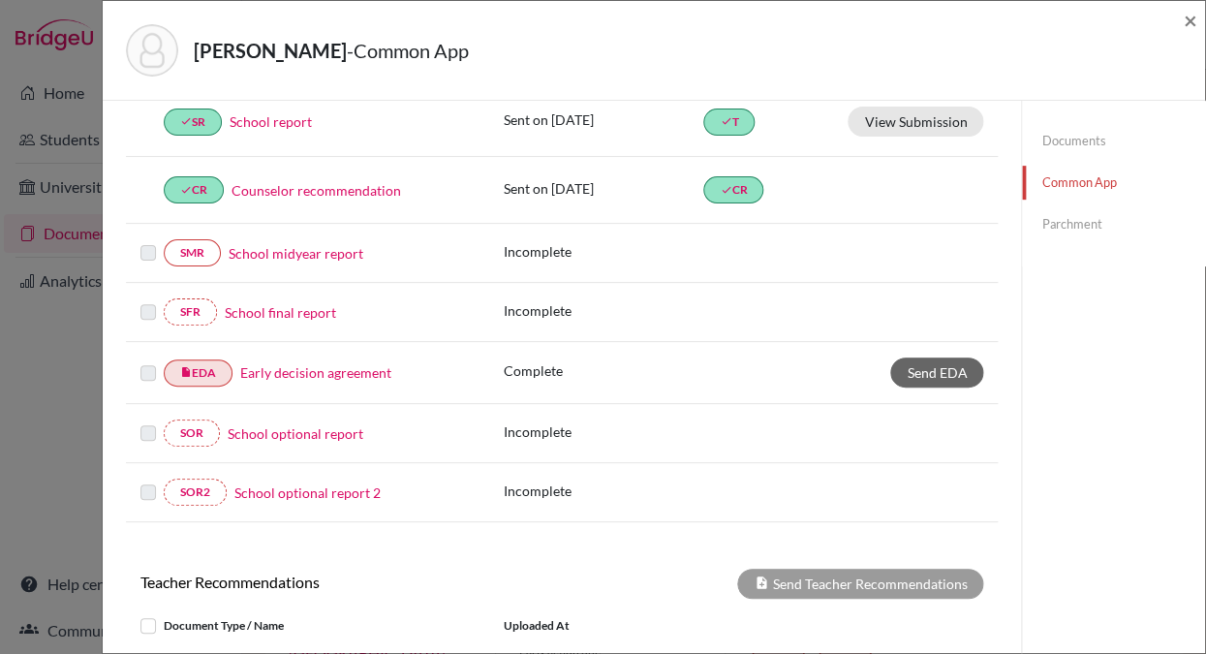
scroll to position [279, 0]
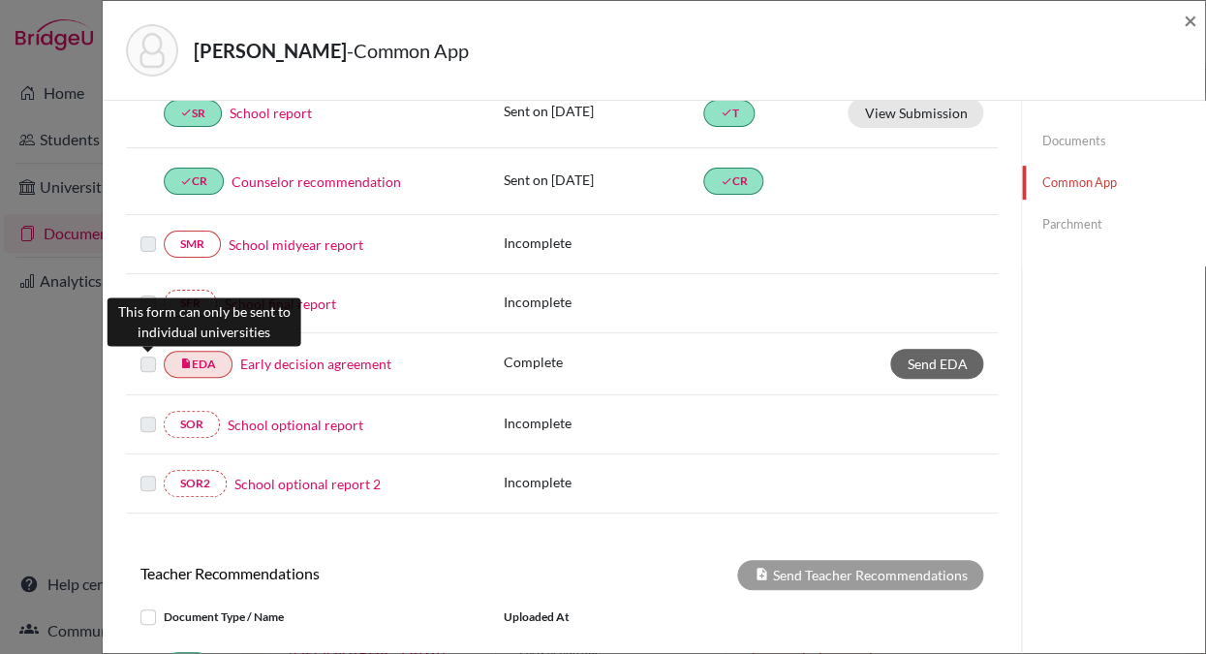
click at [149, 353] on label at bounding box center [147, 353] width 15 height 0
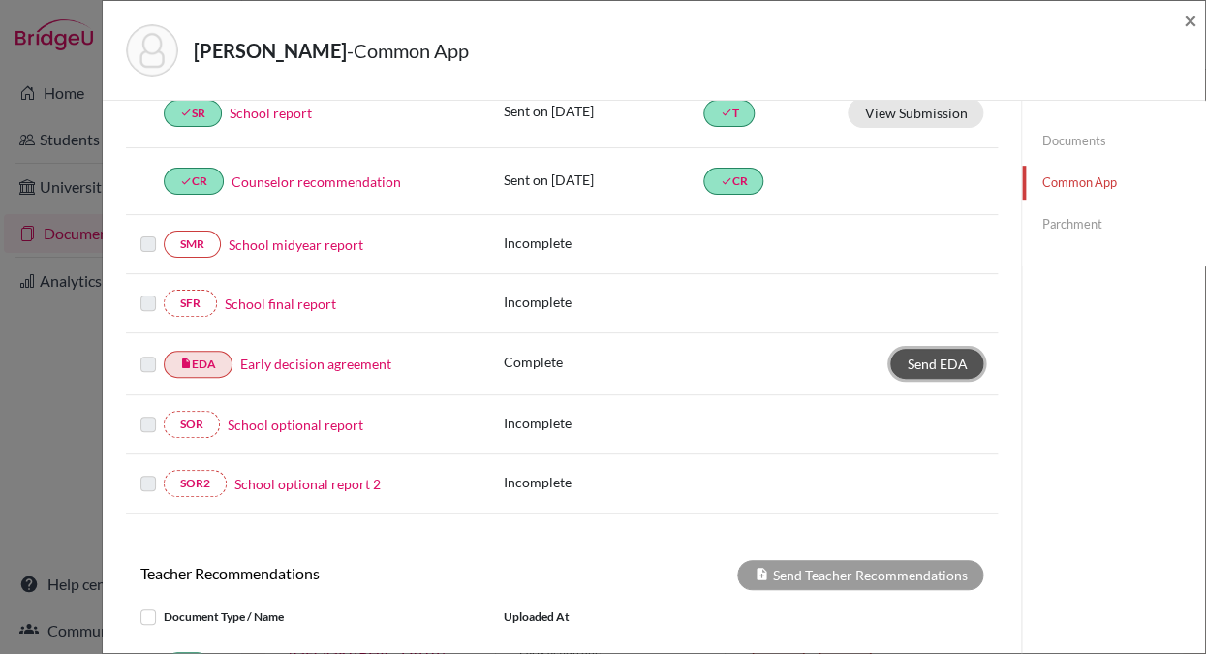
click at [924, 363] on span "Send EDA" at bounding box center [937, 363] width 60 height 16
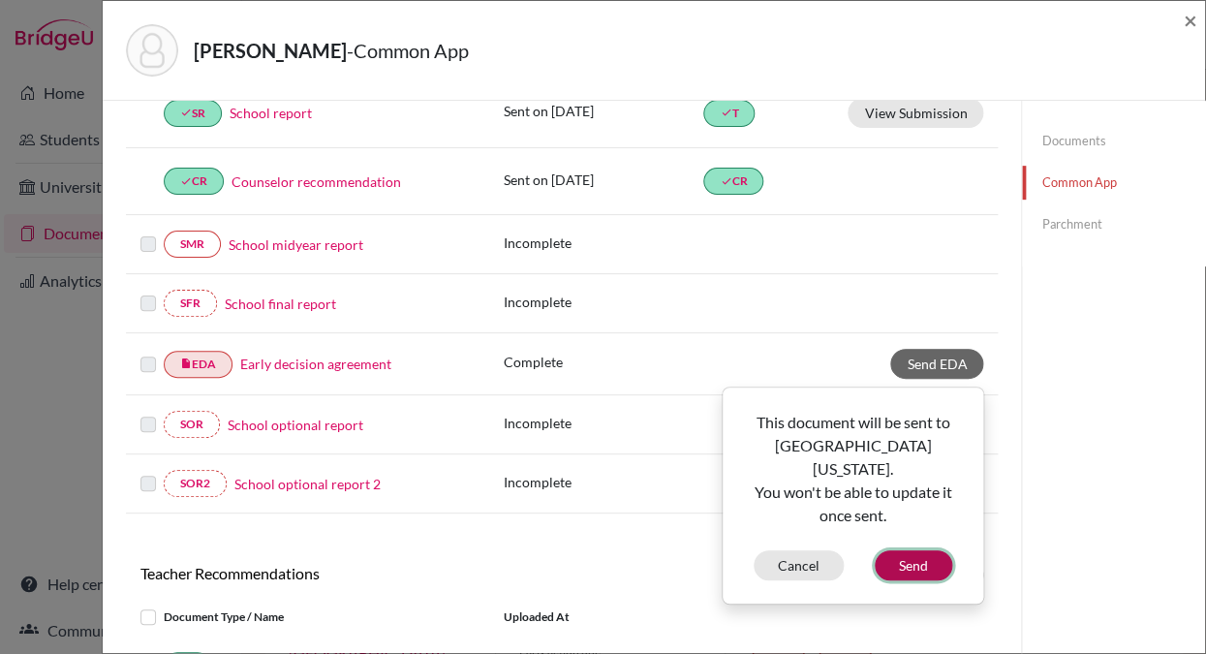
click at [901, 551] on button "Send" at bounding box center [913, 565] width 77 height 30
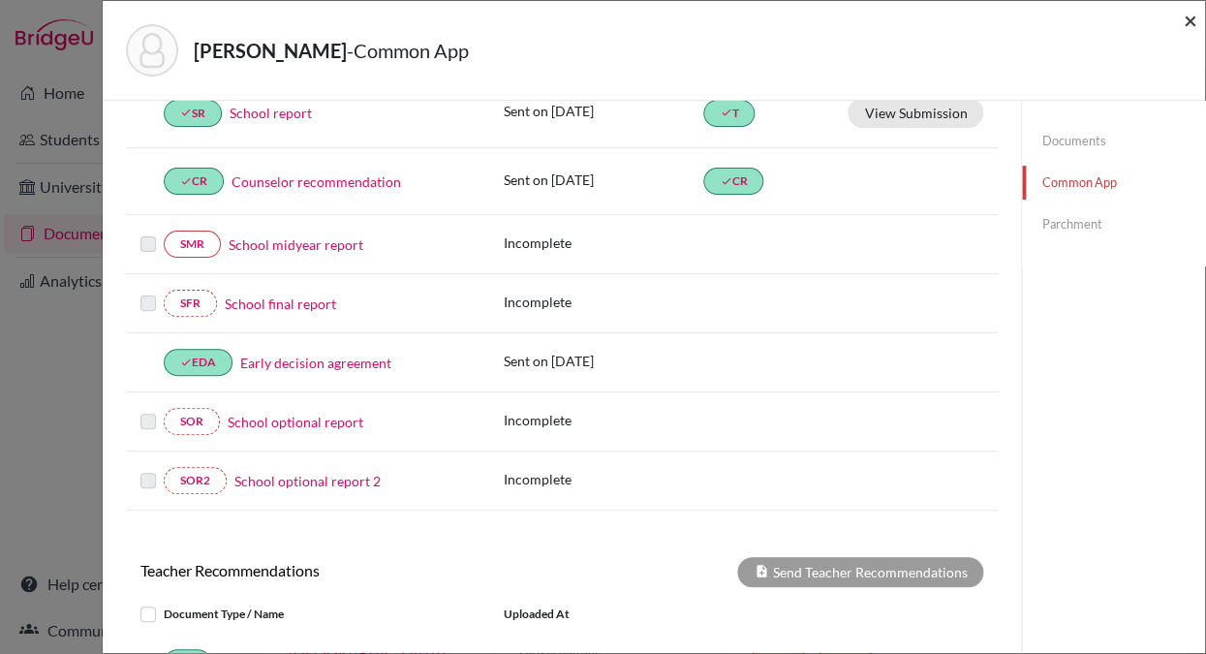
click at [1194, 23] on span "×" at bounding box center [1190, 20] width 14 height 28
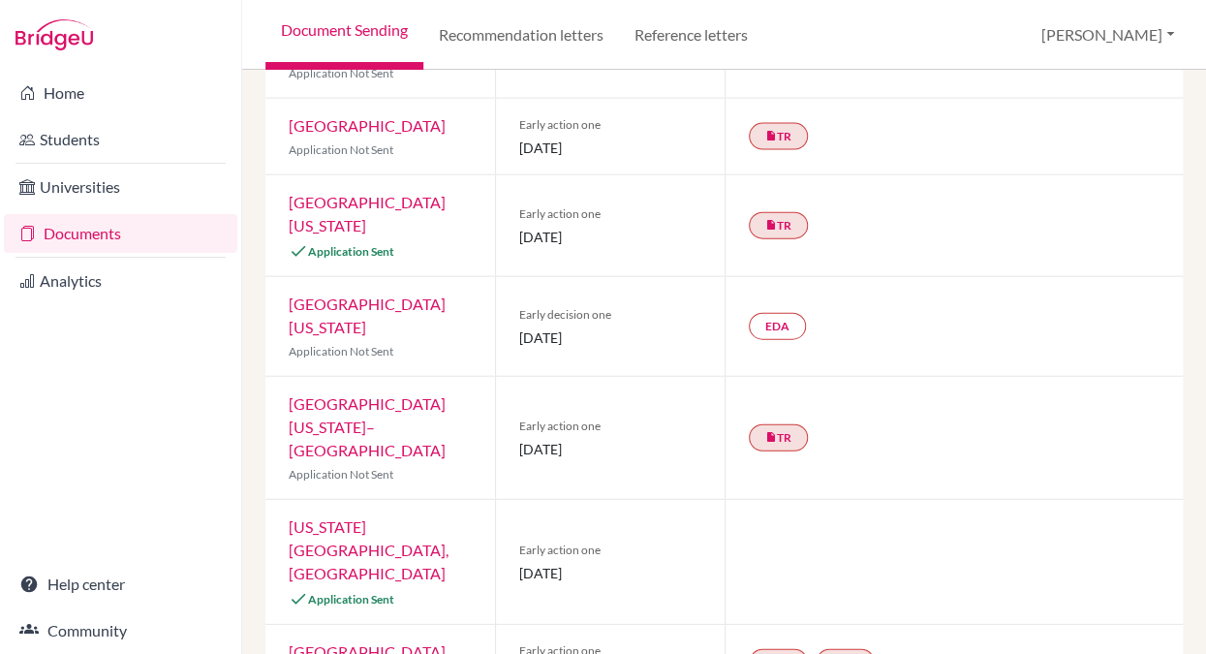
click at [124, 237] on link "Documents" at bounding box center [120, 233] width 233 height 39
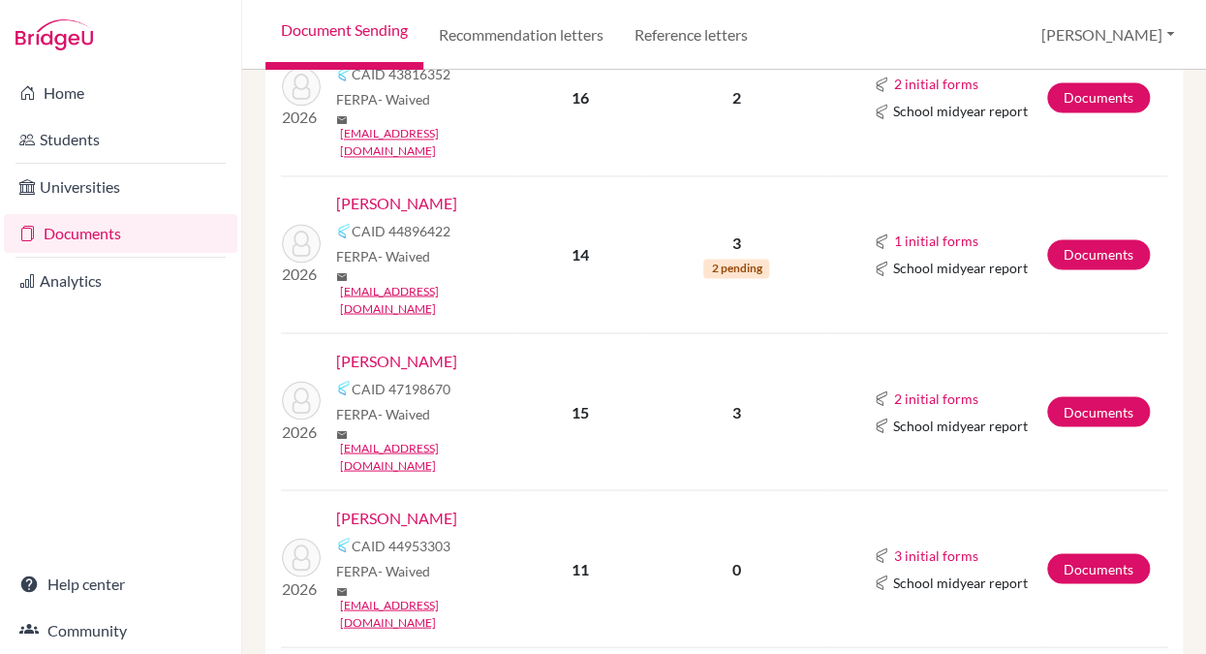
scroll to position [993, 0]
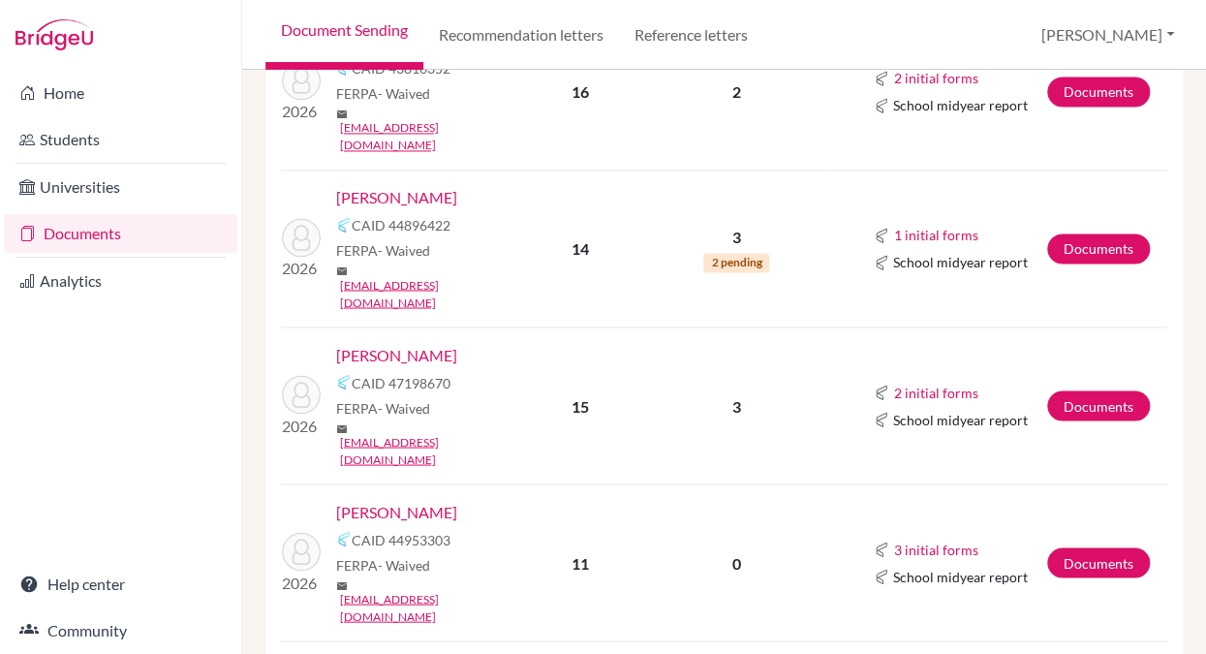
click at [401, 343] on link "[PERSON_NAME]" at bounding box center [396, 354] width 121 height 23
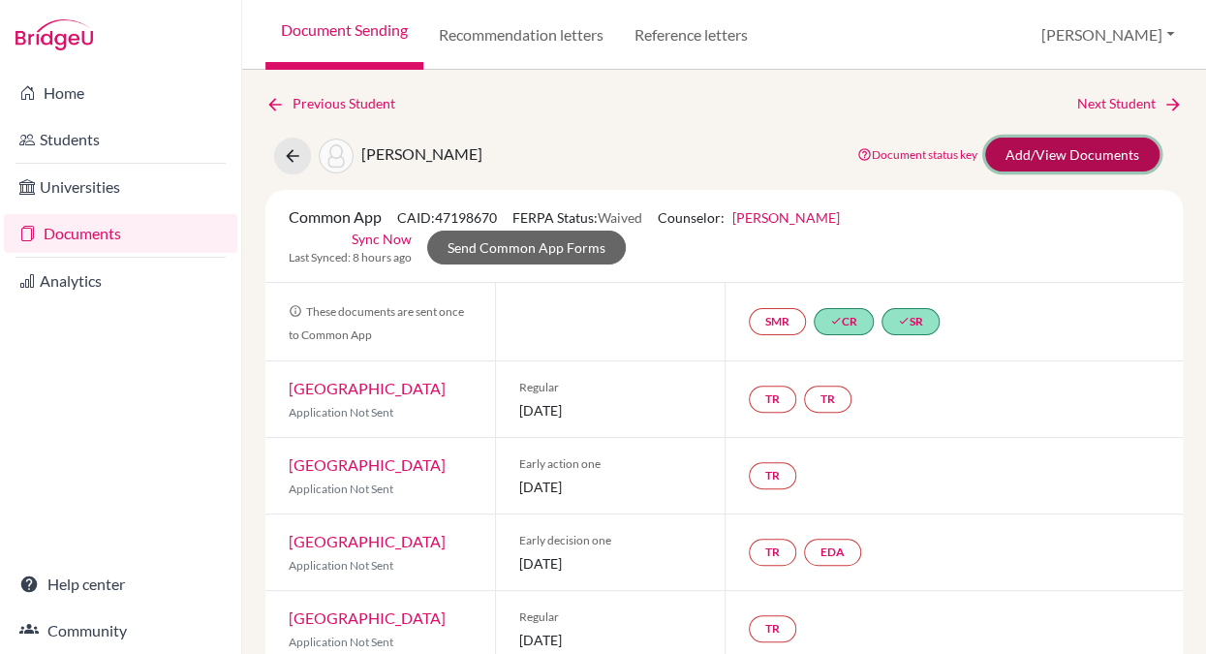
click at [1063, 158] on link "Add/View Documents" at bounding box center [1072, 155] width 174 height 34
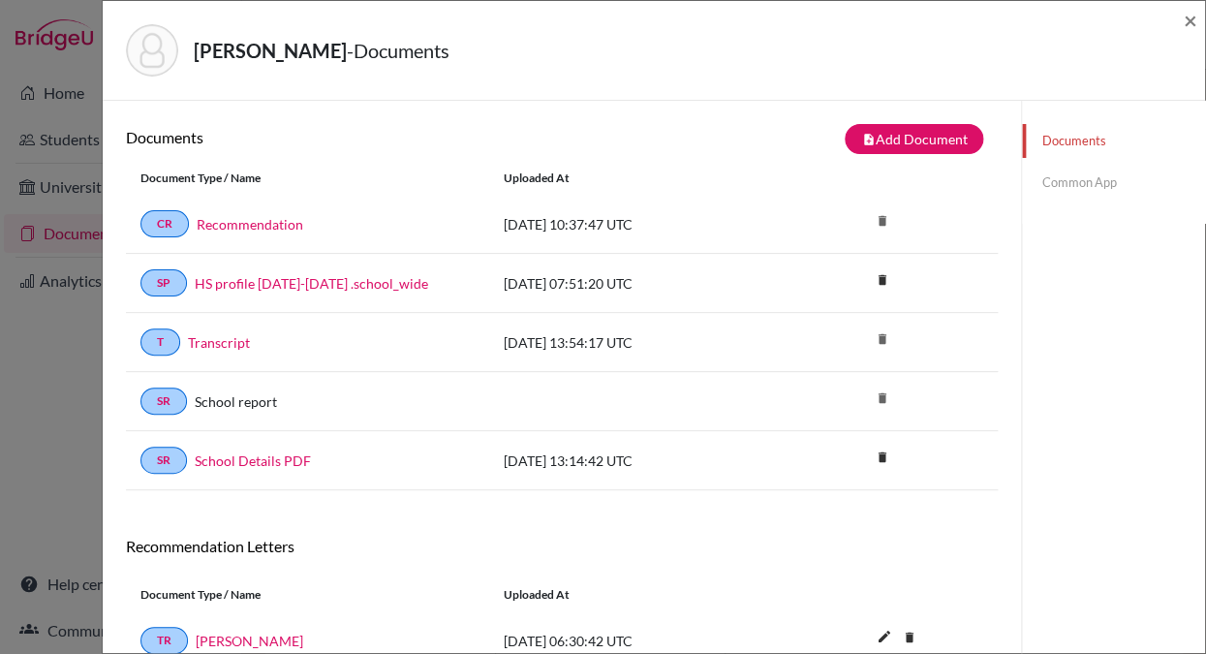
click at [1066, 181] on link "Common App" at bounding box center [1113, 183] width 183 height 34
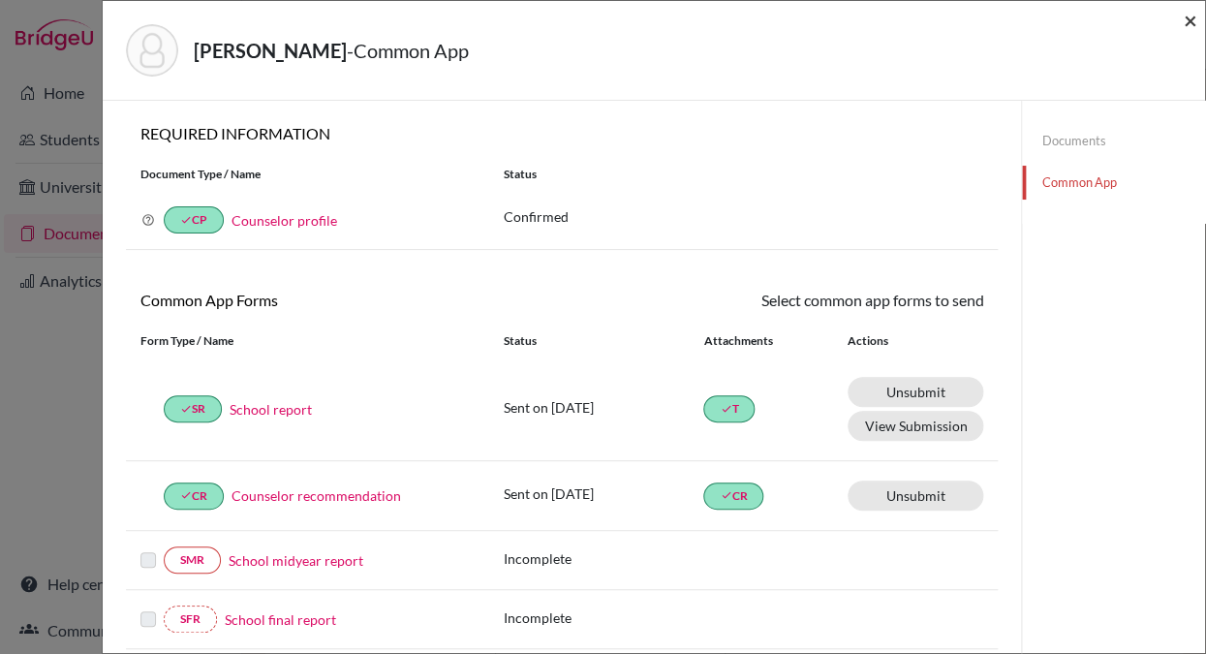
click at [1192, 22] on span "×" at bounding box center [1190, 20] width 14 height 28
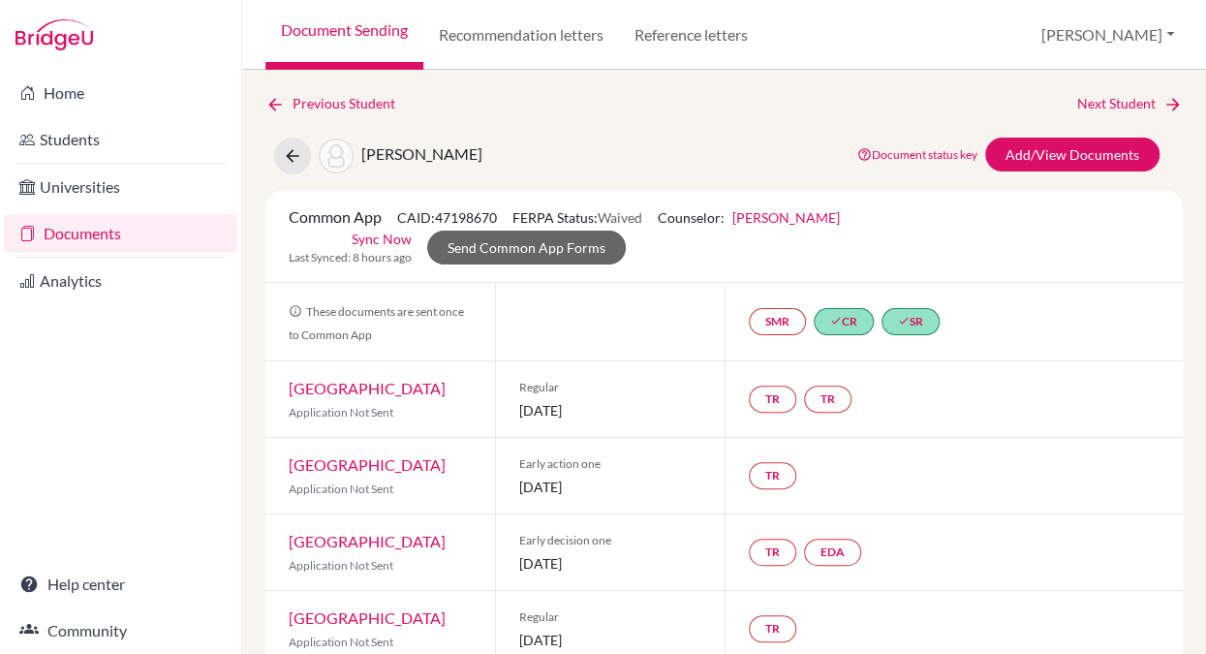
click at [162, 243] on link "Documents" at bounding box center [120, 233] width 233 height 39
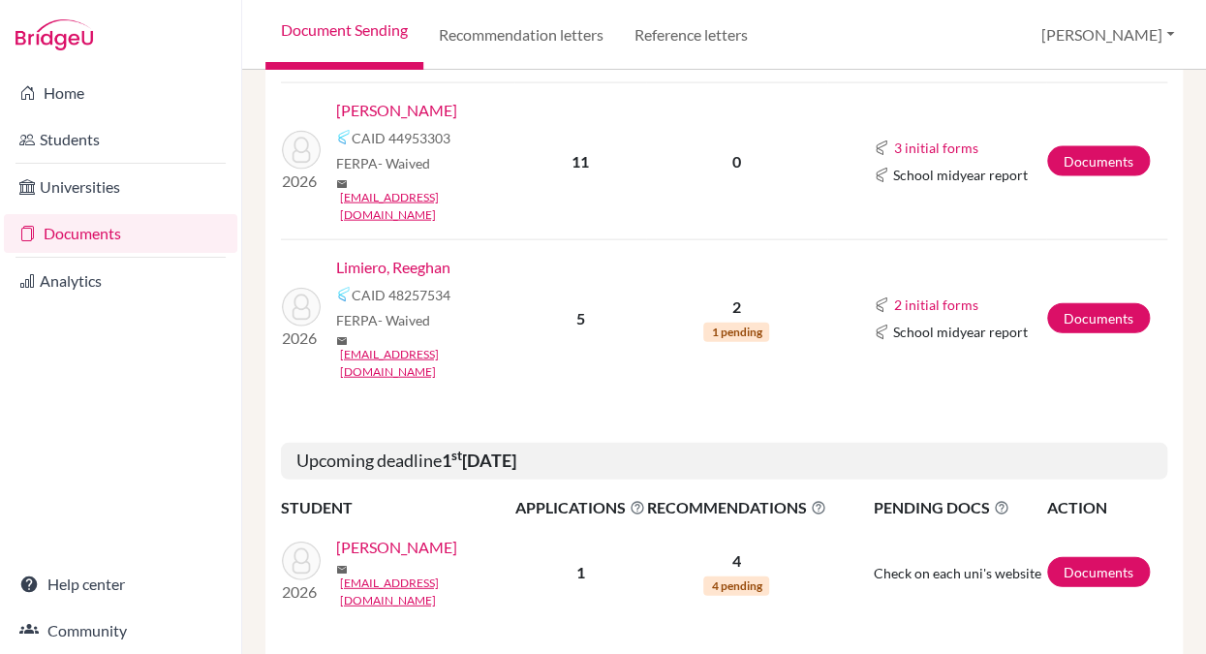
scroll to position [1397, 0]
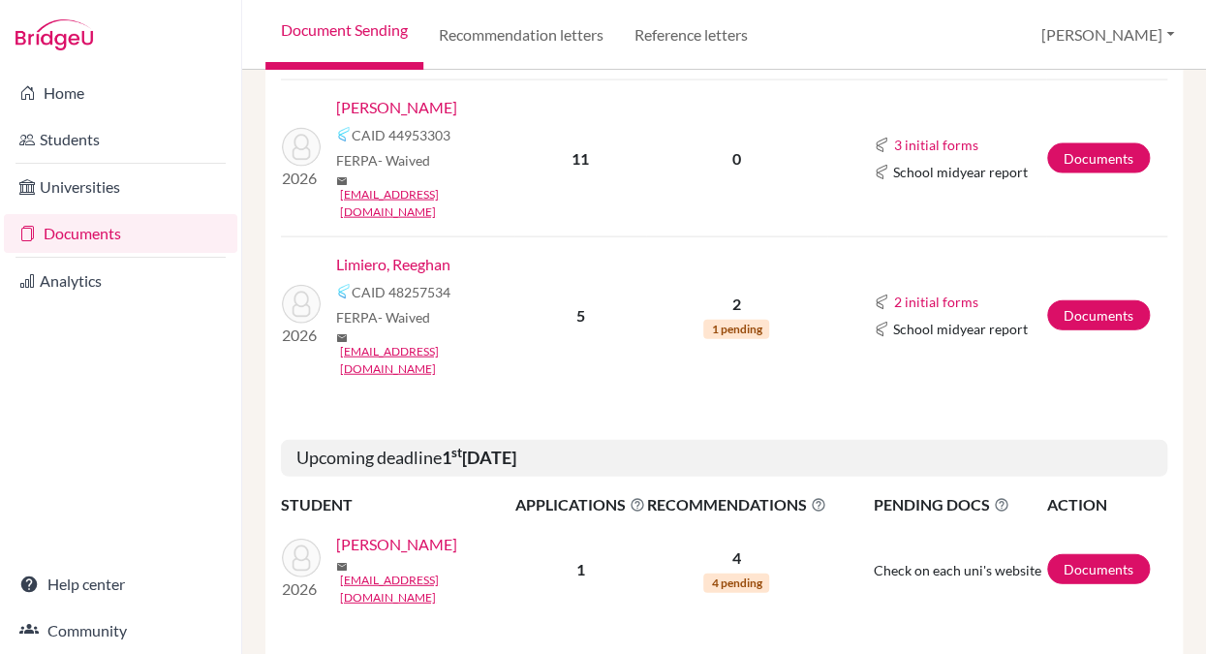
click at [372, 533] on link "[PERSON_NAME]" at bounding box center [396, 544] width 121 height 23
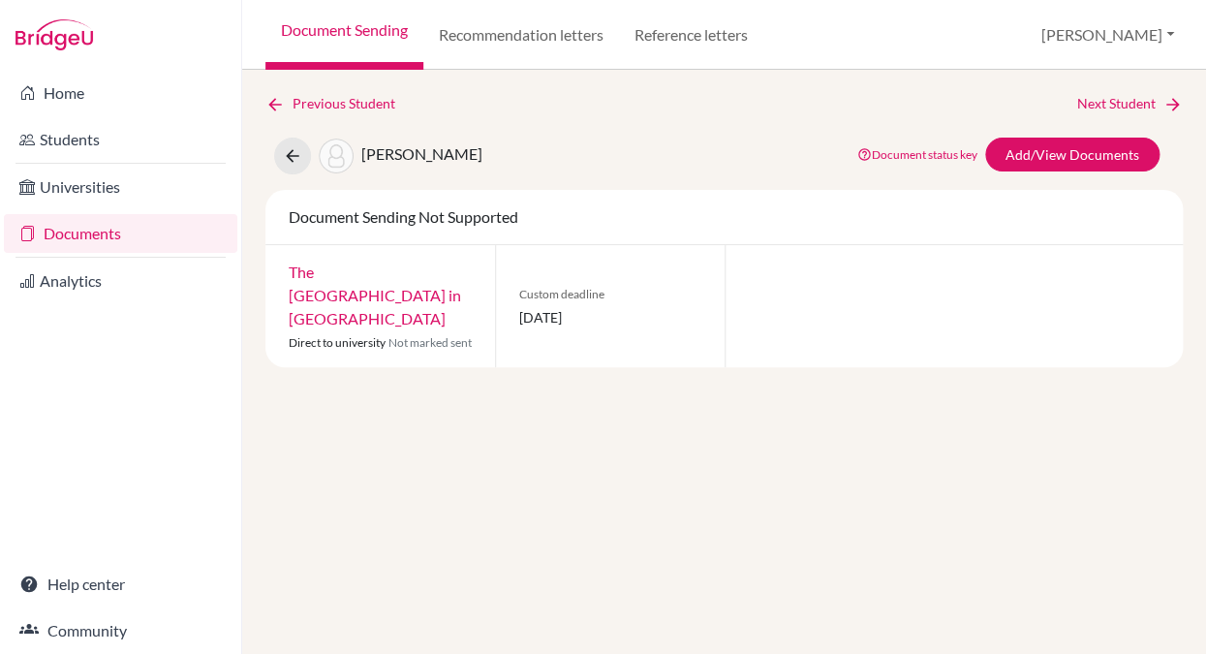
click at [154, 234] on link "Documents" at bounding box center [120, 233] width 233 height 39
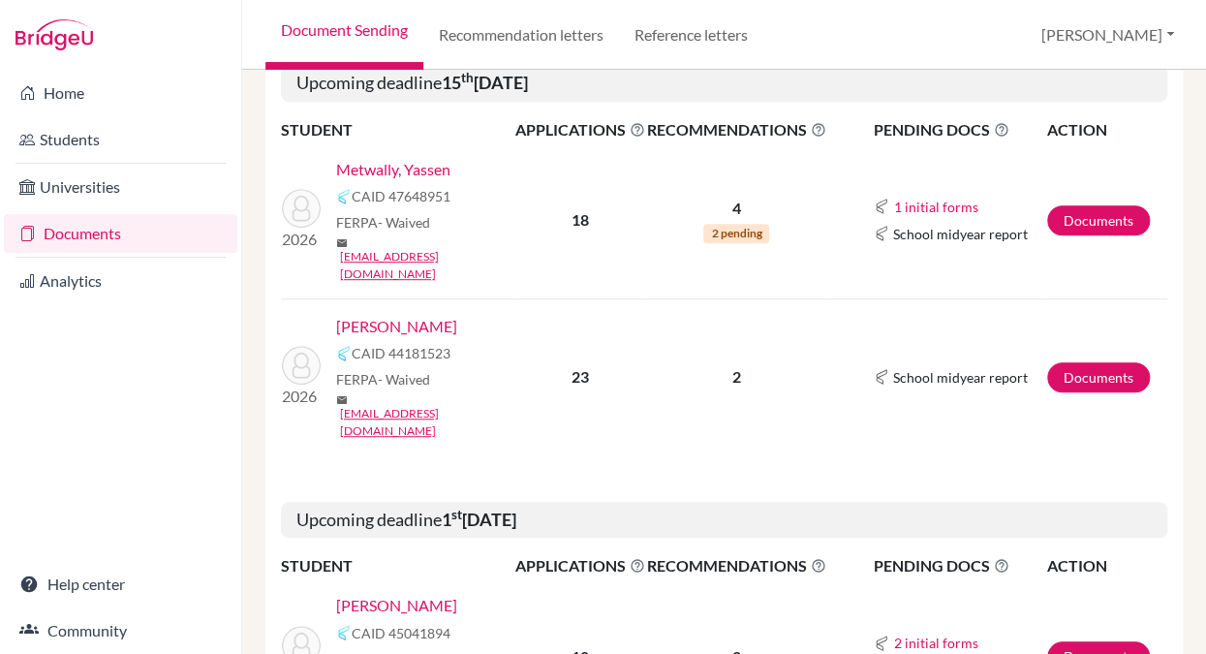
scroll to position [264, 0]
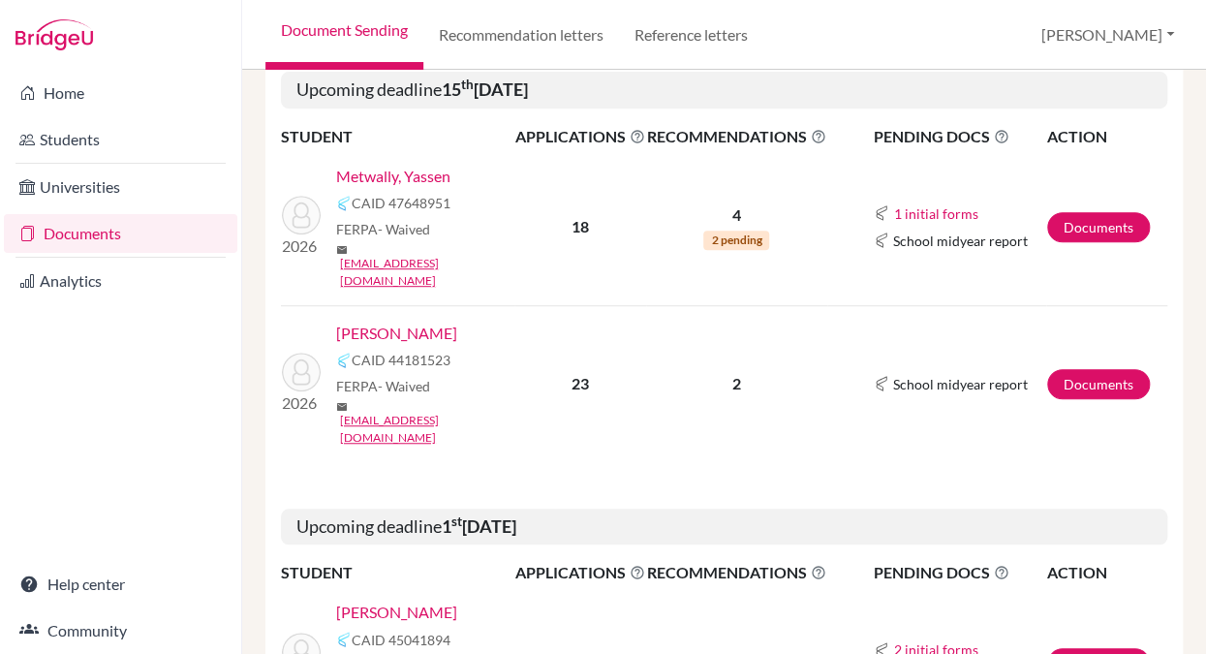
click at [411, 175] on link "Metwally, Yassen" at bounding box center [393, 176] width 114 height 23
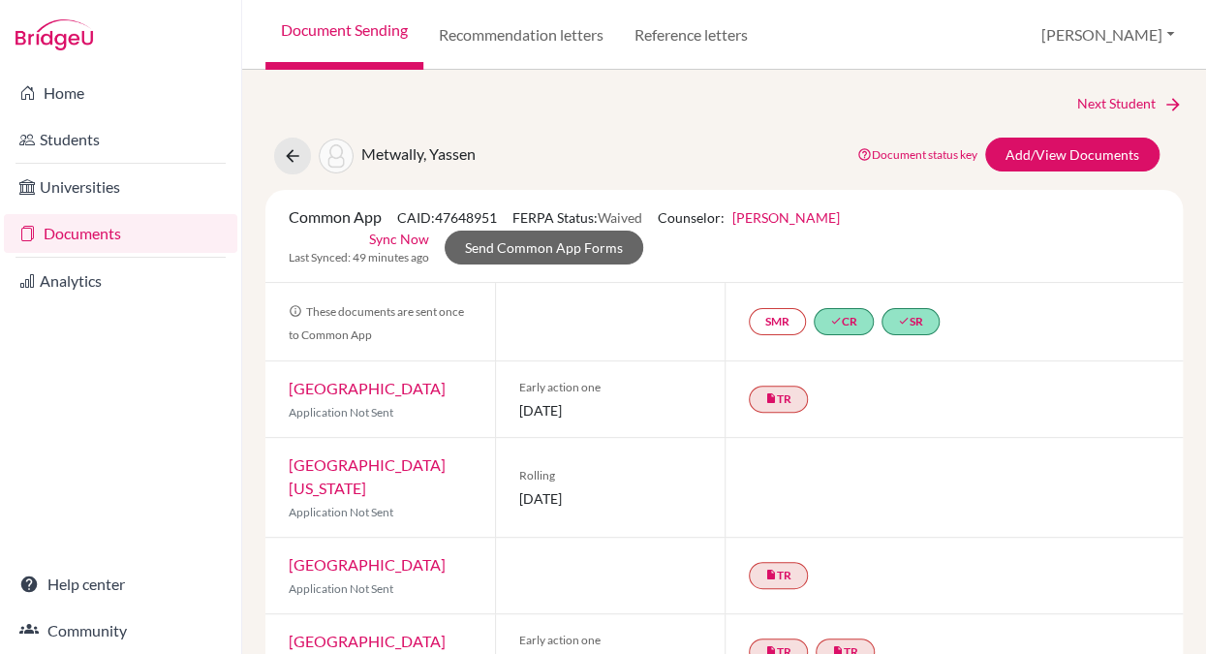
click at [77, 237] on link "Documents" at bounding box center [120, 233] width 233 height 39
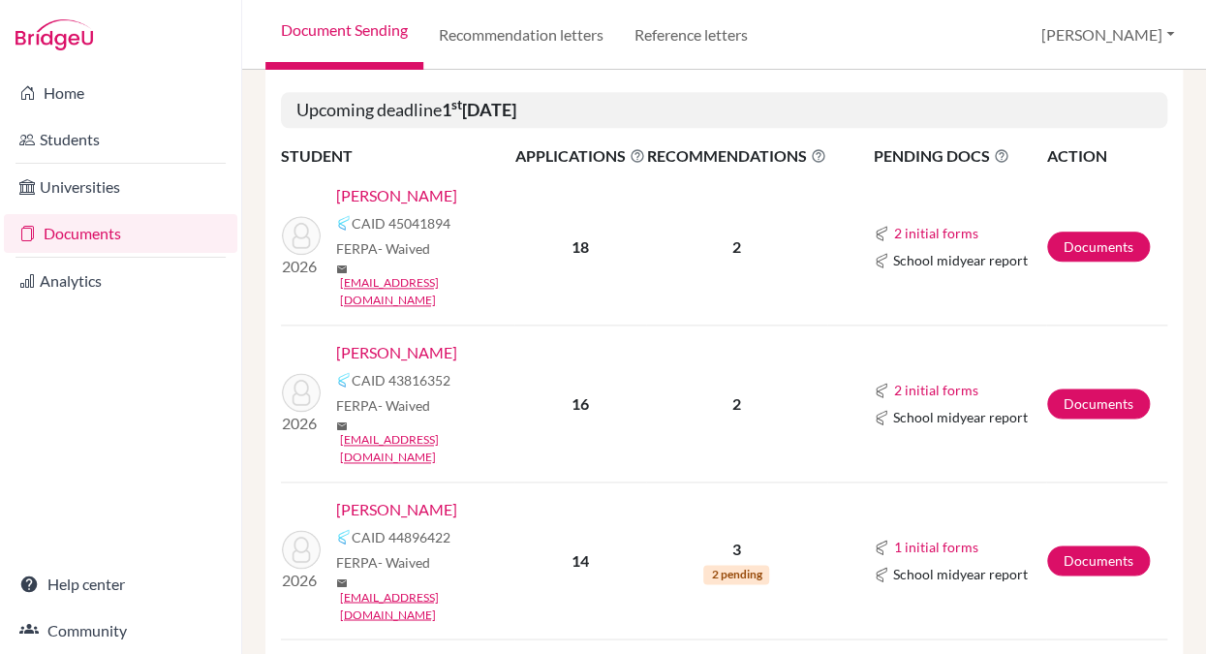
scroll to position [713, 0]
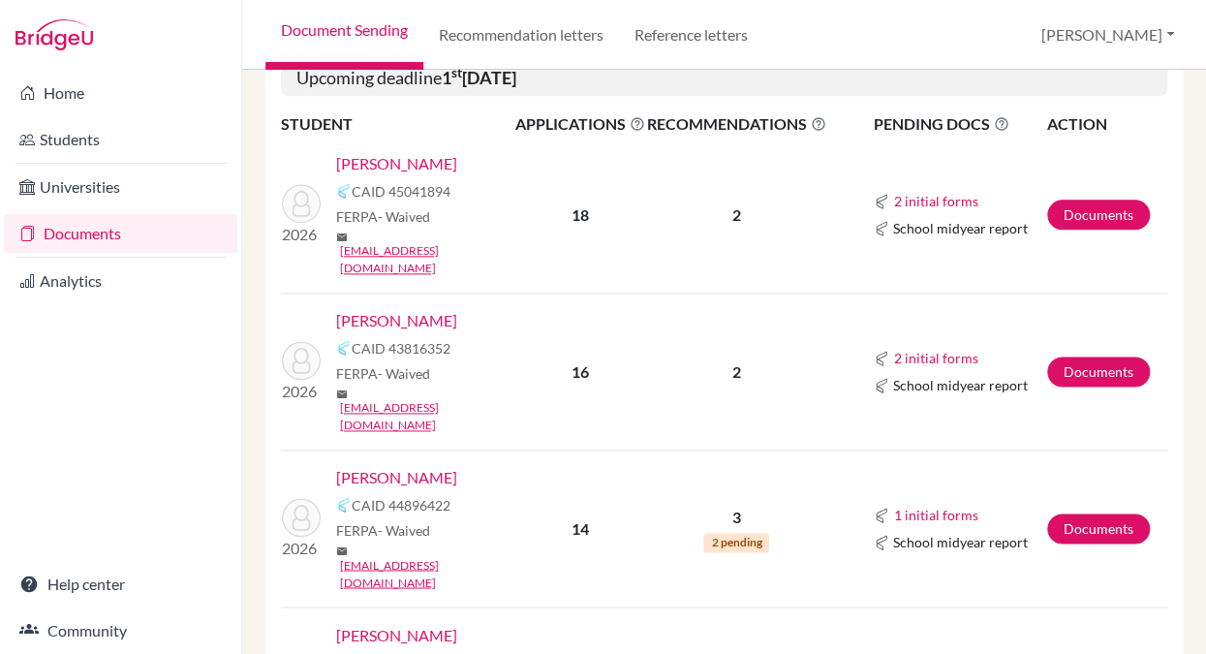
click at [373, 466] on link "[PERSON_NAME]" at bounding box center [396, 477] width 121 height 23
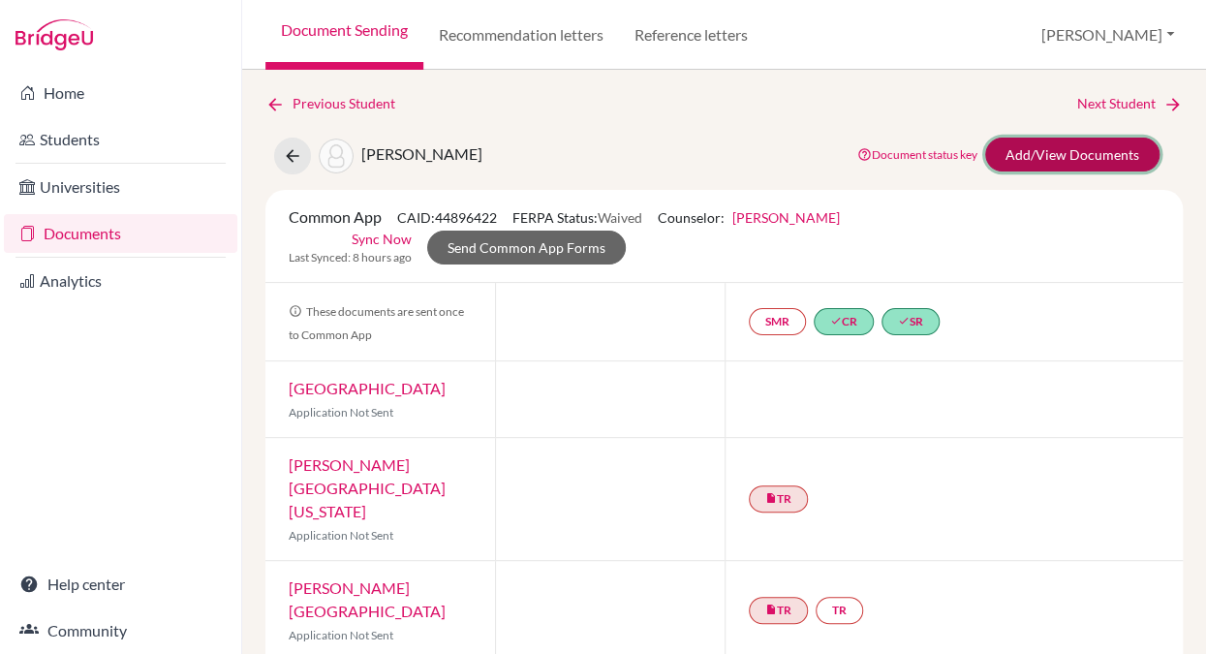
click at [1059, 157] on link "Add/View Documents" at bounding box center [1072, 155] width 174 height 34
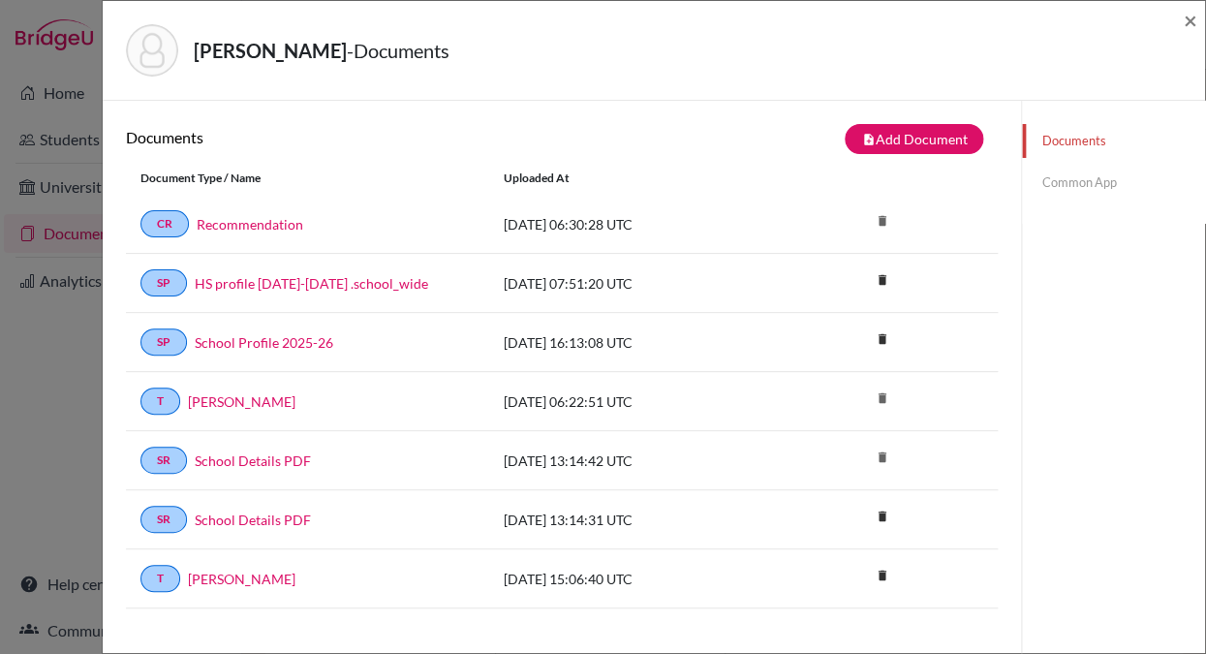
click at [1063, 175] on link "Common App" at bounding box center [1113, 183] width 183 height 34
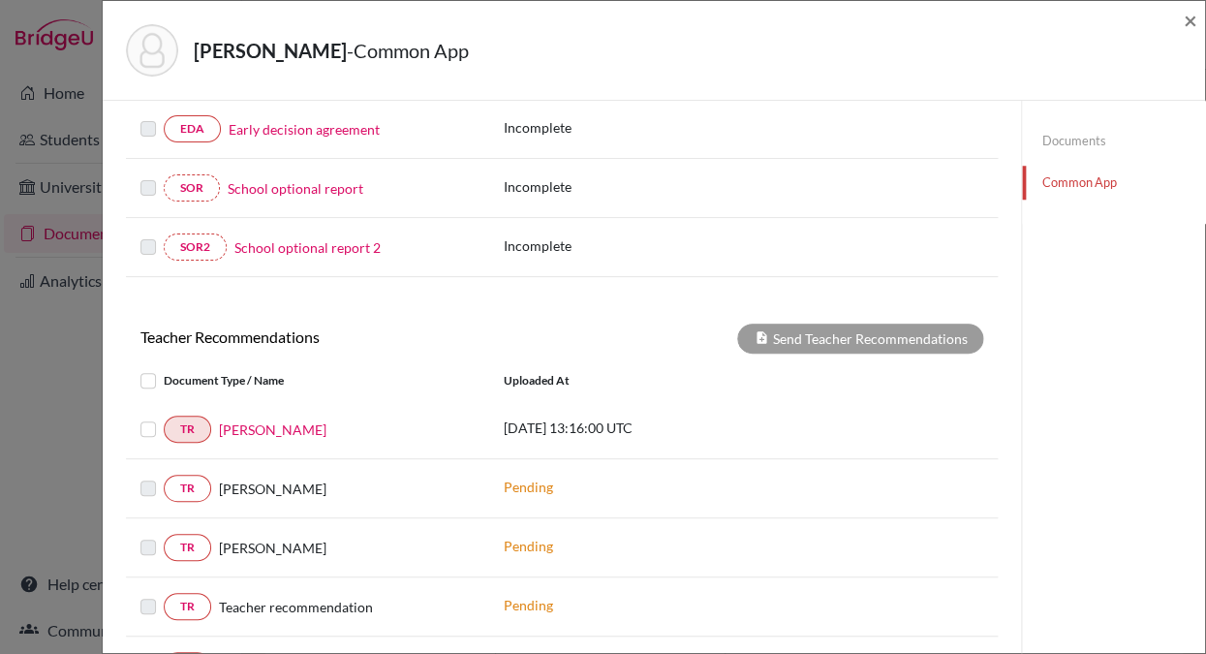
scroll to position [546, 0]
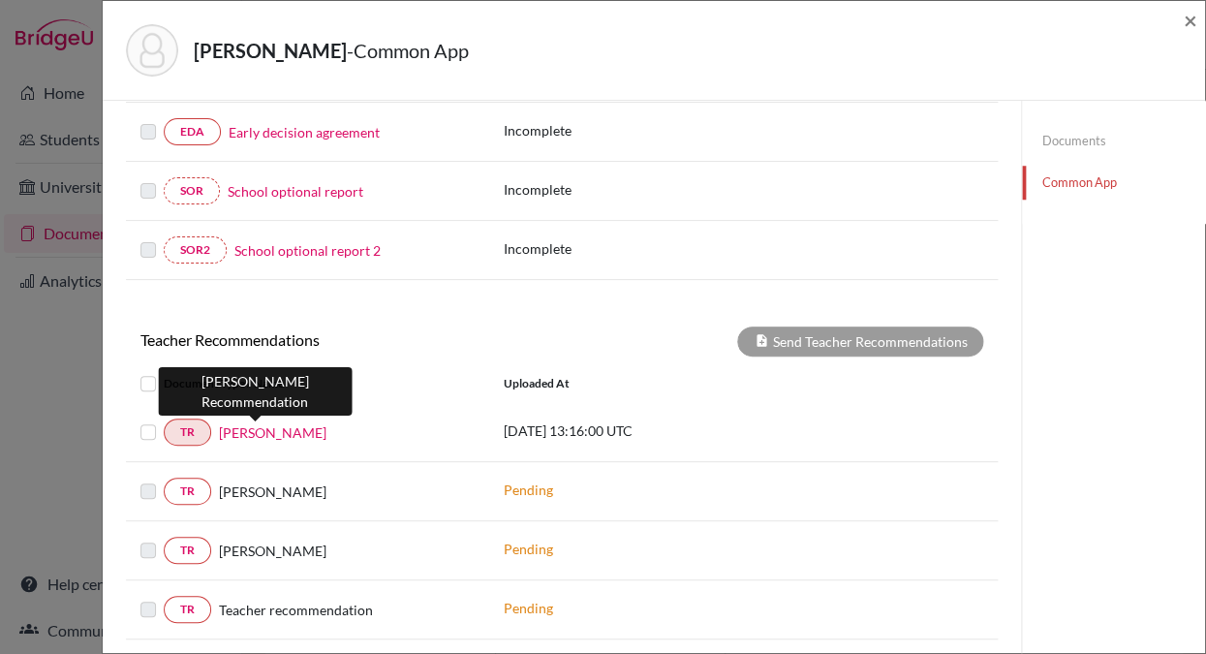
click at [264, 432] on link "Colin Strand" at bounding box center [273, 432] width 108 height 20
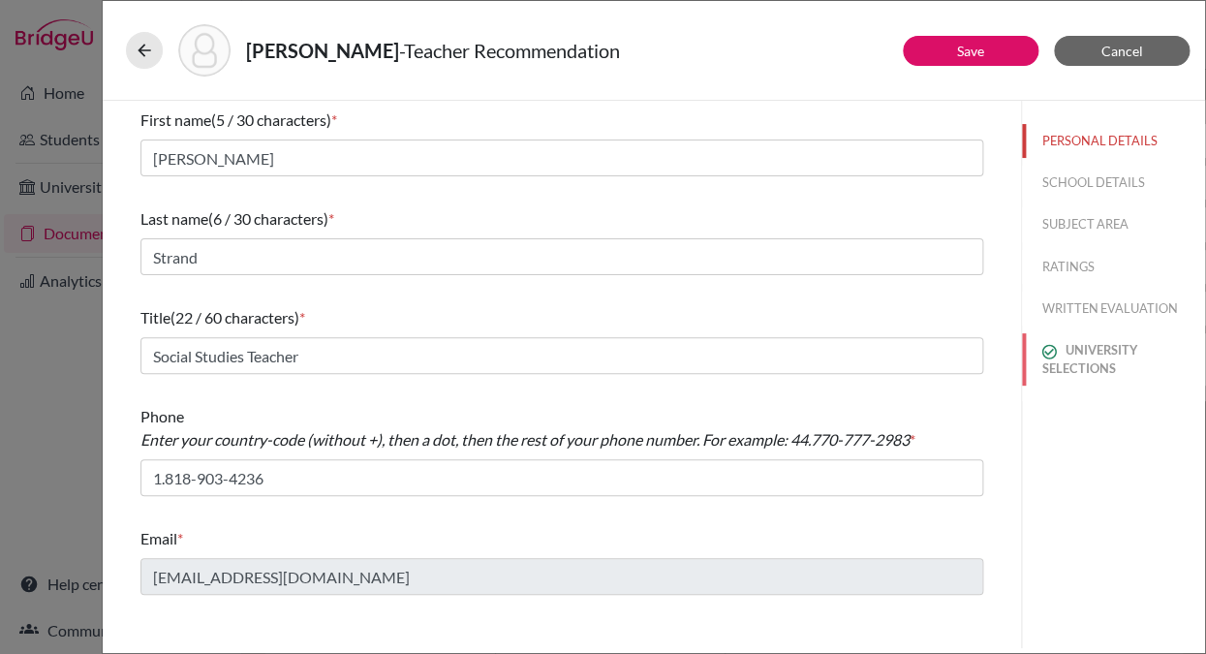
click at [1074, 353] on button "UNIVERSITY SELECTIONS" at bounding box center [1113, 359] width 183 height 52
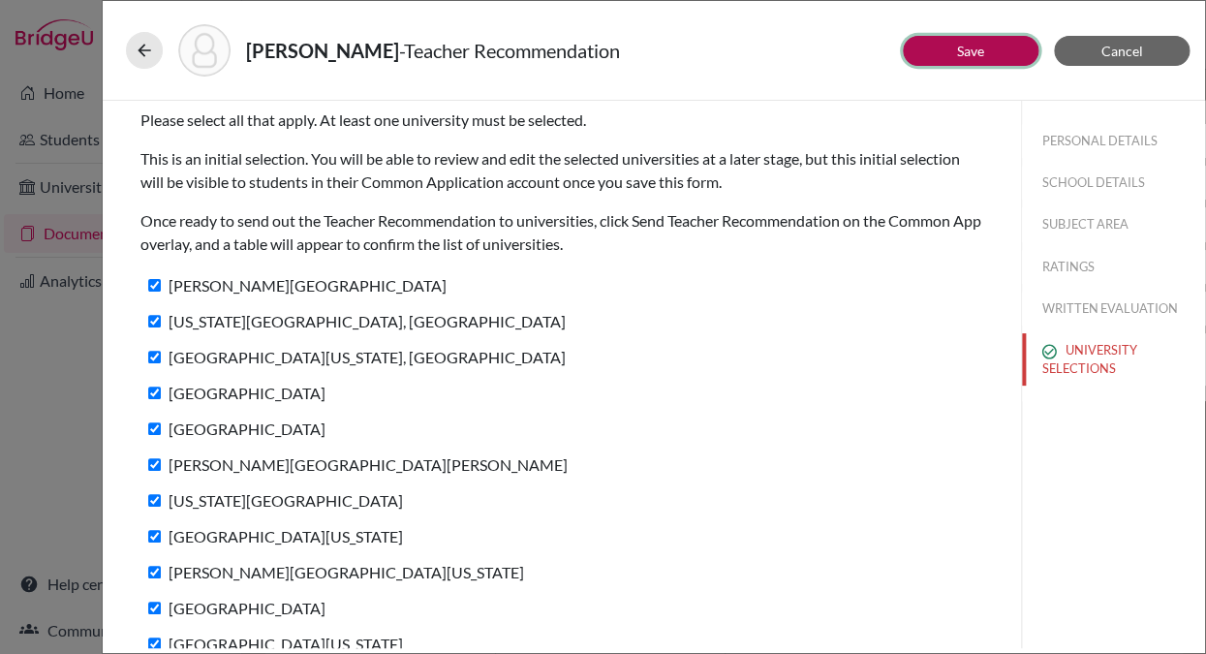
click at [939, 47] on button "Save" at bounding box center [971, 51] width 136 height 30
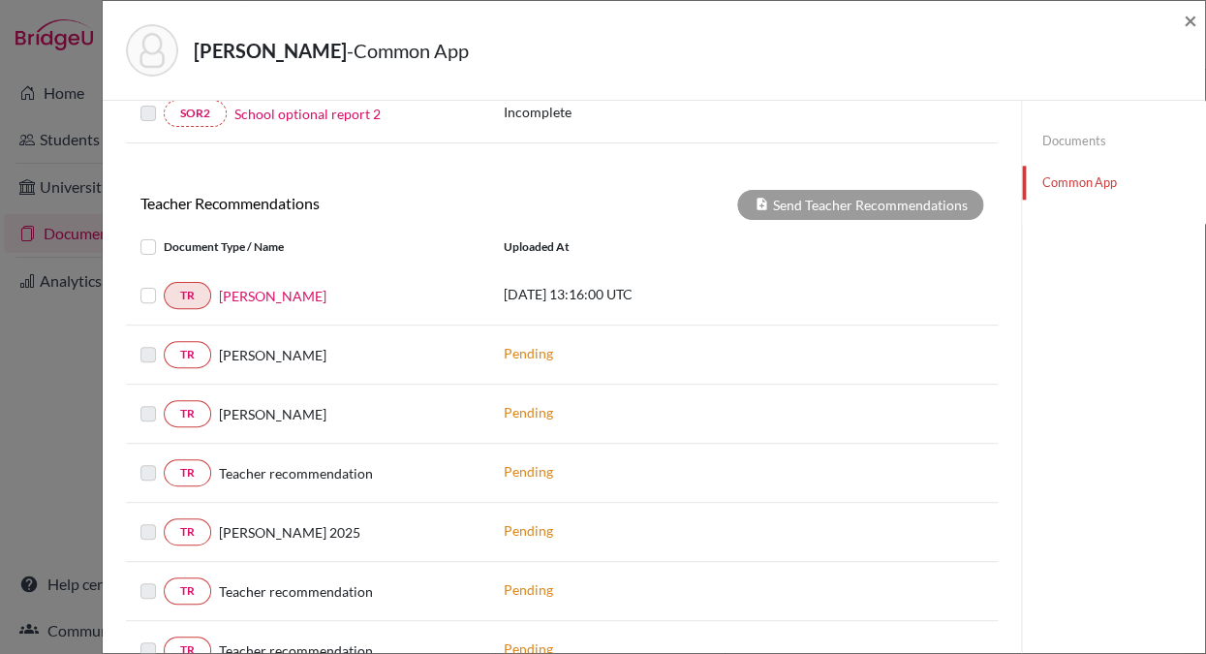
scroll to position [690, 0]
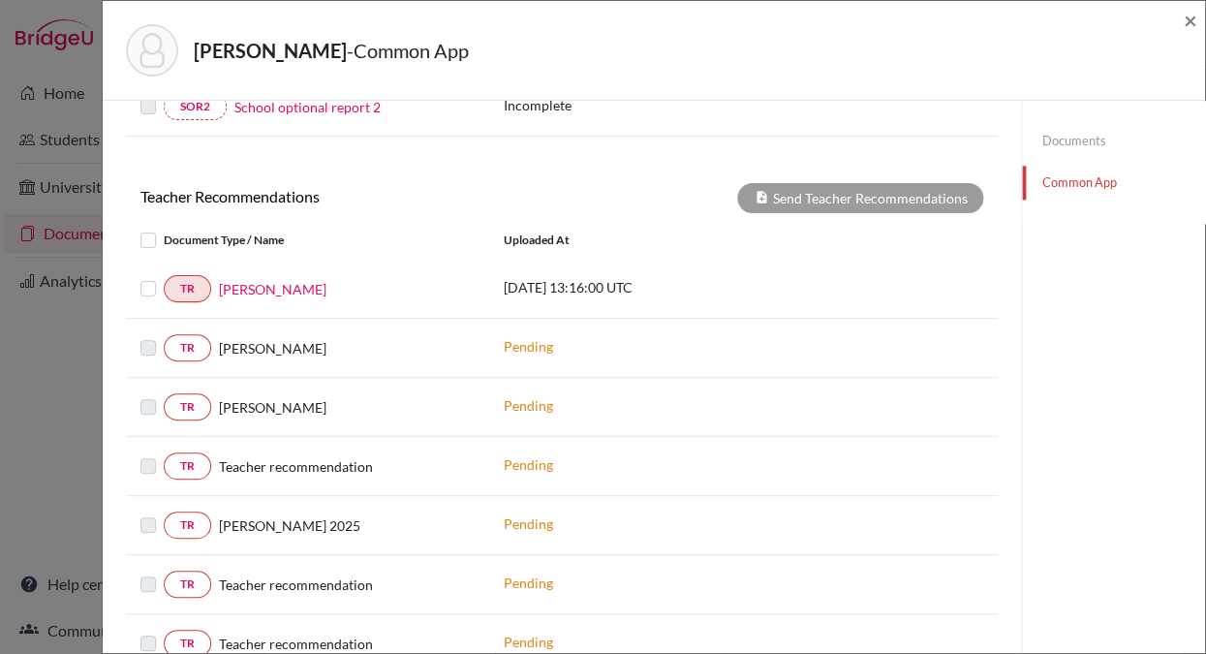
click at [164, 395] on label at bounding box center [164, 395] width 0 height 0
click at [189, 410] on link "TR" at bounding box center [187, 406] width 47 height 27
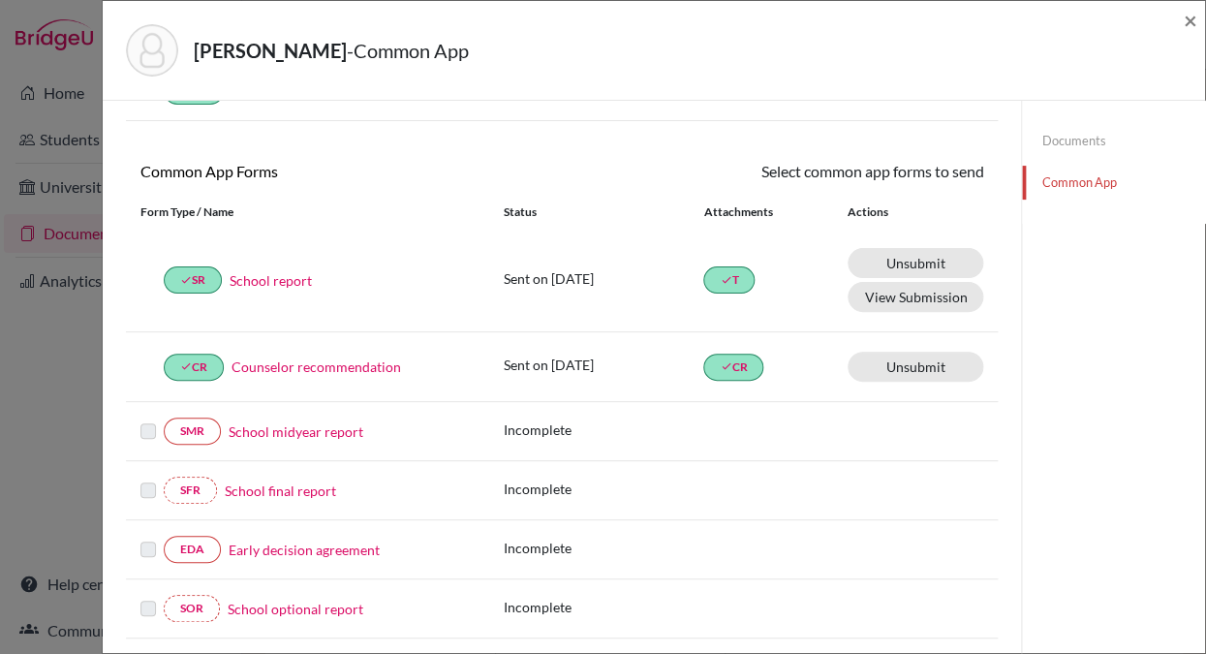
scroll to position [0, 0]
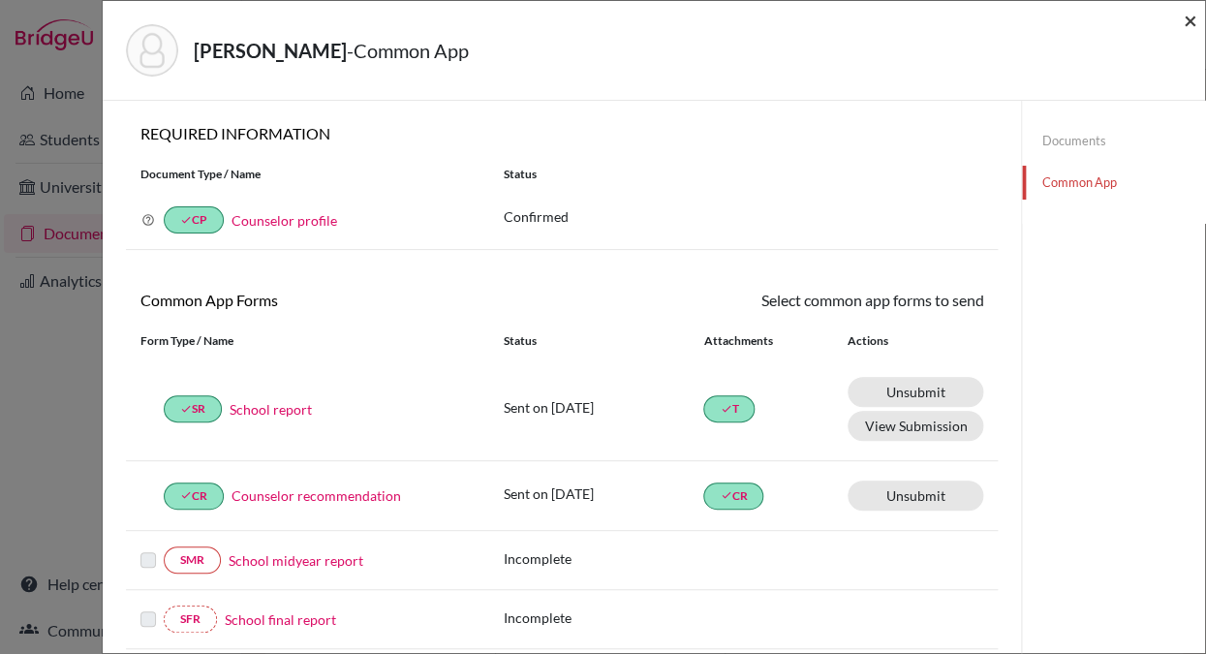
click at [1189, 21] on span "×" at bounding box center [1190, 20] width 14 height 28
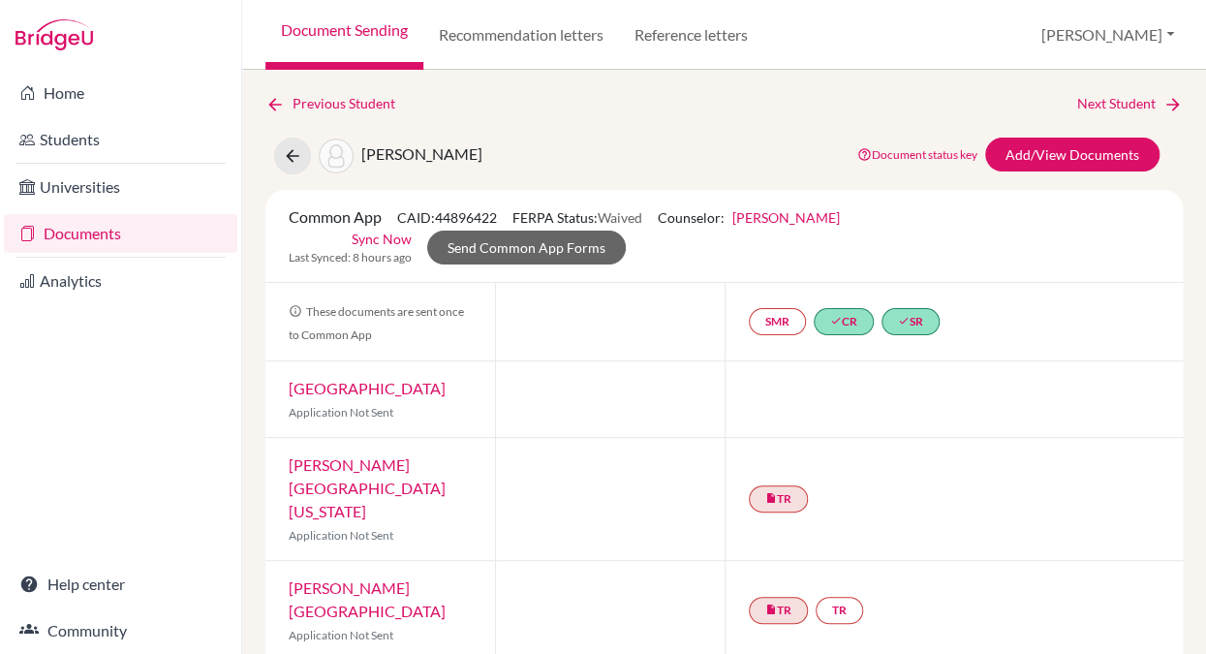
click at [112, 237] on link "Documents" at bounding box center [120, 233] width 233 height 39
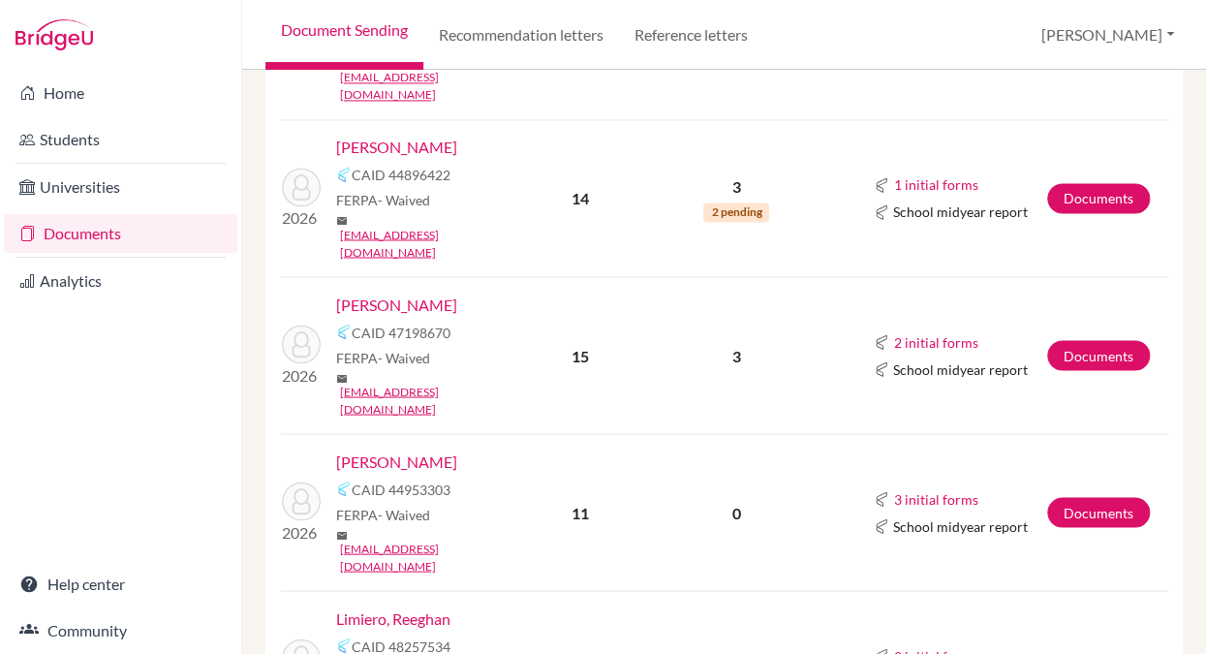
scroll to position [1047, 0]
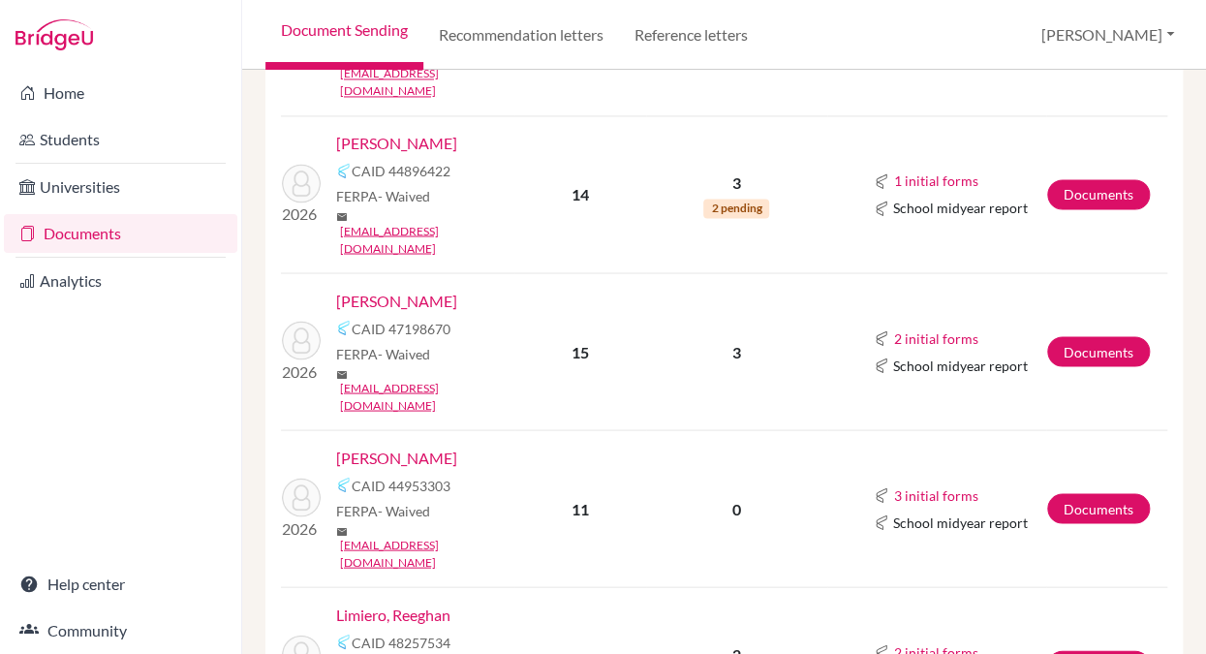
click at [433, 602] on link "Limiero, Reeghan" at bounding box center [393, 613] width 114 height 23
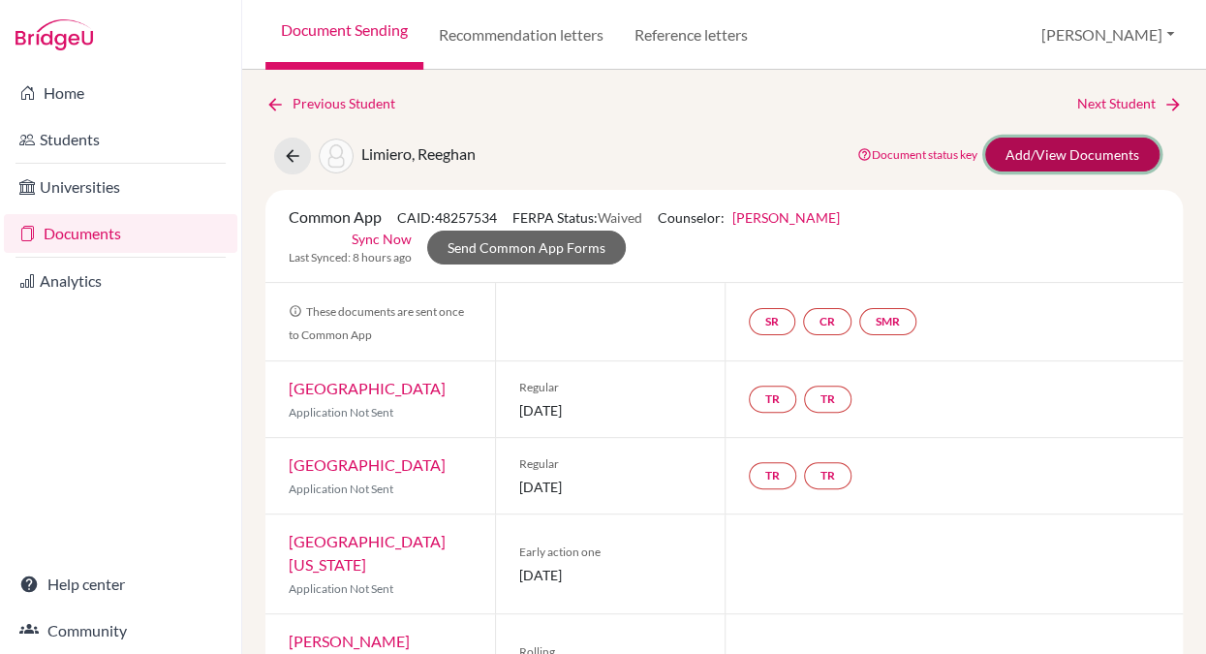
click at [1059, 146] on link "Add/View Documents" at bounding box center [1072, 155] width 174 height 34
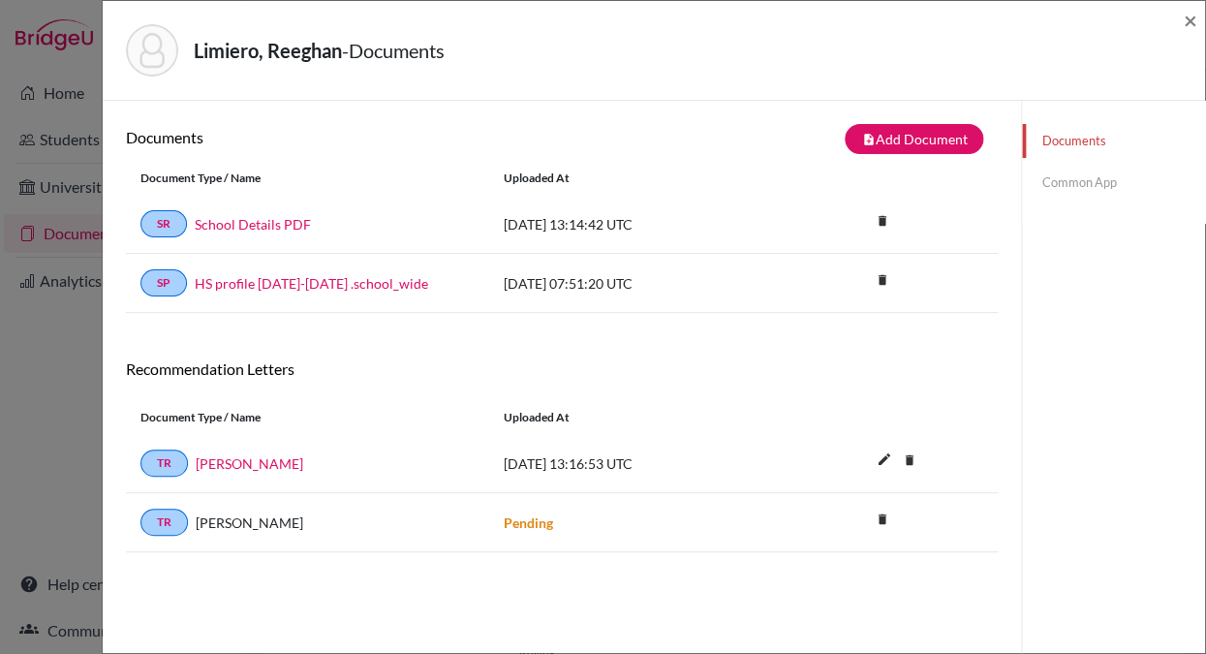
scroll to position [102, 0]
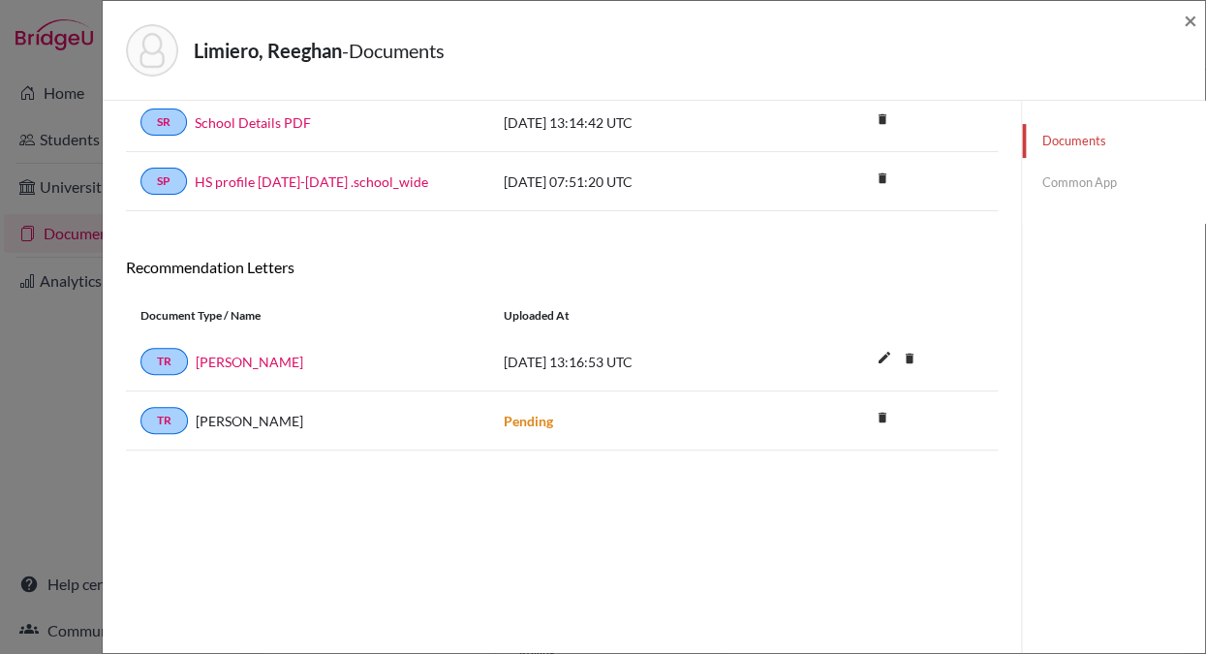
click at [1078, 187] on link "Common App" at bounding box center [1113, 183] width 183 height 34
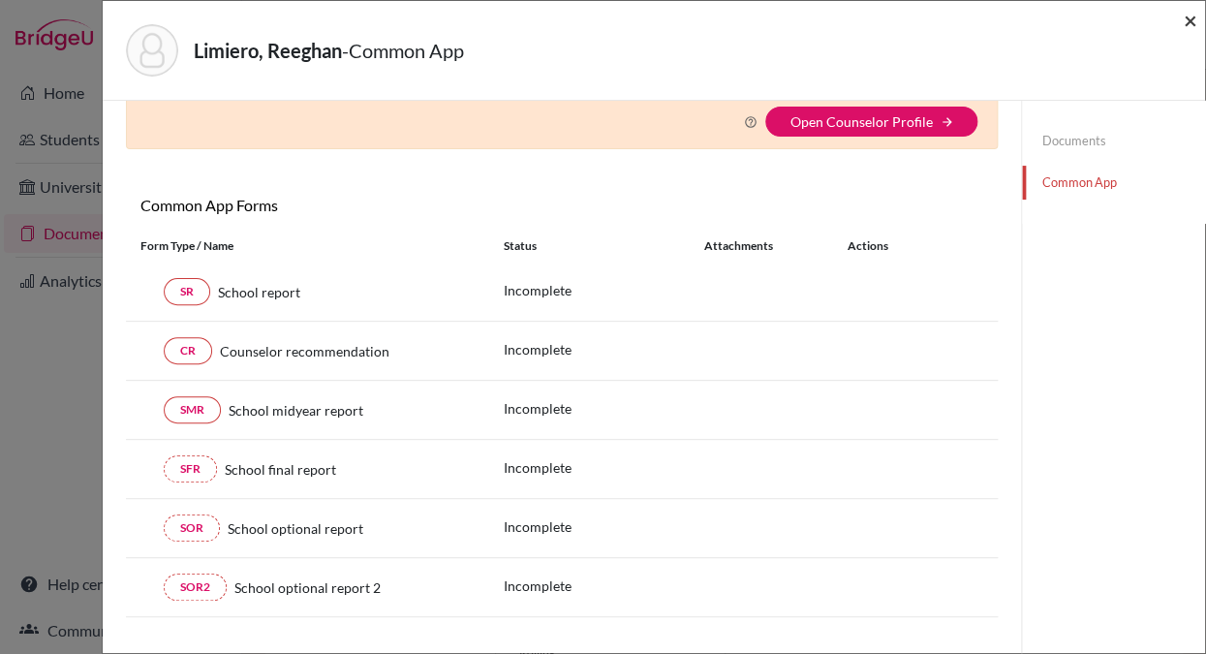
click at [1190, 22] on span "×" at bounding box center [1190, 20] width 14 height 28
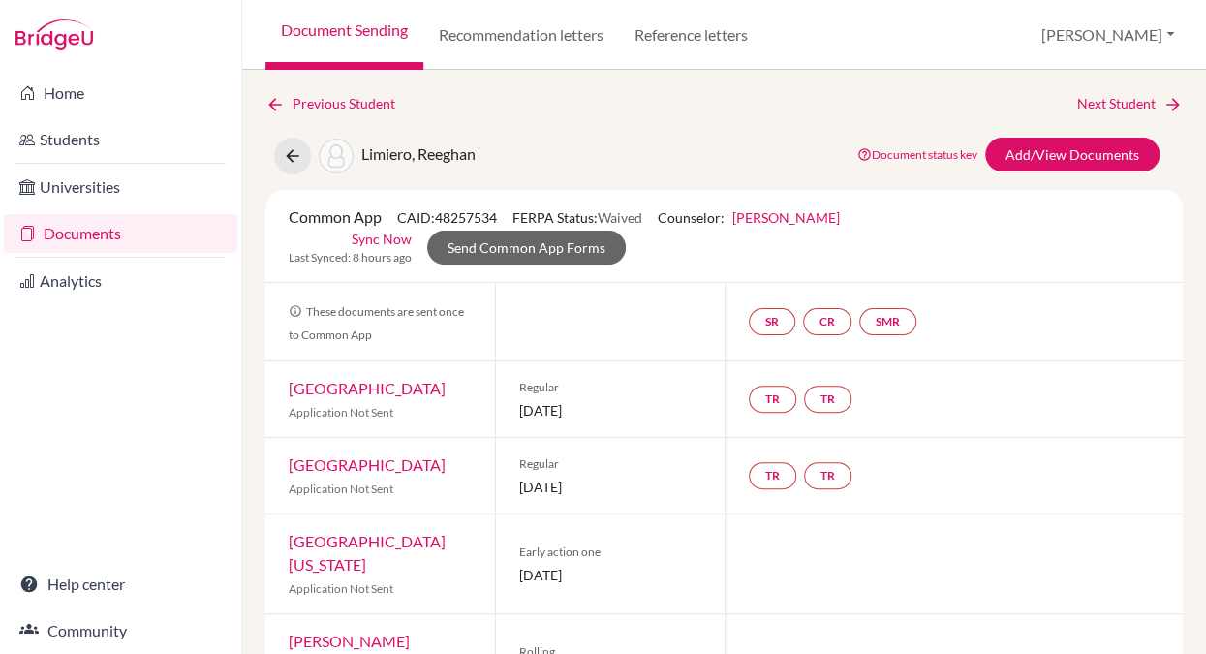
click at [786, 218] on link "[PERSON_NAME]" at bounding box center [786, 217] width 108 height 16
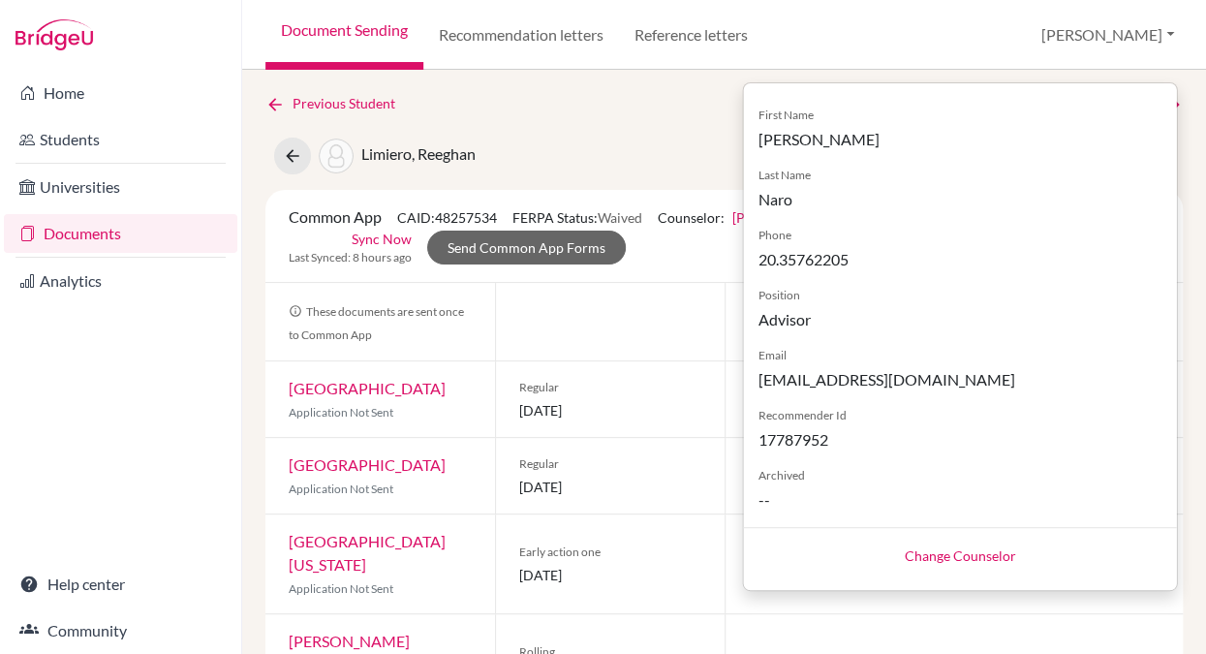
click at [922, 553] on link "Change Counselor" at bounding box center [960, 555] width 111 height 16
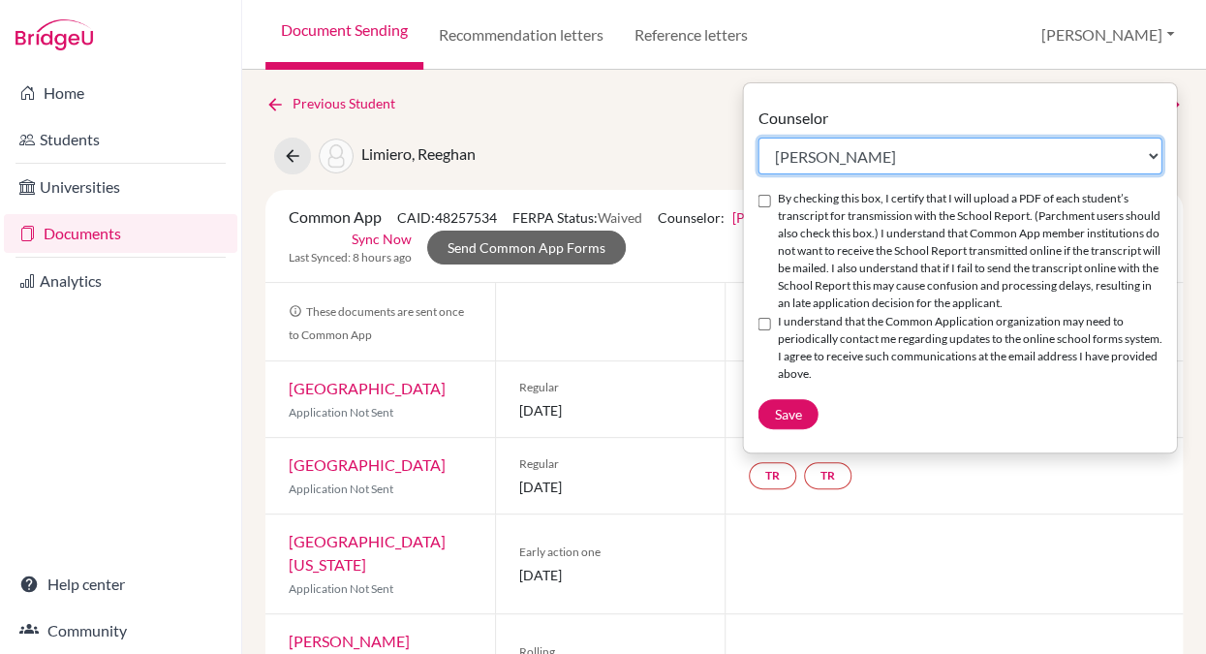
select select "195736"
click option "[PERSON_NAME]" at bounding box center [0, 0] width 0 height 0
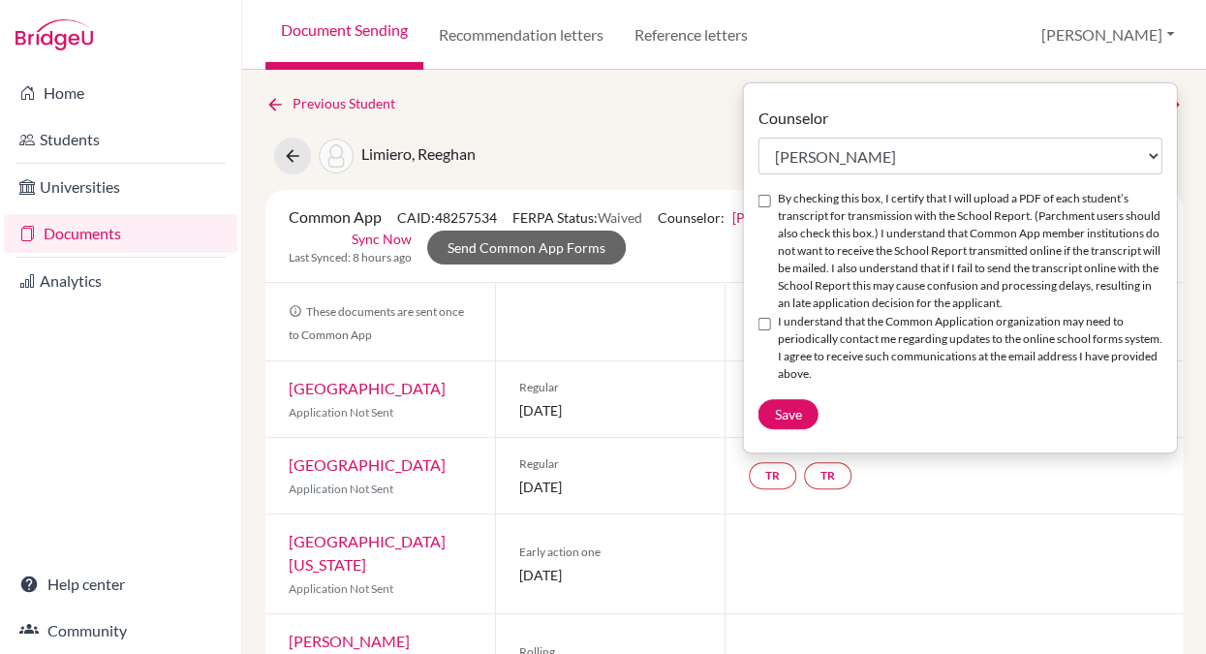
click at [770, 200] on input "By checking this box, I certify that I will upload a PDF of each student’s tran…" at bounding box center [763, 201] width 13 height 13
checkbox input "true"
click at [763, 330] on input "I understand that the Common Application organization may need to periodically …" at bounding box center [763, 324] width 13 height 13
checkbox input "true"
click at [782, 422] on span "Save" at bounding box center [787, 414] width 27 height 16
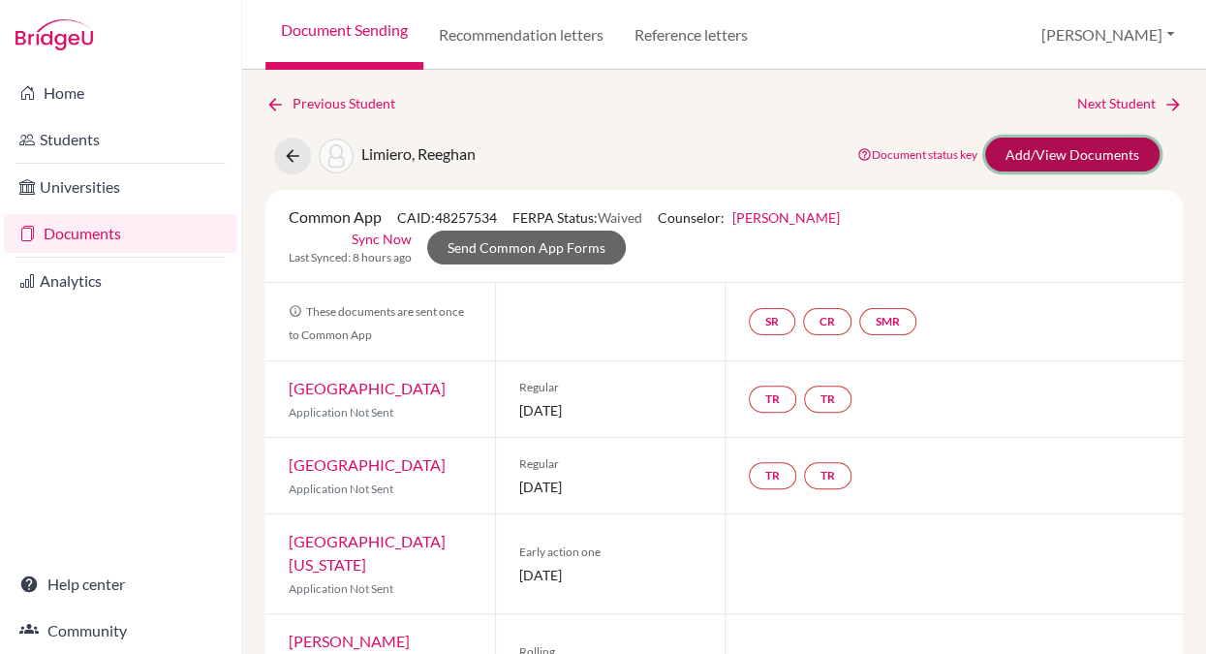
click at [1026, 147] on link "Add/View Documents" at bounding box center [1072, 155] width 174 height 34
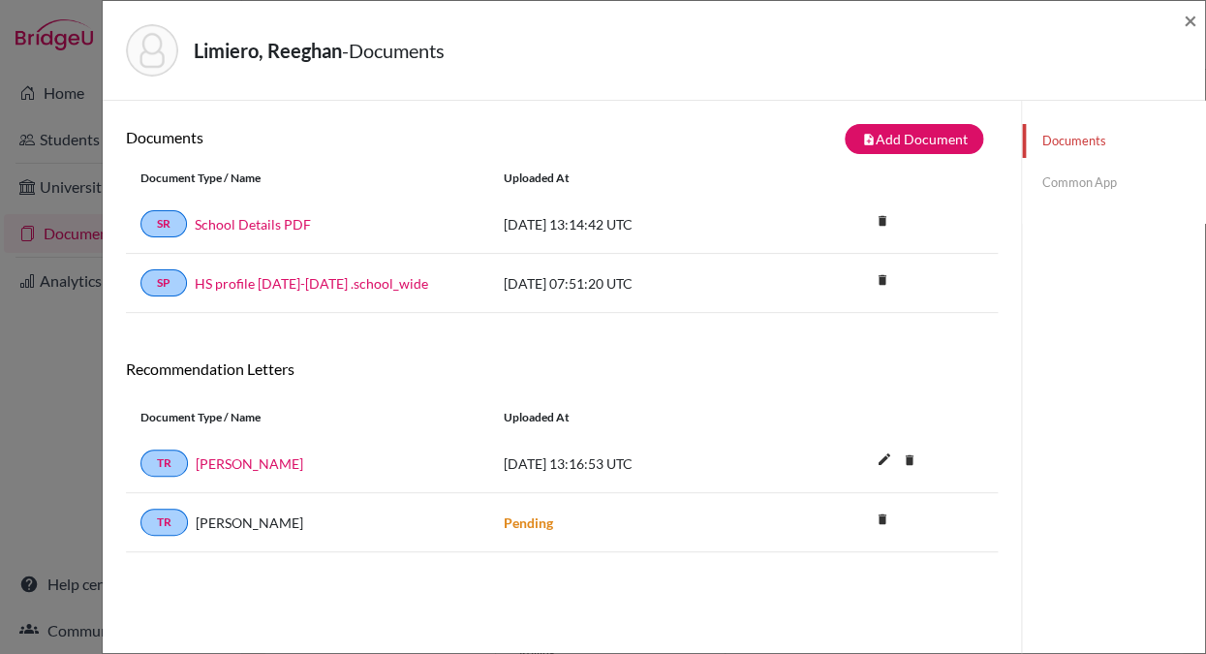
click at [1060, 175] on link "Common App" at bounding box center [1113, 183] width 183 height 34
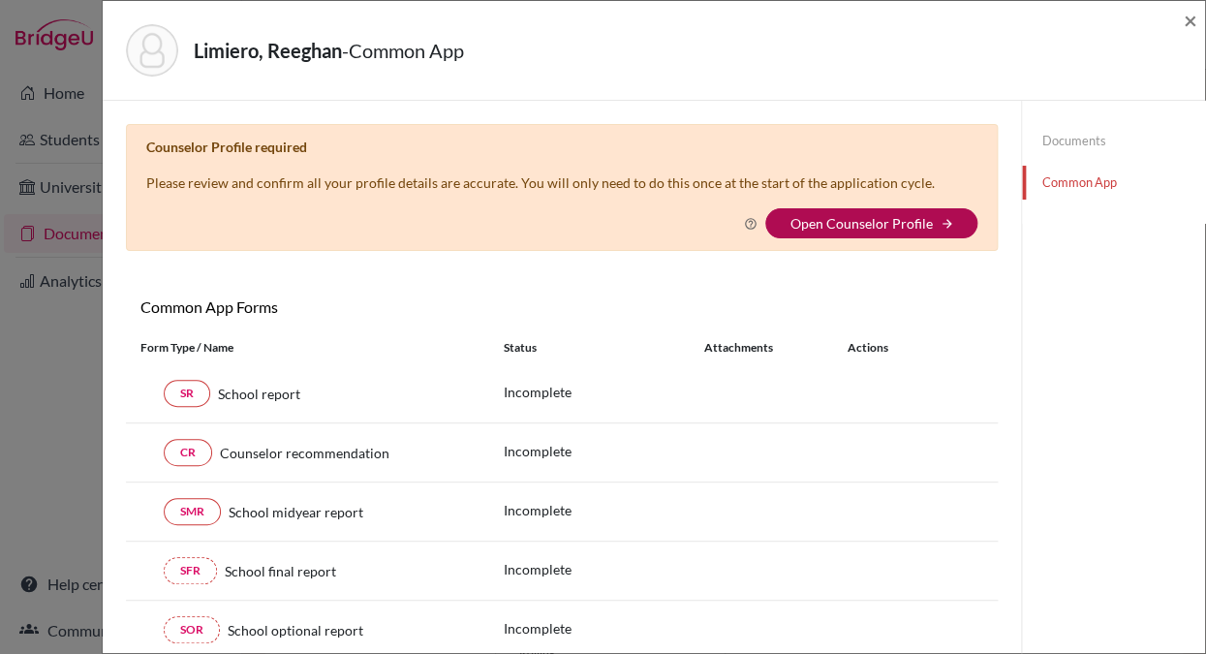
click at [843, 222] on link "Open Counselor Profile" at bounding box center [860, 223] width 142 height 16
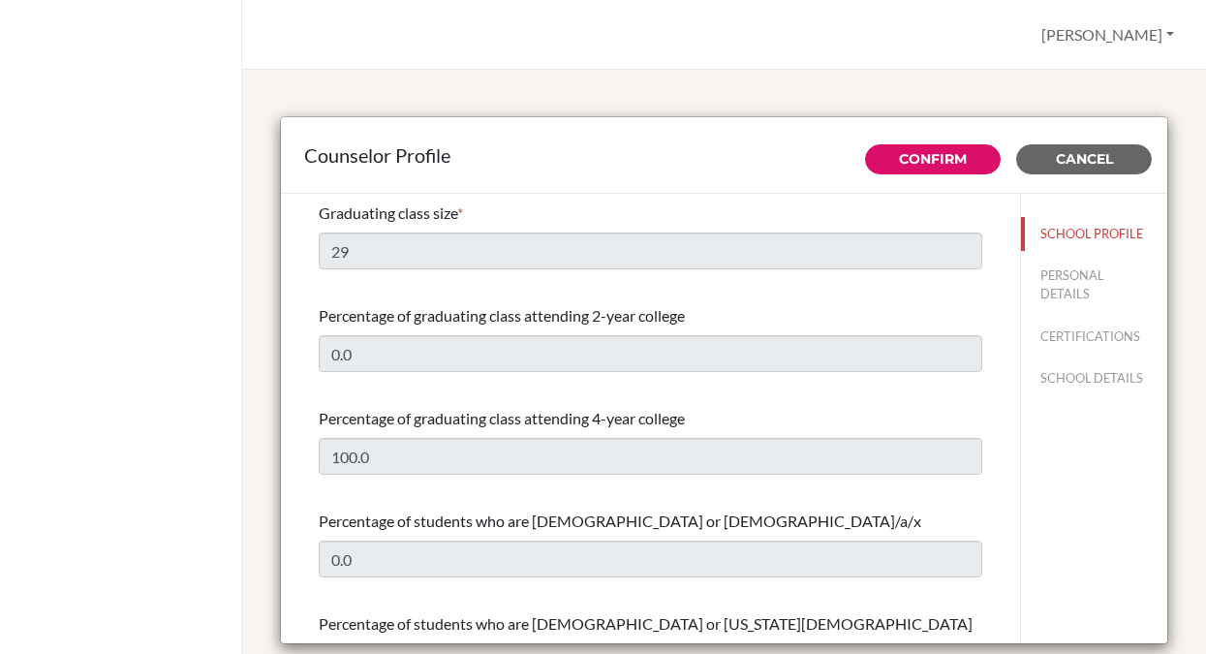
select select "0"
select select "350740"
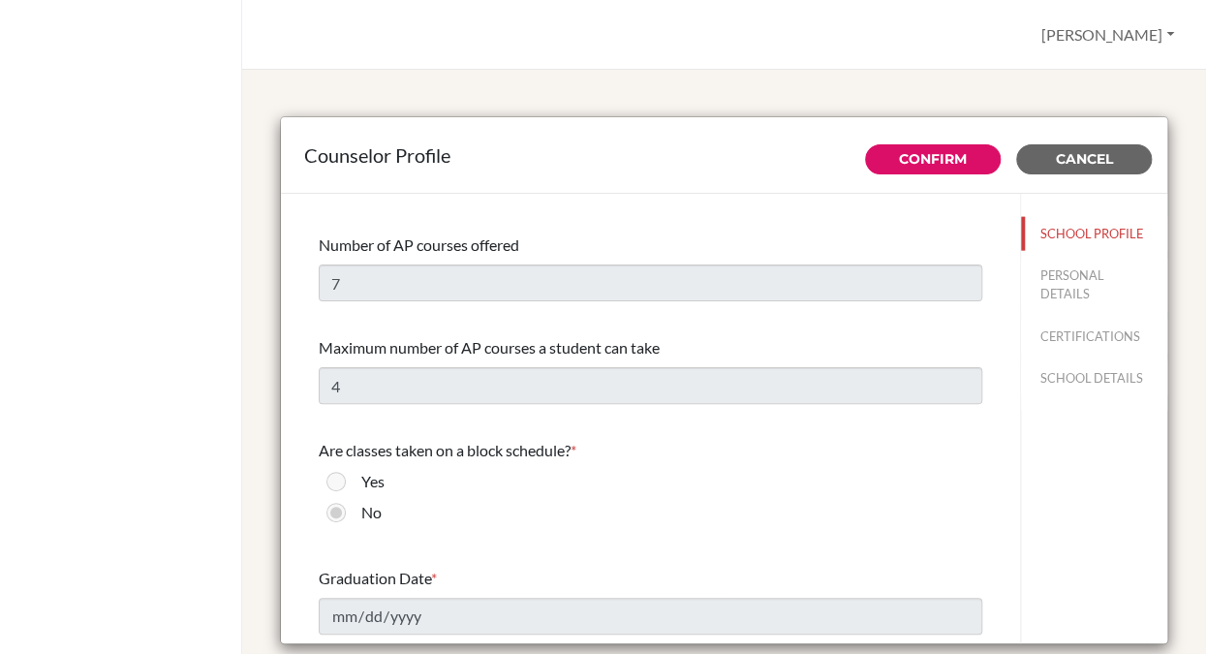
scroll to position [1481, 0]
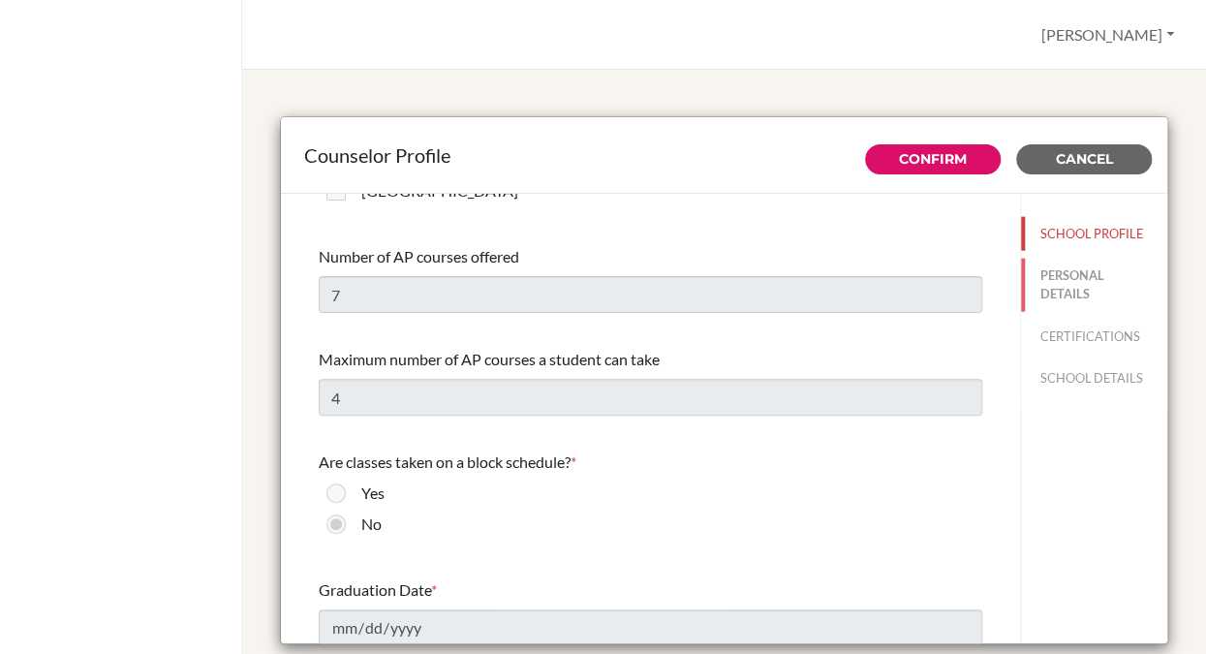
click at [1056, 284] on button "PERSONAL DETAILS" at bounding box center [1094, 285] width 146 height 52
type input "[PERSON_NAME]"
type input "Advisor"
type input "20.35762205"
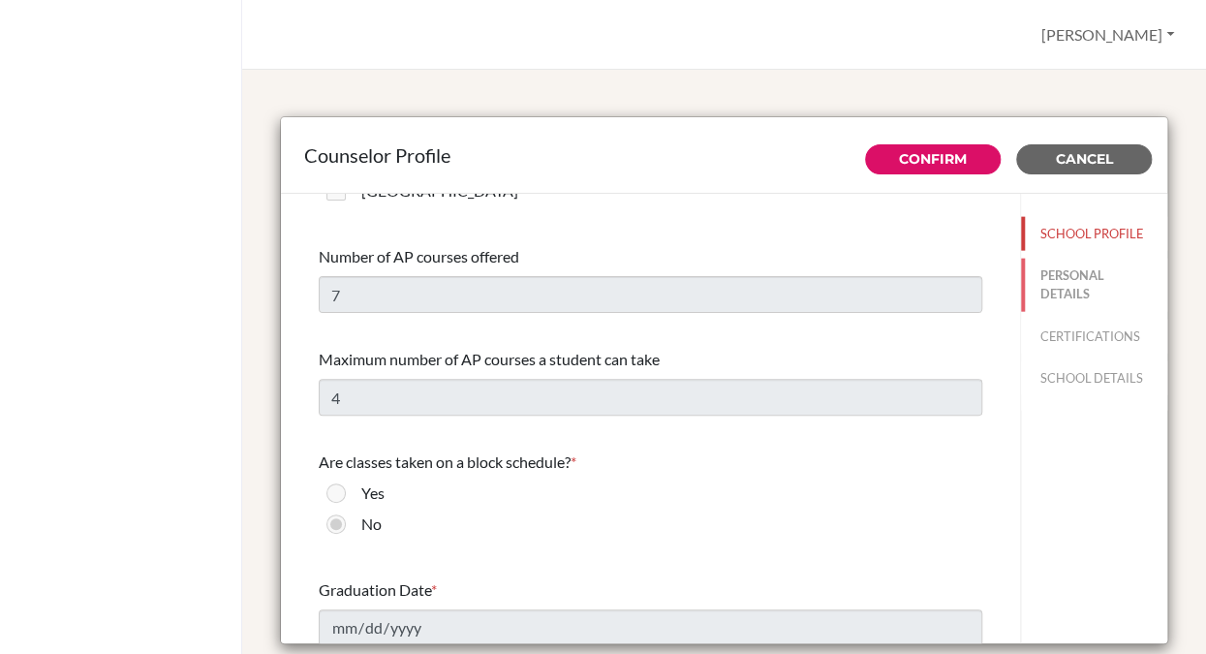
type input "[EMAIL_ADDRESS][DOMAIN_NAME]"
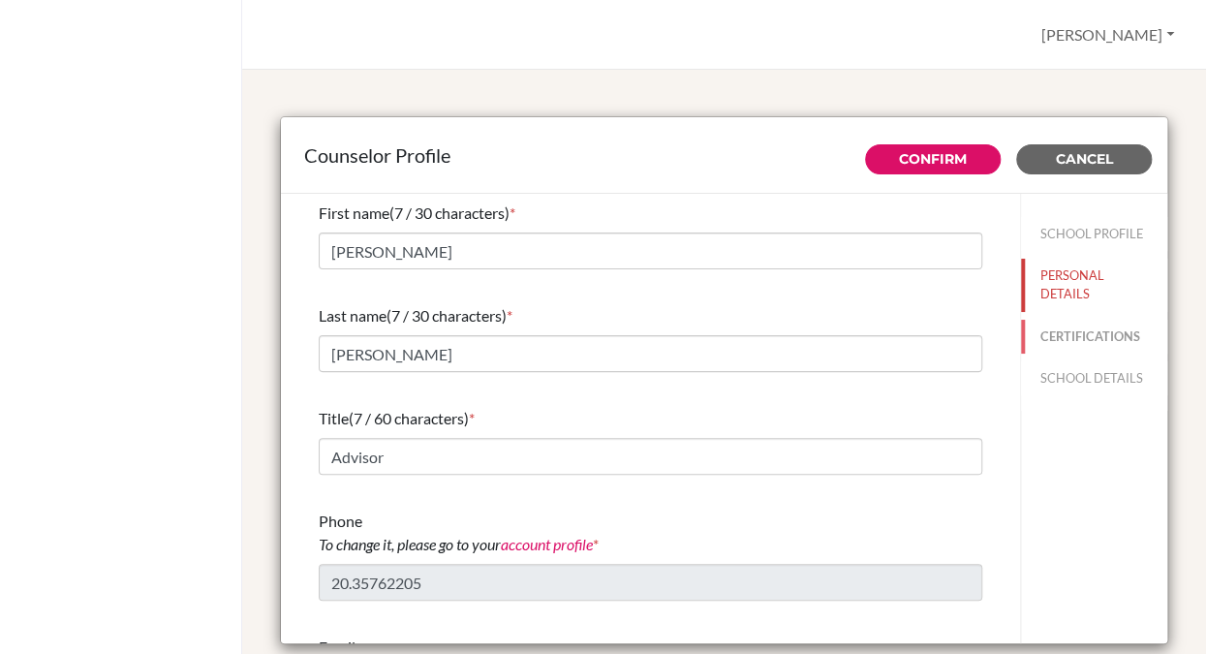
click at [1071, 338] on button "CERTIFICATIONS" at bounding box center [1094, 337] width 146 height 34
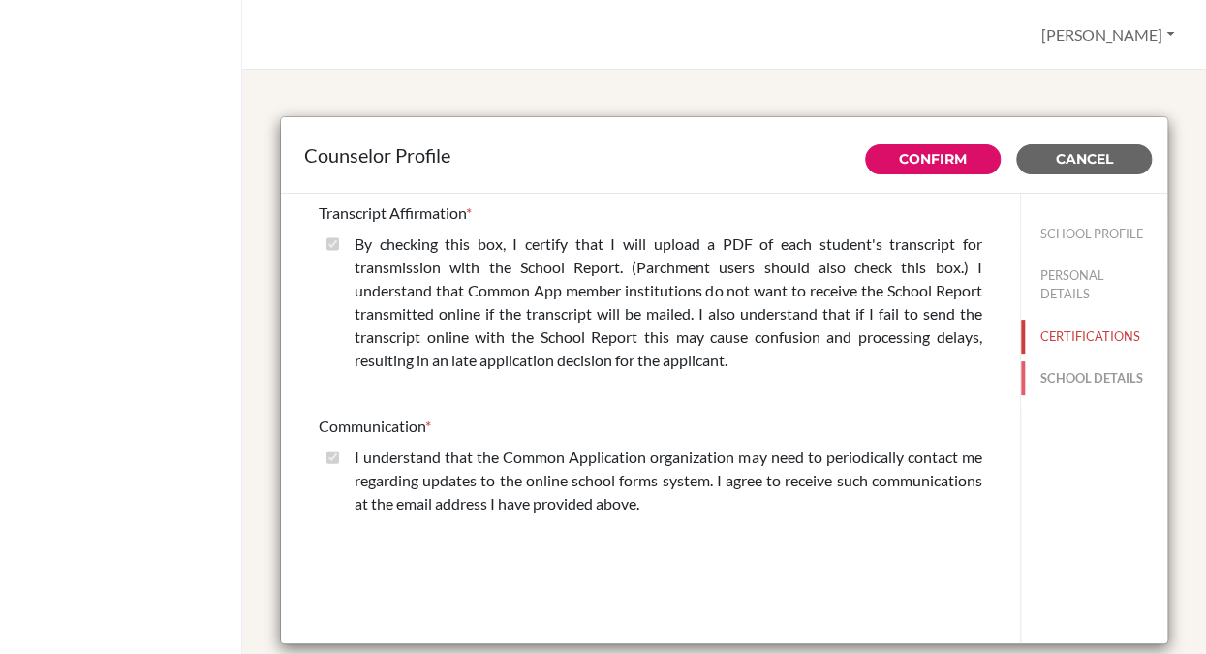
click at [1071, 372] on button "SCHOOL DETAILS" at bounding box center [1094, 378] width 146 height 34
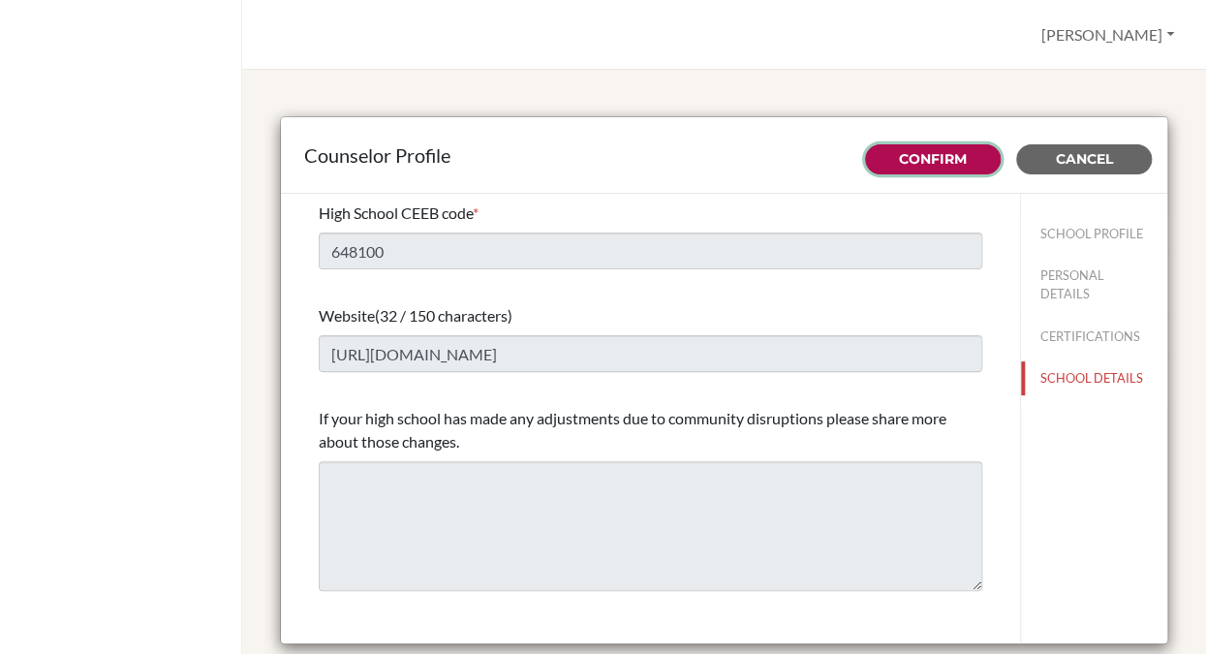
click at [907, 160] on link "Confirm" at bounding box center [933, 158] width 68 height 17
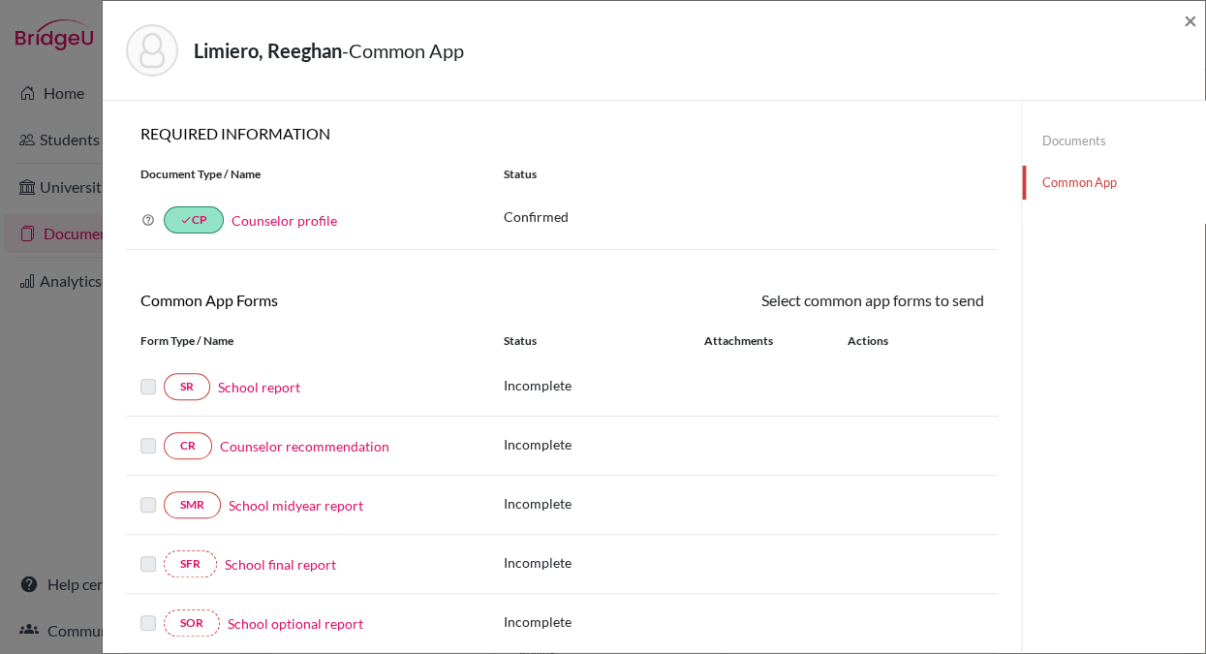
click at [269, 384] on link "School report" at bounding box center [259, 387] width 82 height 20
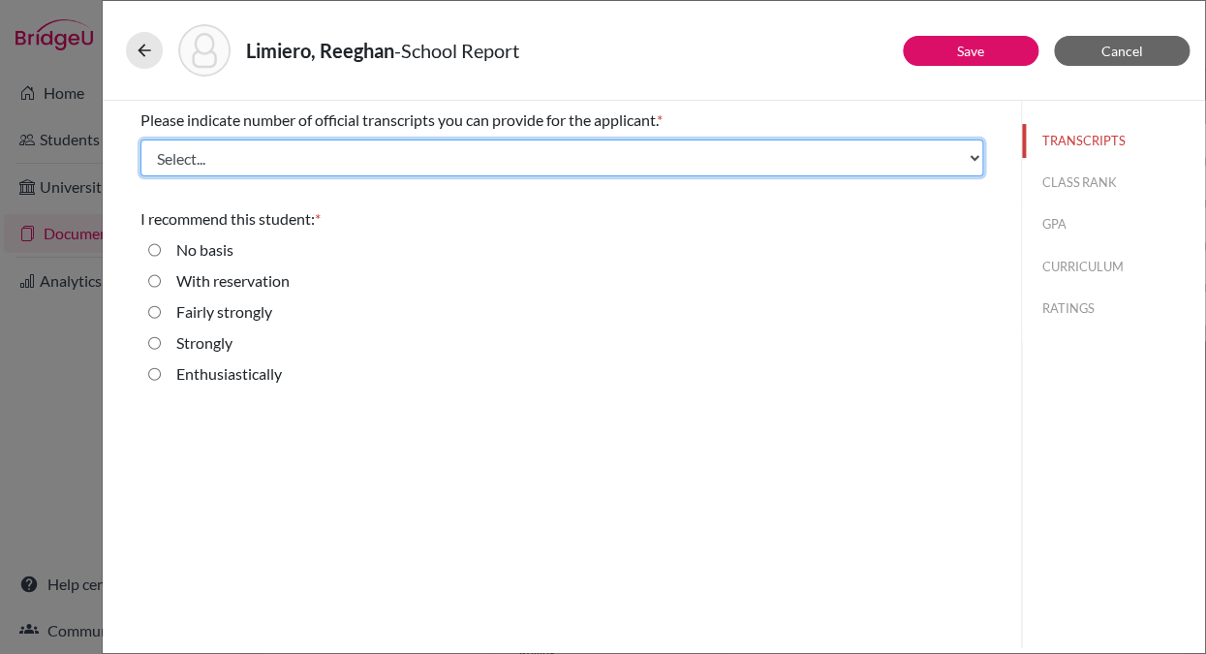
select select "1"
click option "1" at bounding box center [0, 0] width 0 height 0
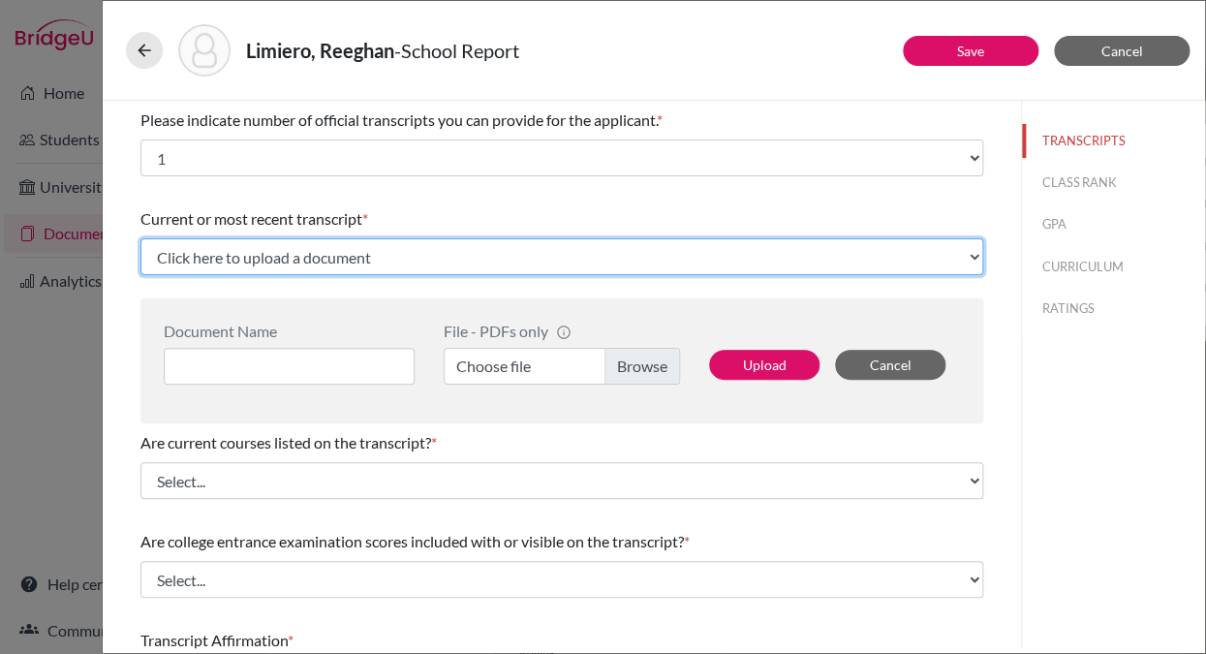
select select "Upload New File"
click option "Upload New File" at bounding box center [0, 0] width 0 height 0
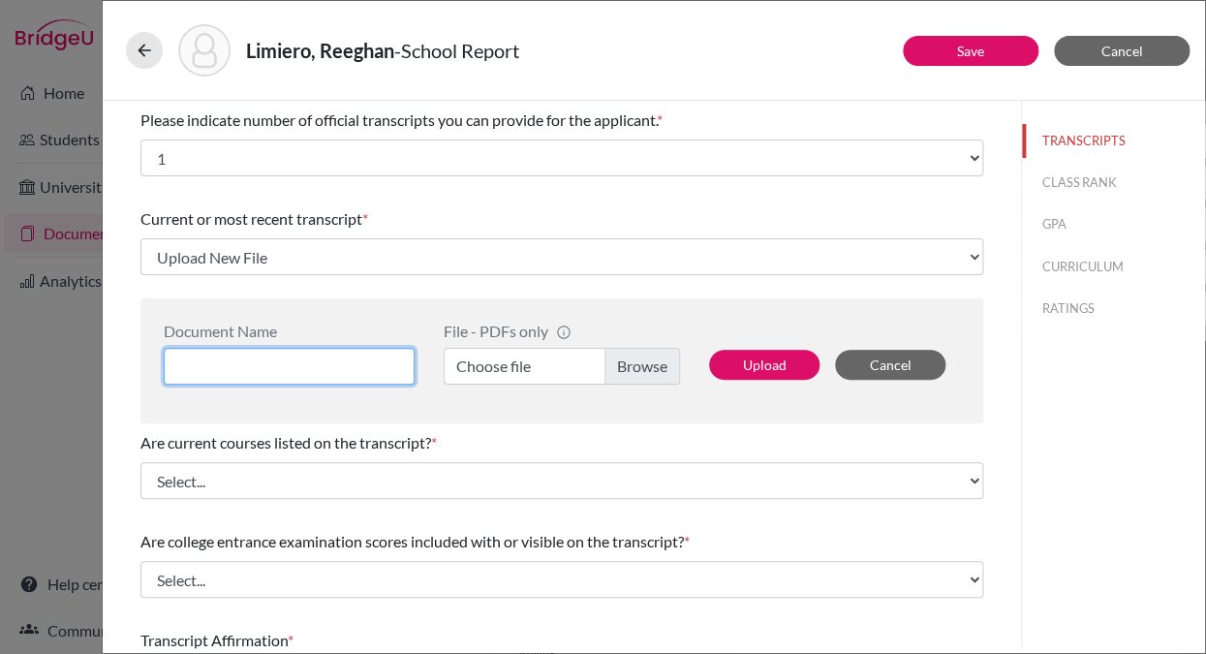
click at [223, 363] on input at bounding box center [289, 366] width 251 height 37
type input "Transcript"
click at [637, 362] on label "Choose file" at bounding box center [562, 366] width 236 height 37
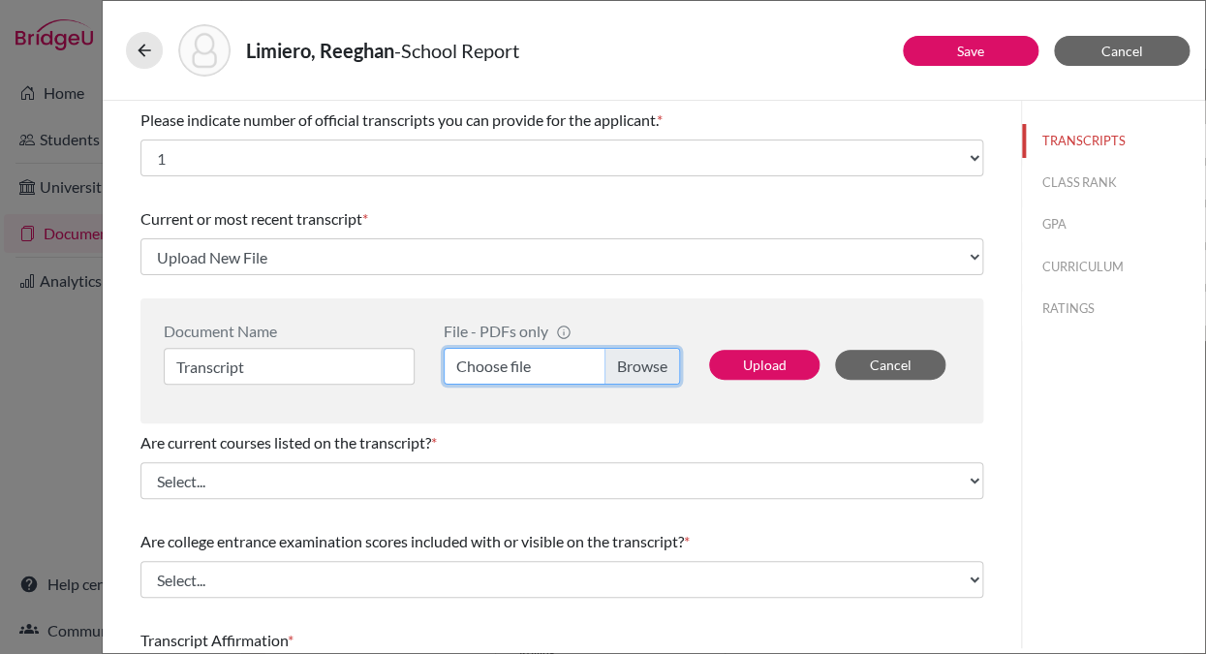
click at [637, 362] on input "Choose file" at bounding box center [562, 366] width 236 height 37
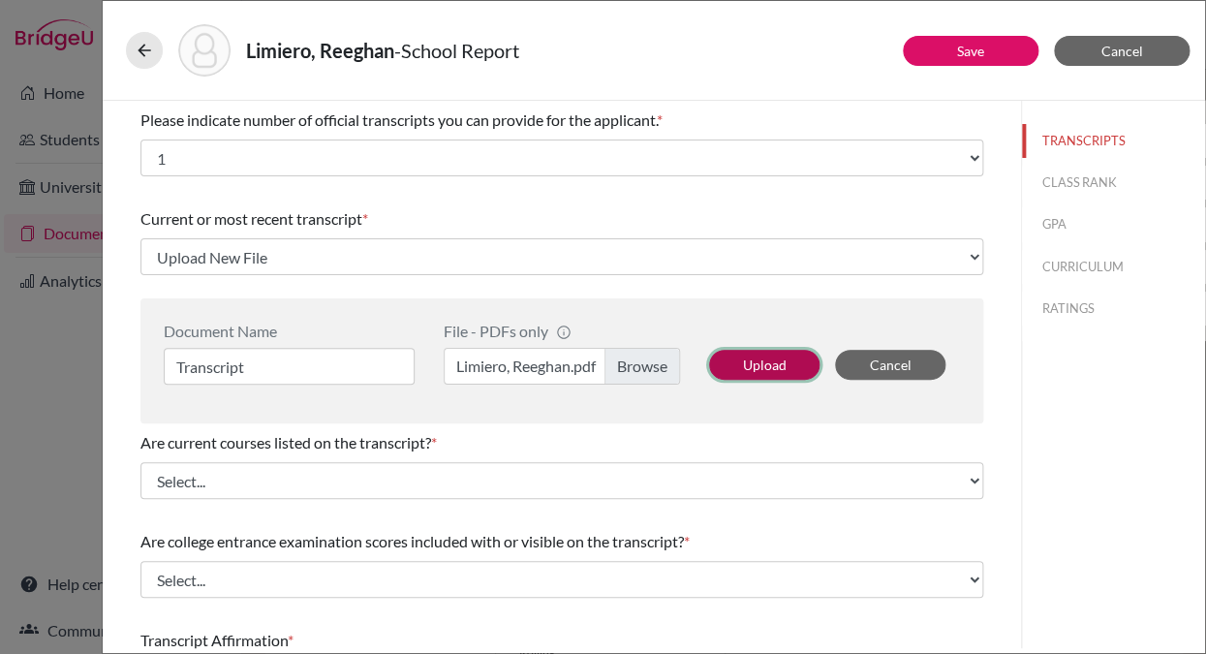
click at [758, 369] on button "Upload" at bounding box center [764, 365] width 110 height 30
select select "688112"
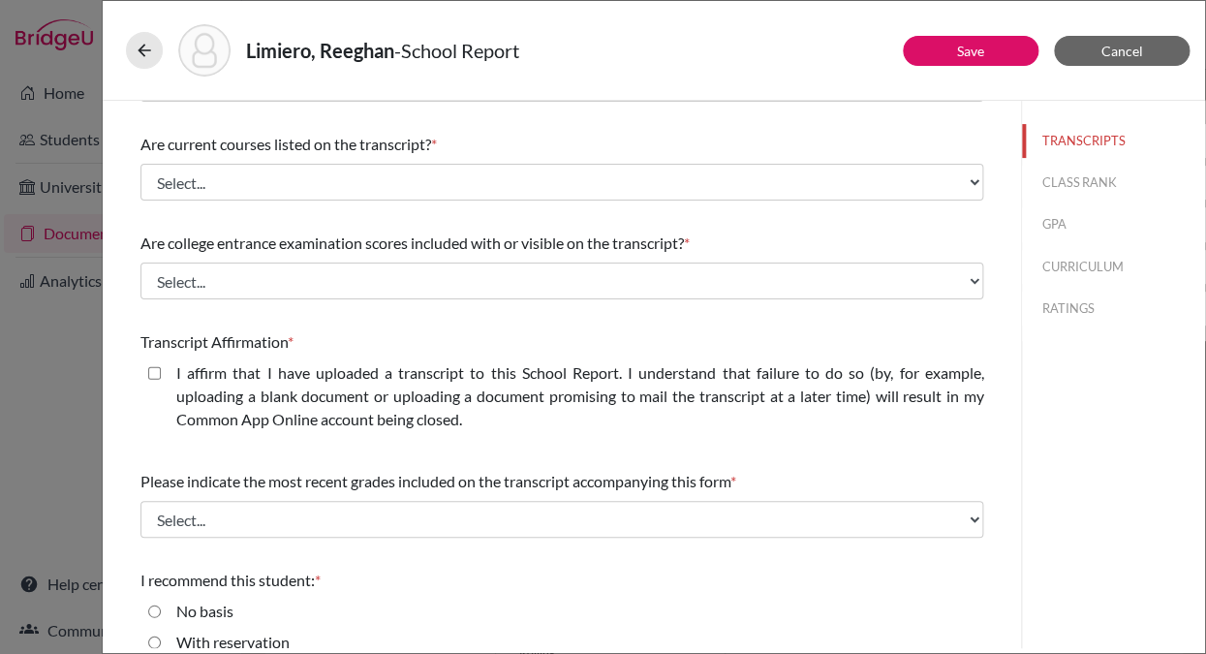
scroll to position [193, 0]
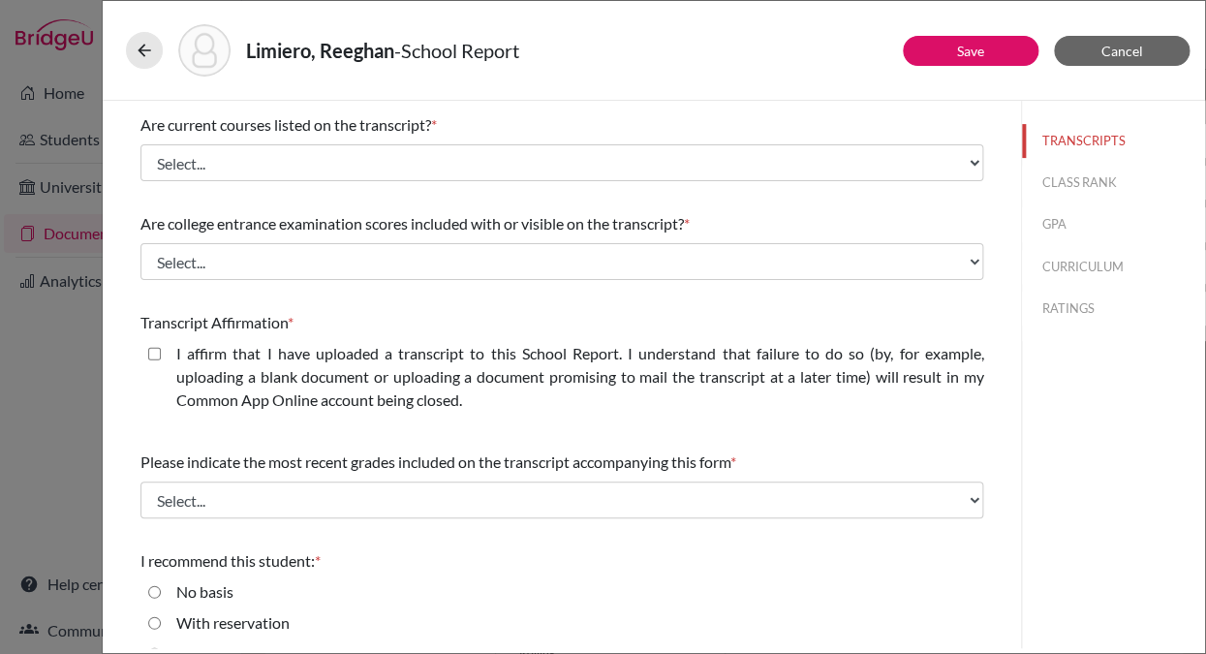
click at [152, 352] on closed\ "I affirm that I have uploaded a transcript to this School Report. I understand …" at bounding box center [154, 353] width 13 height 23
checkbox closed\ "true"
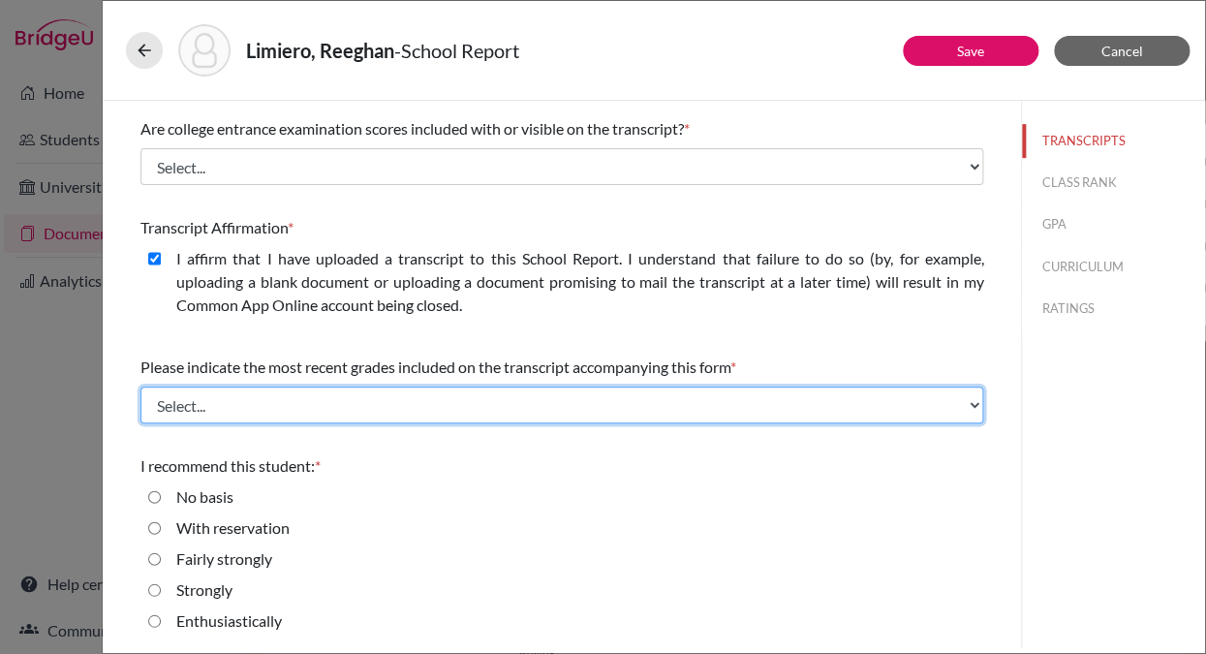
select select "0"
click grades "Final junior year grades" at bounding box center [0, 0] width 0 height 0
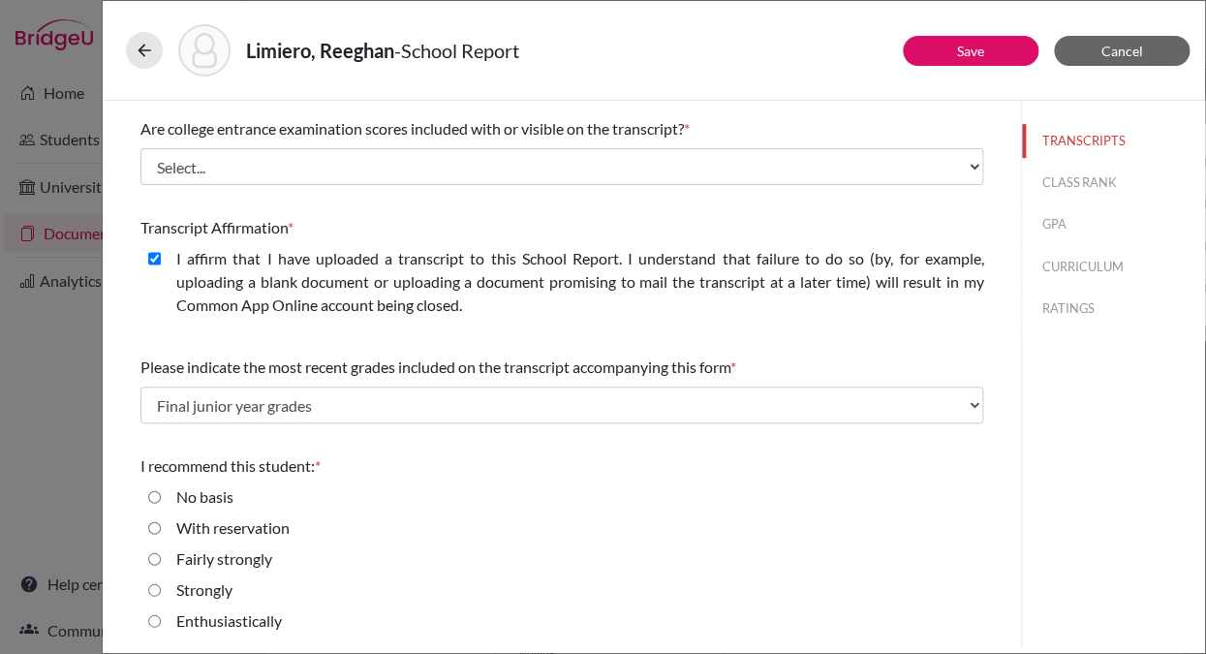
click at [153, 618] on input "Enthusiastically" at bounding box center [154, 620] width 13 height 23
radio input "true"
click at [1060, 181] on button "CLASS RANK" at bounding box center [1113, 183] width 183 height 34
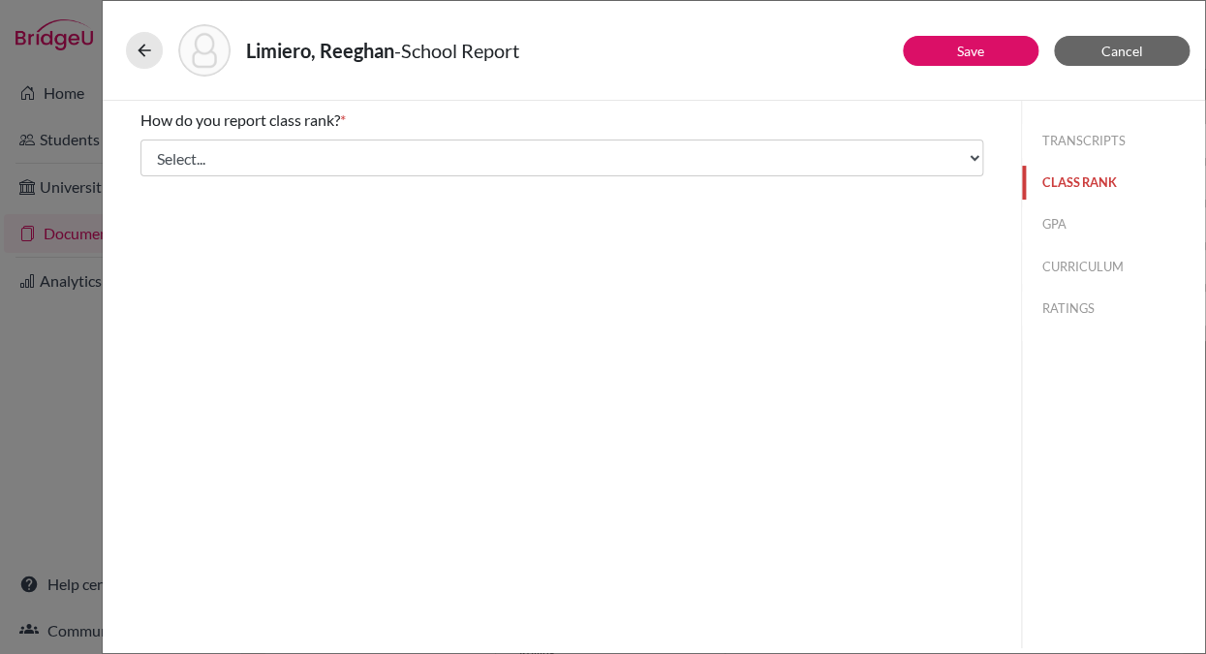
scroll to position [0, 0]
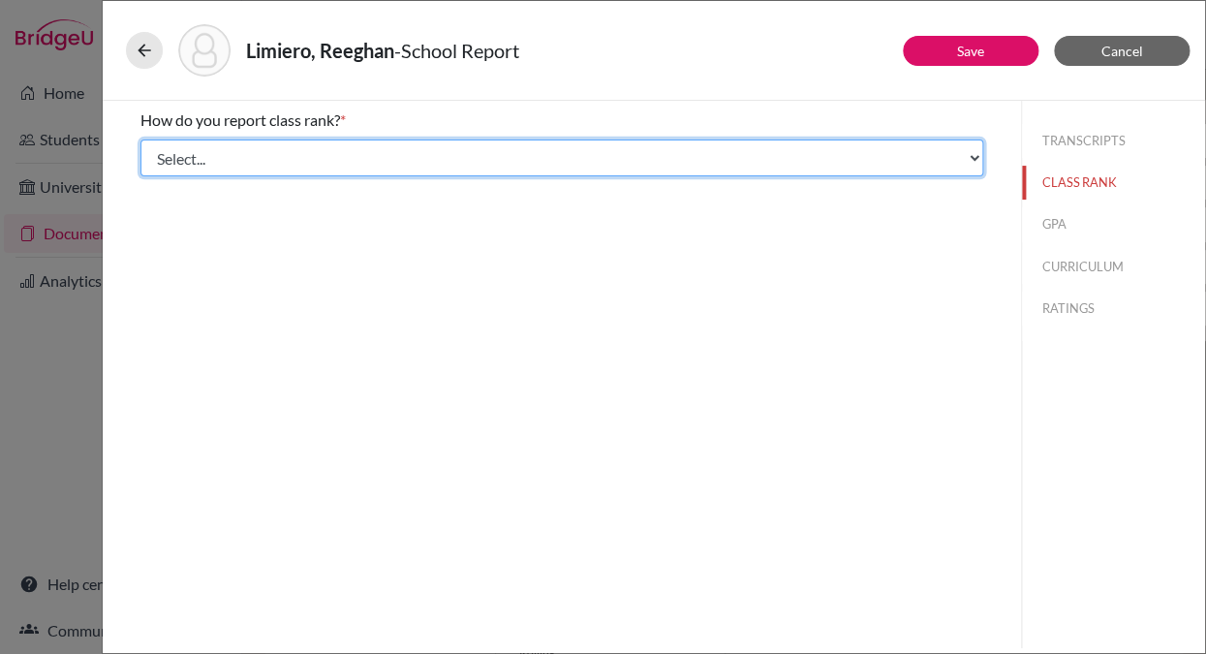
select select "2"
click option "Decile" at bounding box center [0, 0] width 0 height 0
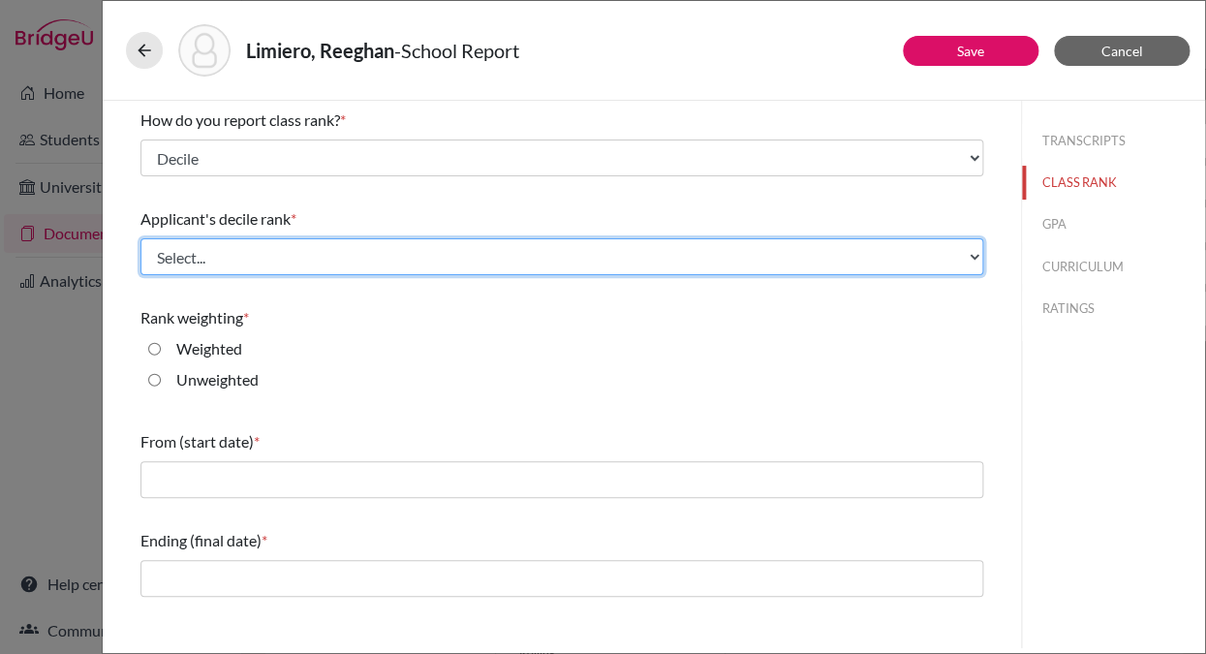
select select "1"
click 10\% "Top 10%" at bounding box center [0, 0] width 0 height 0
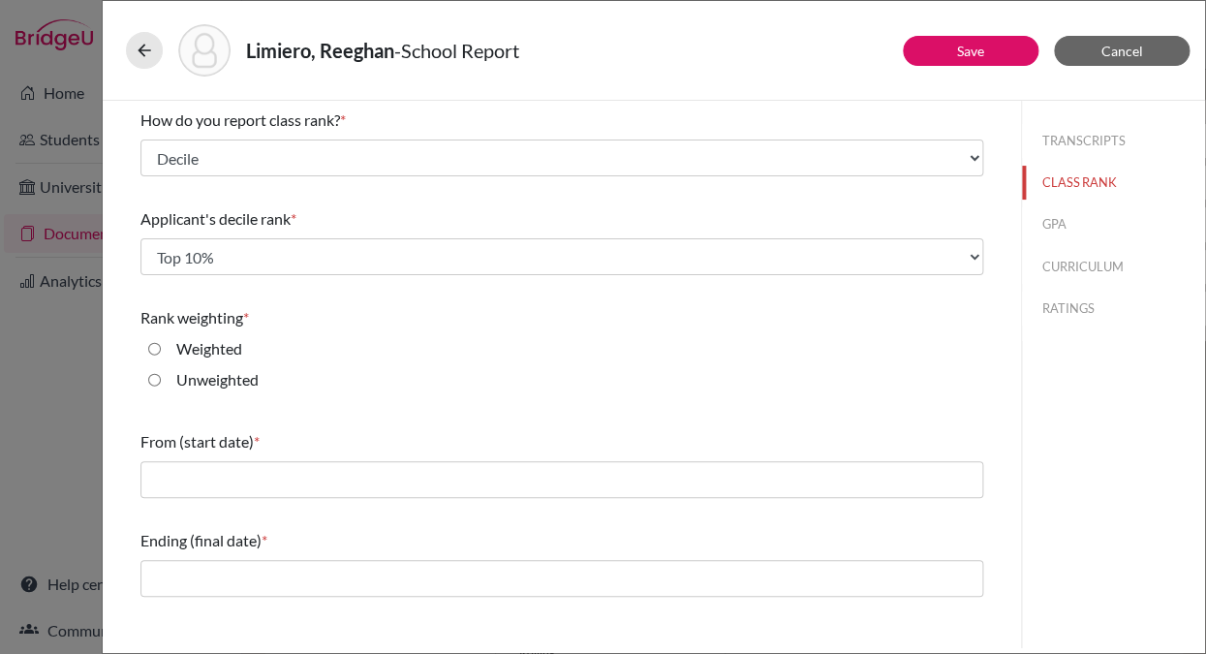
click at [155, 380] on input "Unweighted" at bounding box center [154, 379] width 13 height 23
radio input "true"
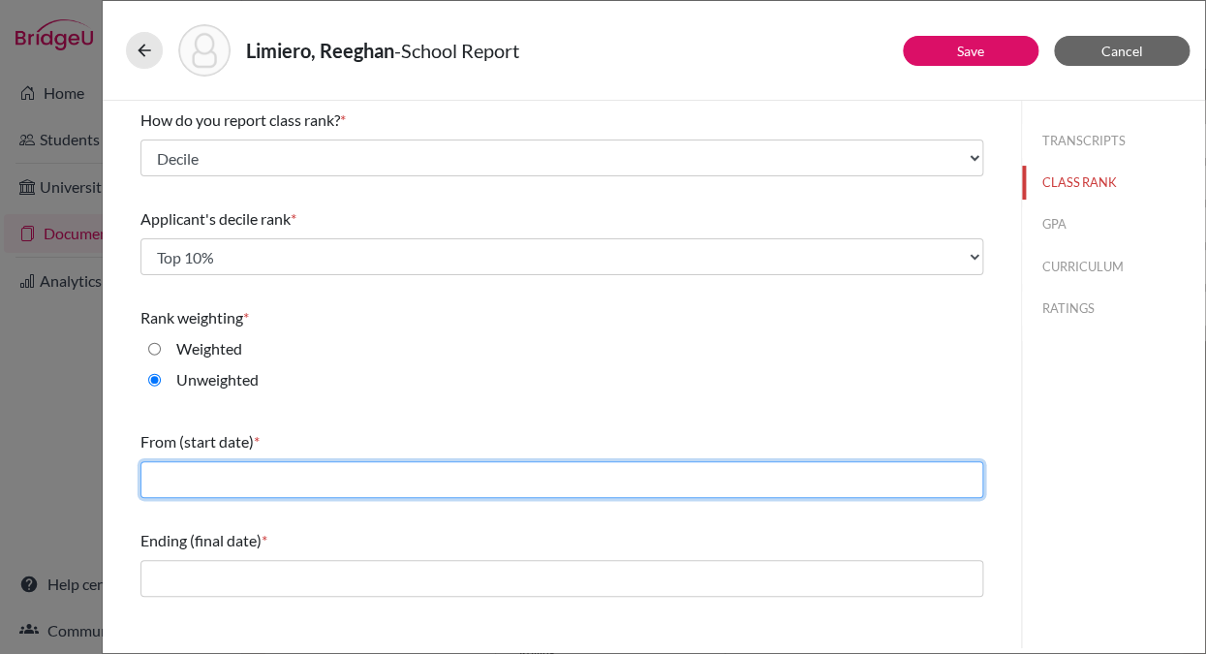
click at [174, 496] on input "text" at bounding box center [561, 479] width 843 height 37
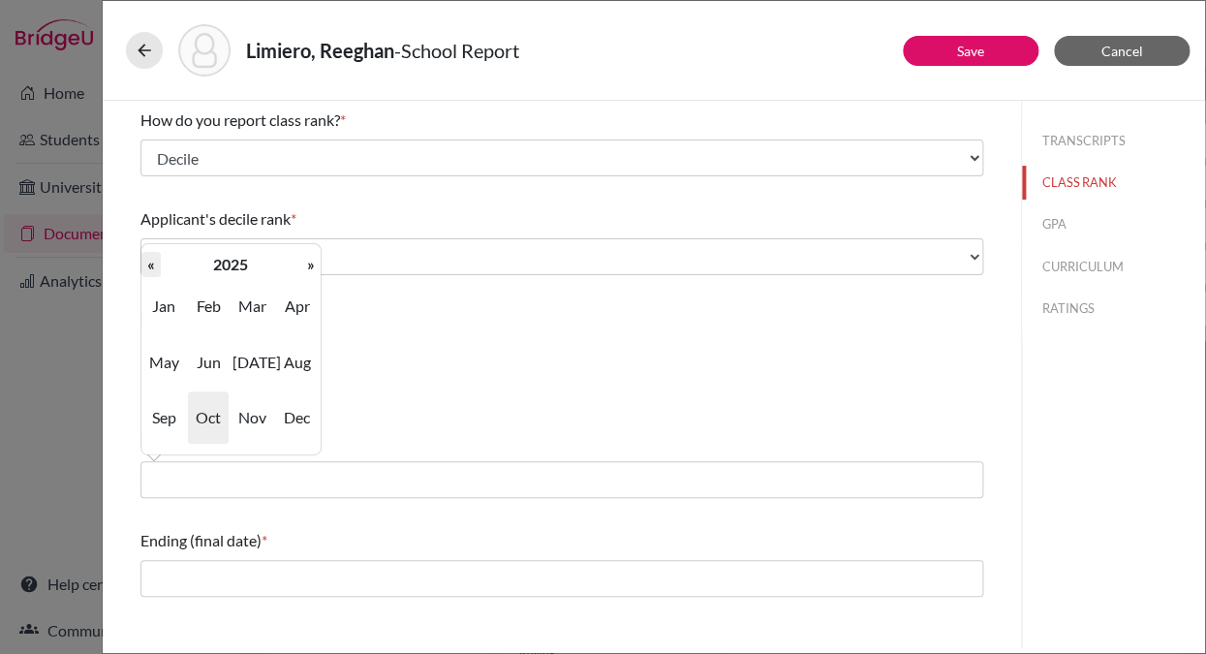
click at [151, 261] on th "«" at bounding box center [150, 264] width 19 height 25
click at [297, 365] on span "Aug" at bounding box center [297, 362] width 41 height 52
type input "08/2022"
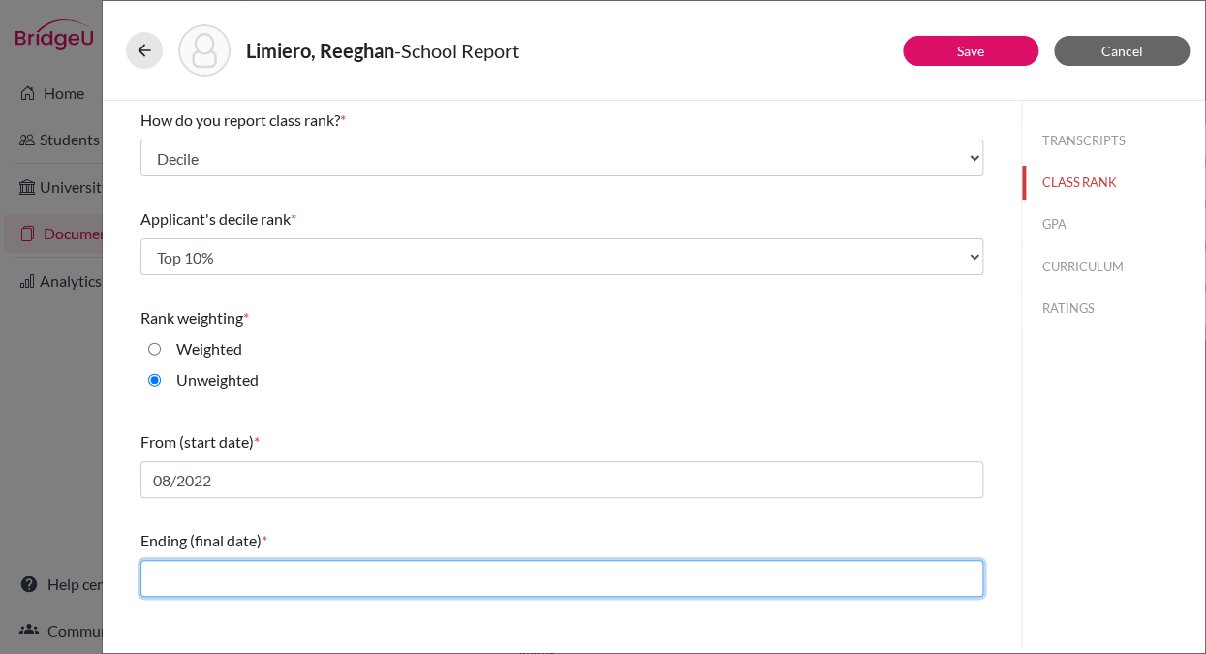
click at [184, 577] on input "text" at bounding box center [561, 578] width 843 height 37
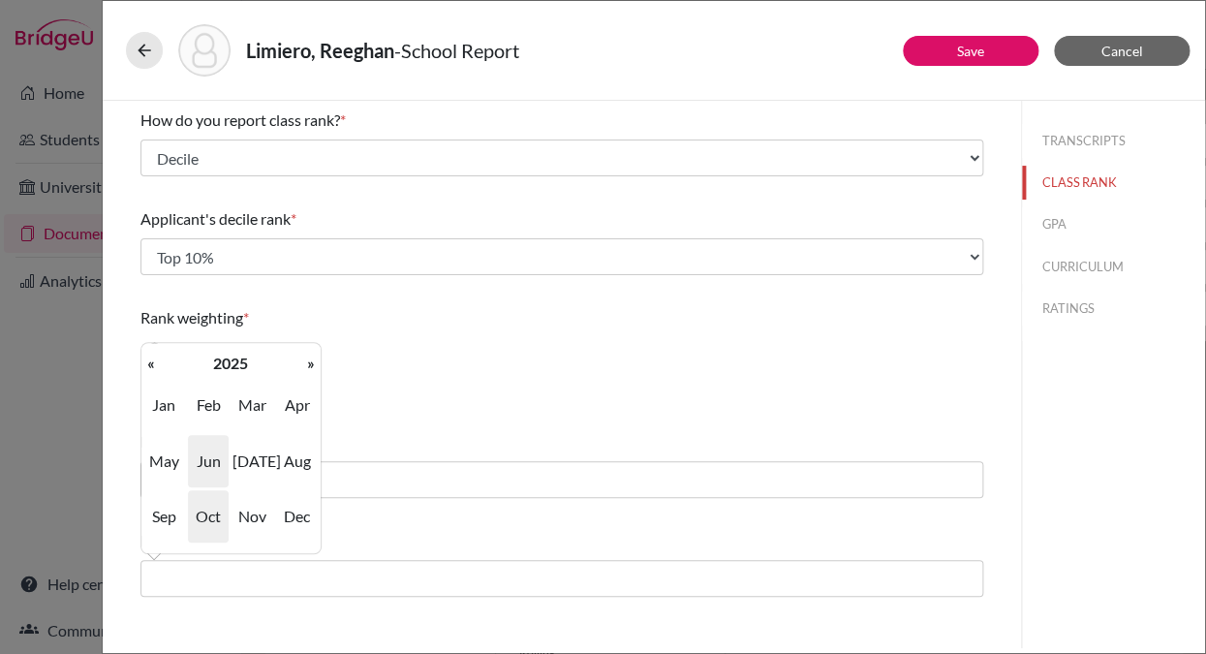
click at [206, 454] on span "Jun" at bounding box center [208, 461] width 41 height 52
type input "06/2025"
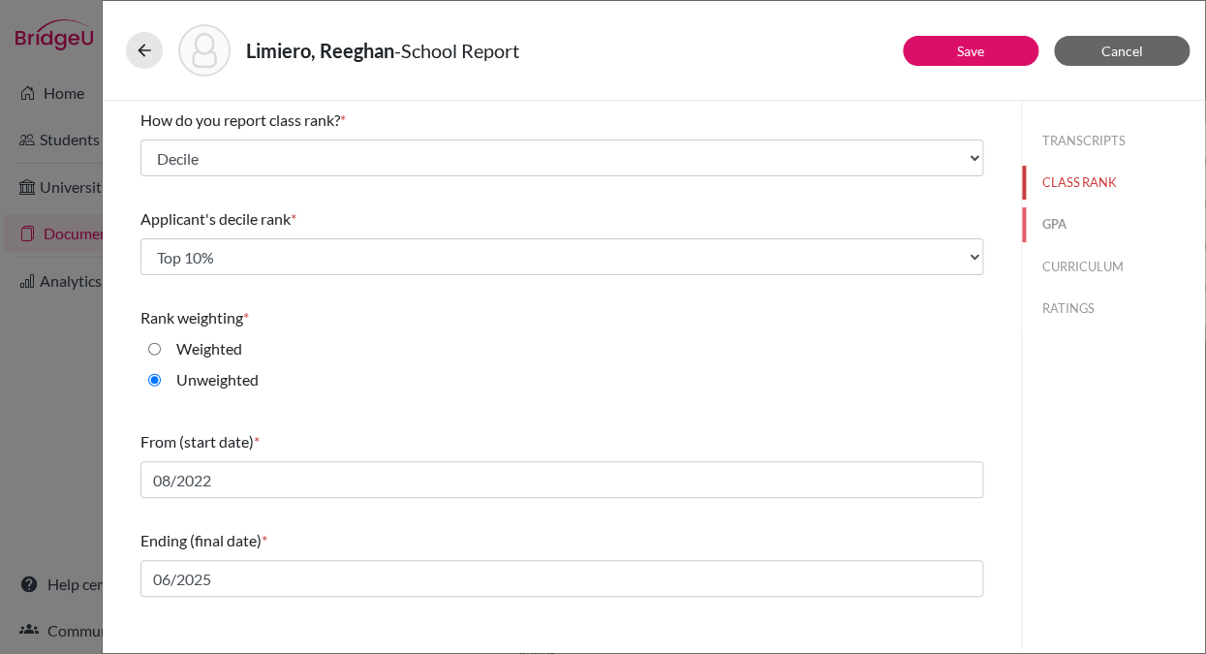
click at [1055, 221] on button "GPA" at bounding box center [1113, 224] width 183 height 34
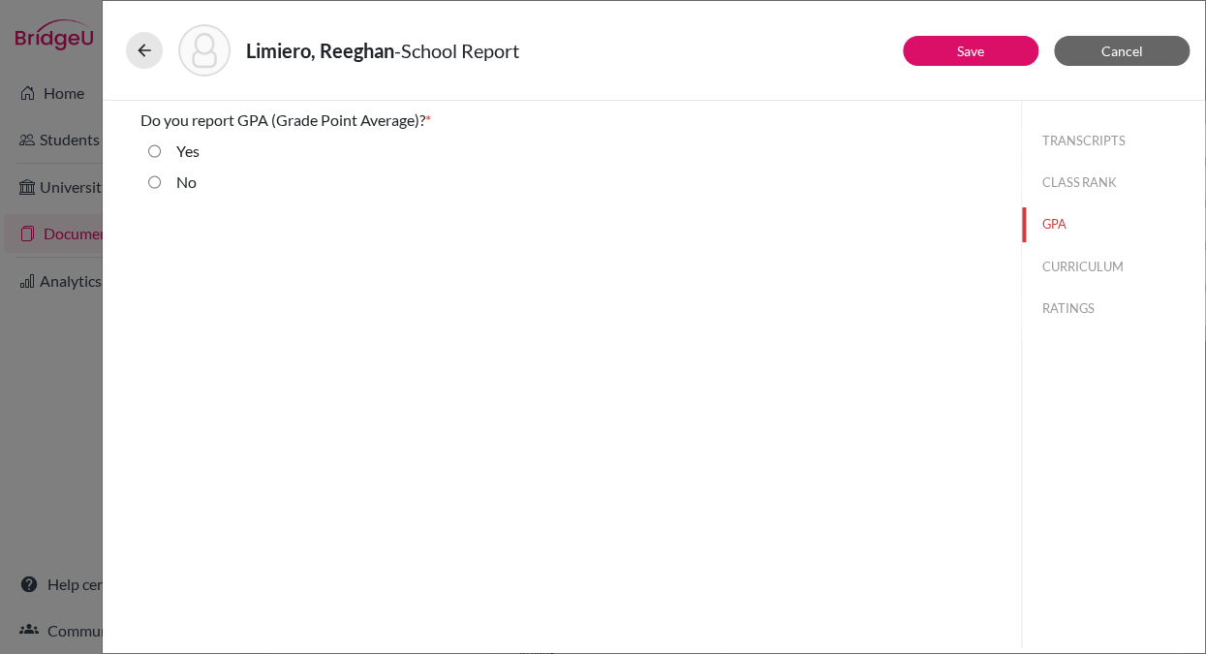
click at [154, 153] on input "Yes" at bounding box center [154, 150] width 13 height 23
radio input "true"
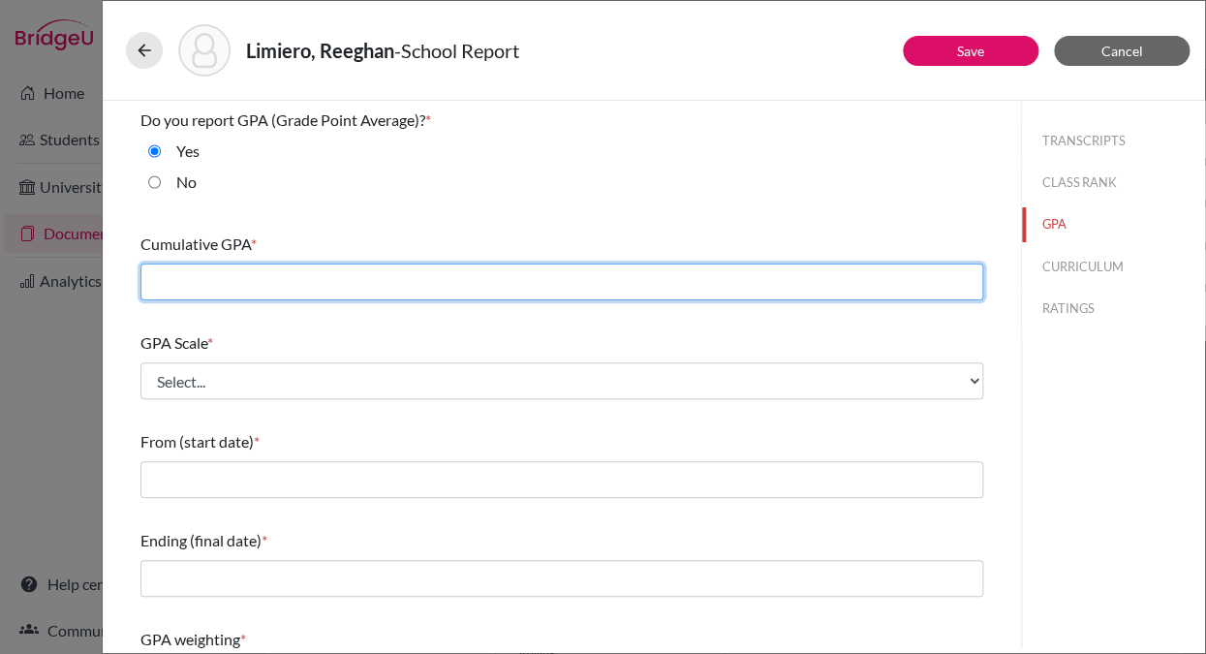
click at [161, 274] on input "text" at bounding box center [561, 281] width 843 height 37
type input "4.2"
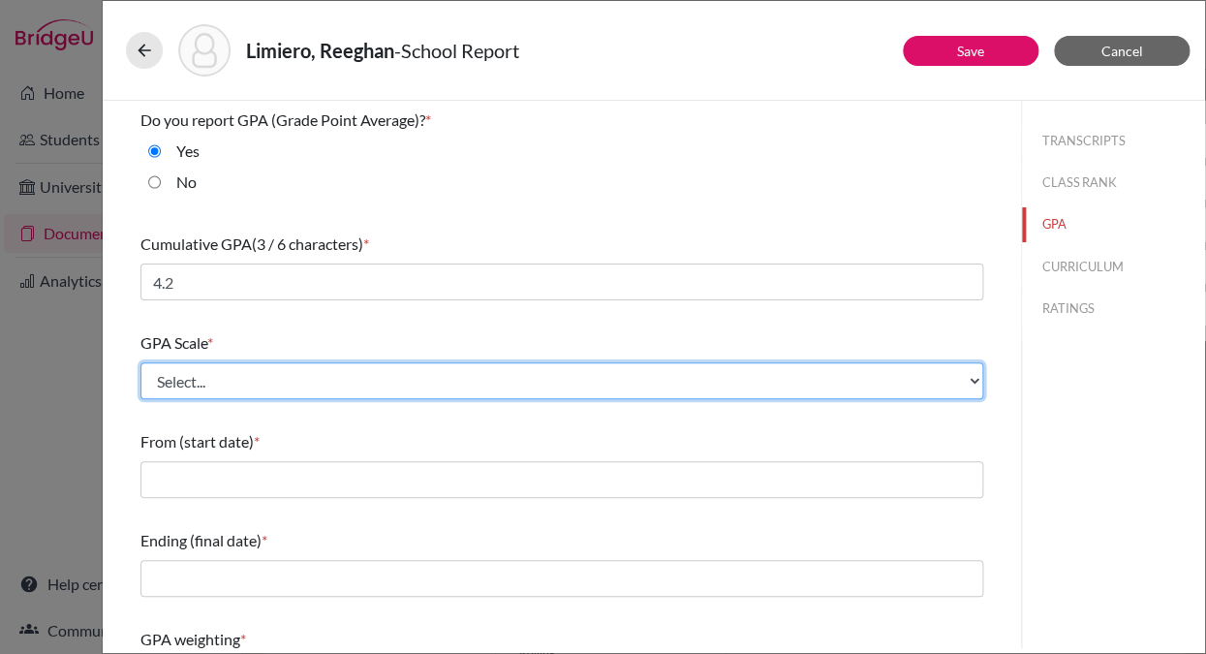
click at [140, 362] on select "Select... 4 5 6 7 8 9 10 11 12 13 14 15 16 17 18 19 20 100" at bounding box center [561, 380] width 843 height 37
select select "4"
click option "4" at bounding box center [0, 0] width 0 height 0
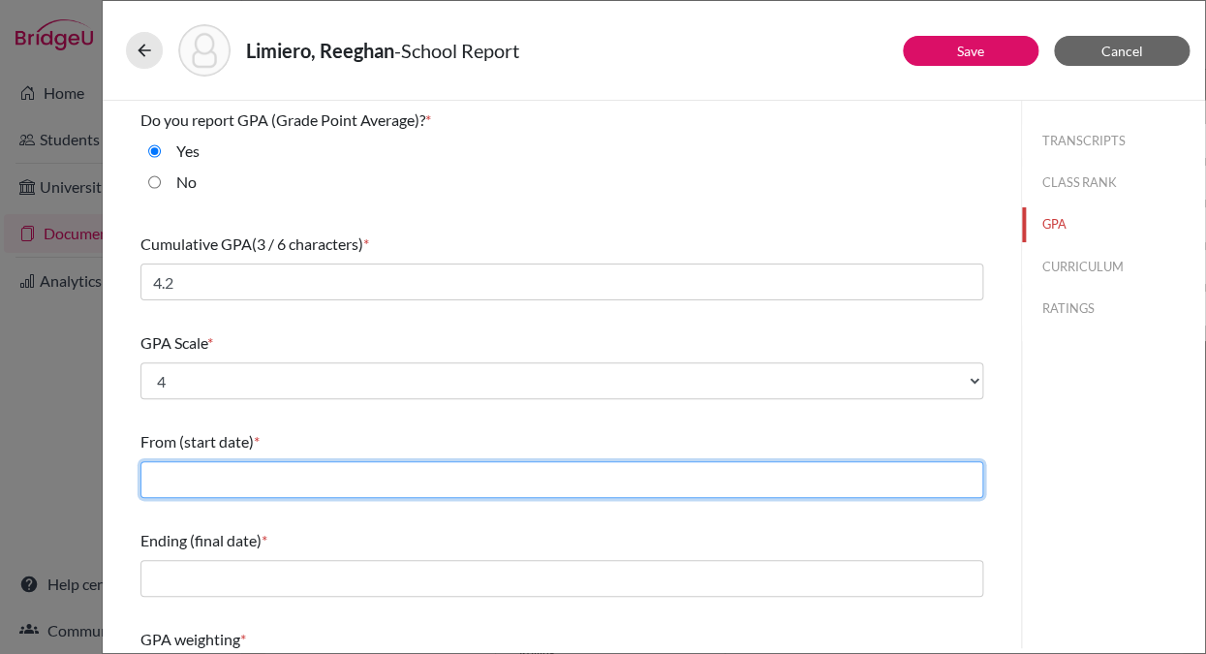
click at [184, 473] on input "text" at bounding box center [561, 479] width 843 height 37
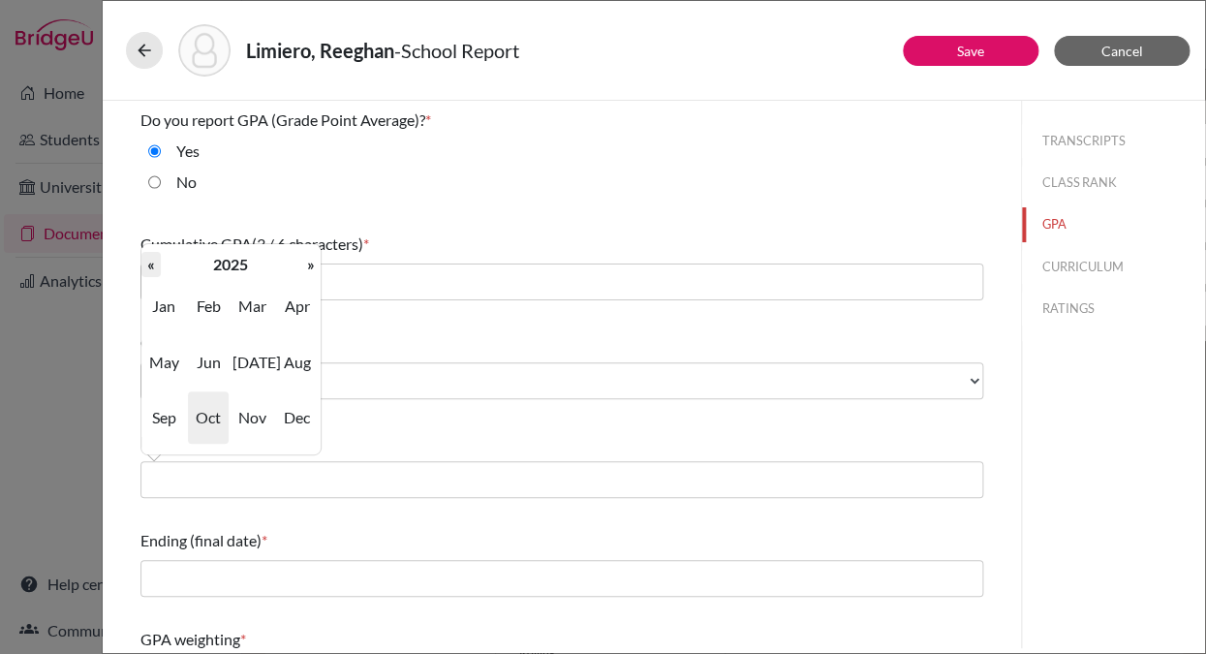
click at [152, 265] on th "«" at bounding box center [150, 264] width 19 height 25
click at [294, 366] on span "Aug" at bounding box center [297, 362] width 41 height 52
type input "08/2022"
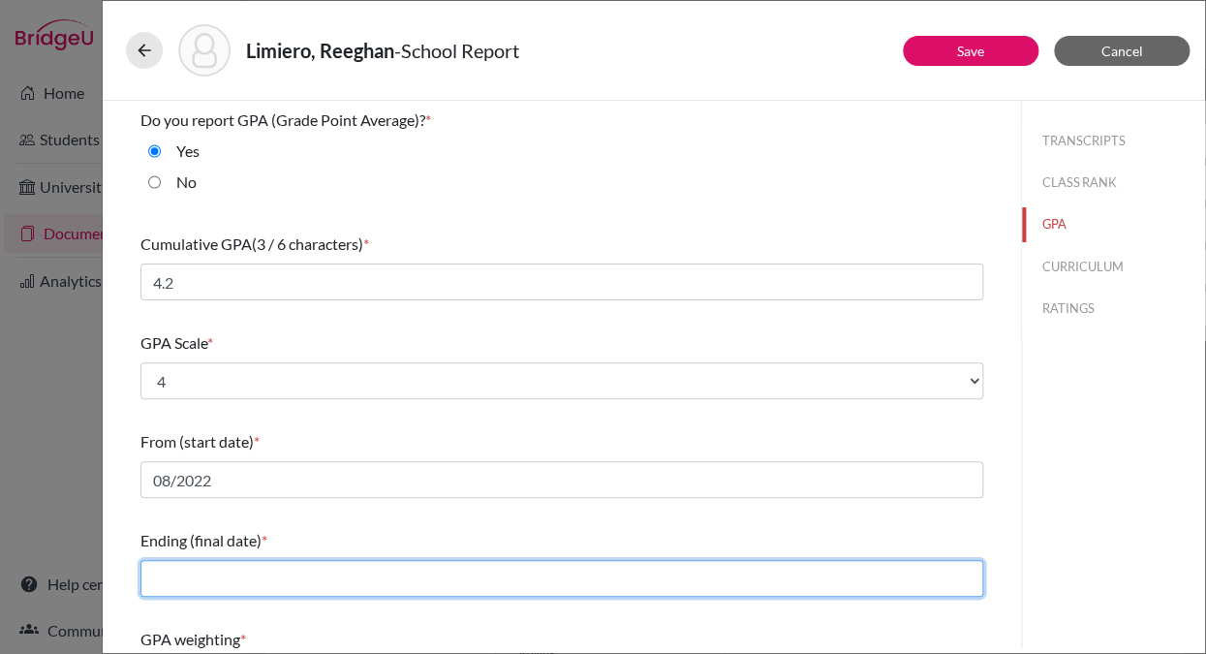
click at [183, 576] on input "text" at bounding box center [561, 578] width 843 height 37
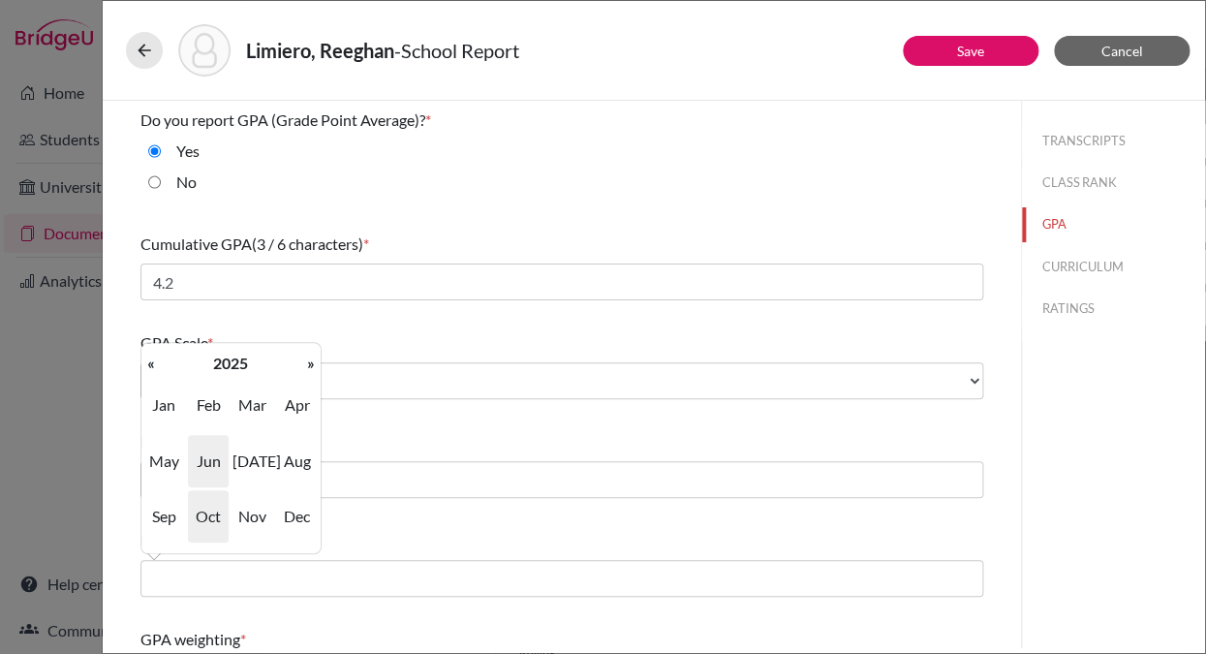
click at [206, 461] on span "Jun" at bounding box center [208, 461] width 41 height 52
type input "06/2025"
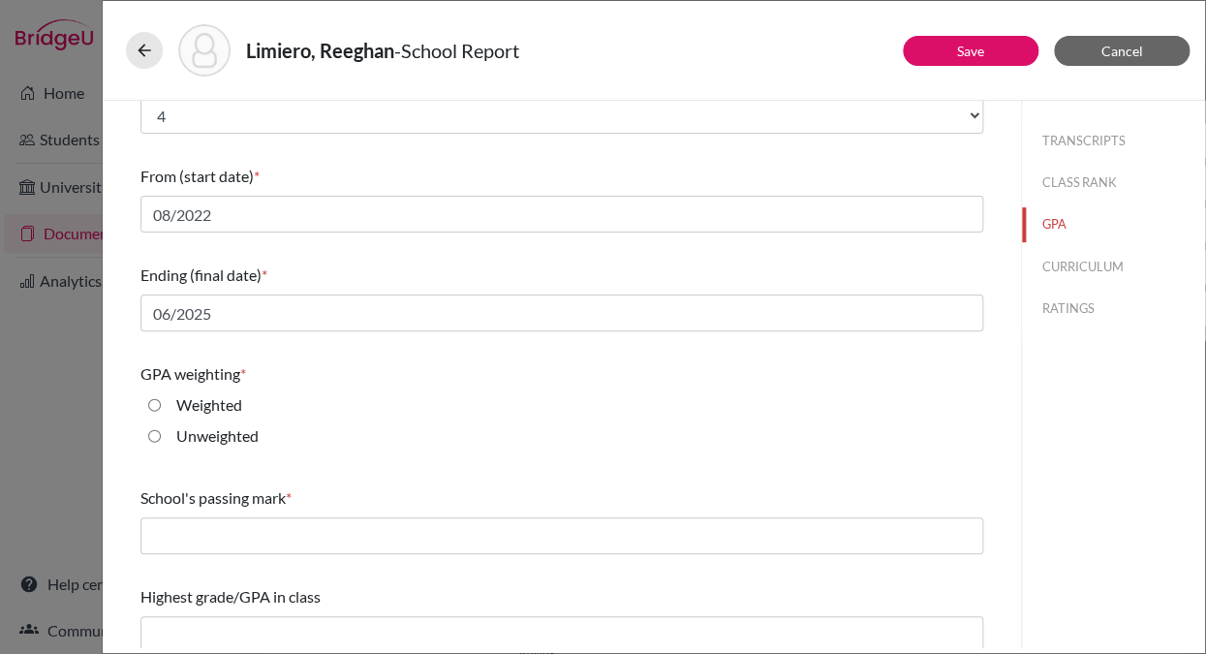
scroll to position [278, 0]
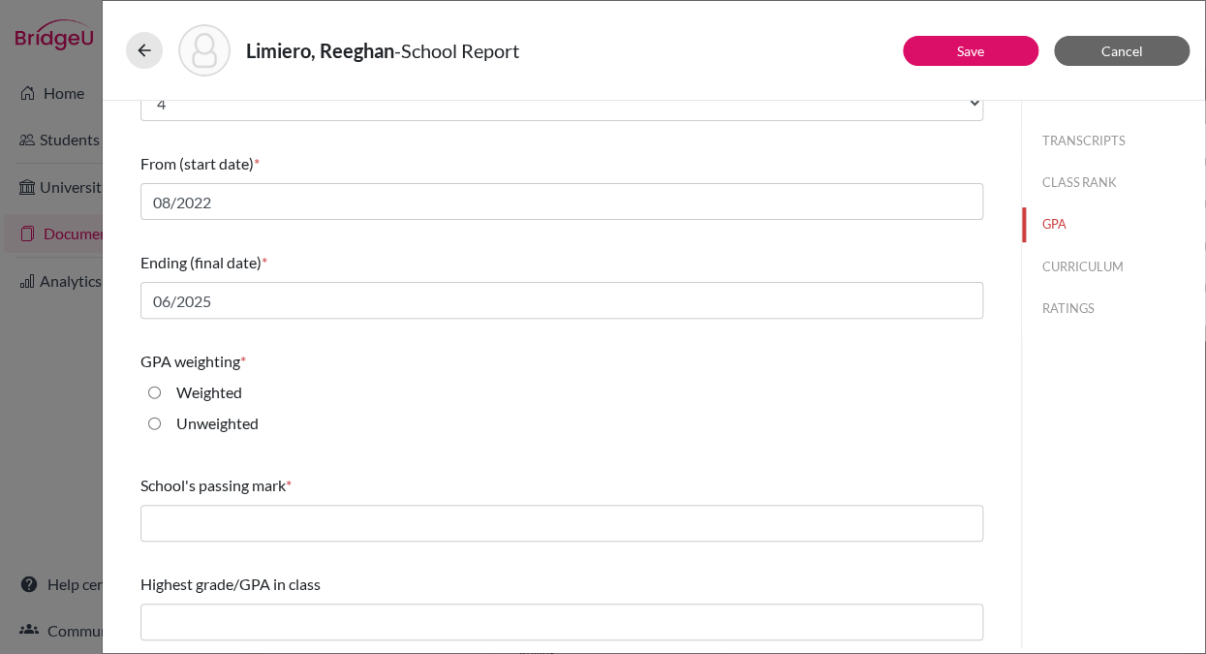
click at [152, 420] on input "Unweighted" at bounding box center [154, 423] width 13 height 23
radio input "true"
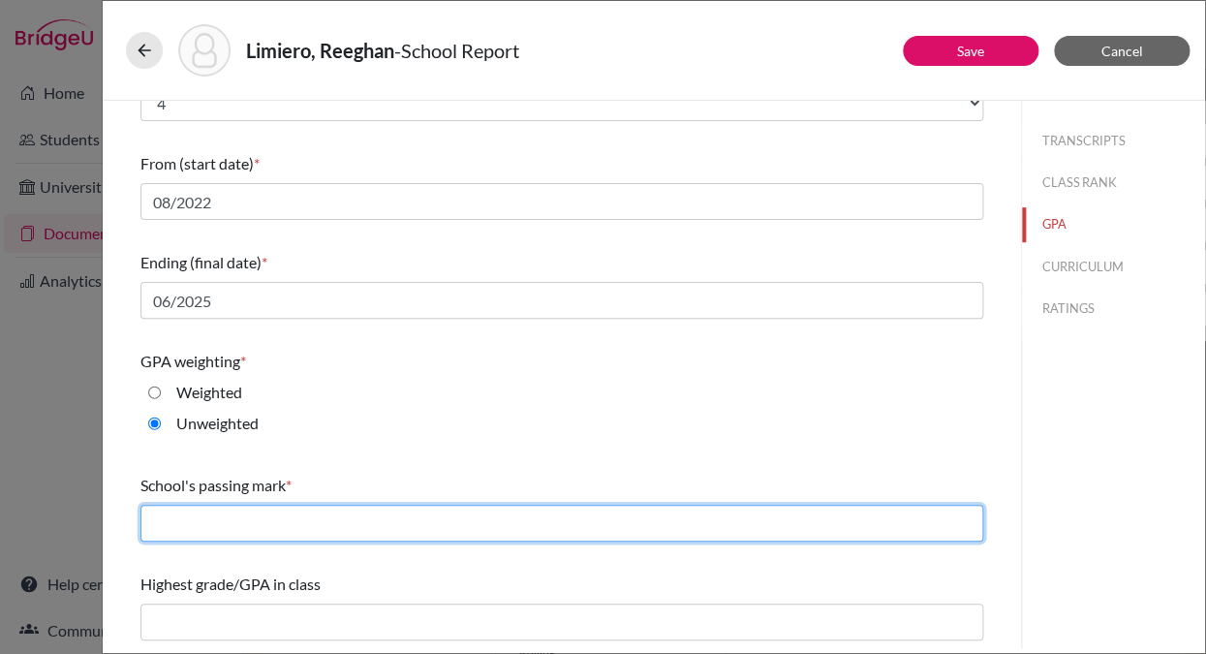
click at [157, 525] on input "text" at bounding box center [561, 523] width 843 height 37
type input "D"
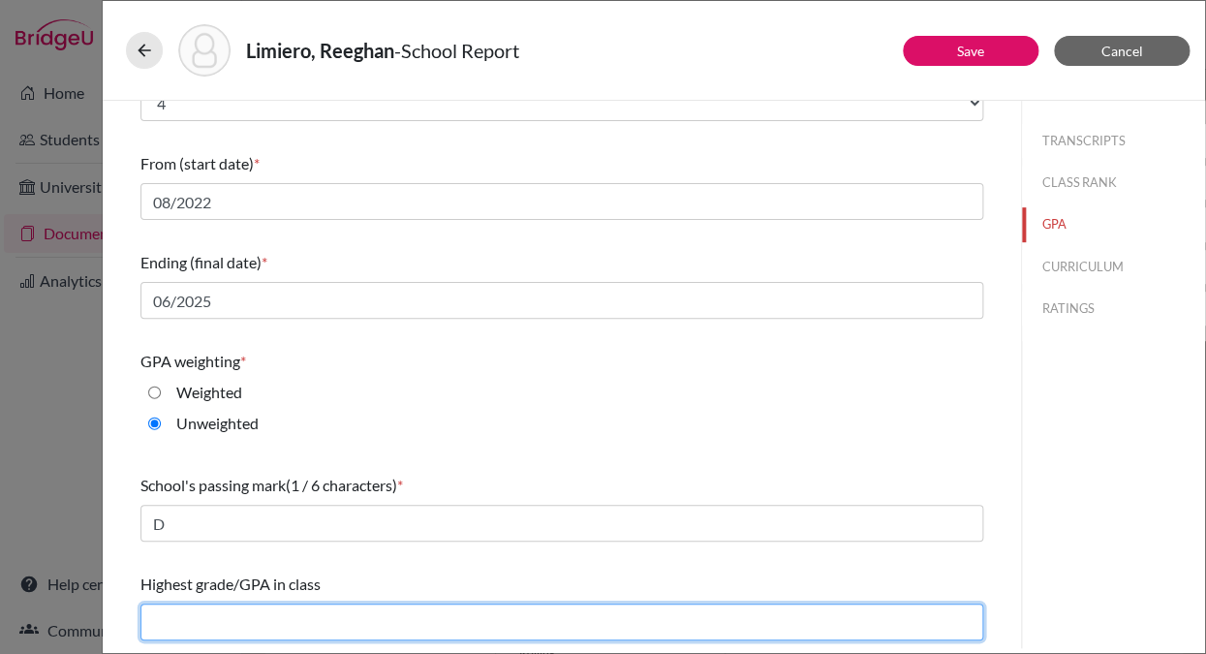
click at [178, 625] on input "text" at bounding box center [561, 621] width 843 height 37
type input "4.2"
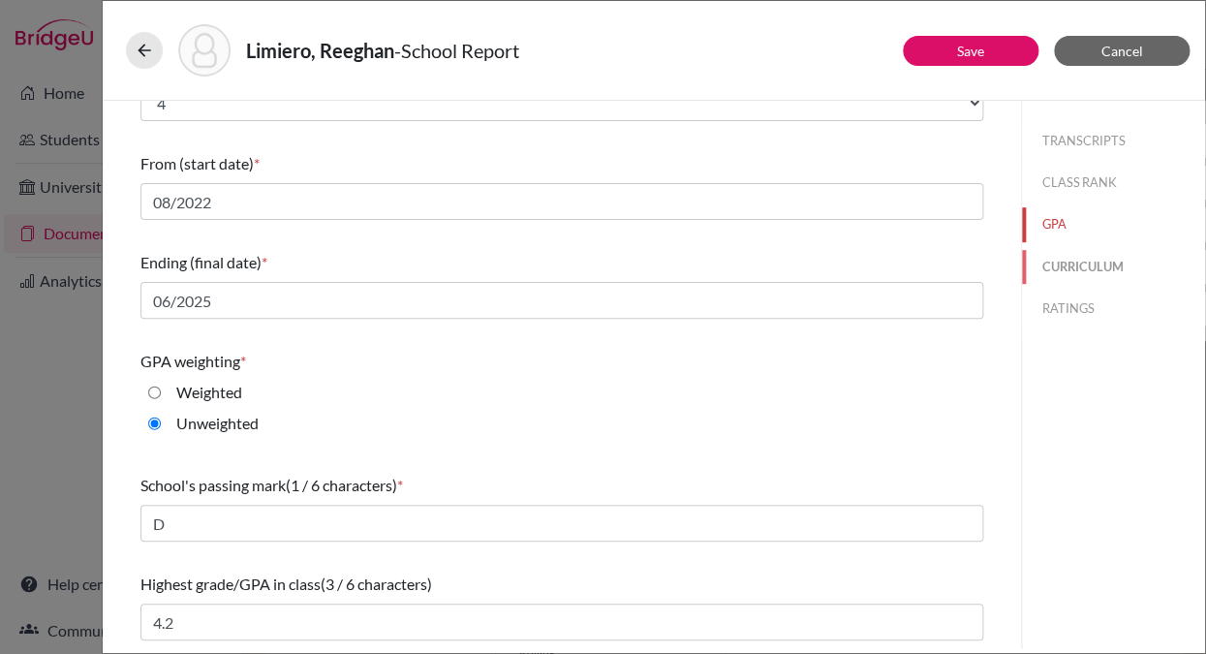
click at [1075, 261] on button "CURRICULUM" at bounding box center [1113, 267] width 183 height 34
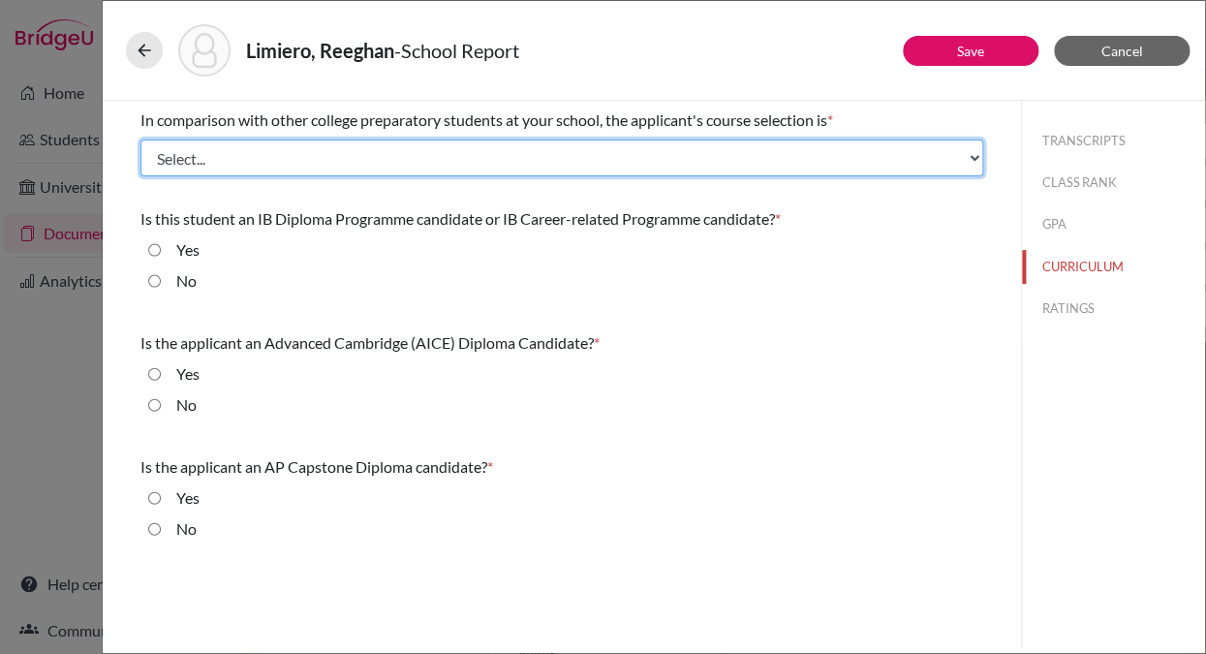
select select "4"
click demanding "Most demanding" at bounding box center [0, 0] width 0 height 0
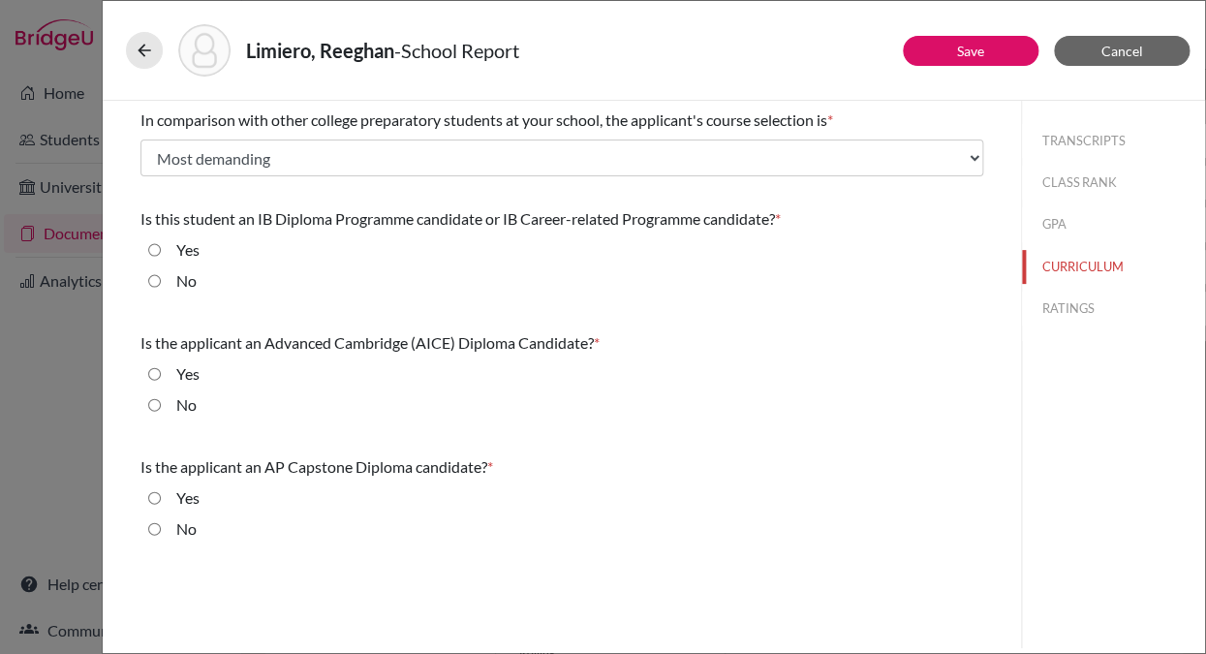
click at [152, 281] on input "No" at bounding box center [154, 280] width 13 height 23
radio input "true"
click at [158, 406] on input "No" at bounding box center [154, 404] width 13 height 23
radio input "true"
click at [154, 530] on input "No" at bounding box center [154, 528] width 13 height 23
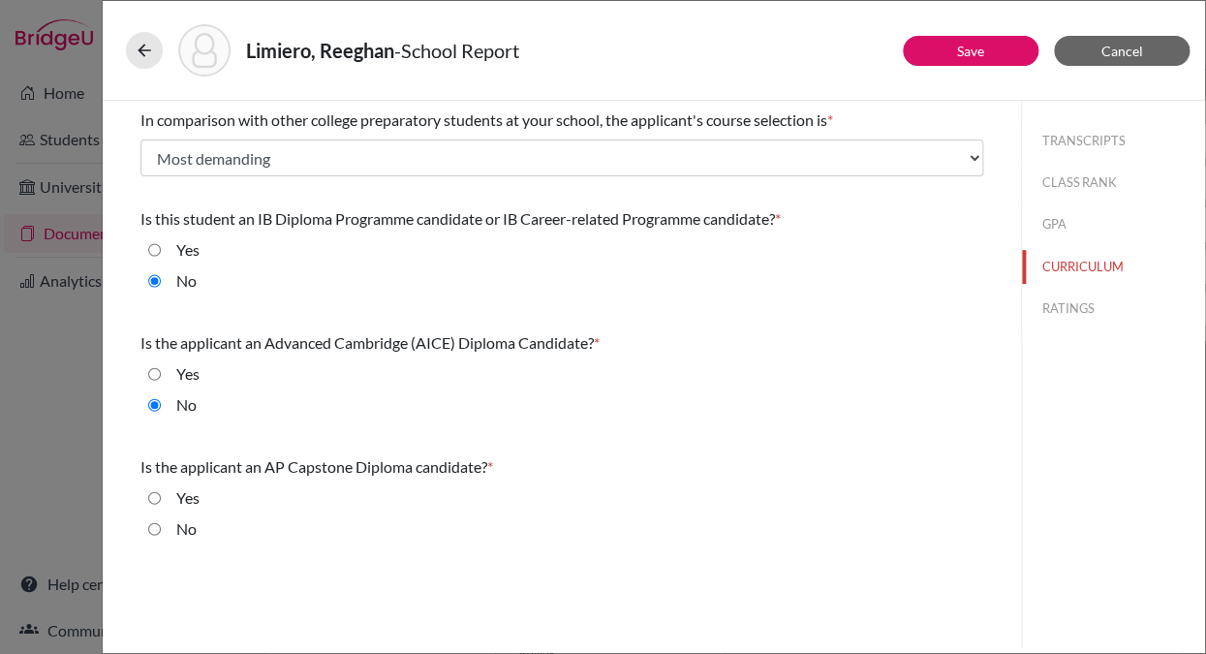
radio input "true"
click at [1066, 304] on button "RATINGS" at bounding box center [1113, 309] width 183 height 34
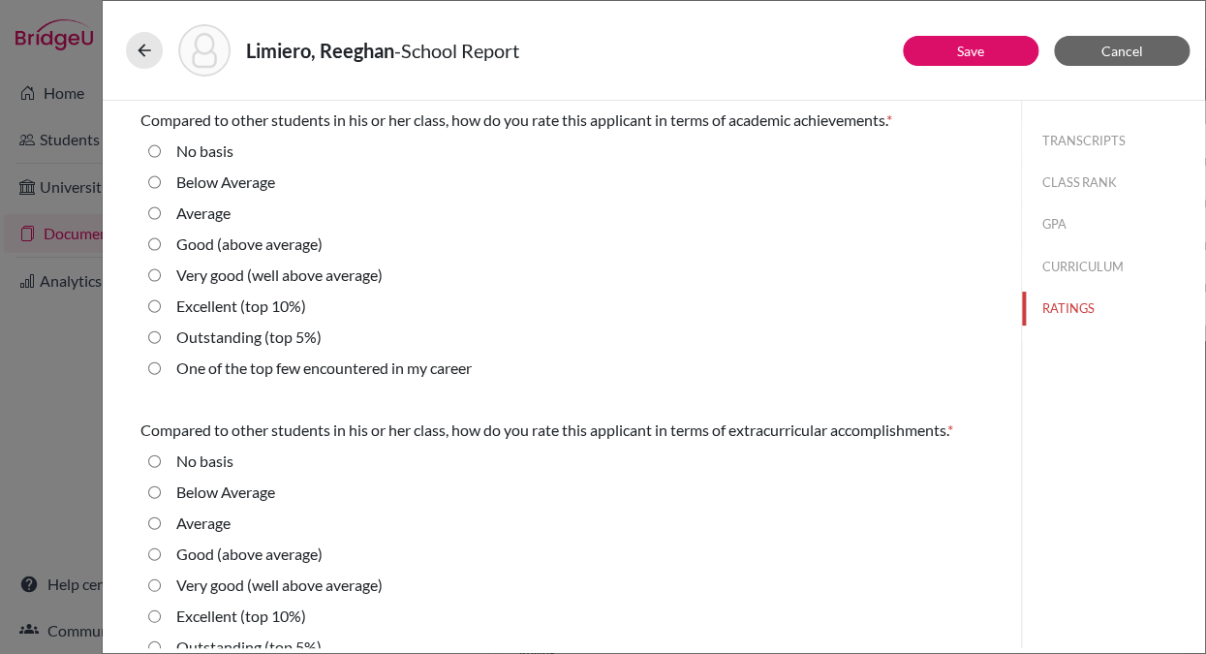
click at [155, 367] on career "One of the top few encountered in my career" at bounding box center [154, 367] width 13 height 23
radio career "true"
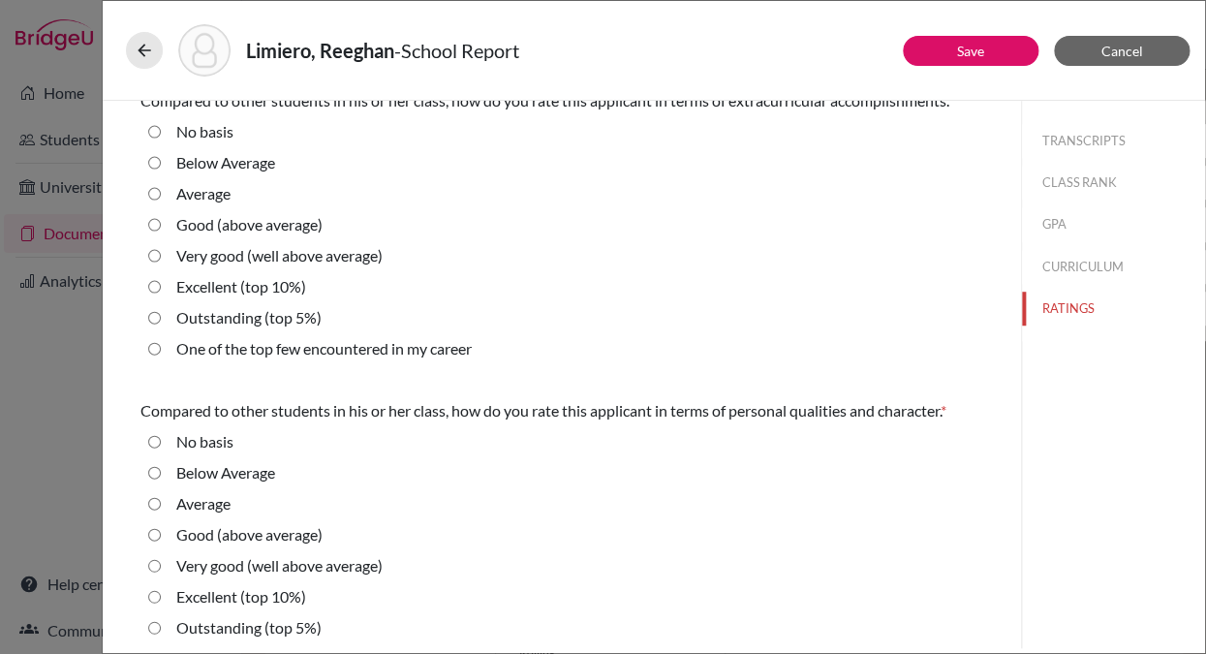
scroll to position [333, 0]
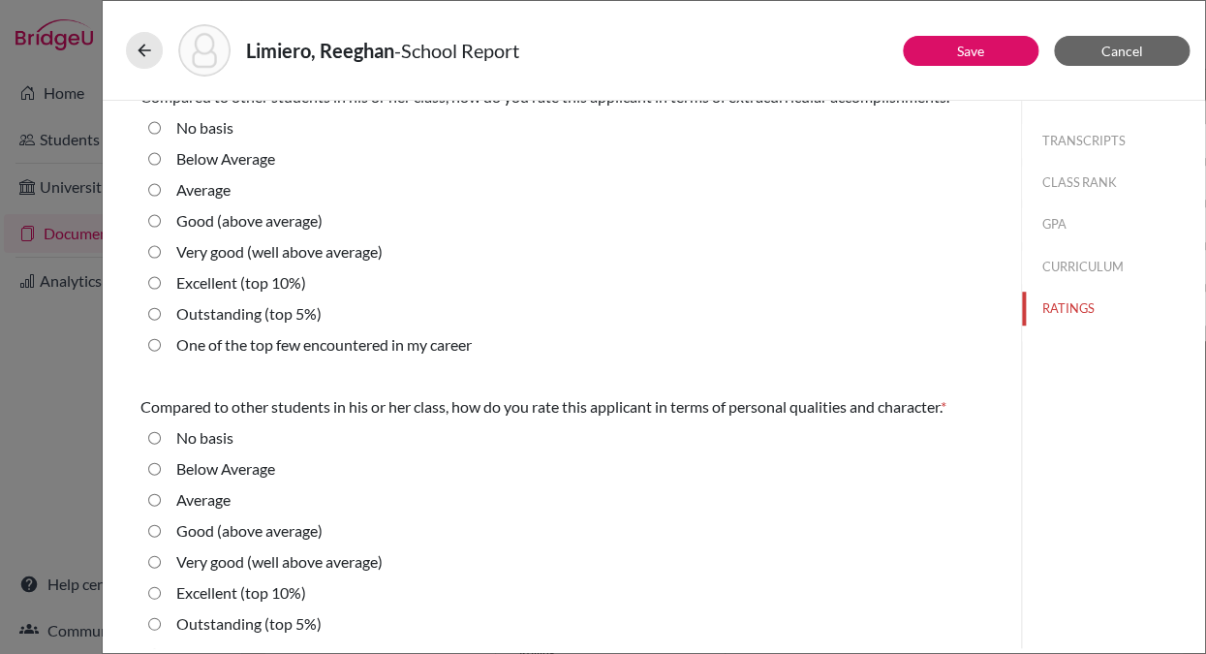
click at [154, 343] on career "One of the top few encountered in my career" at bounding box center [154, 344] width 13 height 23
radio career "true"
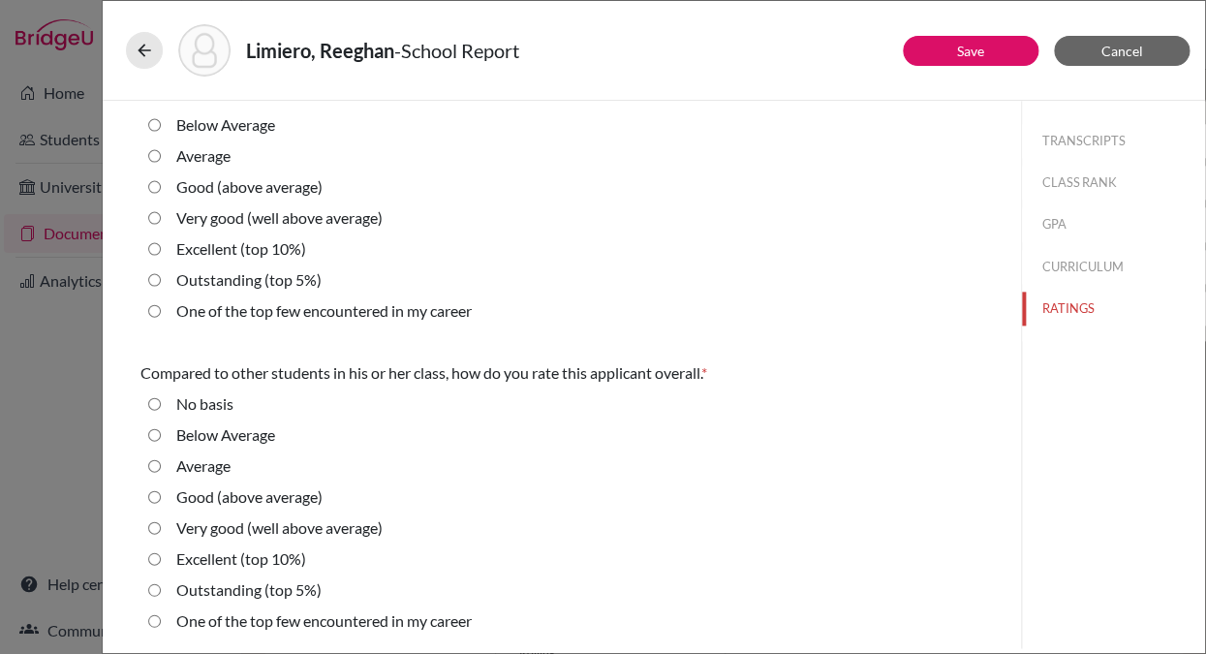
click at [153, 310] on career "One of the top few encountered in my career" at bounding box center [154, 310] width 13 height 23
radio career "true"
click at [154, 615] on career "One of the top few encountered in my career" at bounding box center [154, 620] width 13 height 23
radio career "true"
click at [978, 55] on link "Save" at bounding box center [970, 51] width 27 height 16
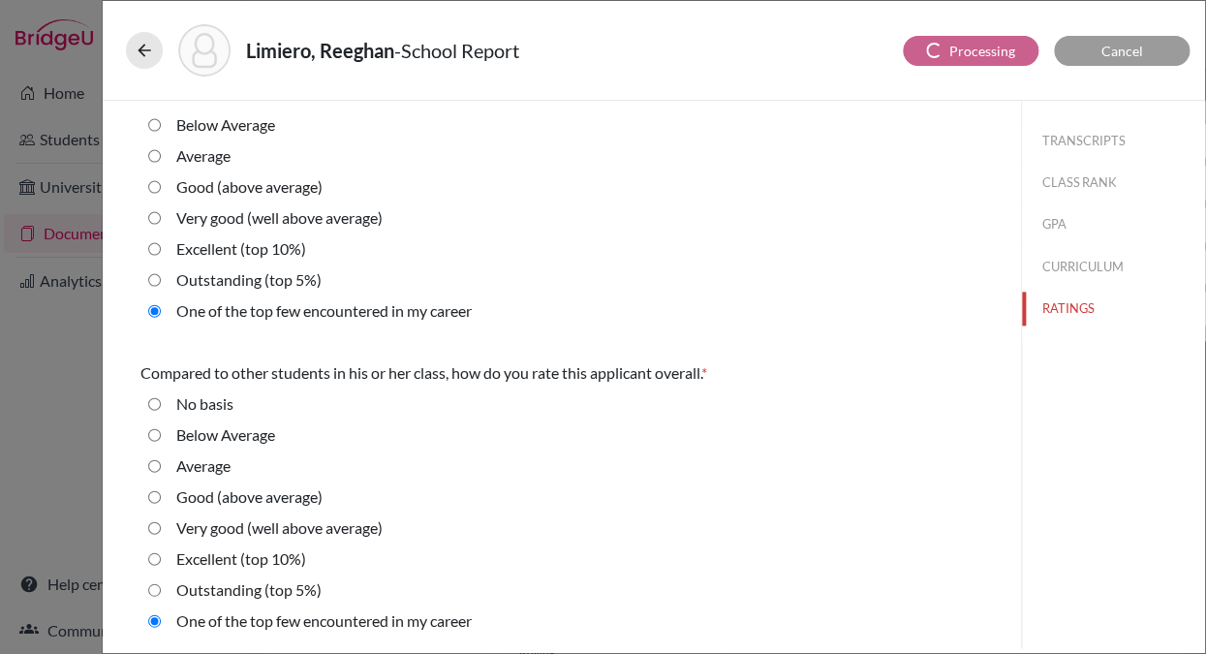
select select "0"
select select "1"
select select "688112"
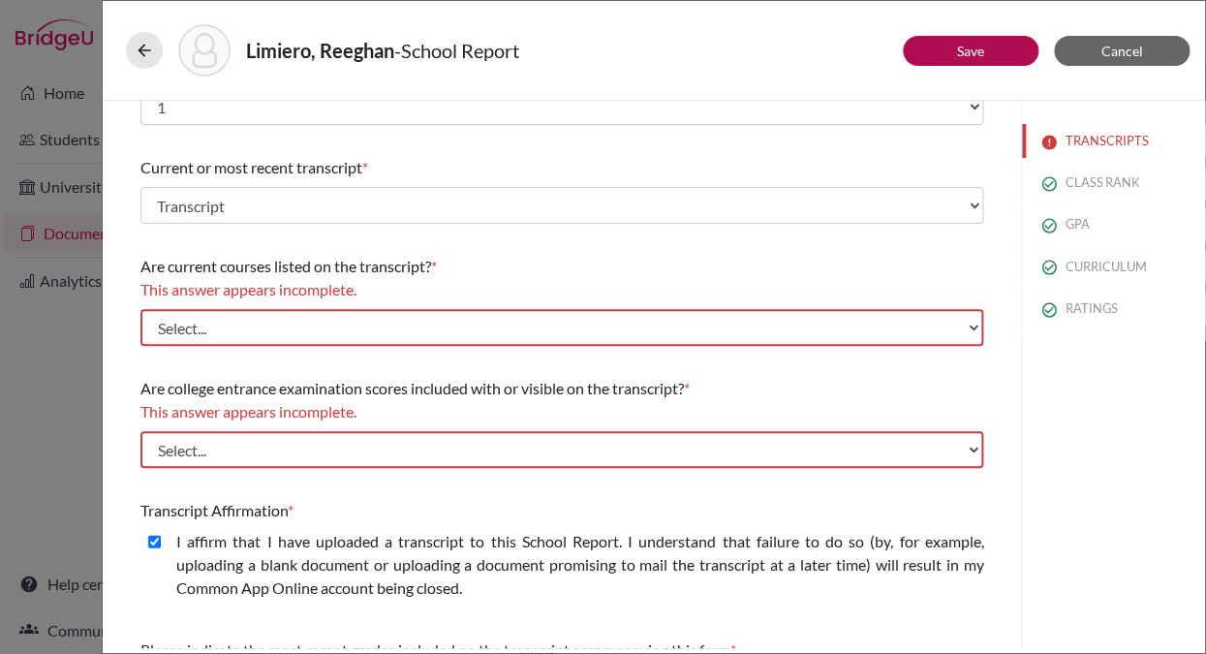
scroll to position [71, 0]
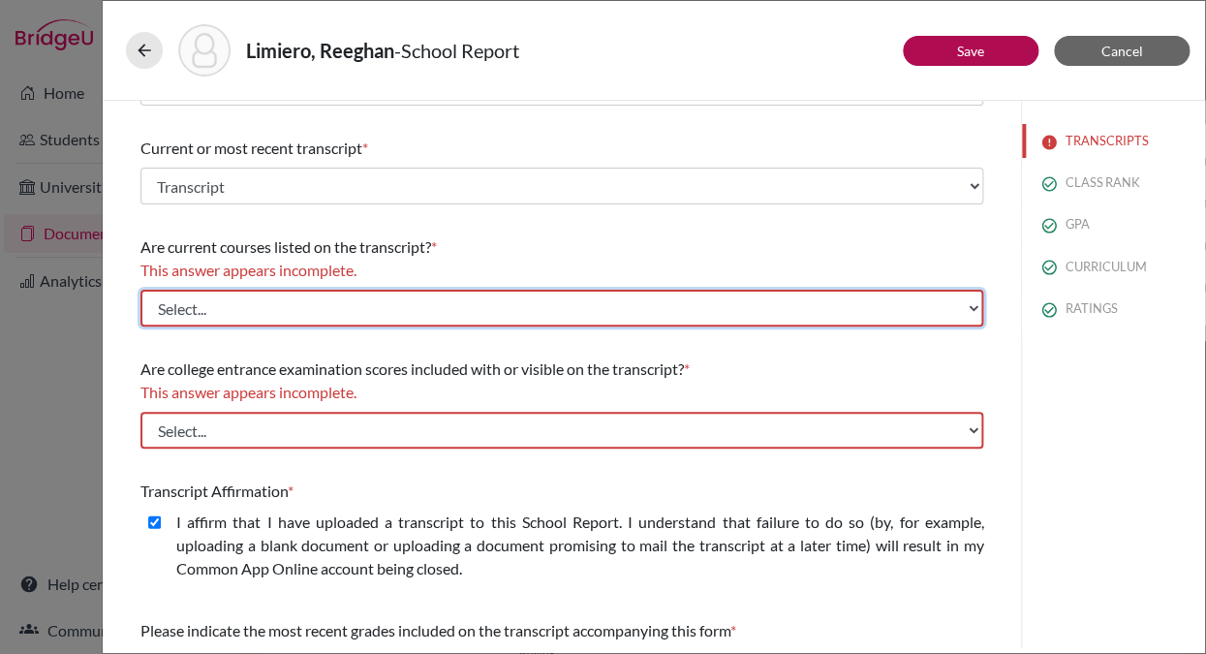
select select "0"
click option "Yes" at bounding box center [0, 0] width 0 height 0
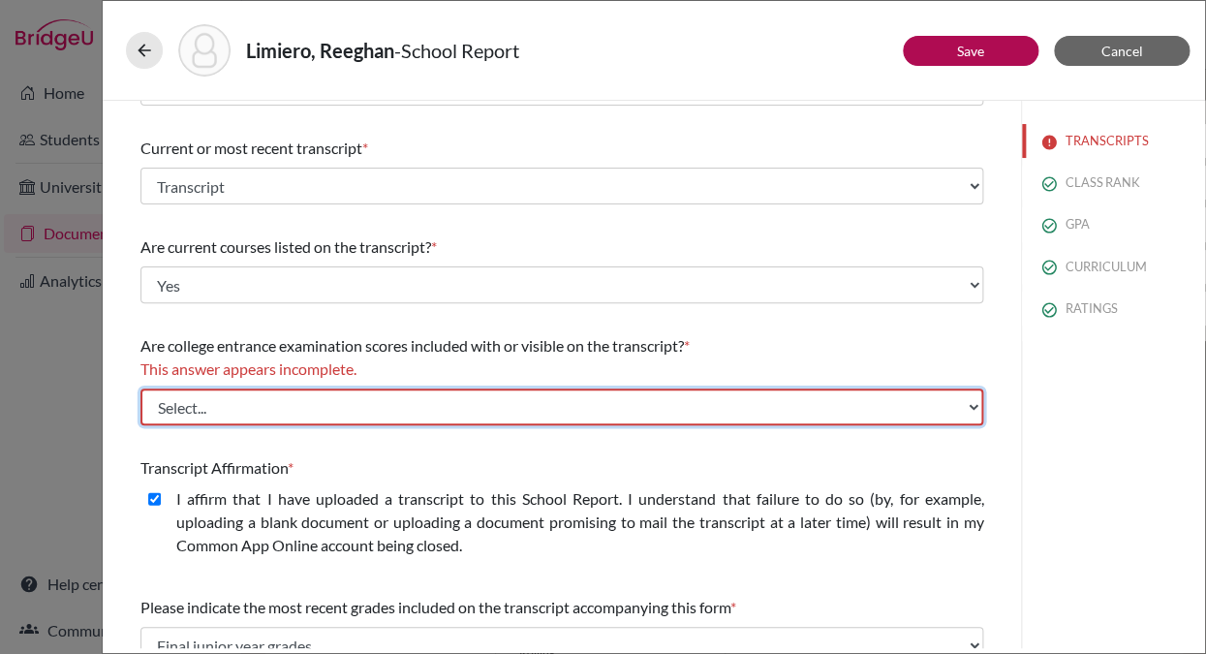
select select "1"
click option "No" at bounding box center [0, 0] width 0 height 0
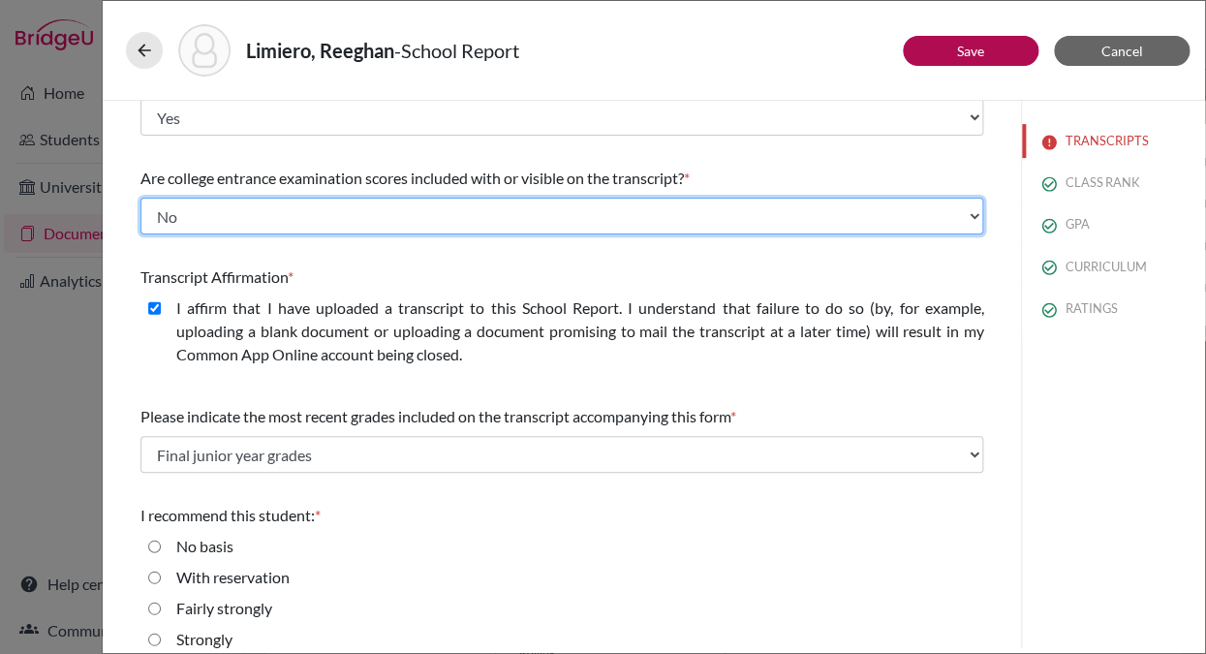
scroll to position [288, 0]
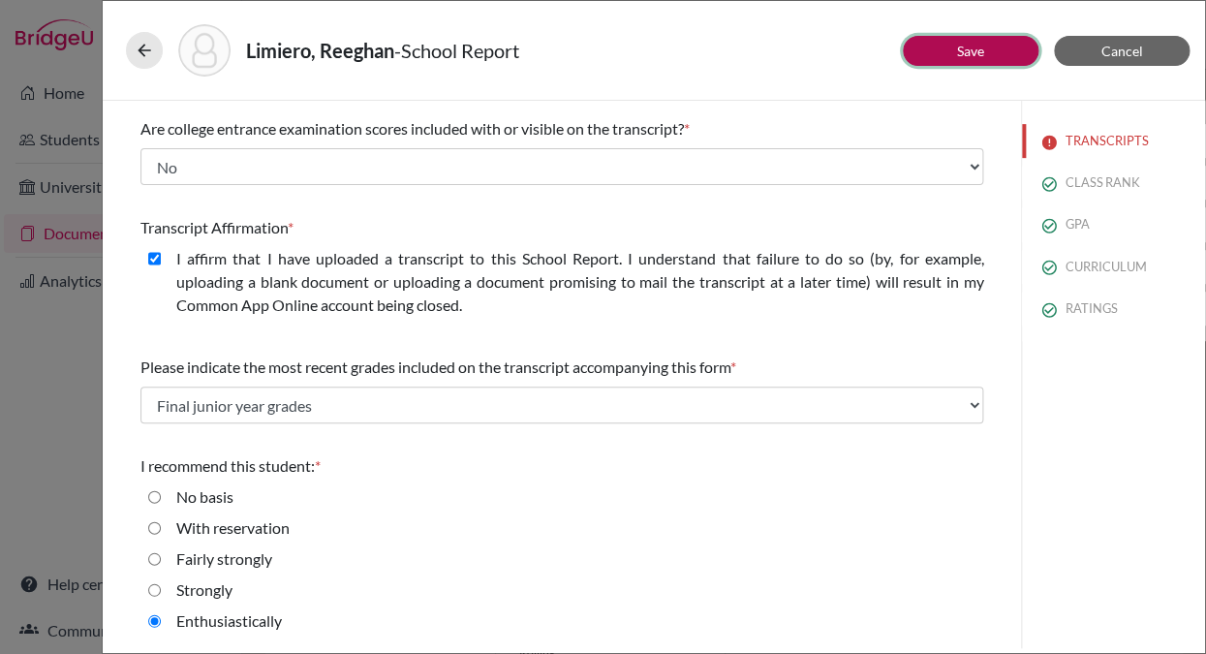
click at [975, 45] on link "Save" at bounding box center [970, 51] width 27 height 16
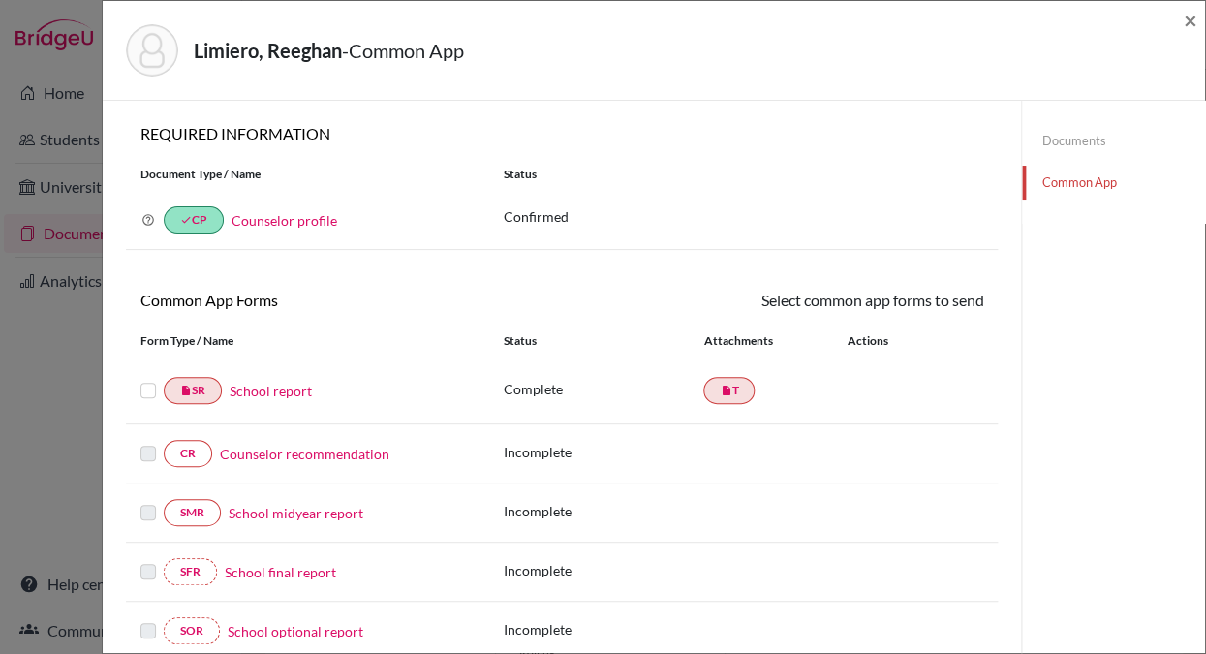
click at [147, 379] on label at bounding box center [147, 379] width 15 height 0
click at [0, 0] on input "checkbox" at bounding box center [0, 0] width 0 height 0
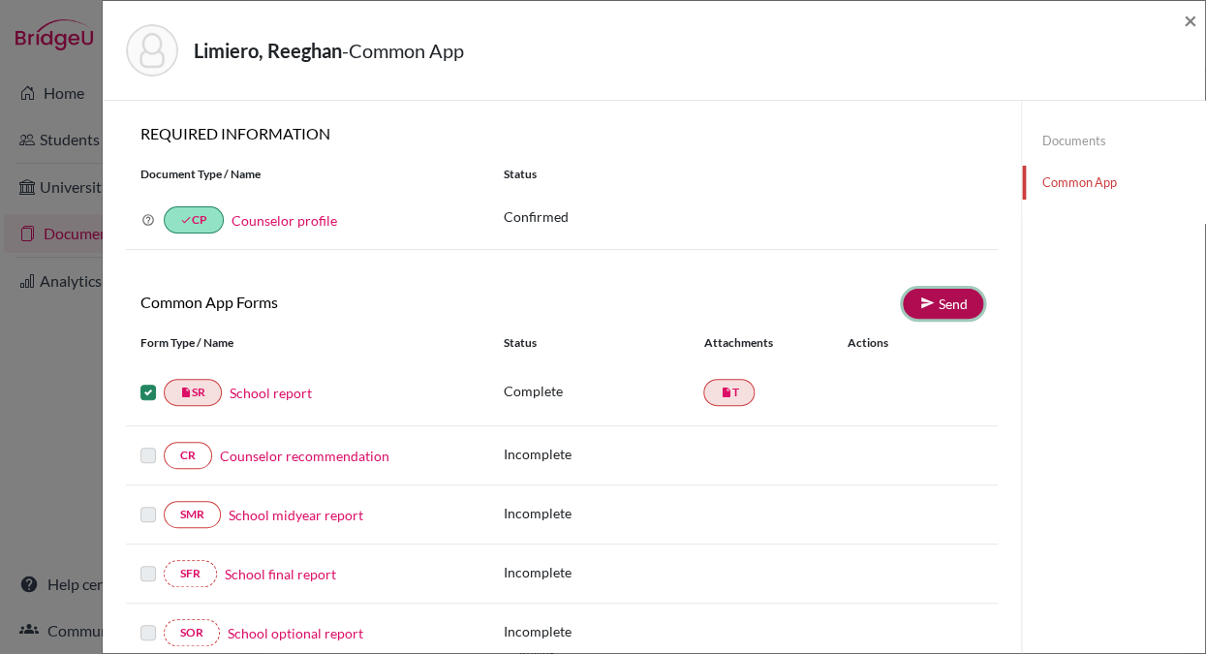
click at [934, 301] on link "Send" at bounding box center [943, 304] width 80 height 30
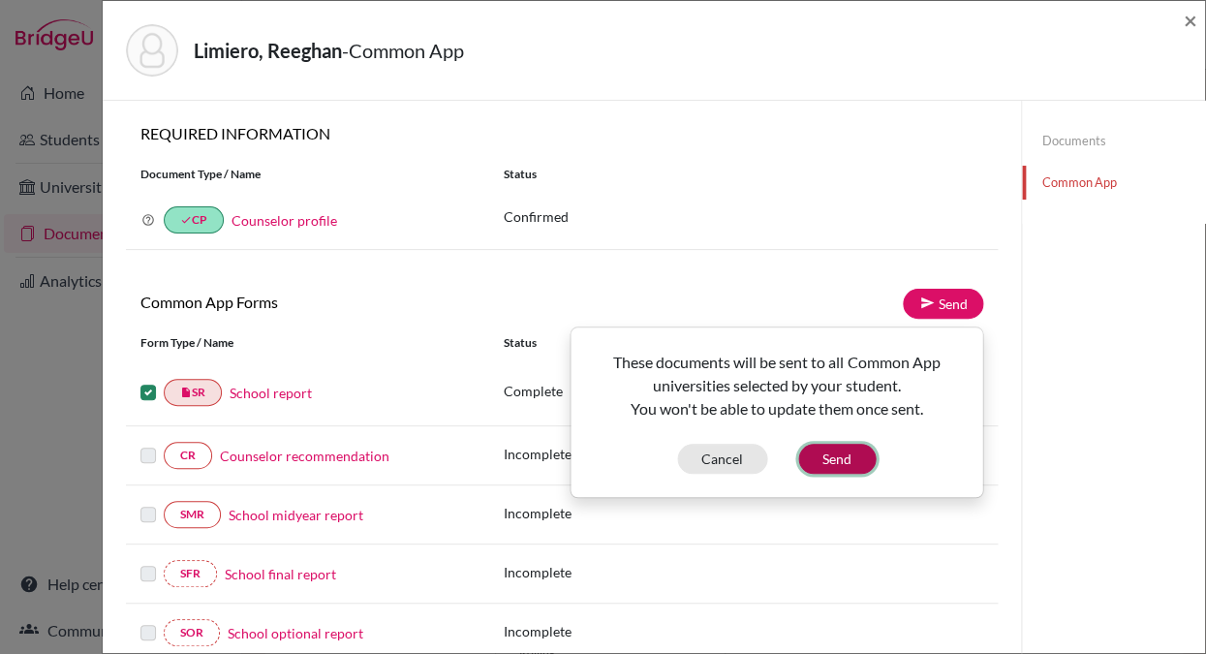
click at [840, 459] on button "Send" at bounding box center [836, 459] width 77 height 30
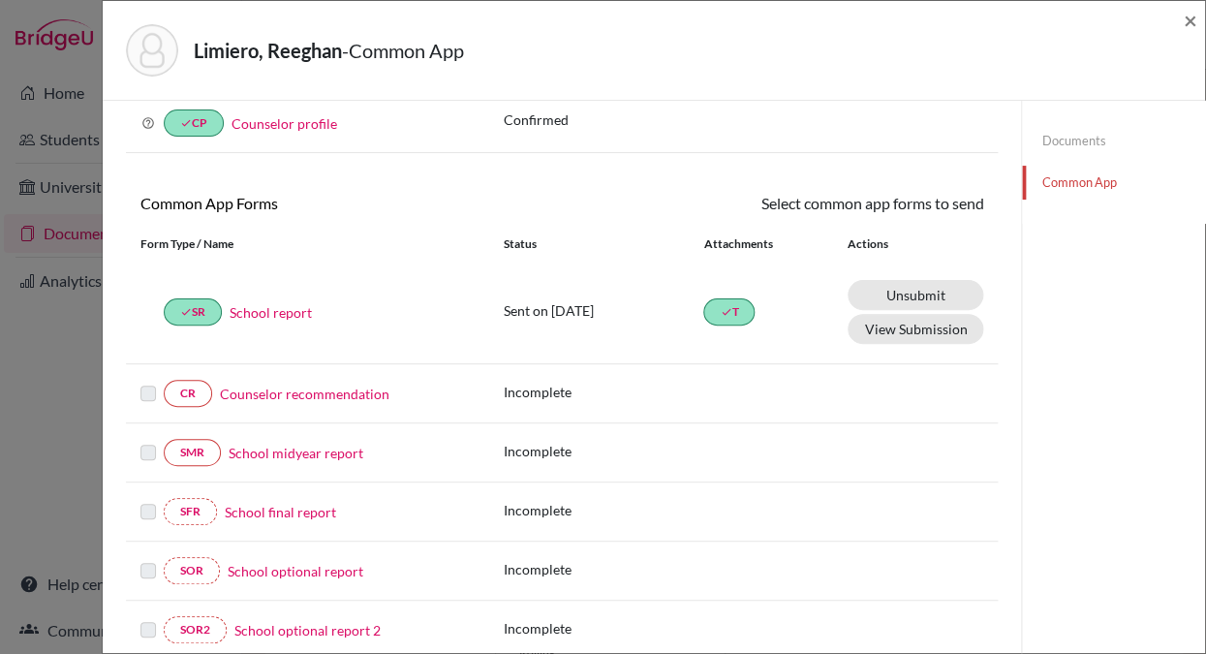
scroll to position [135, 0]
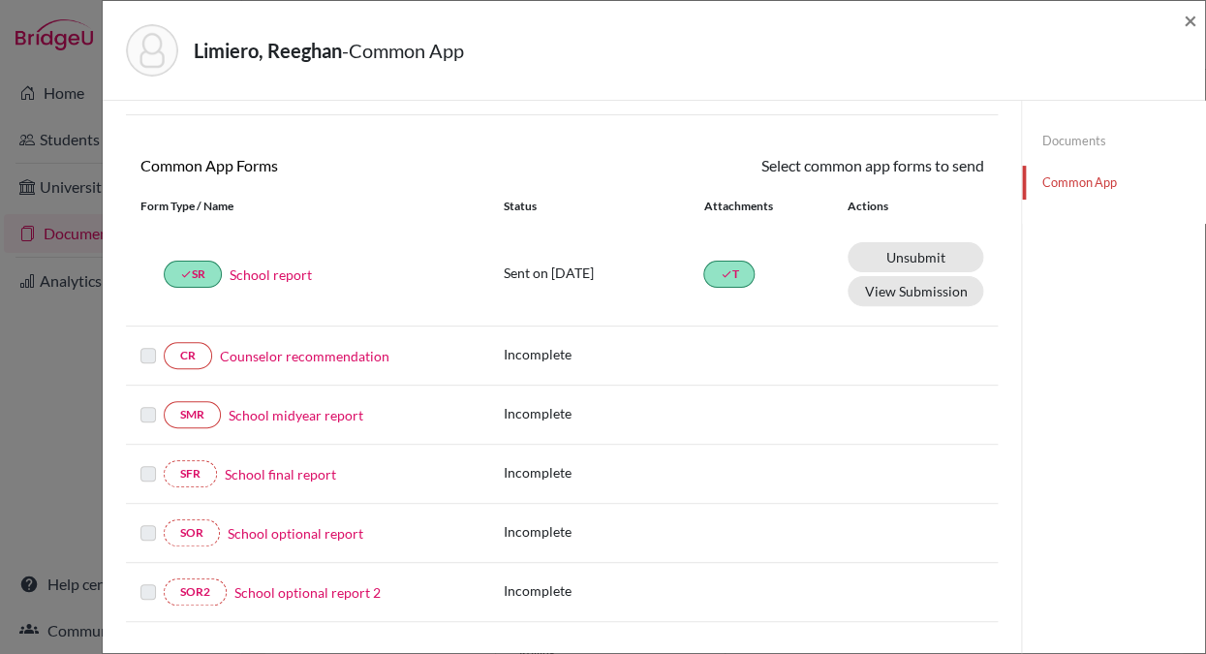
click at [262, 356] on link "Counselor recommendation" at bounding box center [304, 356] width 169 height 20
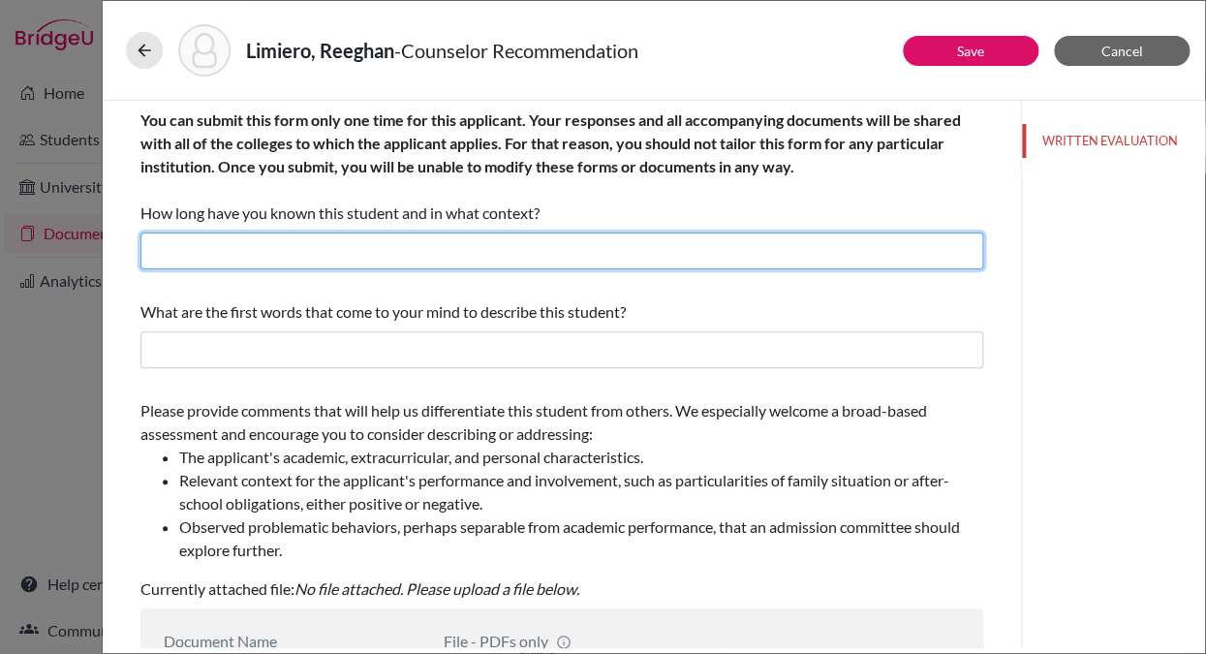
click at [208, 246] on input "text" at bounding box center [561, 250] width 843 height 37
type input "for four years as principal and advisor"
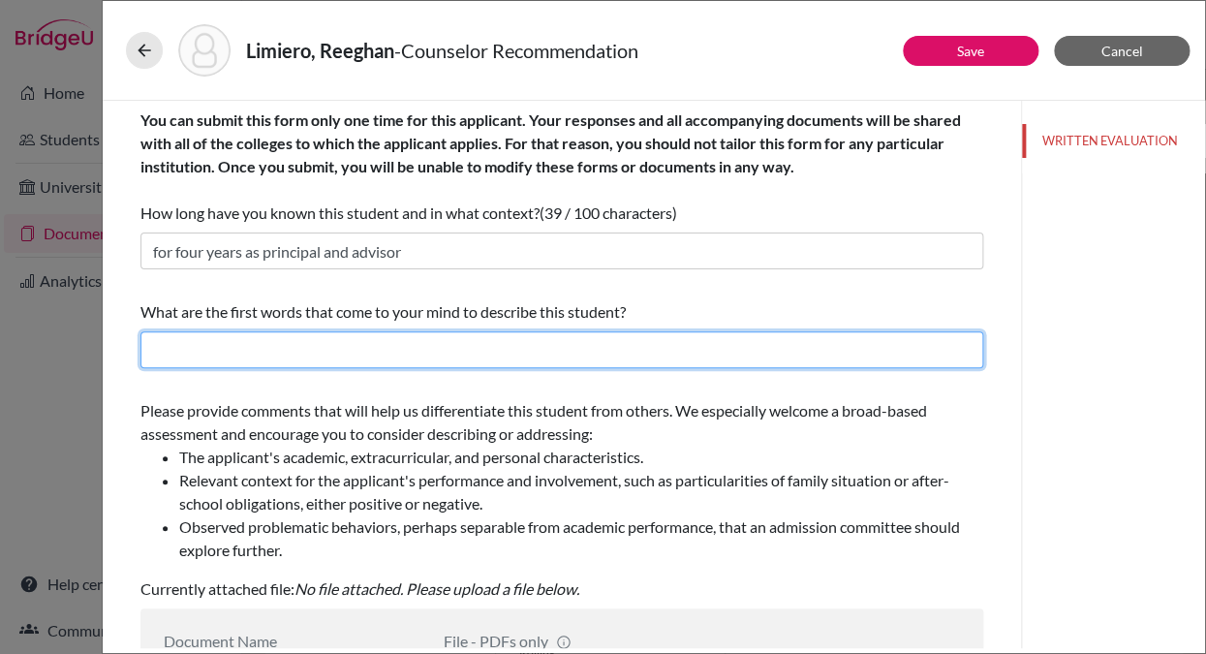
click at [184, 352] on input "text" at bounding box center [561, 349] width 843 height 37
type input "b"
click at [158, 353] on input "brilliant," at bounding box center [561, 349] width 843 height 37
click at [222, 354] on input "Brilliant," at bounding box center [561, 349] width 843 height 37
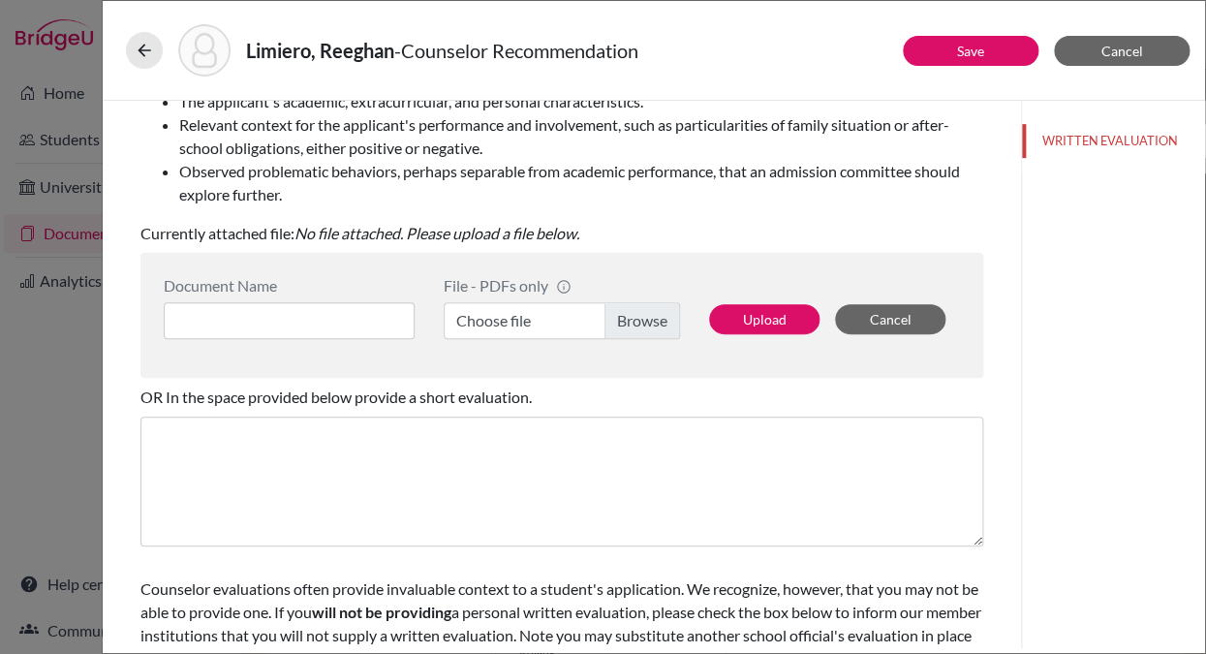
scroll to position [360, 0]
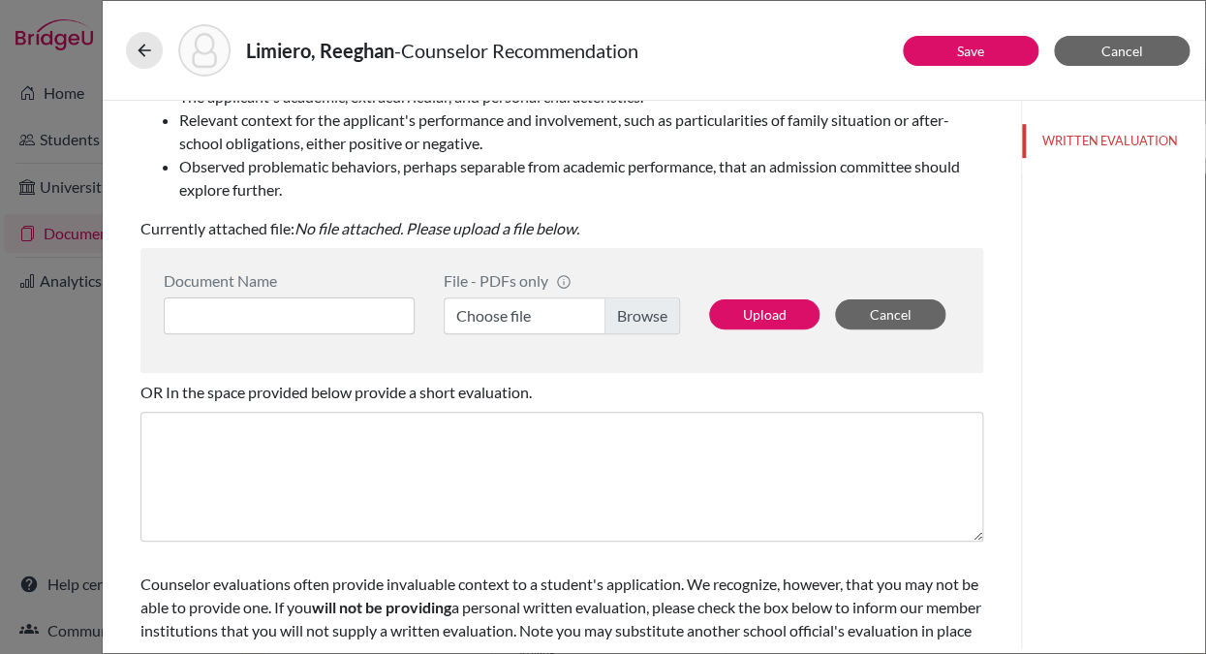
type input "Brilliant, caring, thoughful, serene, warm, empathetic, homorous."
click at [210, 316] on input at bounding box center [289, 315] width 251 height 37
type input "Recommendation"
click at [630, 320] on label "Choose file" at bounding box center [562, 315] width 236 height 37
click at [630, 320] on input "Choose file" at bounding box center [562, 315] width 236 height 37
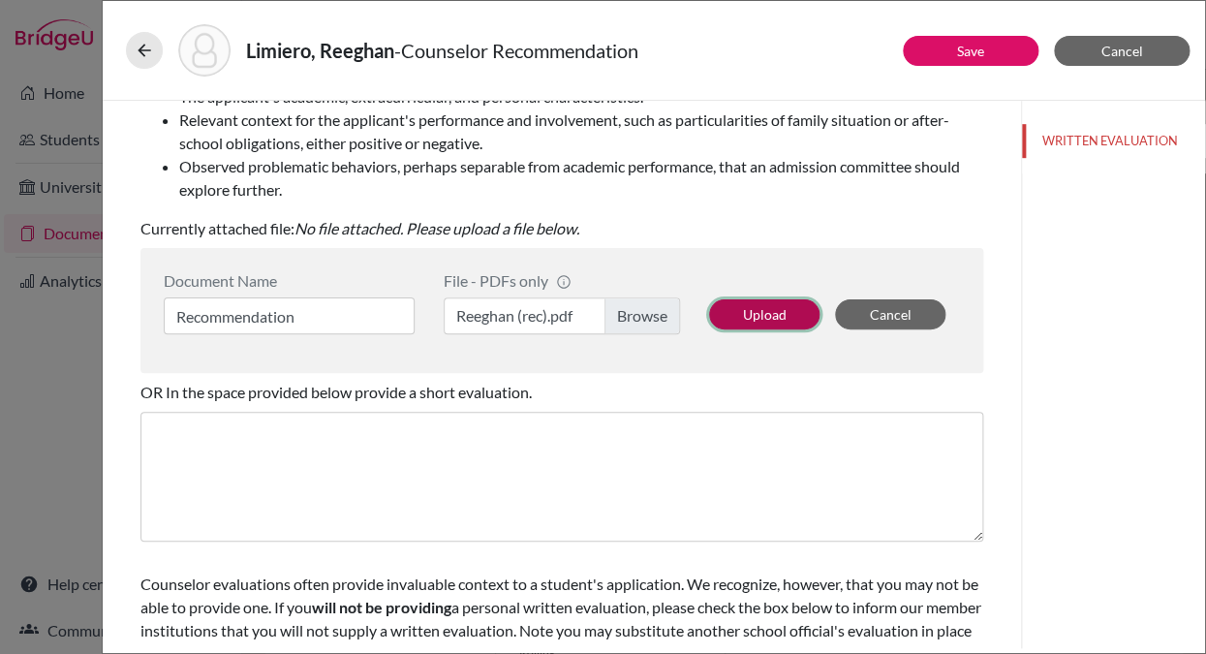
click at [747, 308] on button "Upload" at bounding box center [764, 314] width 110 height 30
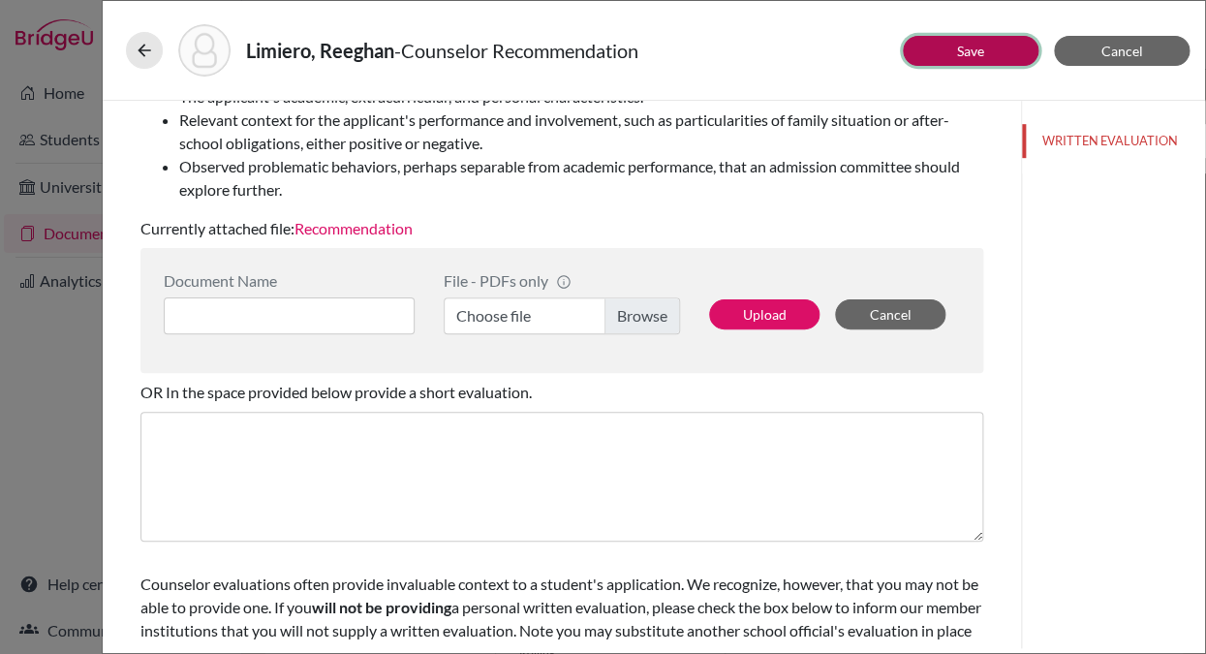
click at [956, 46] on button "Save" at bounding box center [971, 51] width 136 height 30
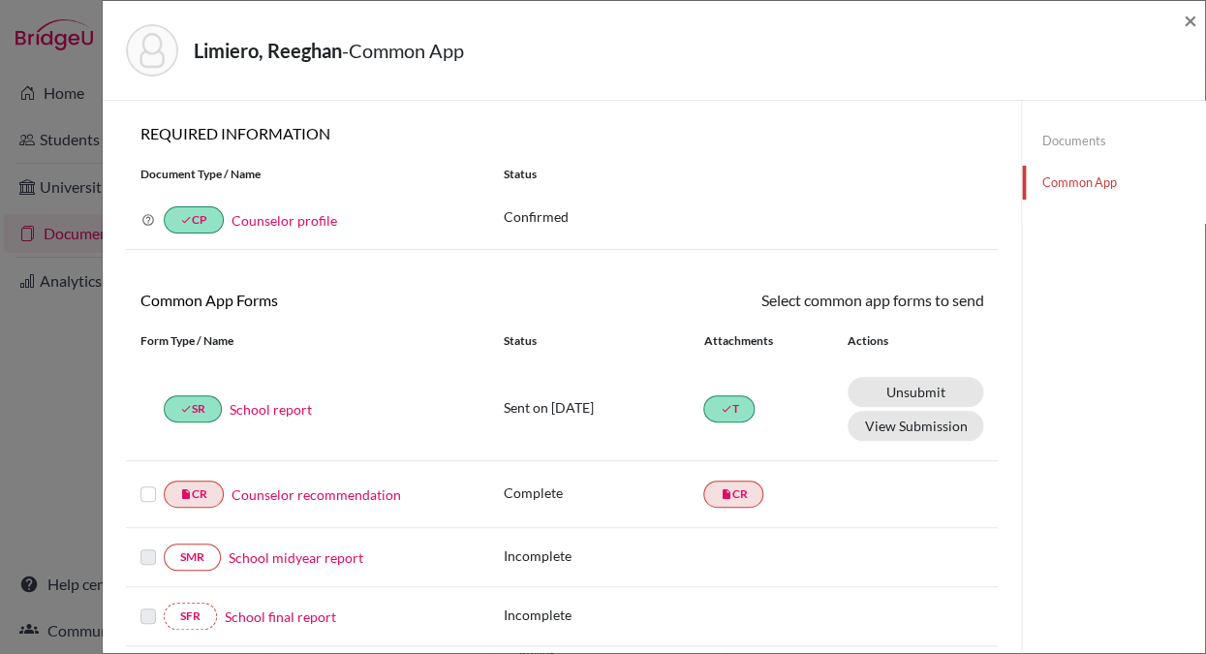
click at [144, 482] on label at bounding box center [147, 482] width 15 height 0
click at [0, 0] on input "checkbox" at bounding box center [0, 0] width 0 height 0
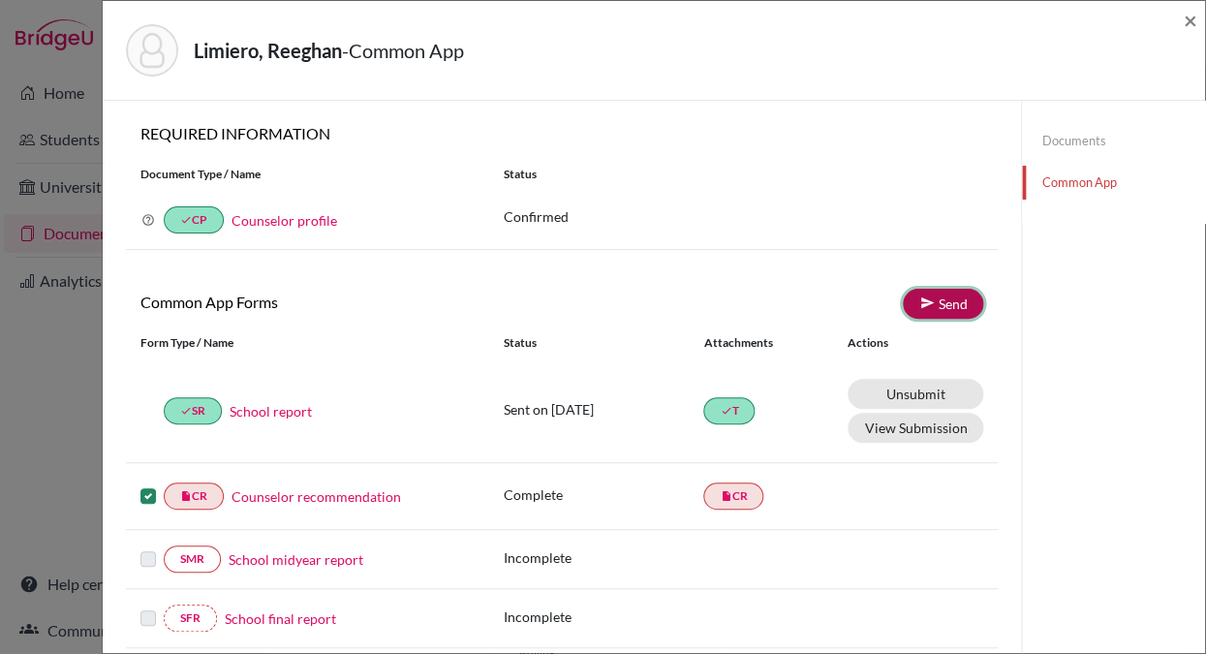
click at [945, 297] on link "Send" at bounding box center [943, 304] width 80 height 30
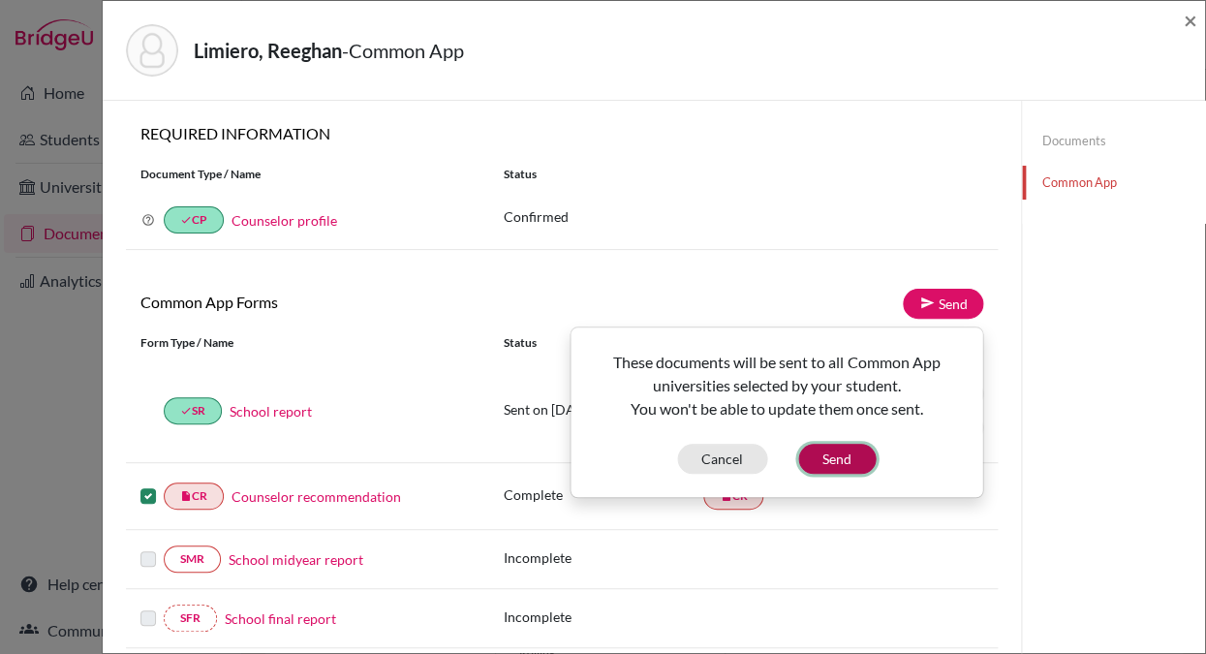
click at [831, 459] on button "Send" at bounding box center [836, 459] width 77 height 30
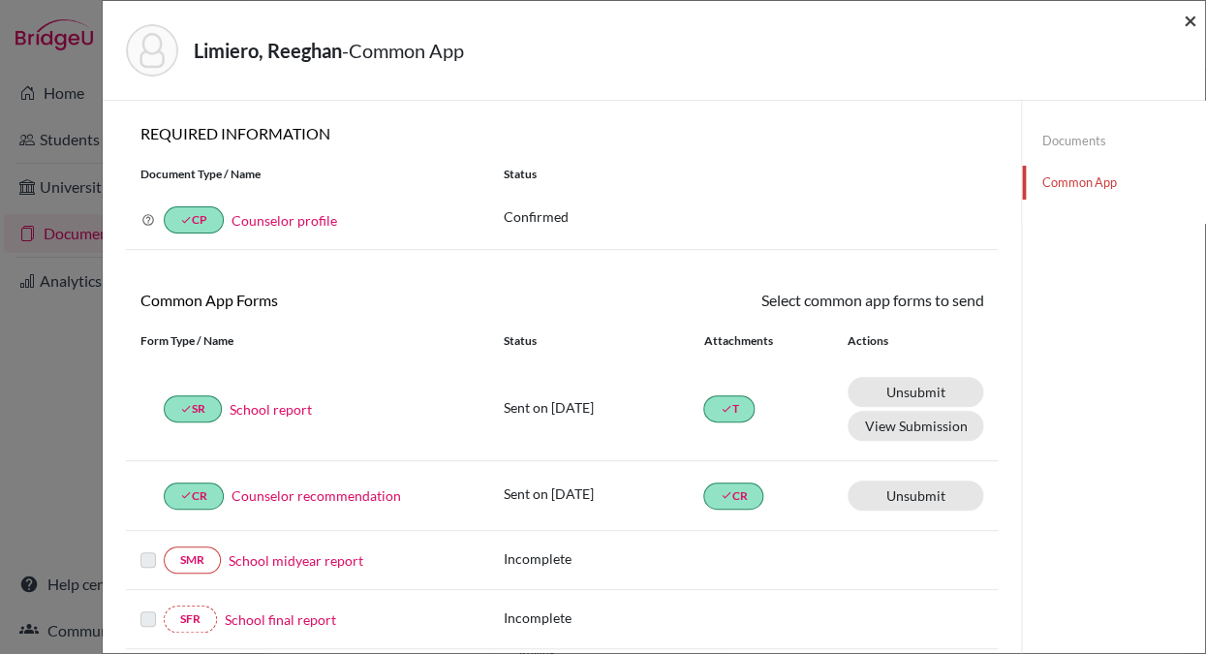
click at [1190, 16] on span "×" at bounding box center [1190, 20] width 14 height 28
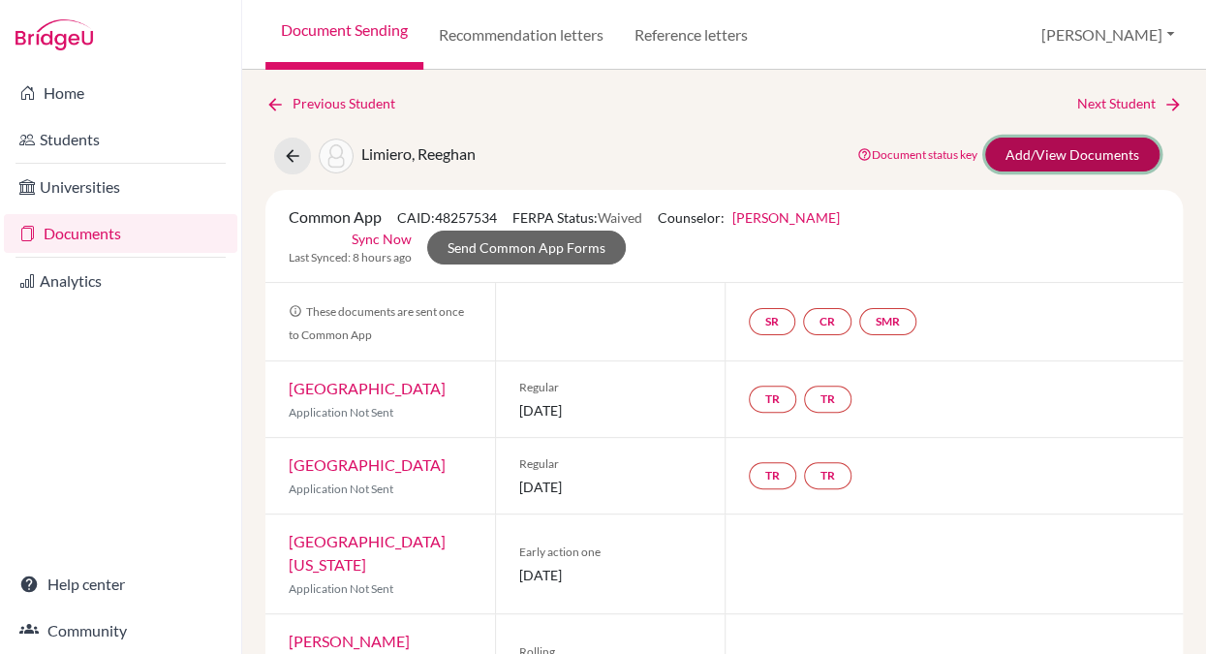
click at [1014, 152] on link "Add/View Documents" at bounding box center [1072, 155] width 174 height 34
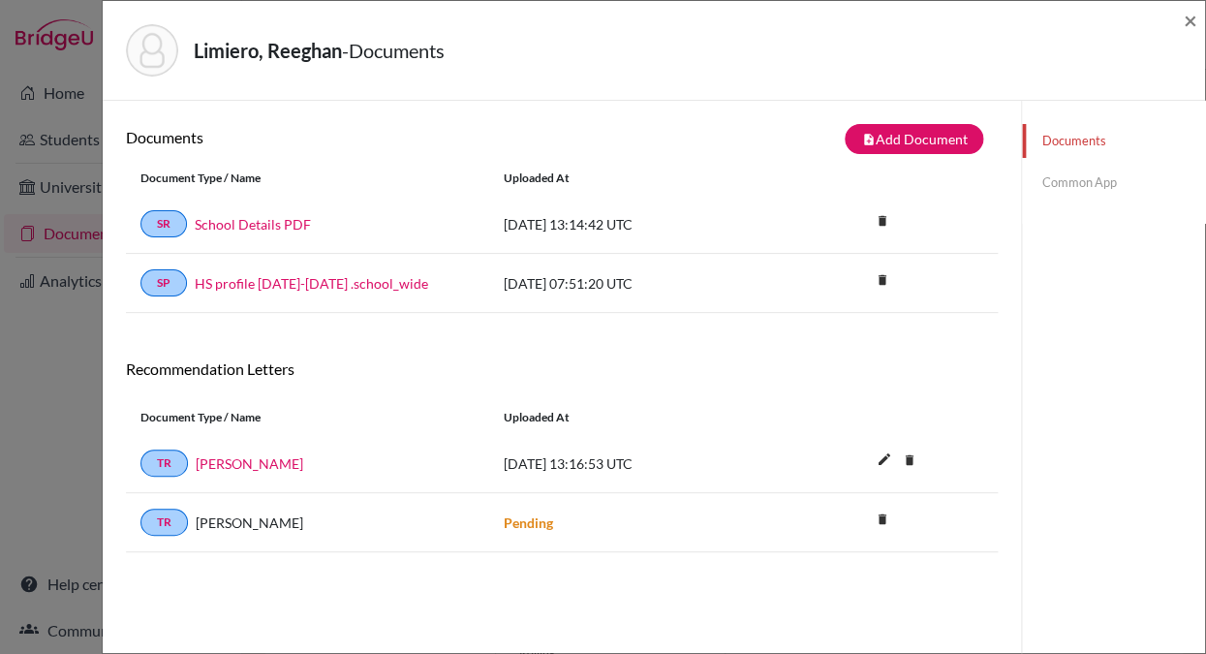
click at [1055, 179] on link "Common App" at bounding box center [1113, 183] width 183 height 34
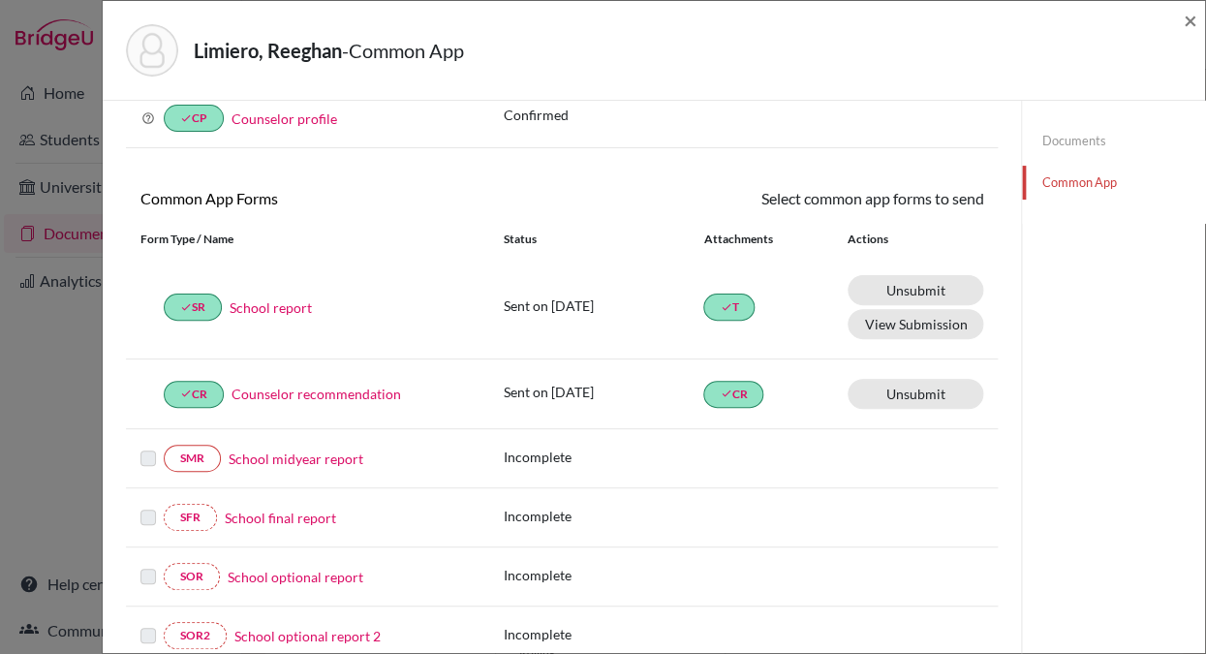
scroll to position [106, 0]
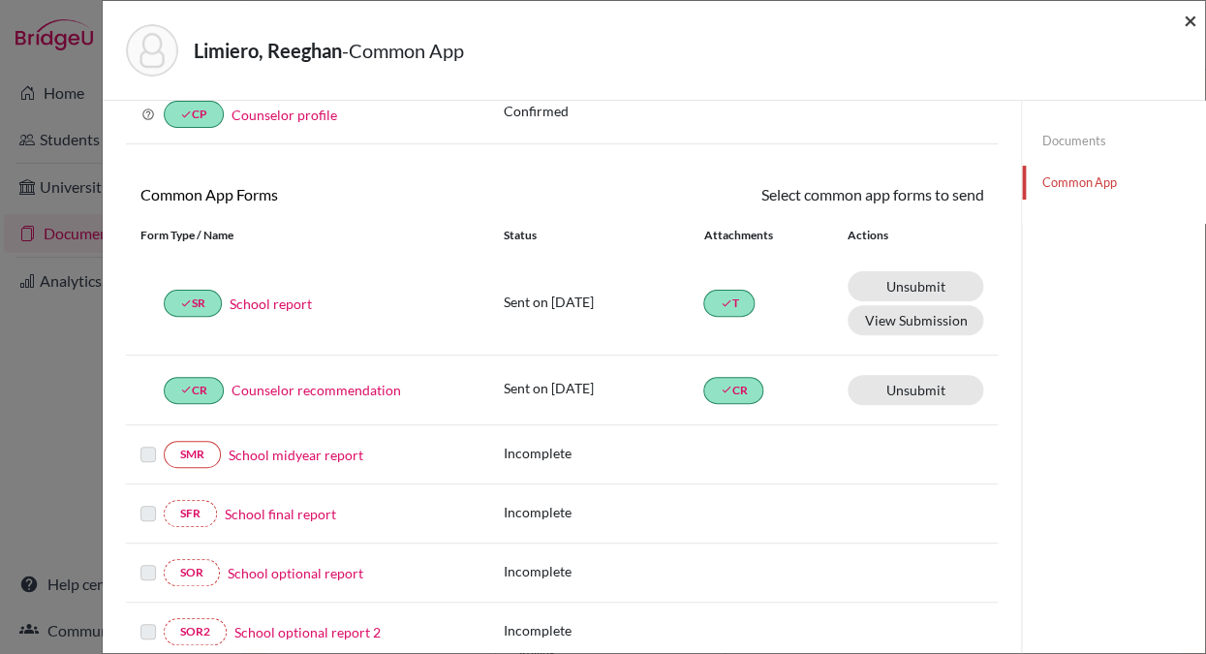
click at [1187, 18] on span "×" at bounding box center [1190, 20] width 14 height 28
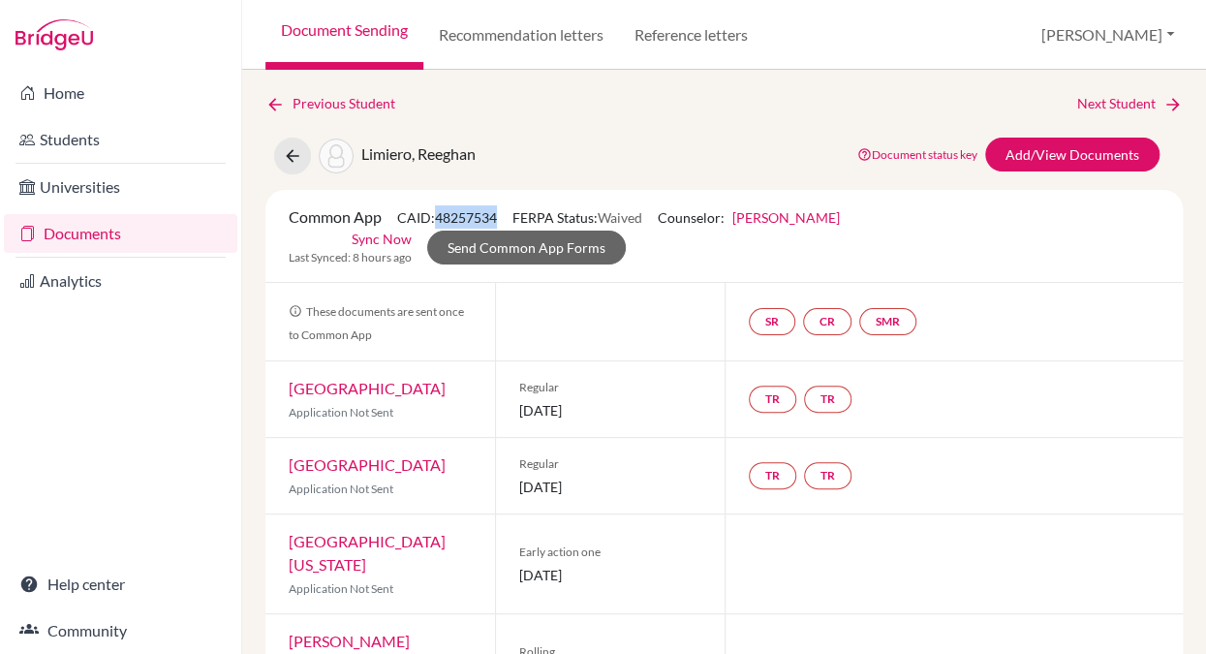
drag, startPoint x: 503, startPoint y: 220, endPoint x: 443, endPoint y: 219, distance: 60.1
click at [443, 219] on span "CAID: 48257534" at bounding box center [447, 217] width 100 height 16
copy span "48257534"
